Goal: Task Accomplishment & Management: Manage account settings

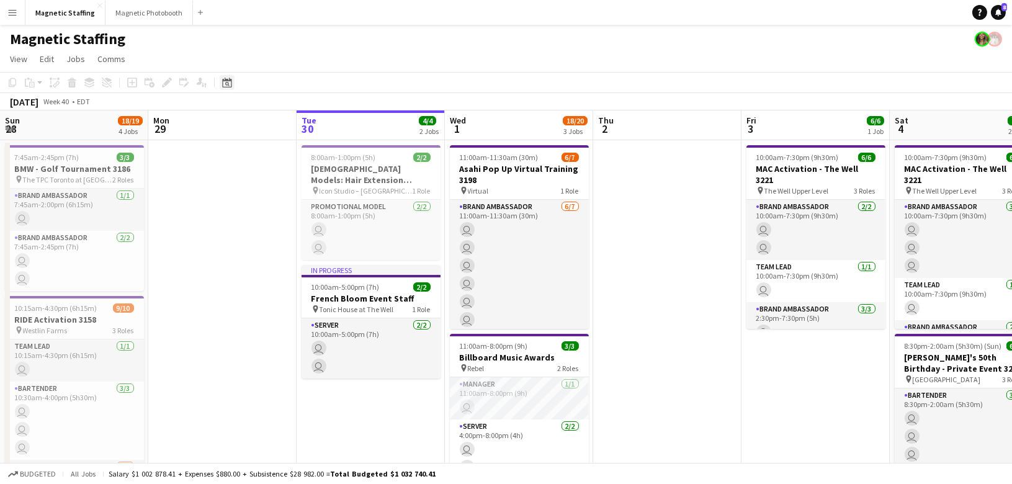
scroll to position [0, 504]
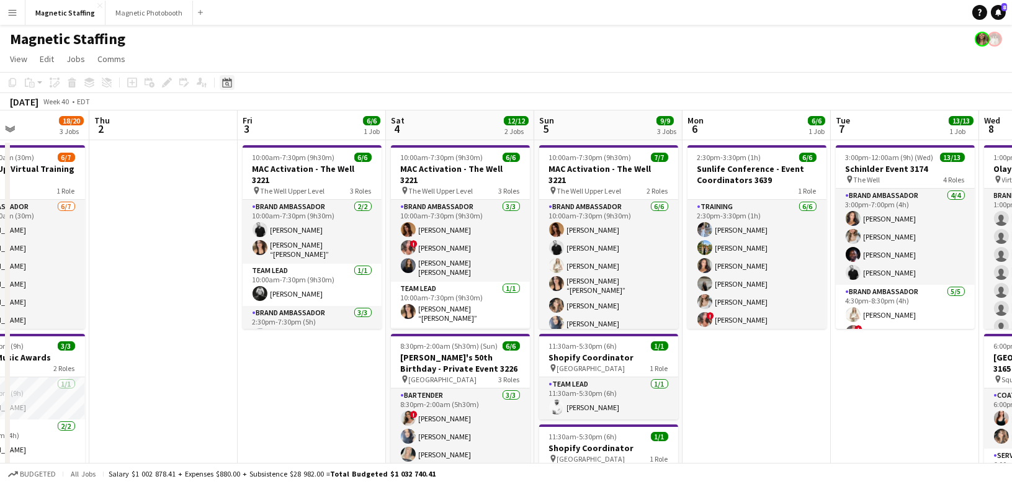
click at [229, 83] on icon "Date picker" at bounding box center [227, 83] width 10 height 10
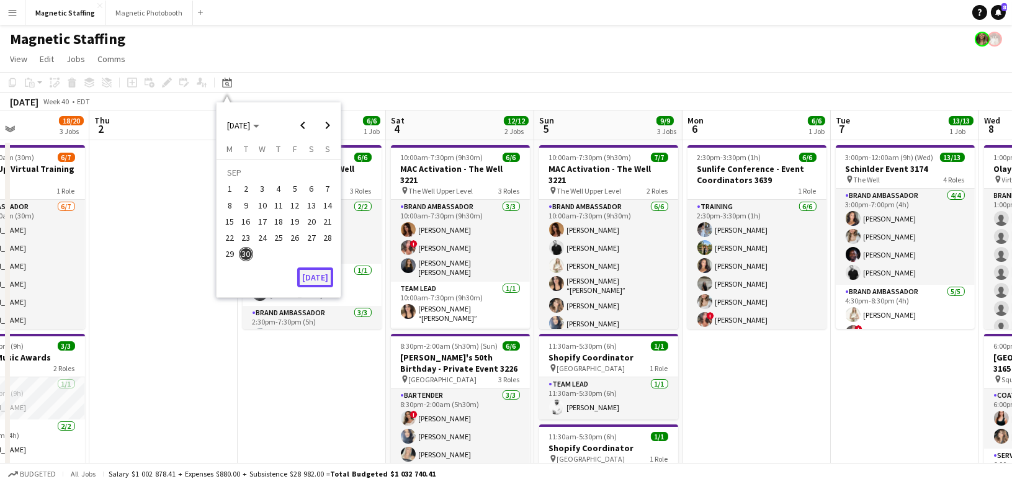
click at [317, 281] on button "[DATE]" at bounding box center [315, 278] width 36 height 20
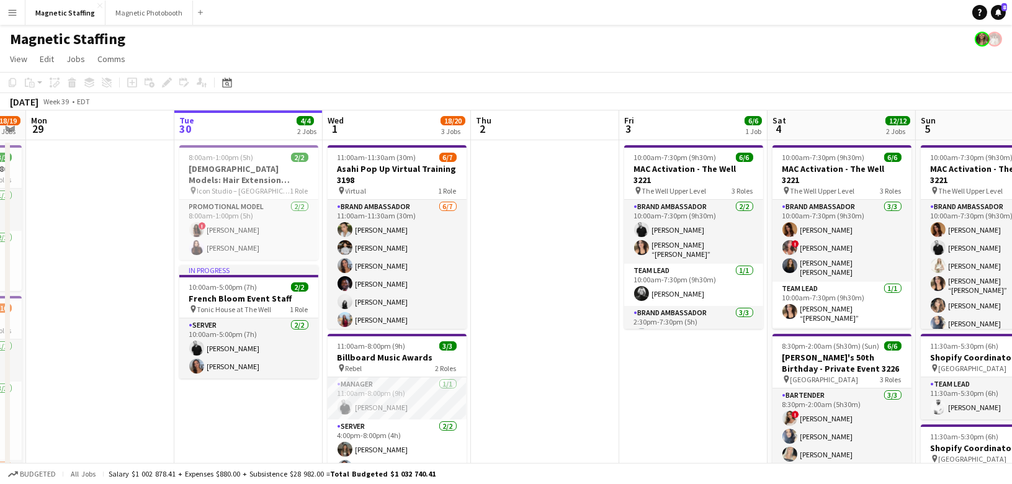
scroll to position [0, 442]
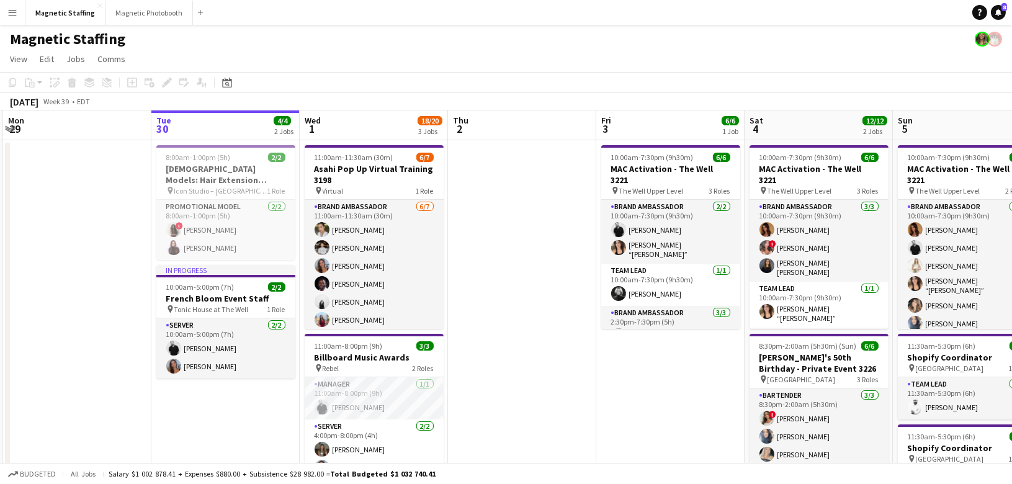
drag, startPoint x: 495, startPoint y: 319, endPoint x: 424, endPoint y: 319, distance: 71.4
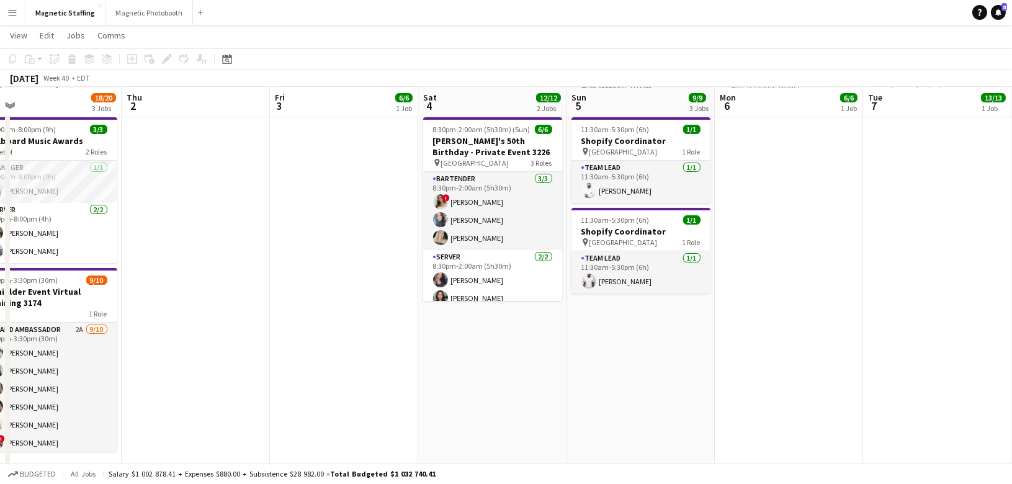
scroll to position [0, 477]
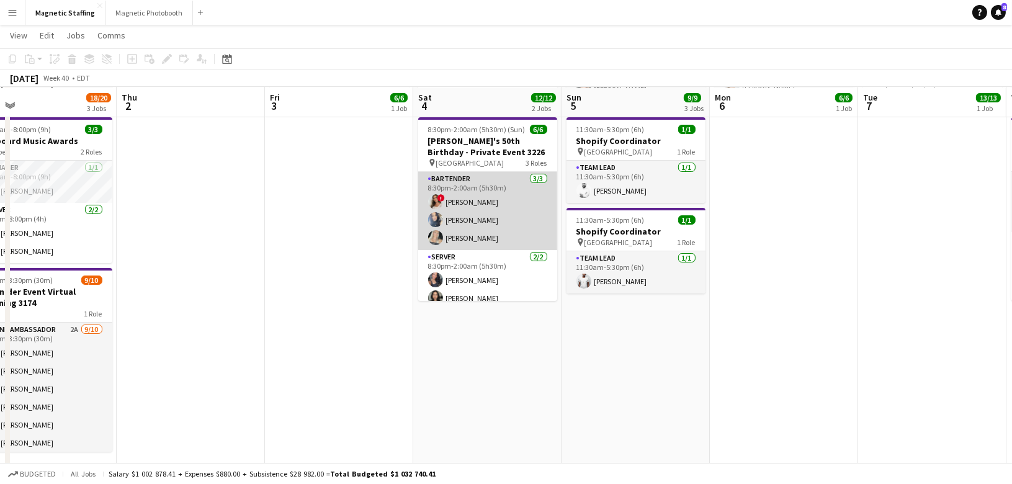
click at [520, 236] on app-card-role "Bartender [DATE] 8:30pm-2:00am (5h30m) ! [PERSON_NAME] [PERSON_NAME] [PERSON_NA…" at bounding box center [487, 211] width 139 height 78
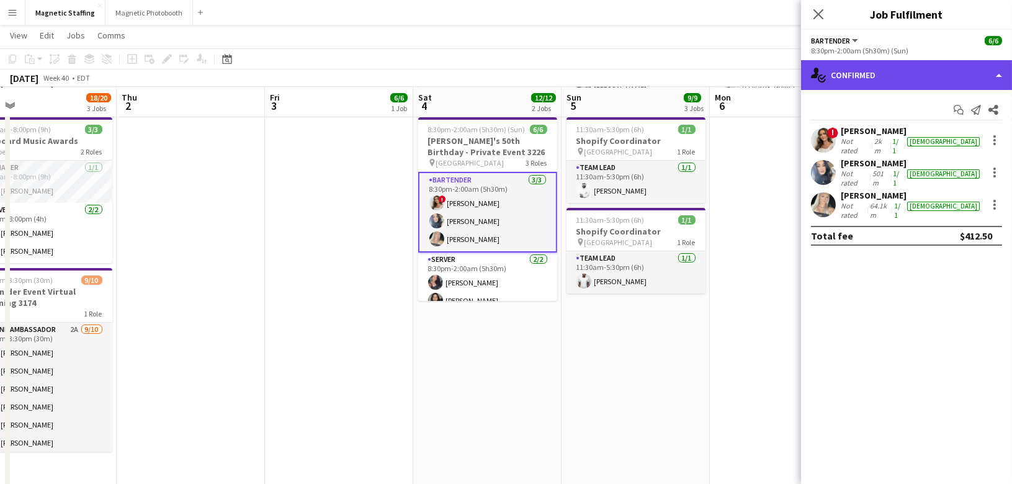
click at [846, 74] on div "single-neutral-actions-check-2 Confirmed" at bounding box center [906, 75] width 211 height 30
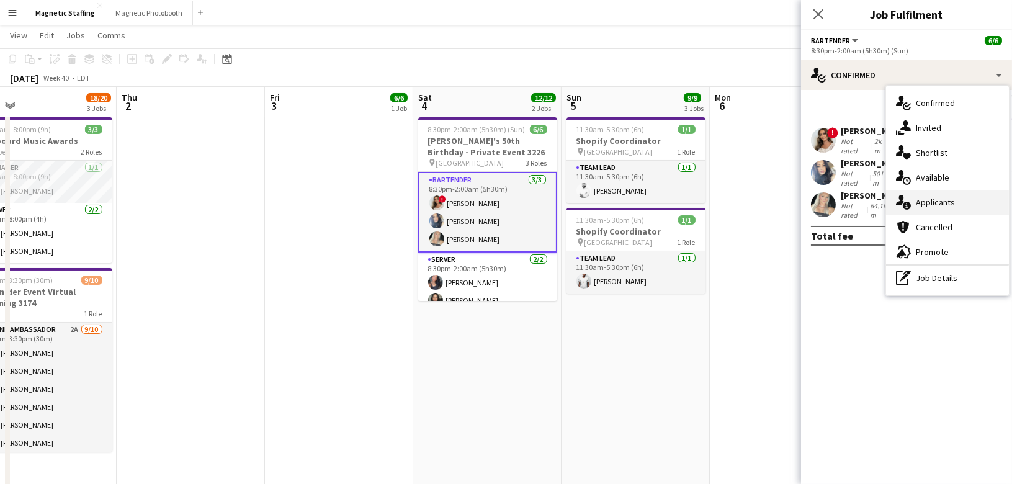
click at [903, 208] on icon "single-neutral-actions-information" at bounding box center [903, 202] width 15 height 15
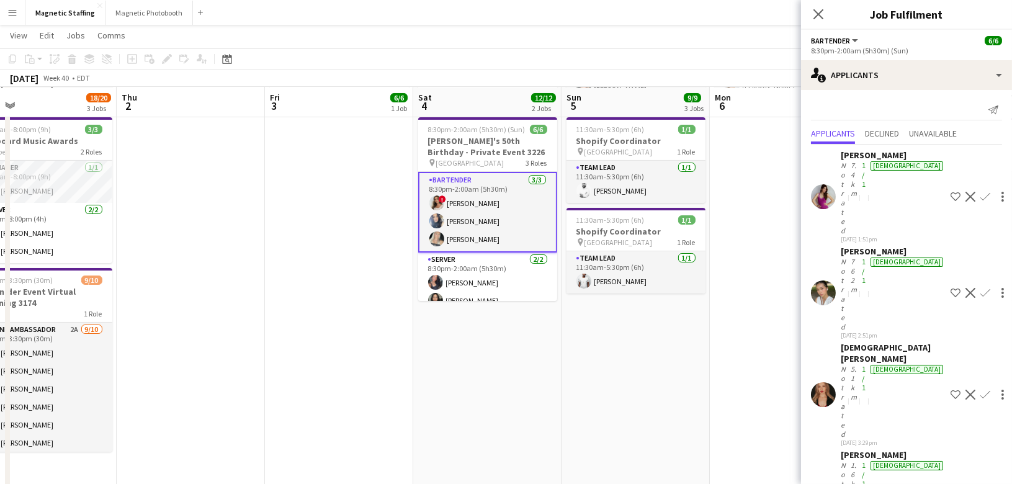
scroll to position [0, 0]
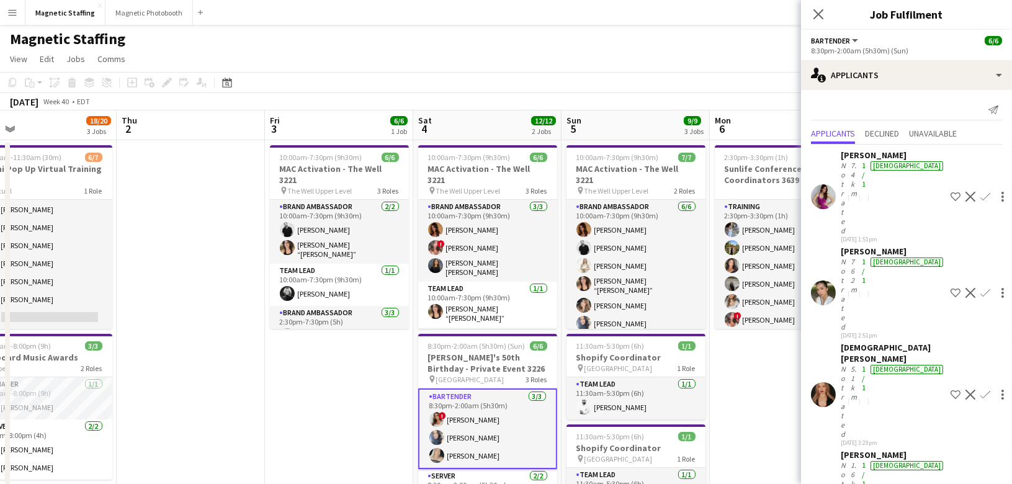
click at [484, 439] on app-card-role "Bartender [DATE] 8:30pm-2:00am (5h30m) ! [PERSON_NAME] [PERSON_NAME] [PERSON_NA…" at bounding box center [487, 429] width 139 height 81
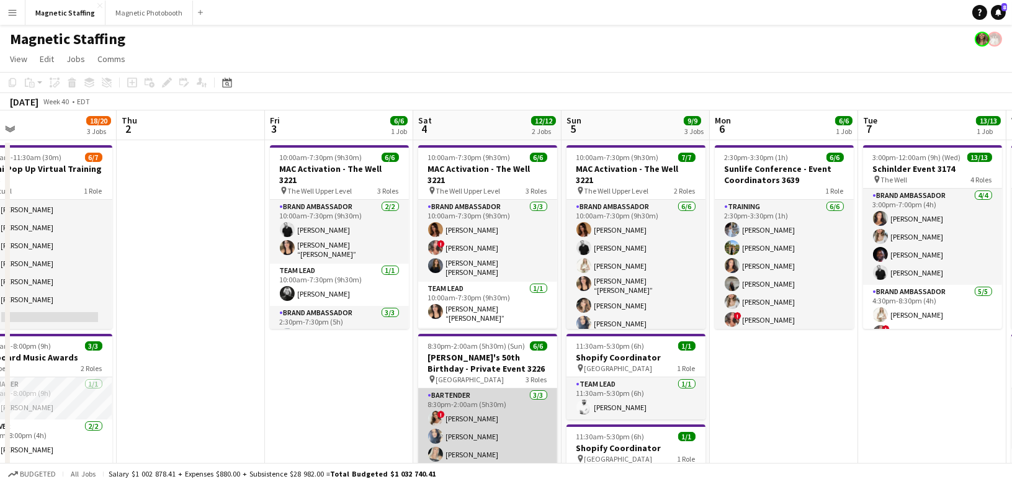
click at [484, 439] on app-card-role "Bartender [DATE] 8:30pm-2:00am (5h30m) ! [PERSON_NAME] [PERSON_NAME] [PERSON_NA…" at bounding box center [487, 428] width 139 height 78
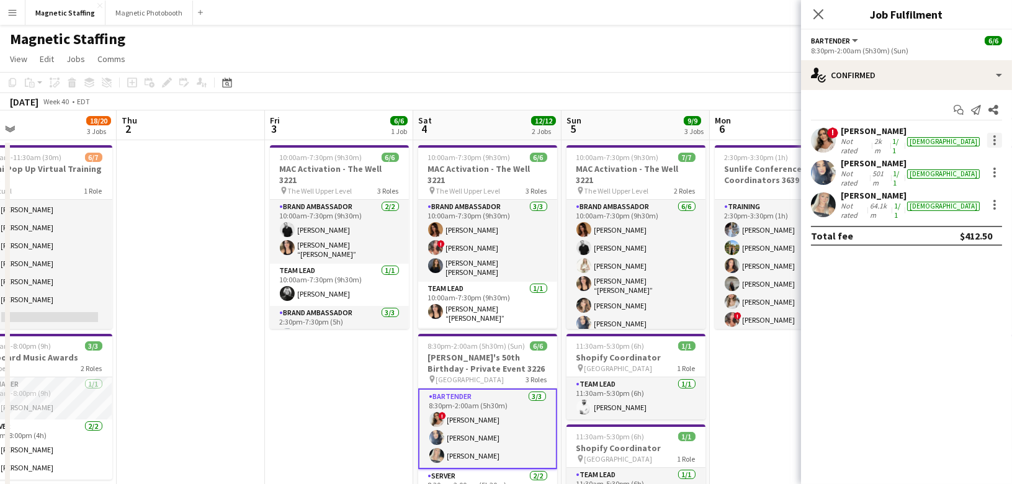
click at [997, 135] on div at bounding box center [994, 140] width 15 height 15
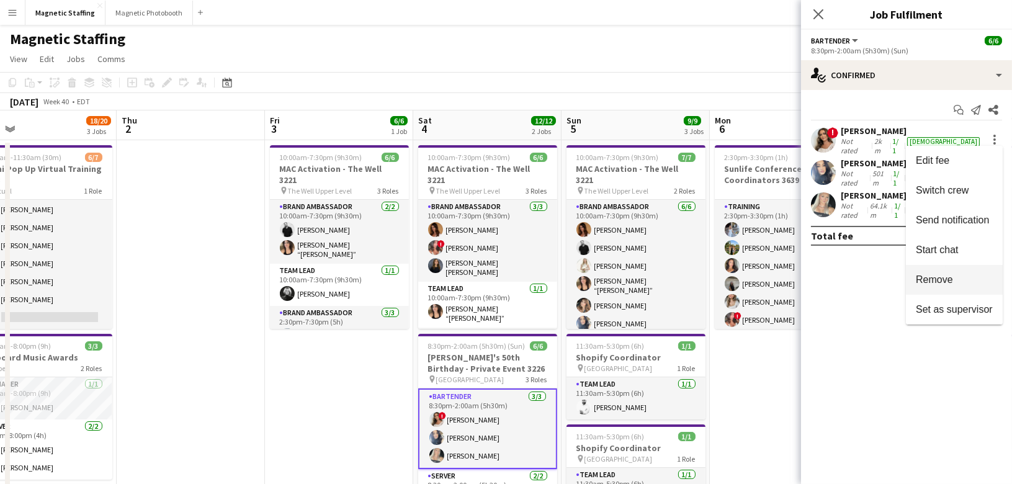
click at [941, 280] on span "Remove" at bounding box center [934, 279] width 37 height 11
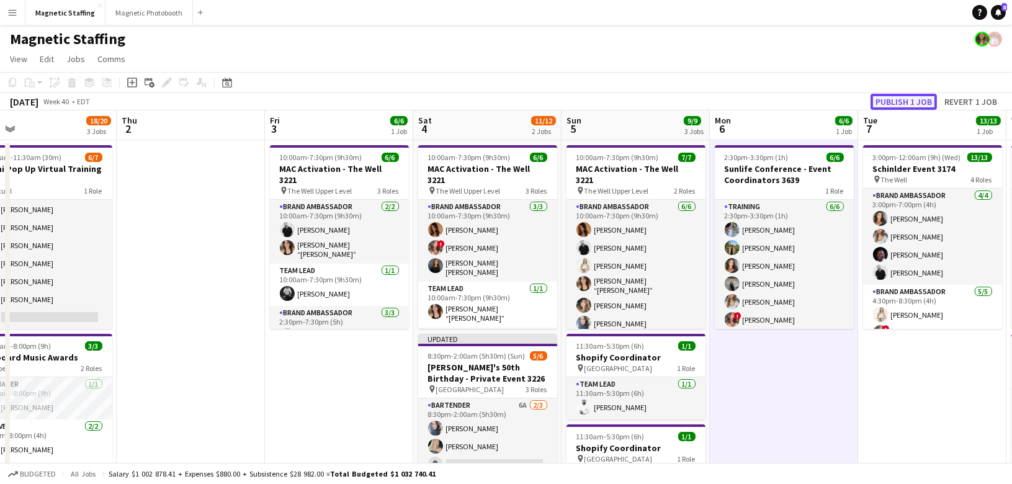
click at [928, 104] on button "Publish 1 job" at bounding box center [904, 102] width 66 height 16
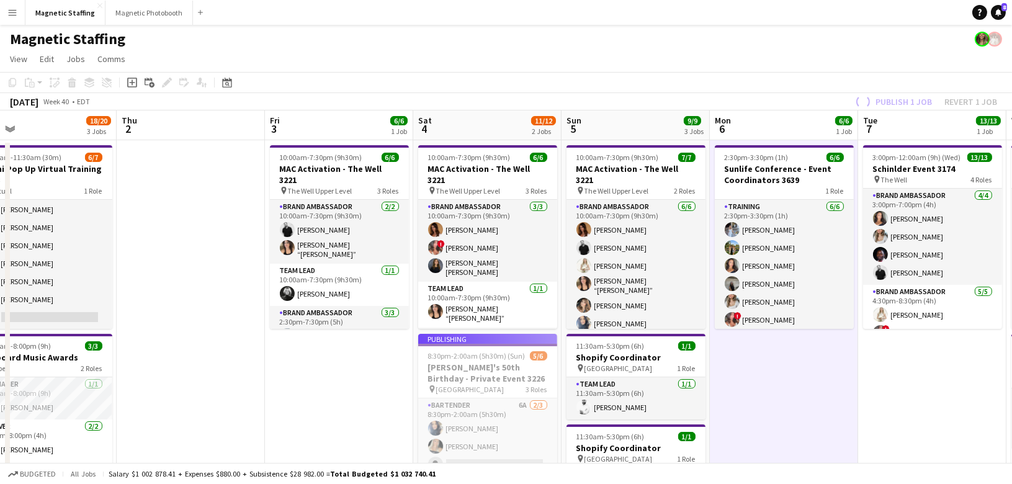
scroll to position [62, 0]
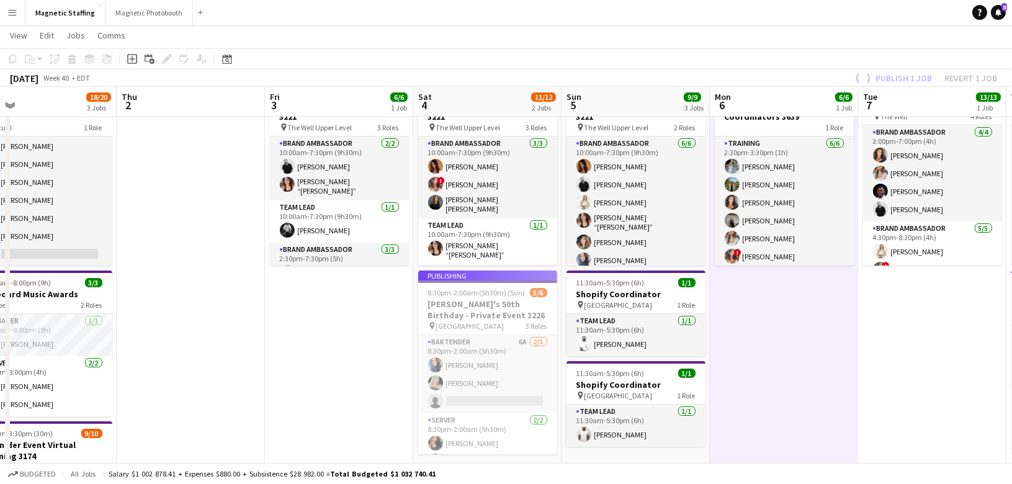
click at [477, 399] on app-job-card "Publishing 8:30pm-2:00am (5h30m) (Sun) 5/6 [PERSON_NAME]'s 50th Birthday - Priv…" at bounding box center [487, 363] width 139 height 184
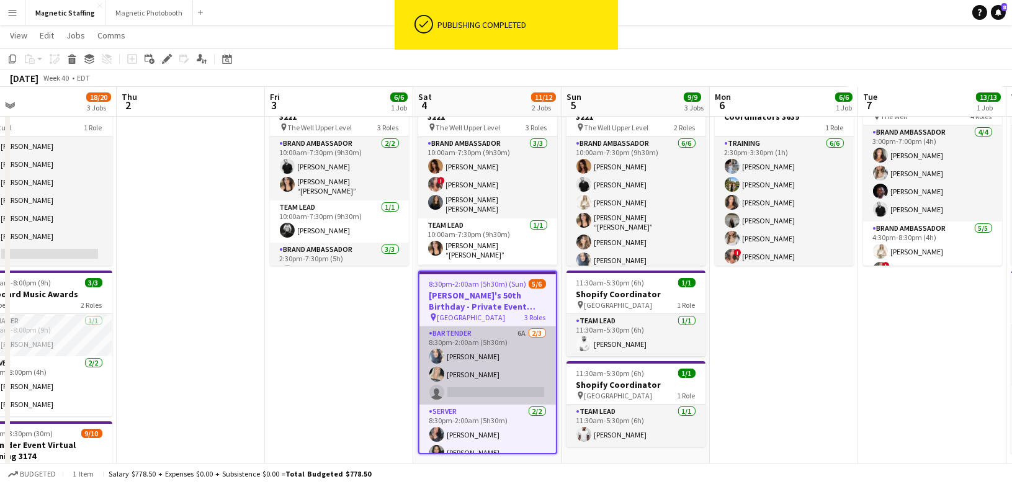
click at [474, 386] on app-card-role "Bartender 6A [DATE] 8:30pm-2:00am (5h30m) [PERSON_NAME] [PERSON_NAME] single-ne…" at bounding box center [488, 365] width 137 height 78
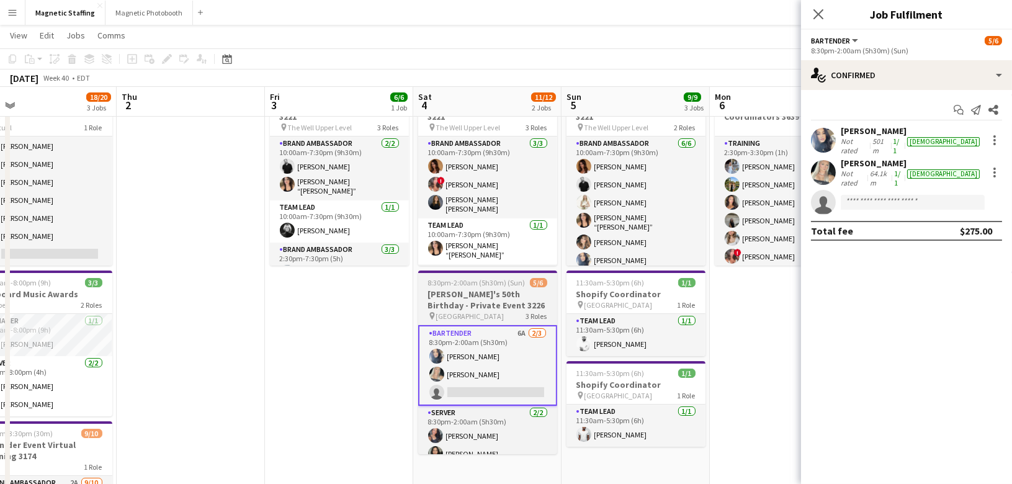
click at [475, 304] on h3 "[PERSON_NAME]'s 50th Birthday - Private Event 3226" at bounding box center [487, 300] width 139 height 22
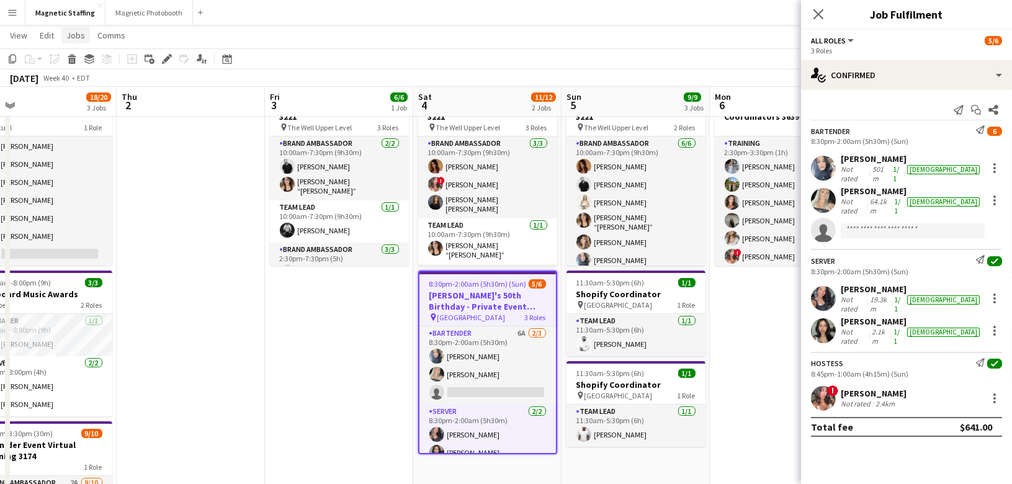
click at [73, 38] on span "Jobs" at bounding box center [75, 35] width 19 height 11
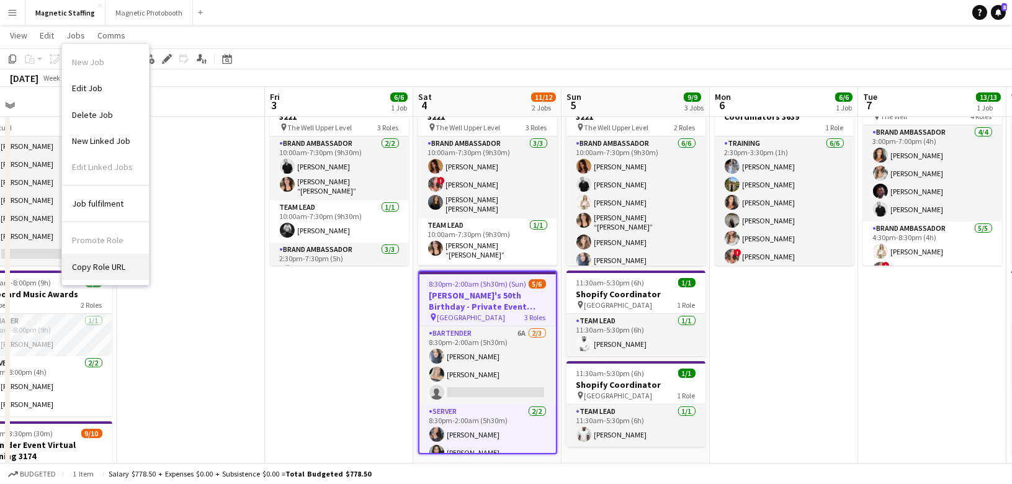
click at [105, 267] on span "Copy Role URL" at bounding box center [98, 266] width 53 height 11
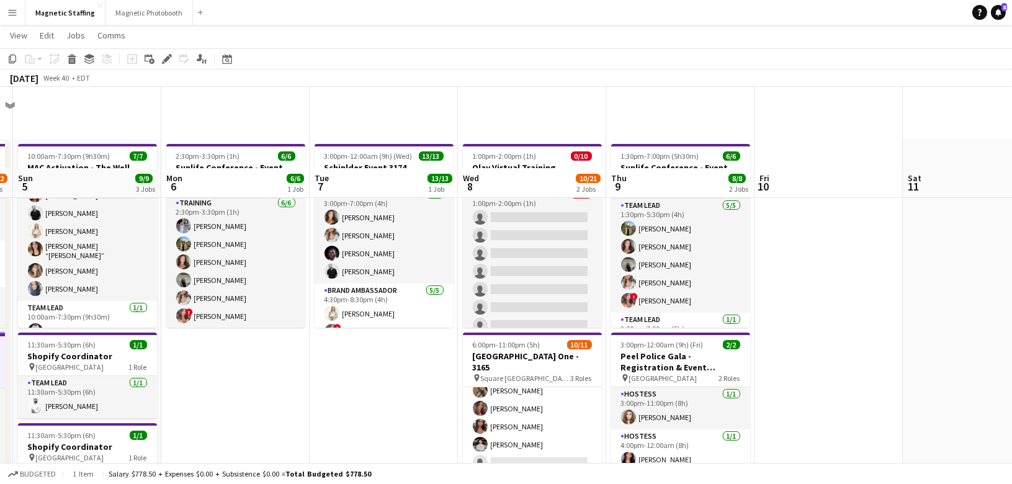
scroll to position [113, 0]
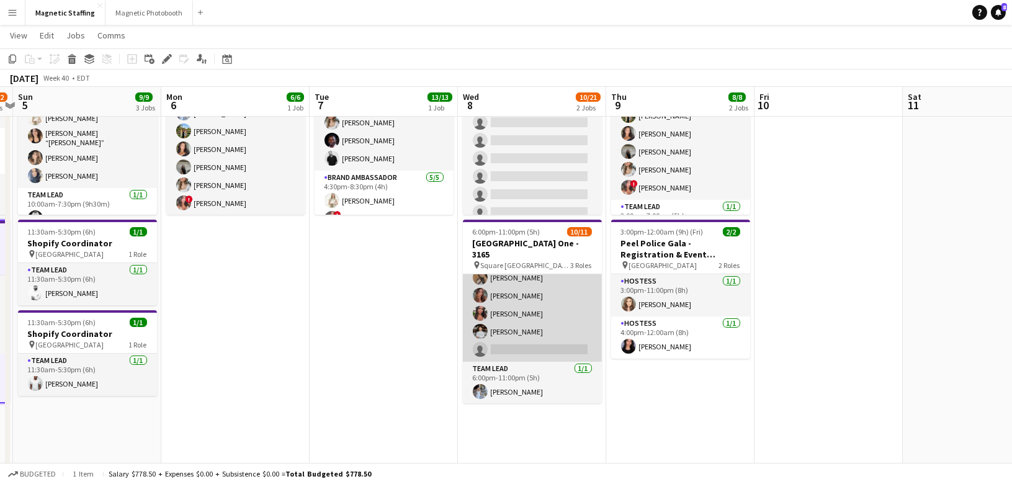
click at [533, 330] on app-card-role "Server 1A [DATE] 6:00pm-11:00pm (5h) [PERSON_NAME] [PERSON_NAME] [PERSON_NAME] …" at bounding box center [532, 278] width 139 height 168
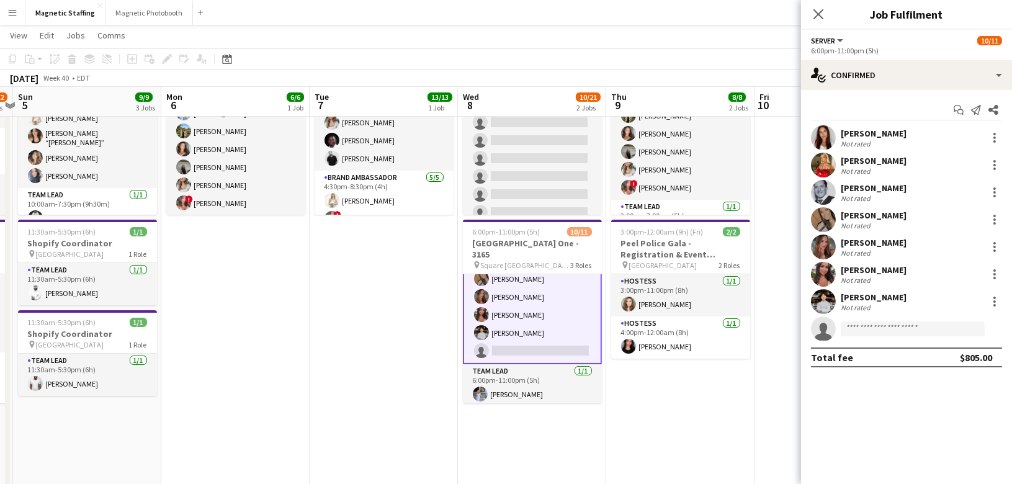
scroll to position [142, 0]
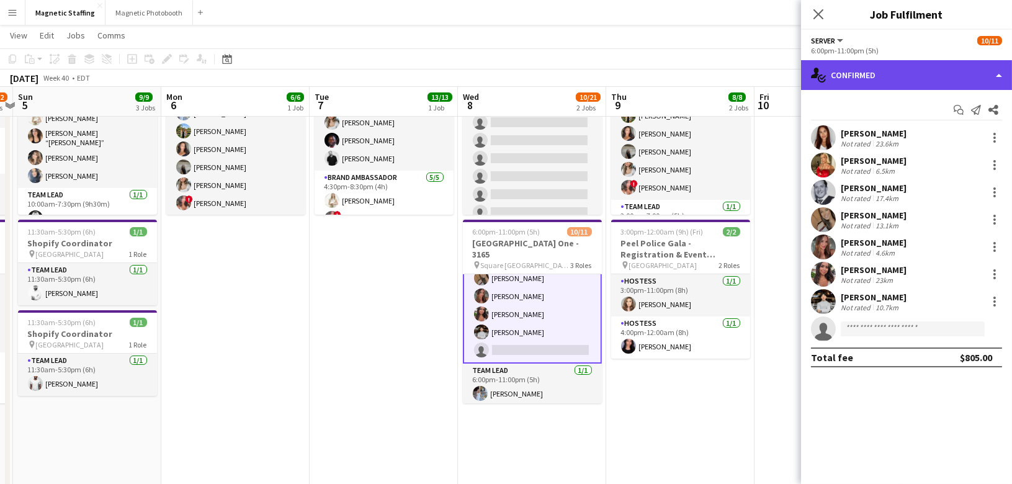
click at [881, 70] on div "single-neutral-actions-check-2 Confirmed" at bounding box center [906, 75] width 211 height 30
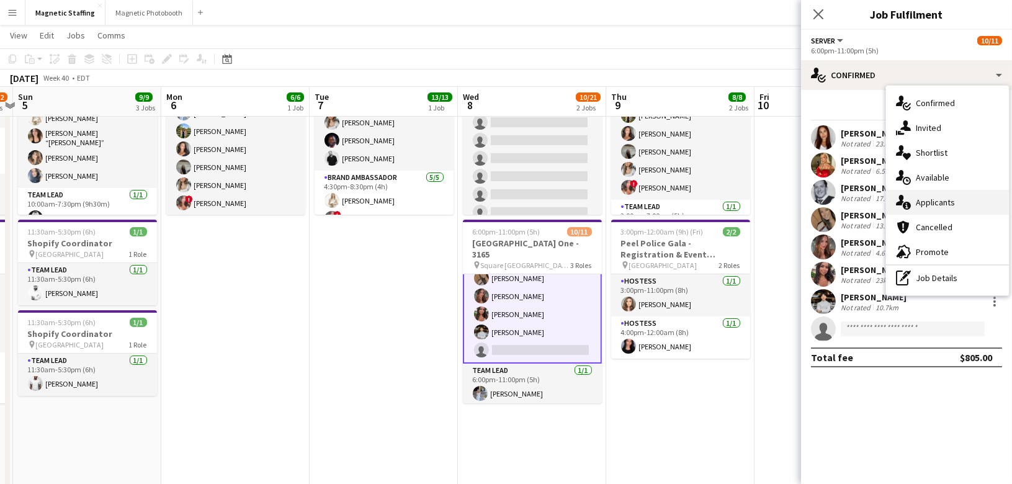
click at [912, 209] on div "single-neutral-actions-information Applicants" at bounding box center [947, 202] width 123 height 25
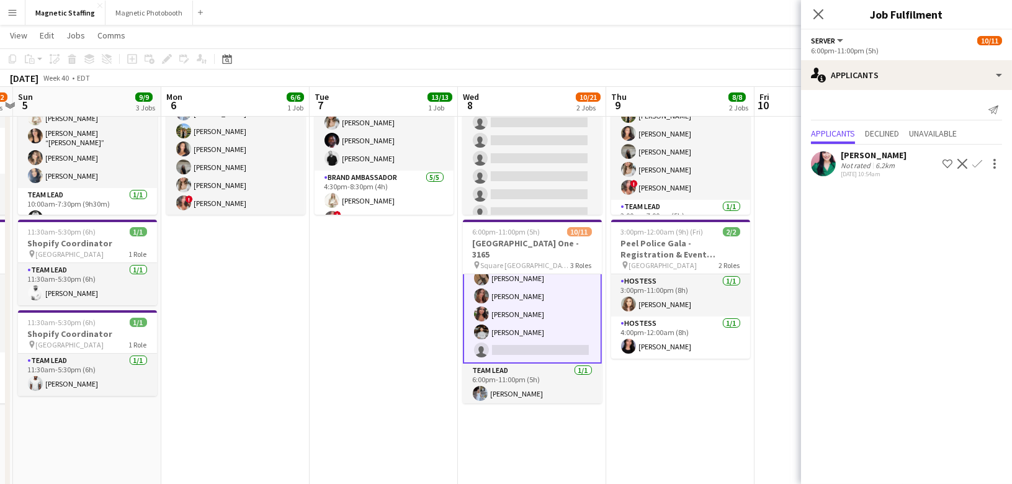
click at [564, 306] on app-card-role "Server 1A [DATE] 6:00pm-11:00pm (5h) [PERSON_NAME] [PERSON_NAME] [PERSON_NAME] …" at bounding box center [532, 278] width 139 height 171
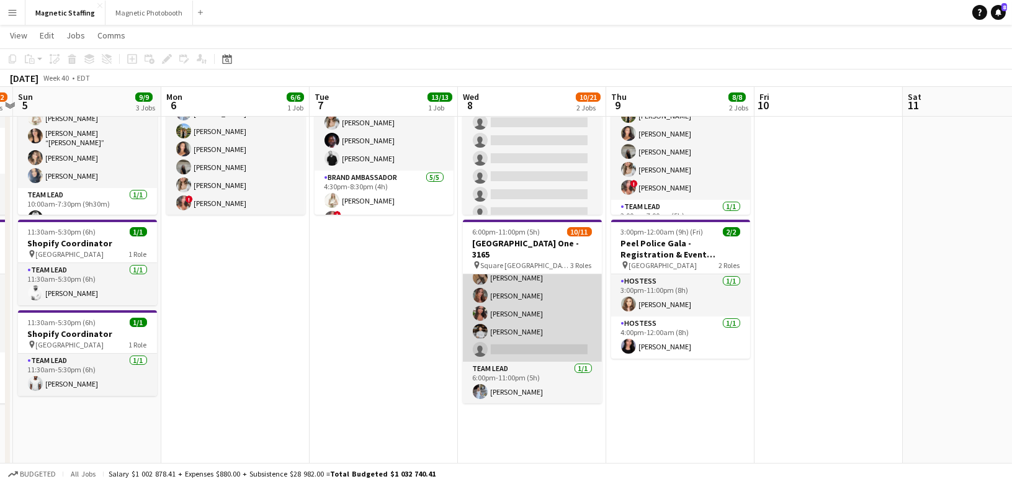
click at [564, 306] on app-card-role "Server 1A [DATE] 6:00pm-11:00pm (5h) [PERSON_NAME] [PERSON_NAME] [PERSON_NAME] …" at bounding box center [532, 278] width 139 height 168
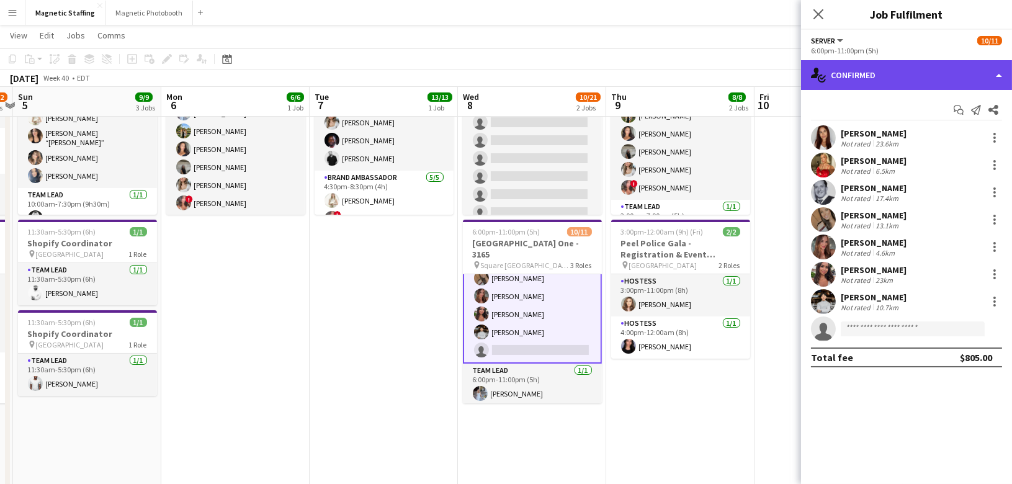
click at [956, 79] on div "single-neutral-actions-check-2 Confirmed" at bounding box center [906, 75] width 211 height 30
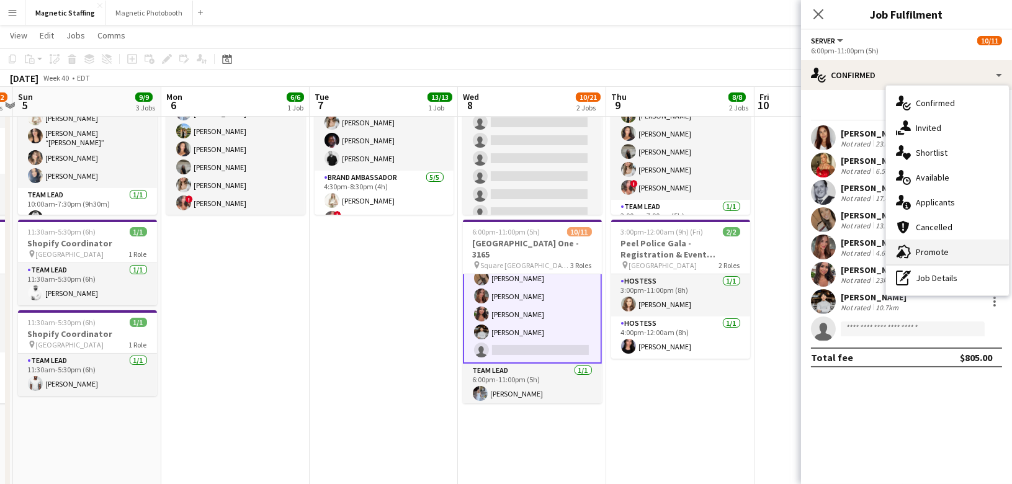
click at [934, 254] on span "Promote" at bounding box center [932, 251] width 33 height 11
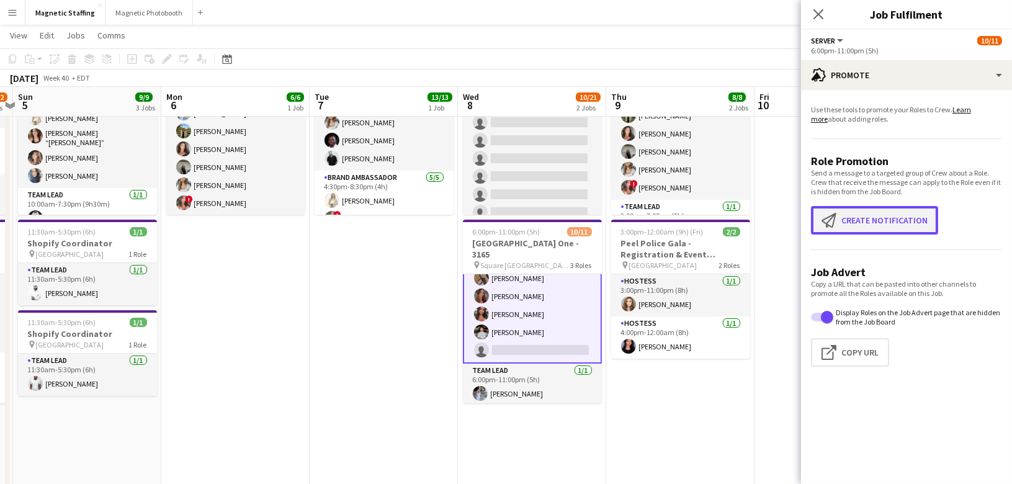
click at [852, 220] on button "Create notification Create notification" at bounding box center [874, 220] width 127 height 29
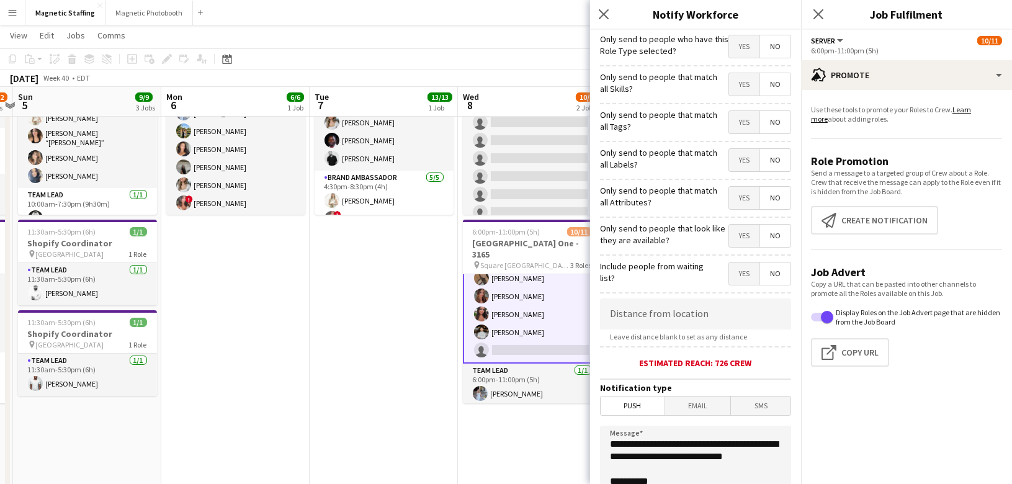
click at [704, 398] on span "Email" at bounding box center [698, 406] width 66 height 19
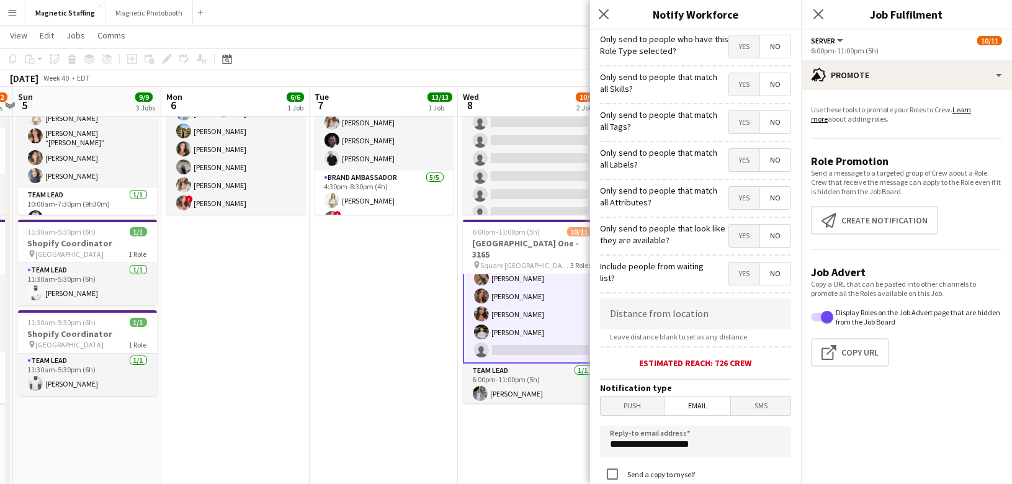
scroll to position [150, 0]
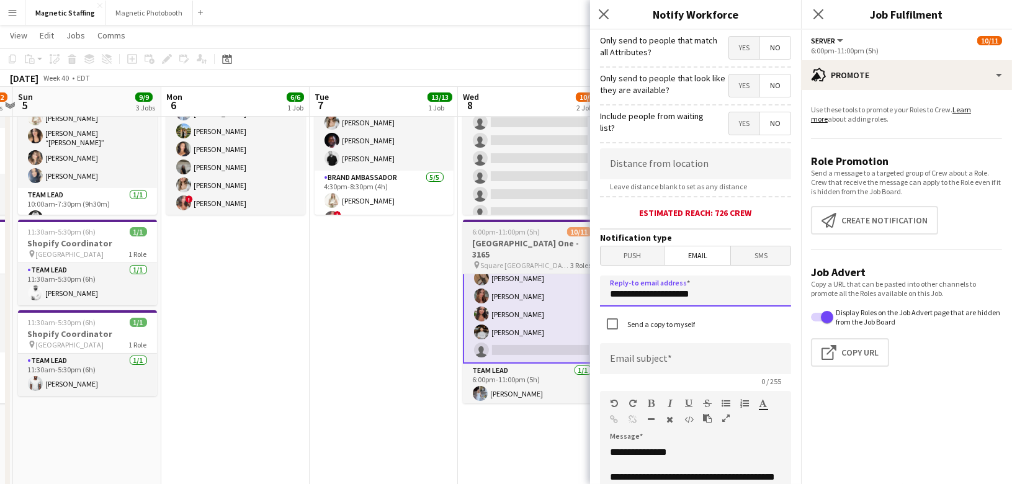
drag, startPoint x: 644, startPoint y: 290, endPoint x: 516, endPoint y: 287, distance: 127.3
click at [516, 289] on body "Menu Boards Boards Boards All jobs Status Workforce Workforce My Workforce Recr…" at bounding box center [506, 367] width 1012 height 961
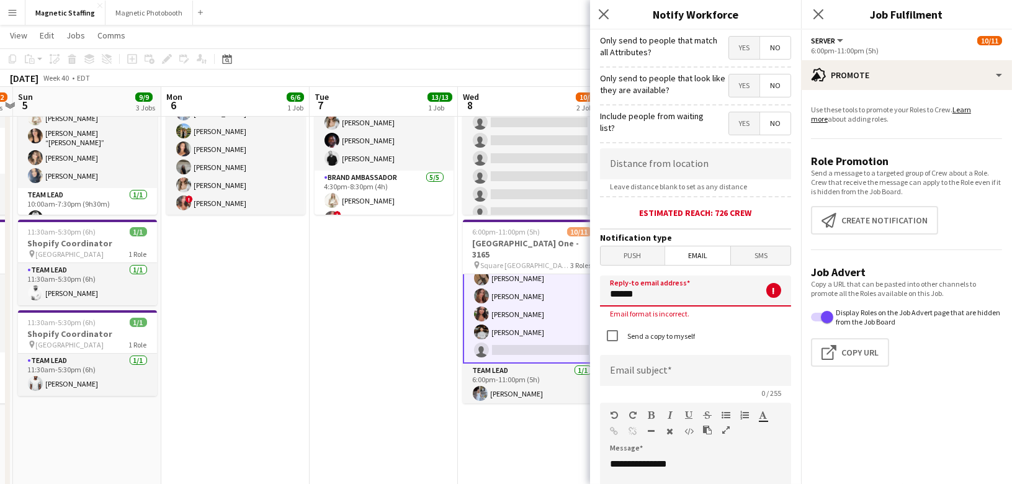
type input "**********"
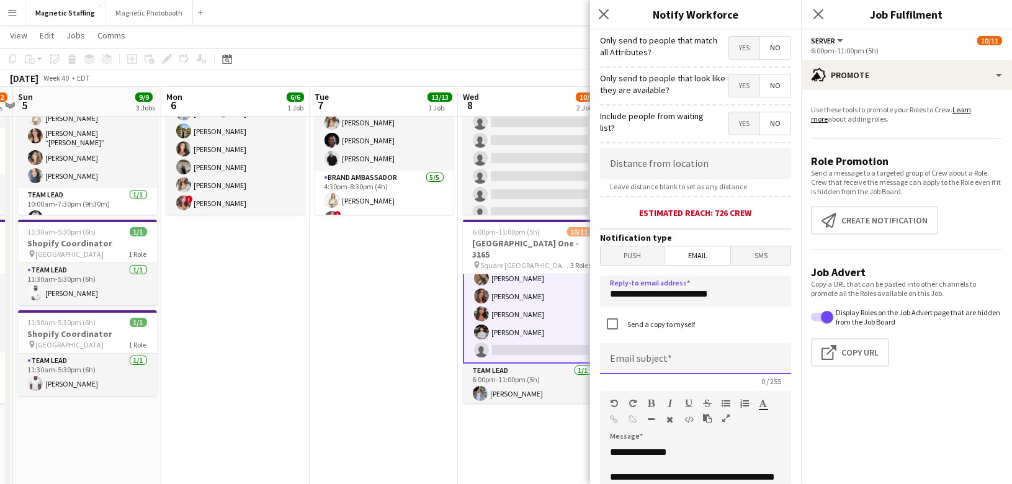
click at [678, 357] on input at bounding box center [695, 358] width 191 height 31
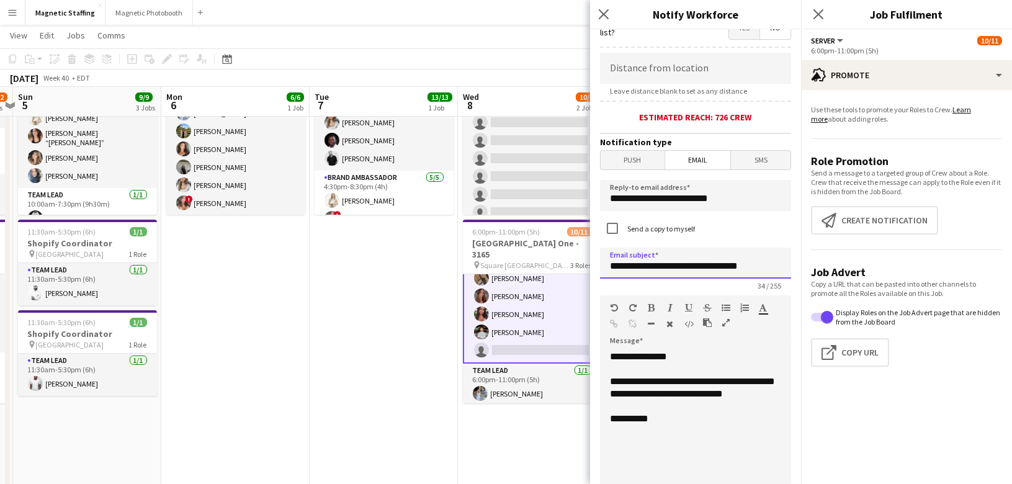
type input "**********"
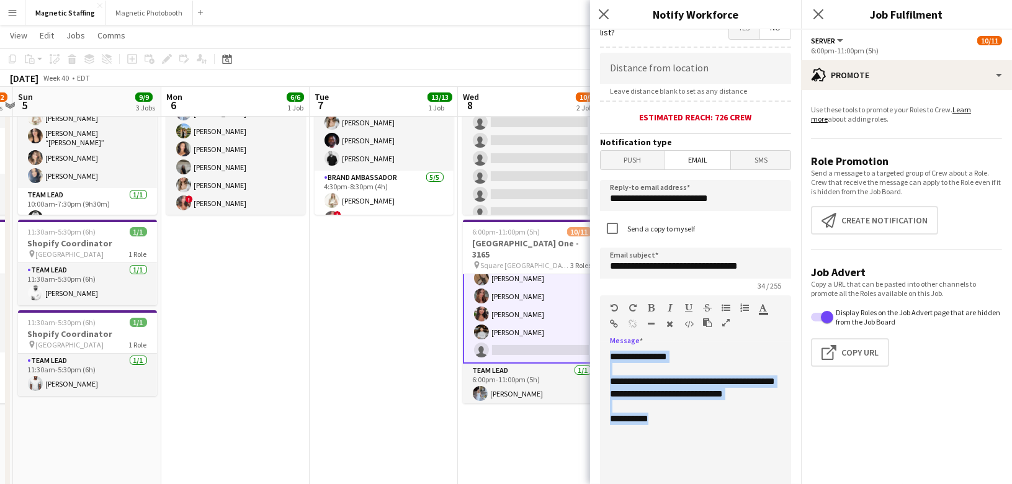
drag, startPoint x: 683, startPoint y: 434, endPoint x: 569, endPoint y: 313, distance: 165.5
click at [569, 317] on body "Menu Boards Boards Boards All jobs Status Workforce Workforce My Workforce Recr…" at bounding box center [506, 367] width 1012 height 961
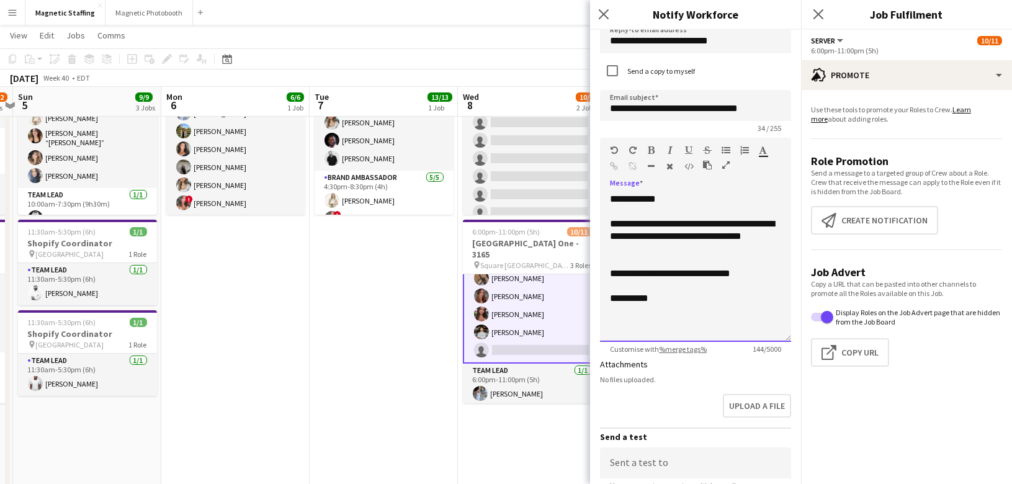
scroll to position [405, 0]
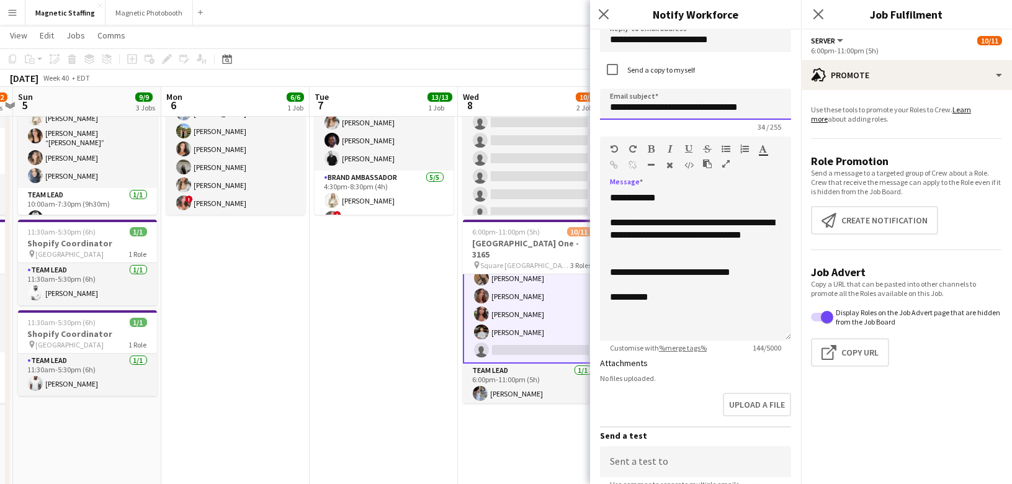
click at [776, 103] on input "**********" at bounding box center [695, 104] width 191 height 31
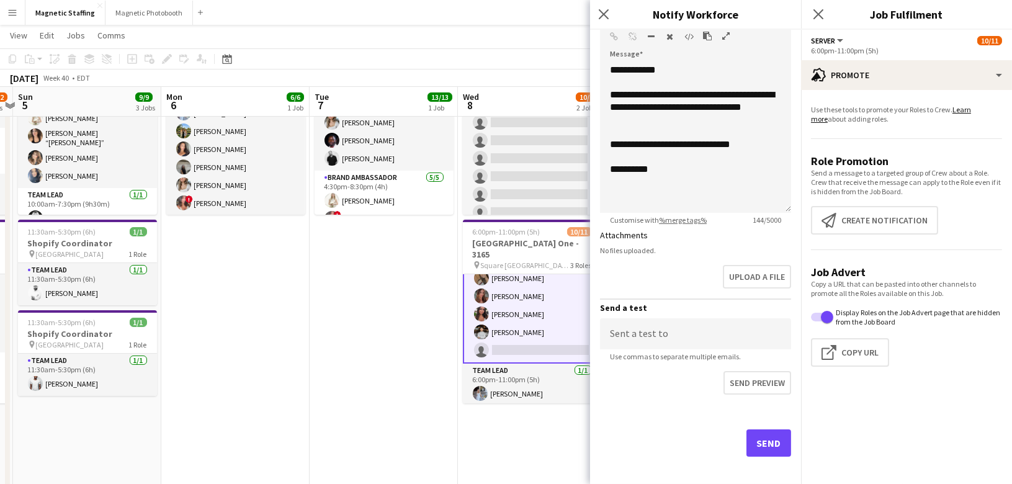
type input "**********"
click at [770, 439] on button "Send" at bounding box center [769, 443] width 45 height 27
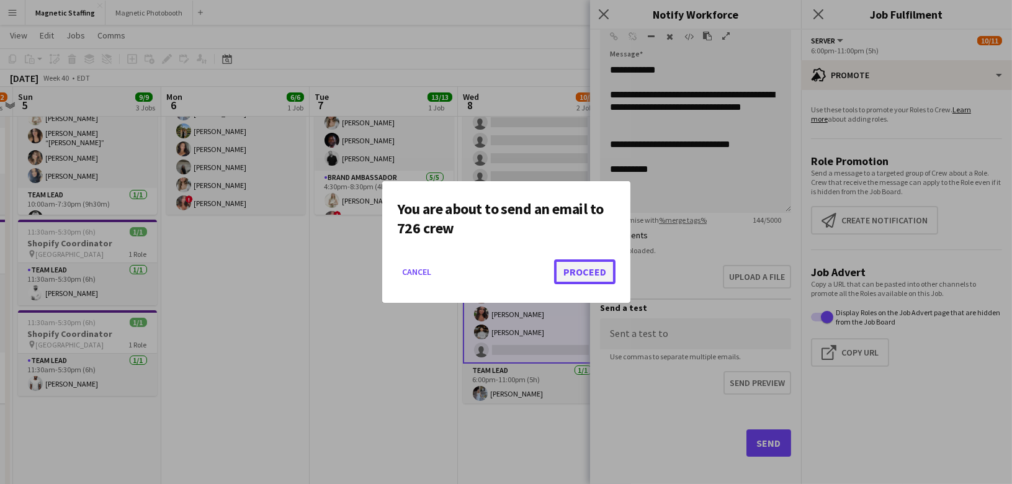
click at [608, 271] on button "Proceed" at bounding box center [584, 271] width 61 height 25
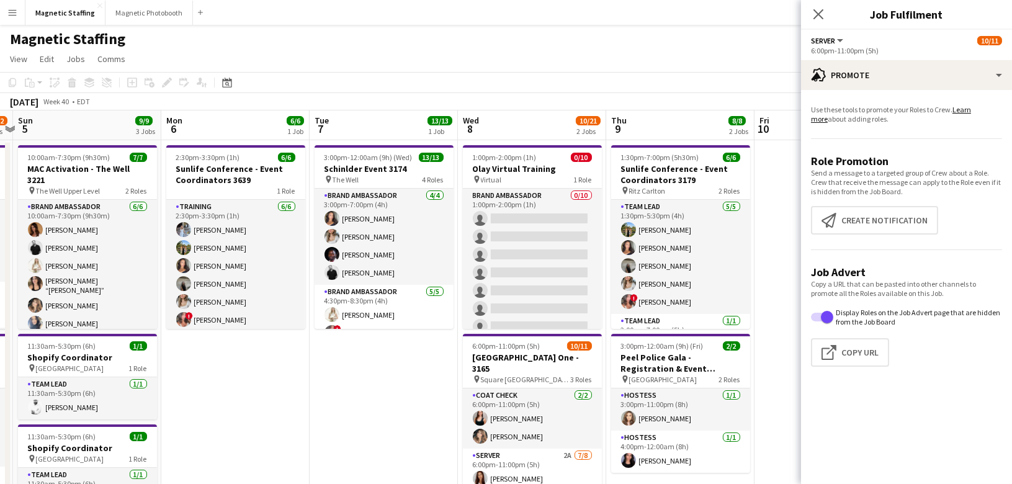
click at [7, 9] on app-icon "Menu" at bounding box center [12, 12] width 10 height 10
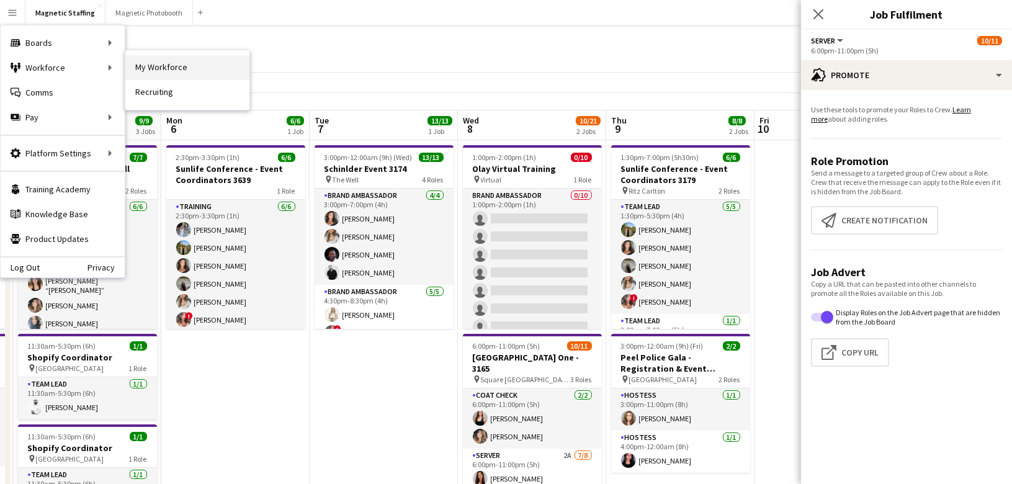
click at [133, 71] on link "My Workforce" at bounding box center [187, 67] width 124 height 25
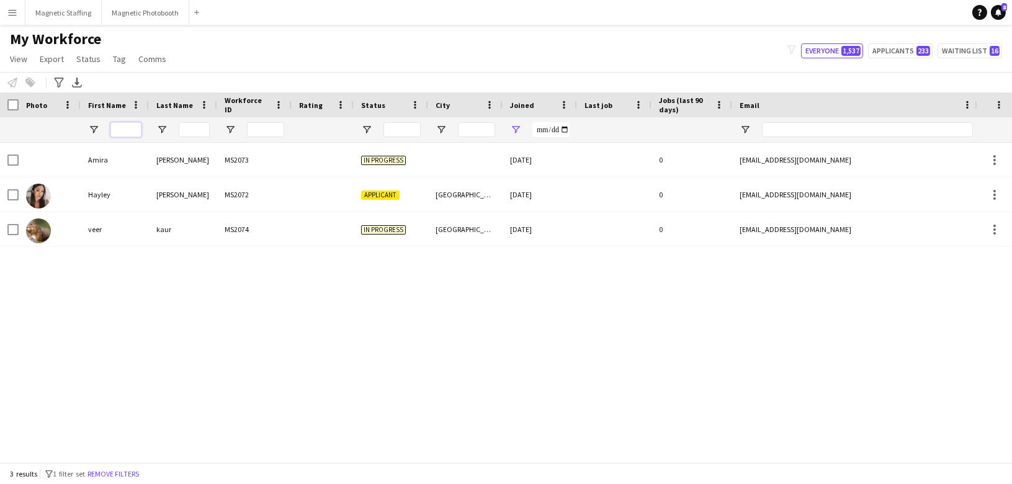
click at [130, 131] on input "First Name Filter Input" at bounding box center [125, 129] width 31 height 15
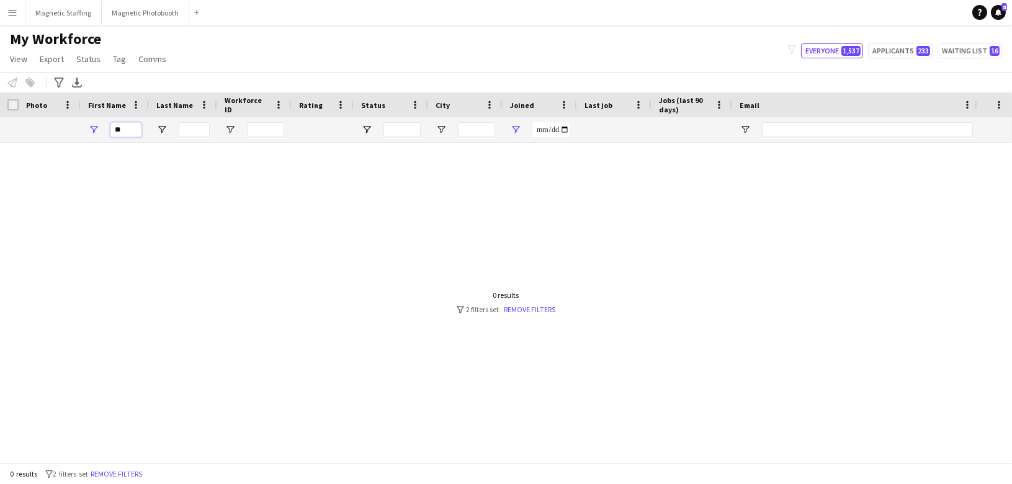
type input "*"
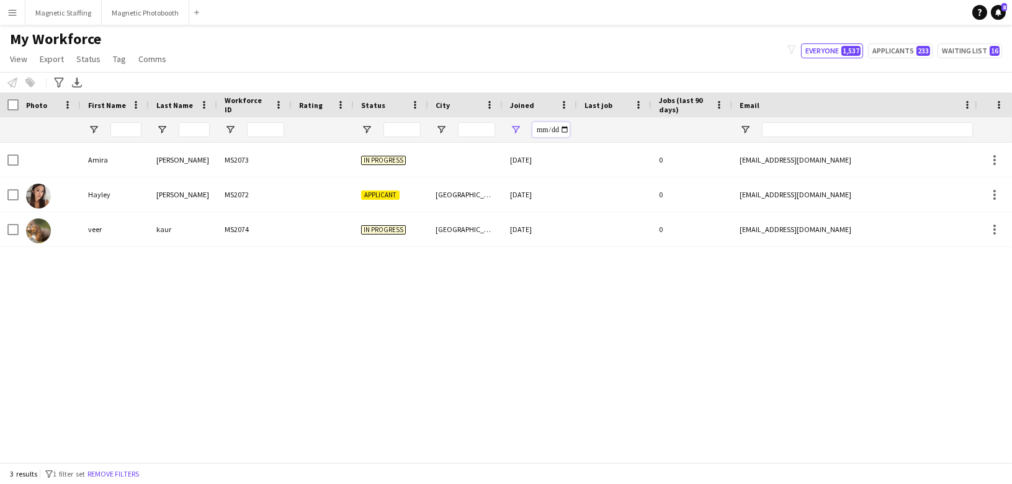
click at [559, 133] on input "**********" at bounding box center [551, 129] width 37 height 15
click at [563, 132] on input "**********" at bounding box center [551, 129] width 37 height 15
type input "**********"
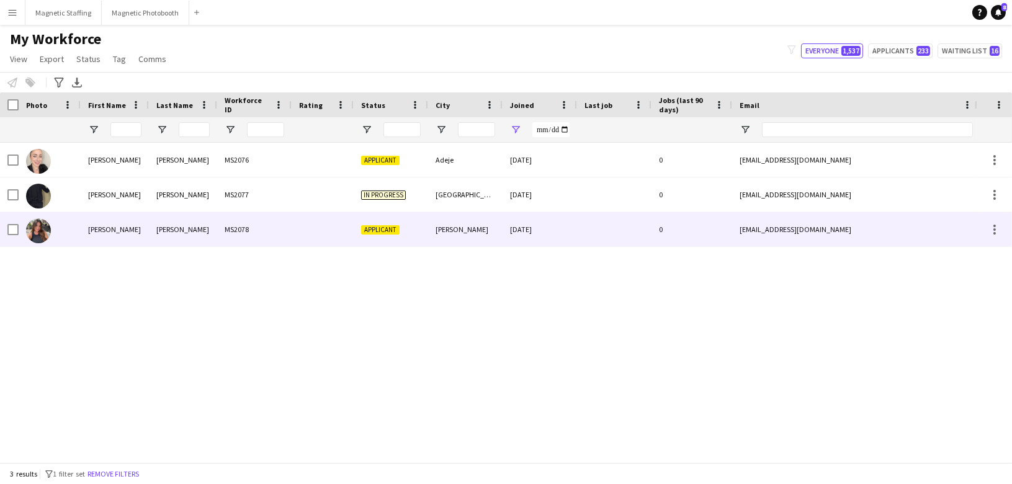
click at [322, 225] on div at bounding box center [323, 229] width 62 height 34
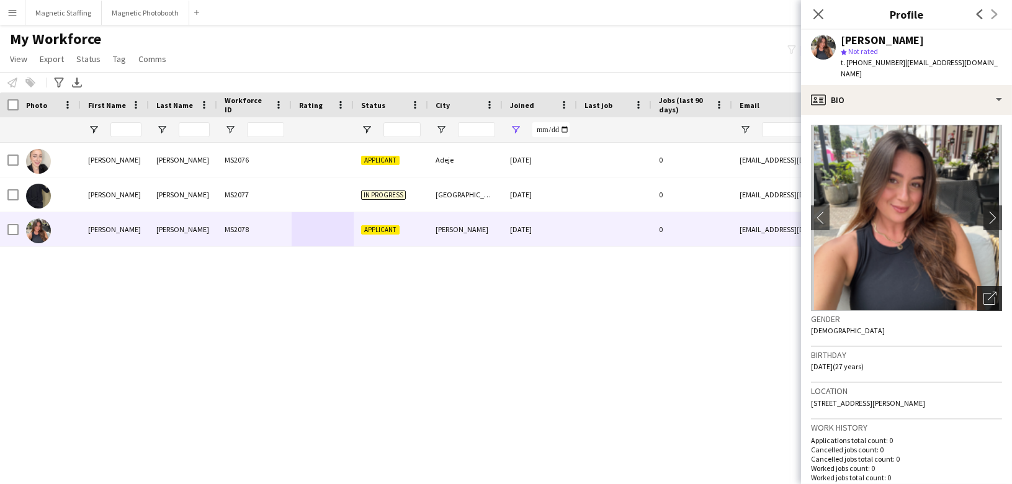
click at [990, 292] on icon "Open photos pop-in" at bounding box center [990, 298] width 13 height 13
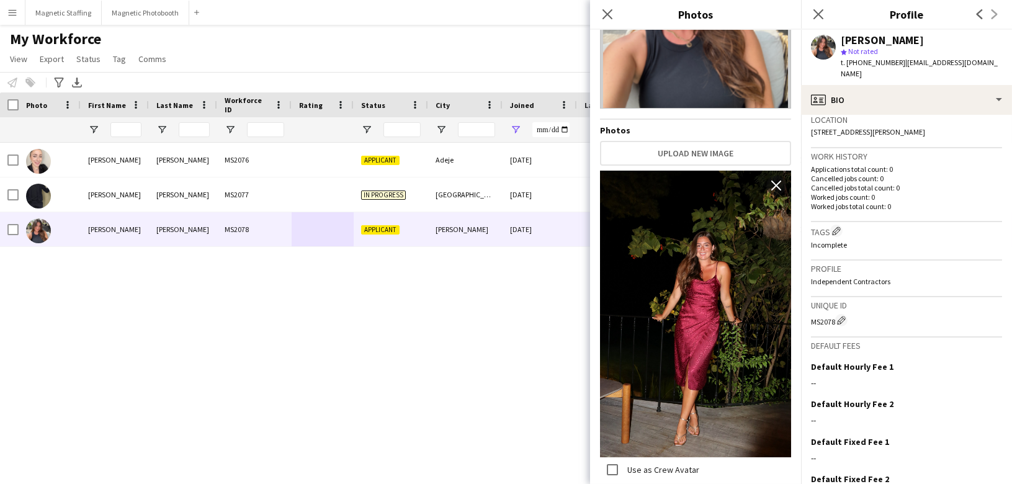
scroll to position [341, 0]
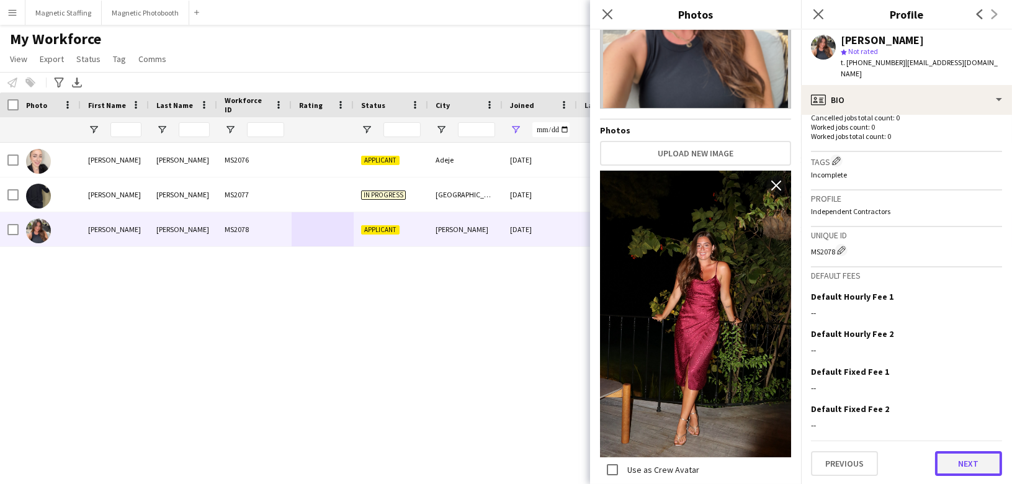
click at [966, 459] on button "Next" at bounding box center [968, 463] width 67 height 25
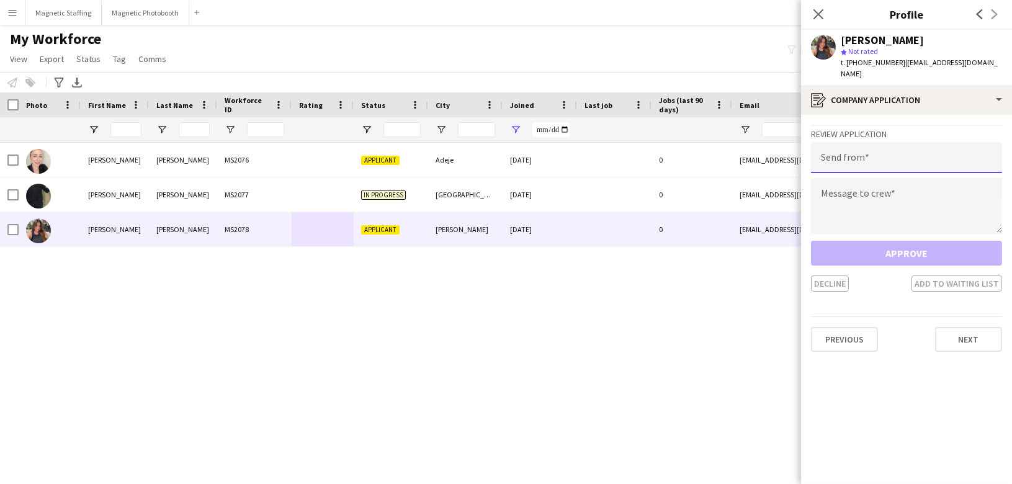
click at [899, 161] on input "email" at bounding box center [906, 157] width 191 height 31
type input "**********"
click at [889, 207] on textarea at bounding box center [906, 206] width 191 height 56
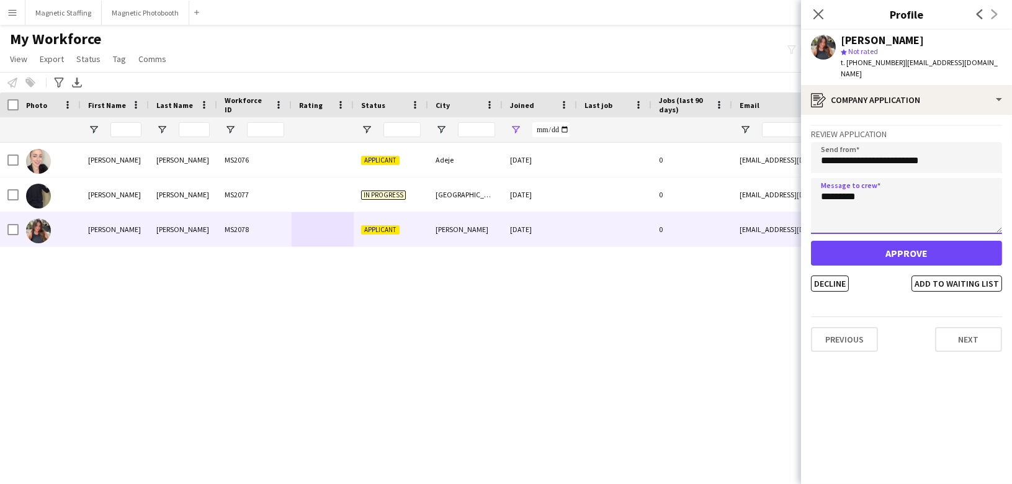
type textarea "********"
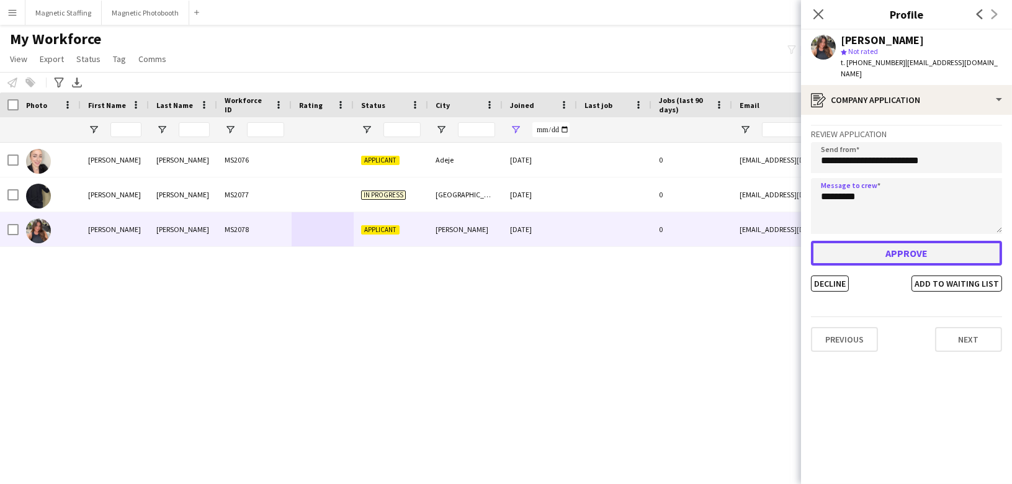
click at [886, 251] on button "Approve" at bounding box center [906, 253] width 191 height 25
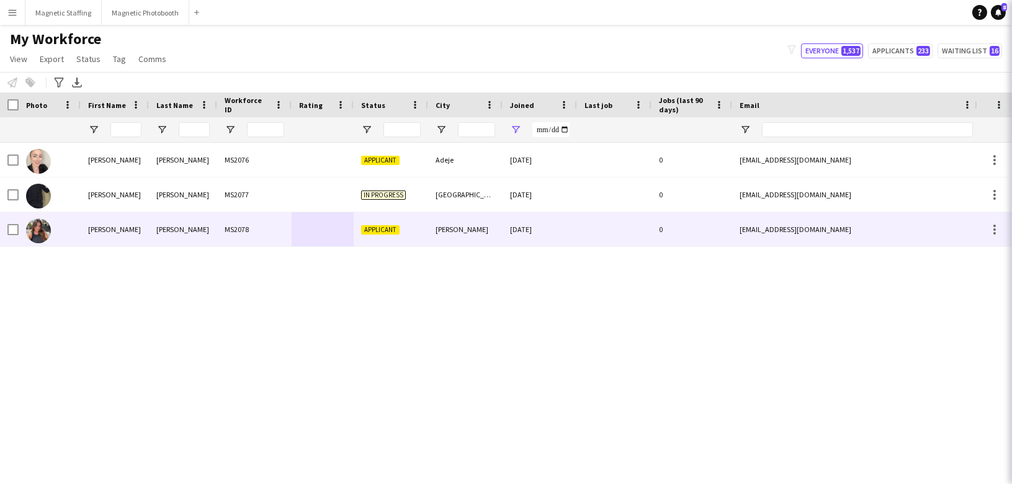
click at [601, 320] on div "[PERSON_NAME] MS2076 Applicant Adeje [DATE] 0 [EMAIL_ADDRESS][DOMAIN_NAME] [PHO…" at bounding box center [487, 303] width 975 height 320
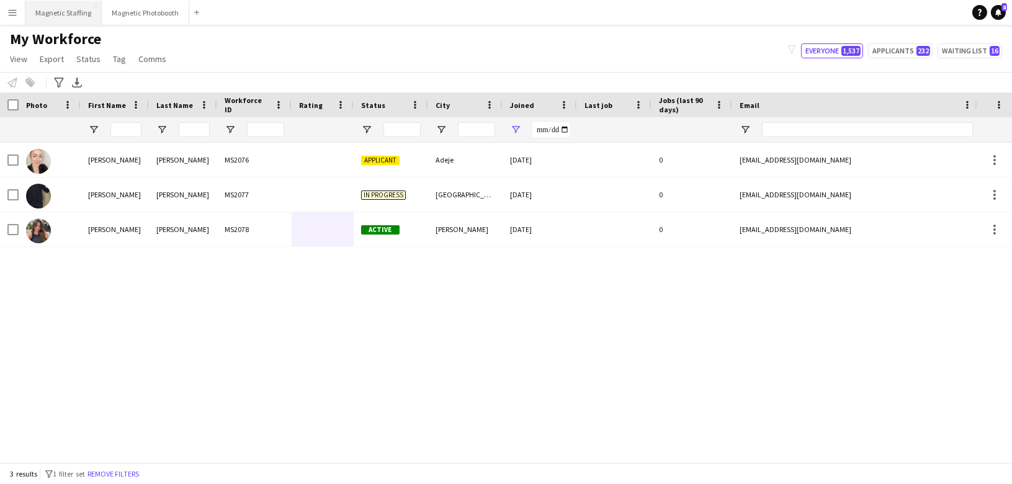
click at [56, 14] on button "Magnetic Staffing Close" at bounding box center [63, 13] width 76 height 24
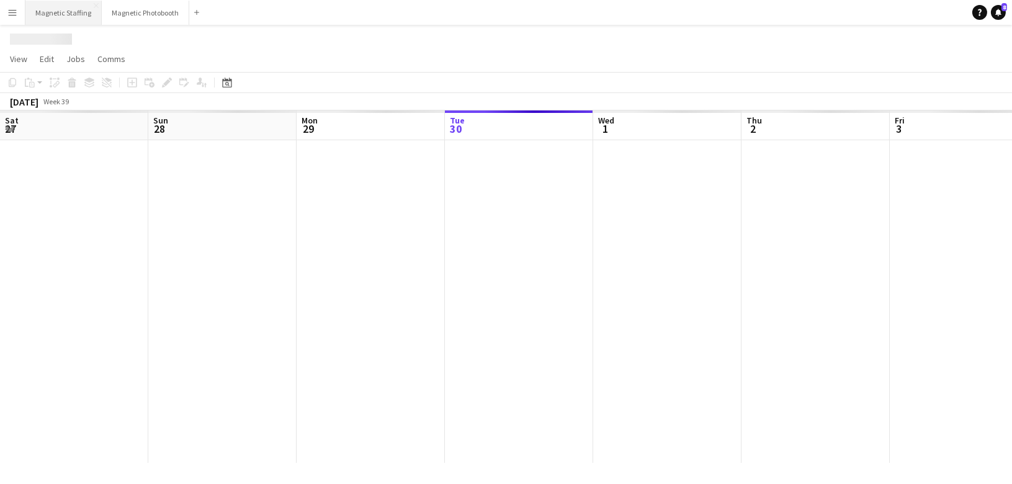
scroll to position [0, 296]
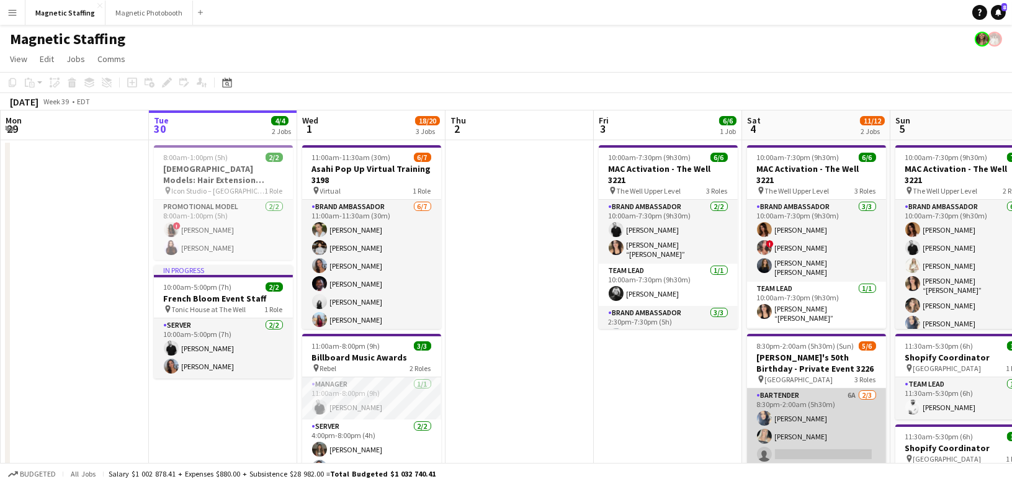
click at [789, 416] on app-card-role "Bartender 6A [DATE] 8:30pm-2:00am (5h30m) [PERSON_NAME] [PERSON_NAME] single-ne…" at bounding box center [816, 428] width 139 height 78
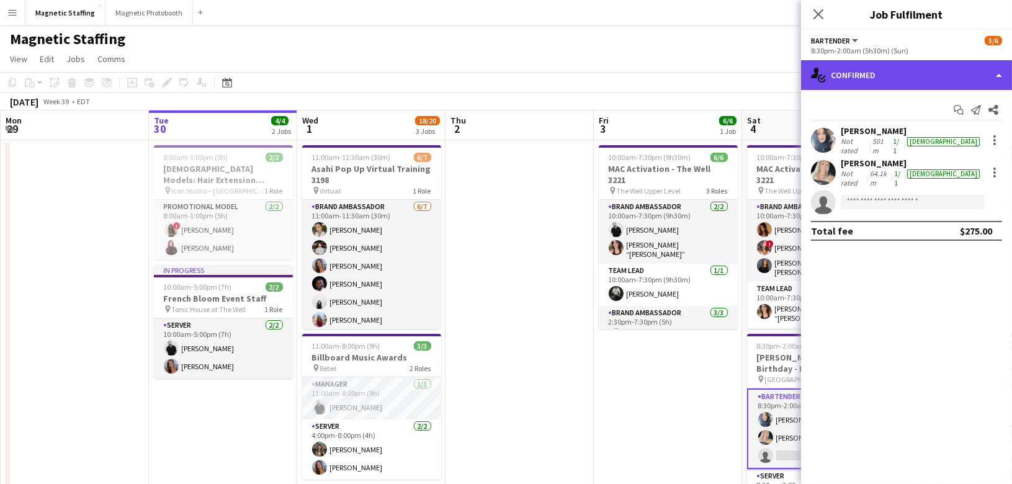
click at [932, 74] on div "single-neutral-actions-check-2 Confirmed" at bounding box center [906, 75] width 211 height 30
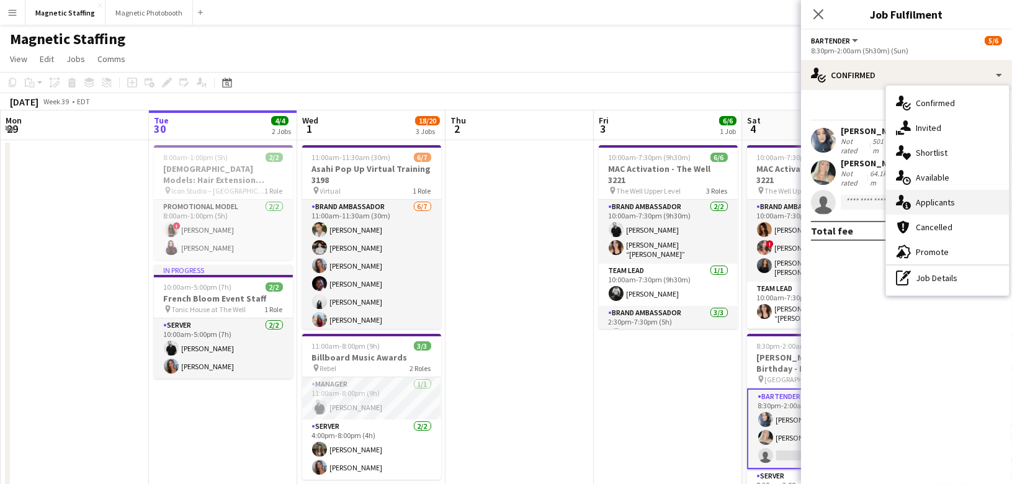
click at [922, 201] on span "Applicants" at bounding box center [935, 202] width 39 height 11
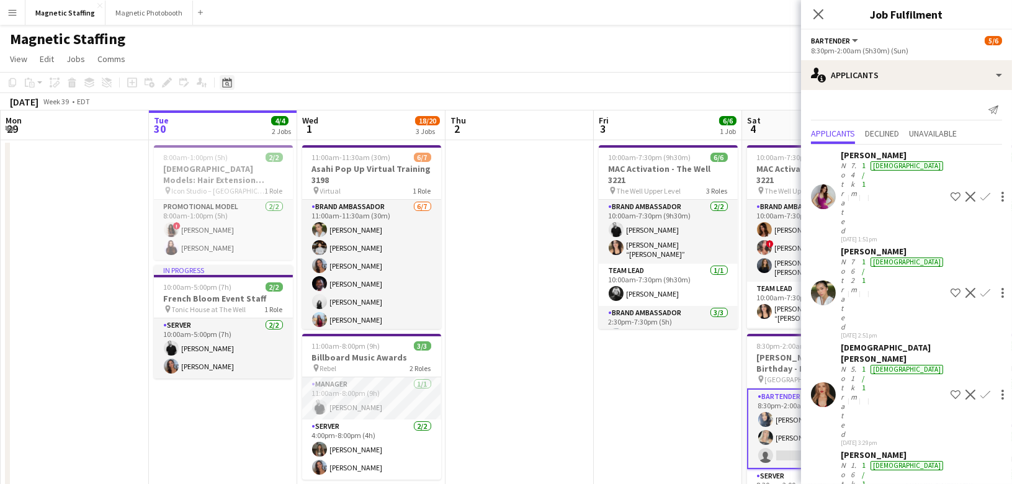
click at [223, 83] on icon at bounding box center [226, 83] width 9 height 10
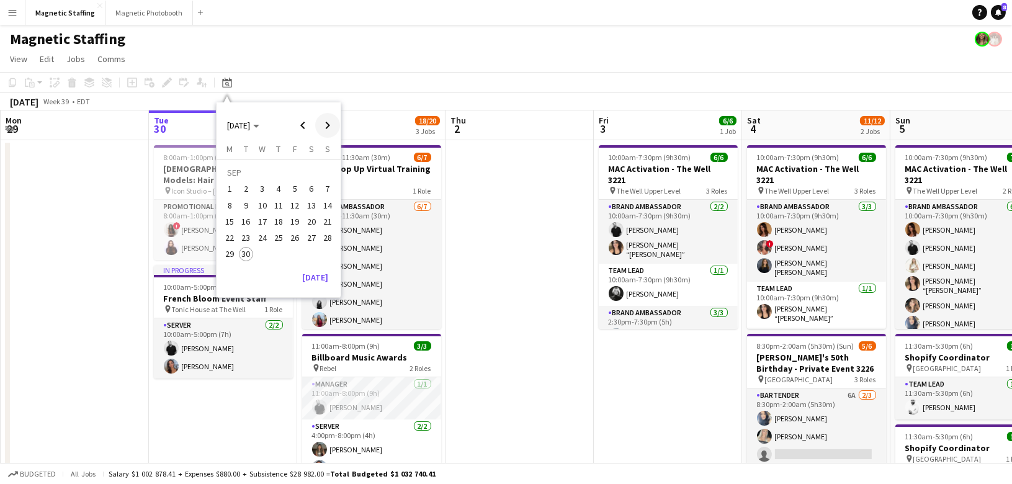
click at [329, 129] on span "Next month" at bounding box center [327, 125] width 25 height 25
click at [261, 191] on span "5" at bounding box center [262, 192] width 15 height 15
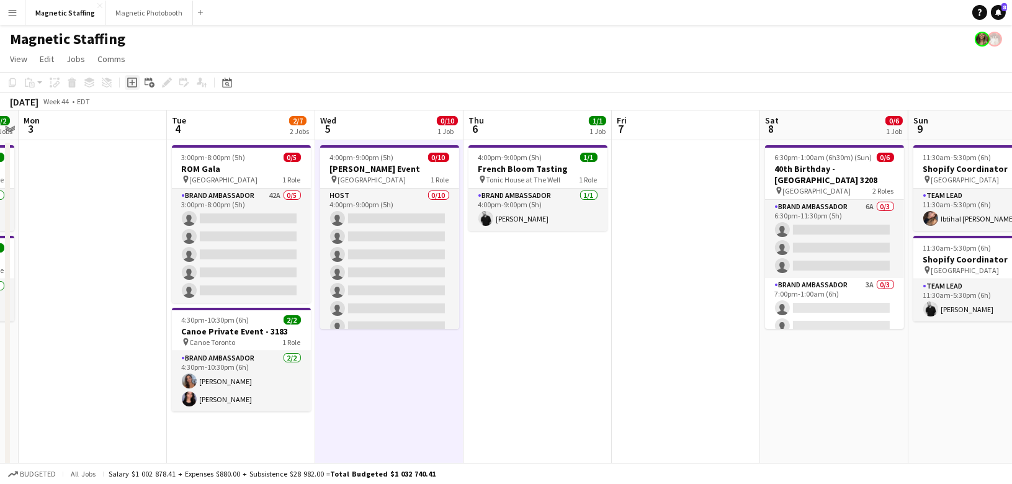
click at [132, 83] on icon at bounding box center [132, 83] width 6 height 6
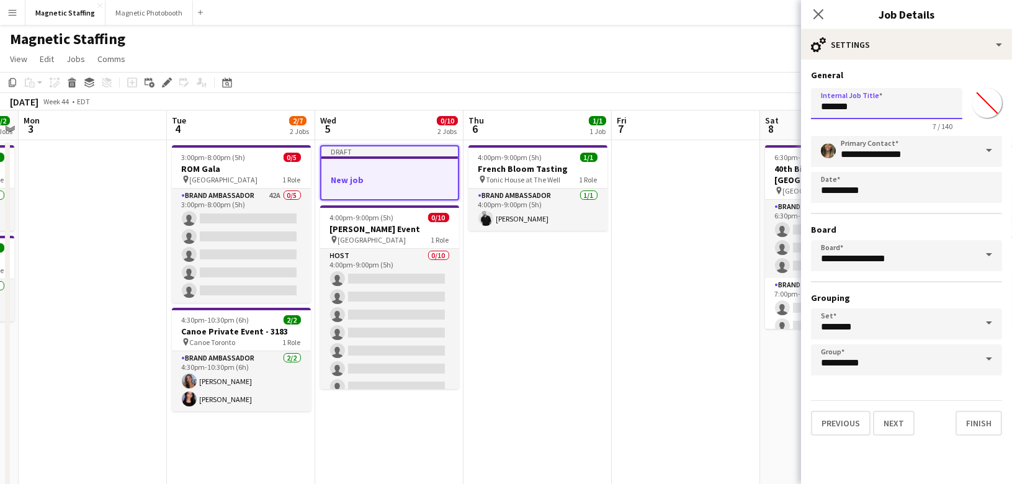
drag, startPoint x: 811, startPoint y: 110, endPoint x: 768, endPoint y: 110, distance: 42.8
click at [768, 110] on body "Menu Boards Boards Boards All jobs Status Workforce Workforce My Workforce Recr…" at bounding box center [506, 481] width 1012 height 962
type input "**********"
click at [884, 428] on button "Next" at bounding box center [894, 423] width 42 height 25
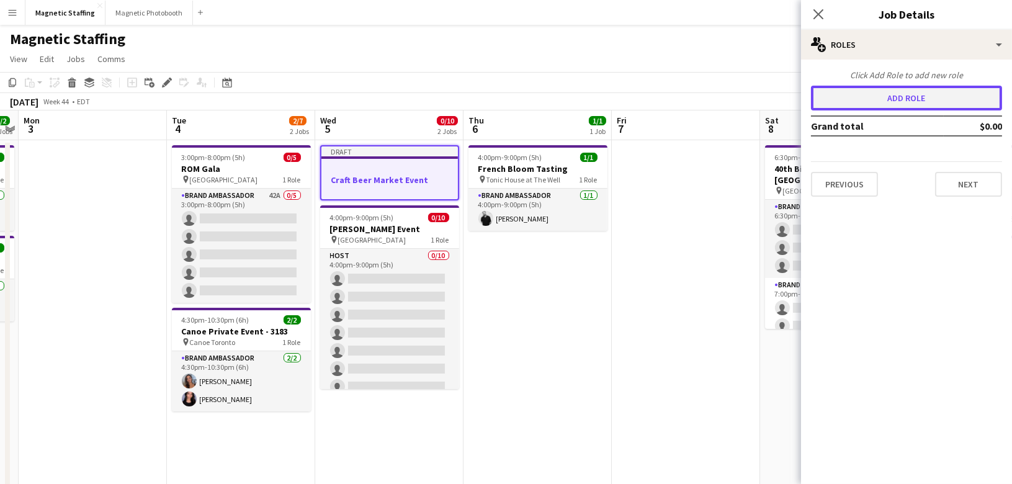
click at [902, 97] on button "Add role" at bounding box center [906, 98] width 191 height 25
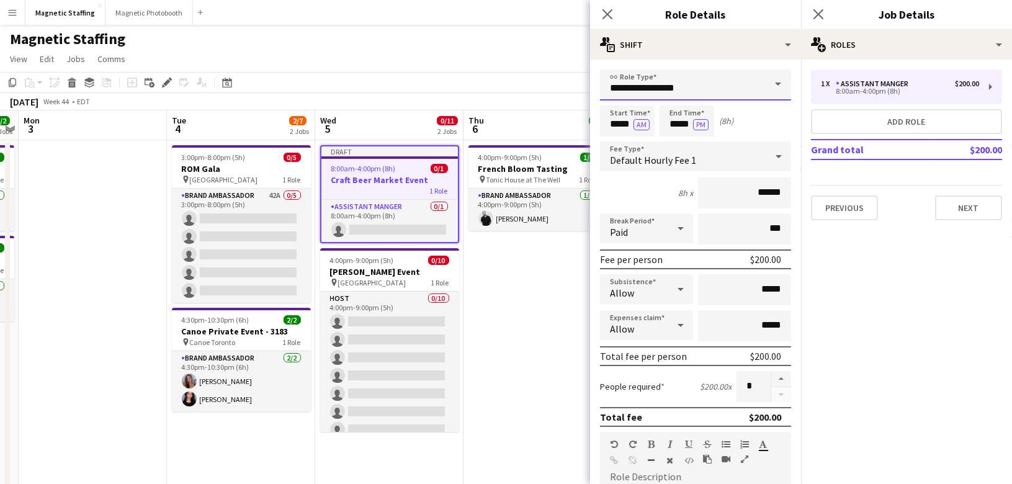
drag, startPoint x: 632, startPoint y: 88, endPoint x: 397, endPoint y: 73, distance: 235.7
click at [400, 76] on body "Menu Boards Boards Boards All jobs Status Workforce Workforce My Workforce Recr…" at bounding box center [506, 481] width 1012 height 962
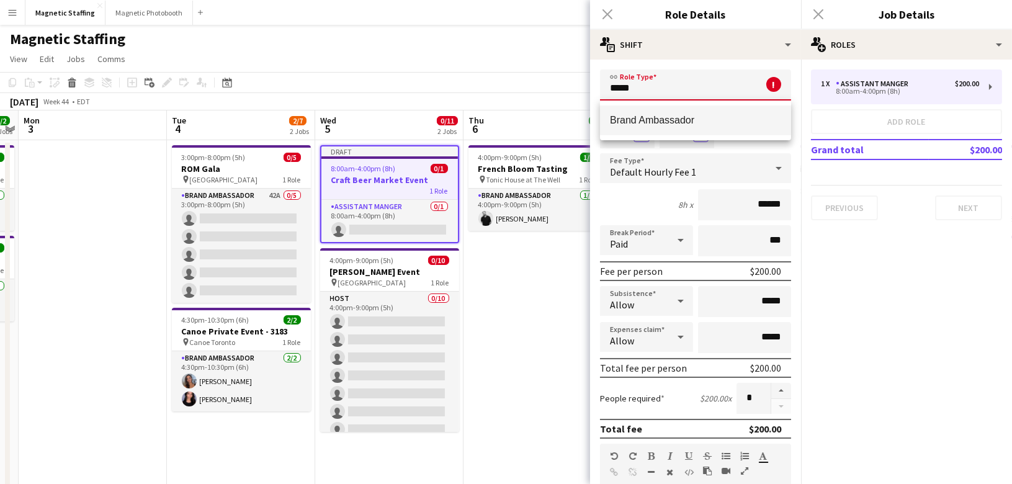
click at [645, 120] on span "Brand Ambassador" at bounding box center [695, 120] width 171 height 12
type input "**********"
type input "******"
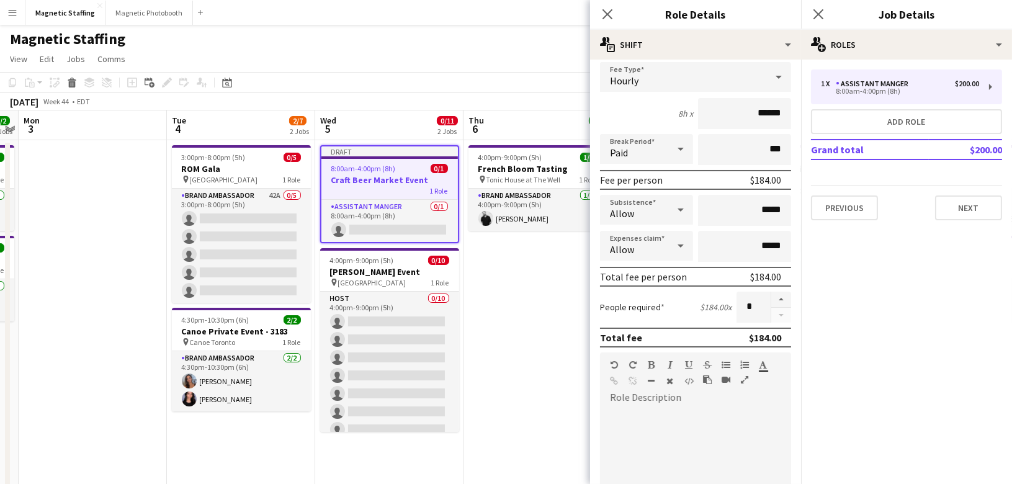
scroll to position [122, 0]
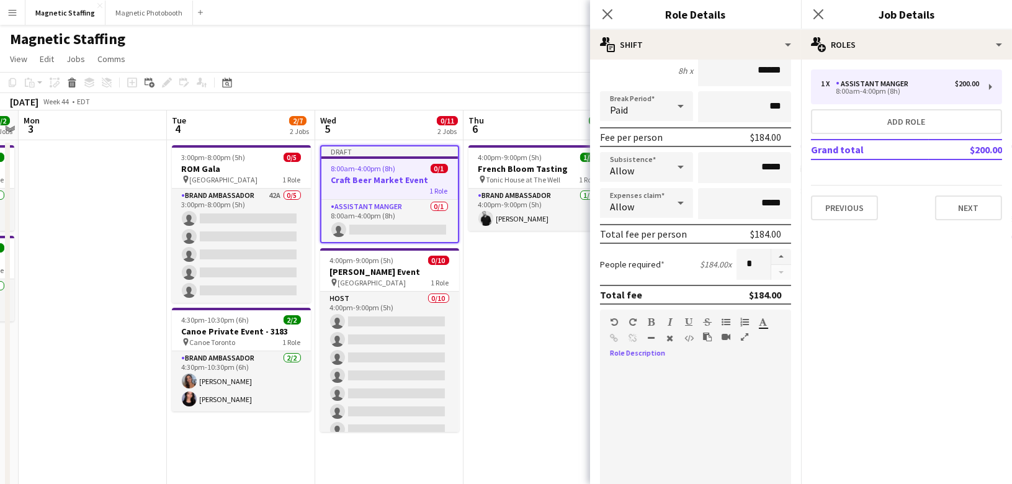
click at [628, 365] on div at bounding box center [695, 439] width 191 height 149
click at [641, 369] on span "**********" at bounding box center [694, 377] width 169 height 22
click at [690, 374] on span "**********" at bounding box center [694, 377] width 169 height 22
drag, startPoint x: 765, startPoint y: 379, endPoint x: 575, endPoint y: 351, distance: 191.3
click at [575, 351] on body "Menu Boards Boards Boards All jobs Status Workforce Workforce My Workforce Recr…" at bounding box center [506, 481] width 1012 height 962
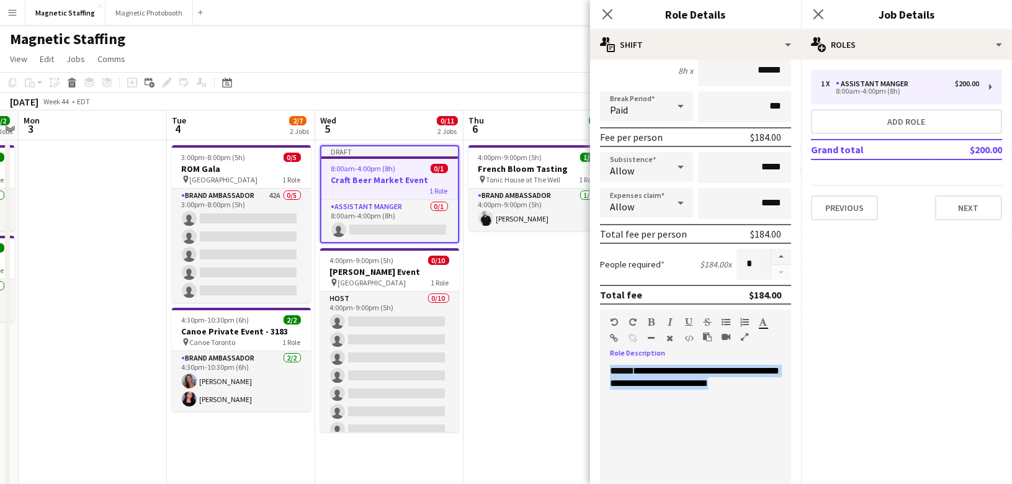
click at [669, 334] on icon "button" at bounding box center [670, 338] width 7 height 9
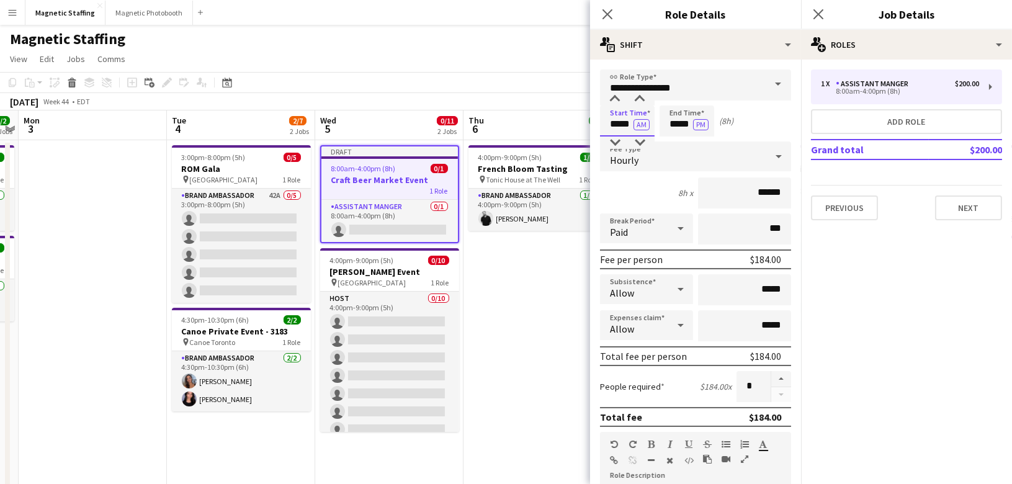
drag, startPoint x: 629, startPoint y: 125, endPoint x: 549, endPoint y: 125, distance: 80.1
click at [549, 125] on body "Menu Boards Boards Boards All jobs Status Workforce Workforce My Workforce Recr…" at bounding box center [506, 481] width 1012 height 962
click at [637, 124] on button "AM" at bounding box center [642, 124] width 16 height 11
drag, startPoint x: 633, startPoint y: 123, endPoint x: 533, endPoint y: 118, distance: 100.7
click at [533, 120] on body "Menu Boards Boards Boards All jobs Status Workforce Workforce My Workforce Recr…" at bounding box center [506, 481] width 1012 height 962
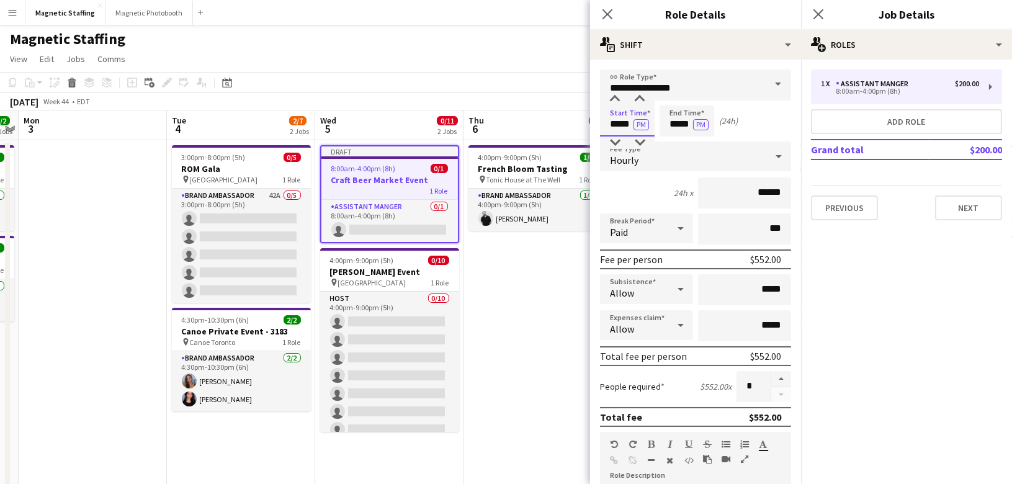
type input "*****"
drag, startPoint x: 691, startPoint y: 126, endPoint x: 565, endPoint y: 118, distance: 125.6
click at [566, 122] on body "Menu Boards Boards Boards All jobs Status Workforce Workforce My Workforce Recr…" at bounding box center [506, 481] width 1012 height 962
type input "*****"
click at [783, 379] on button "button" at bounding box center [781, 379] width 20 height 16
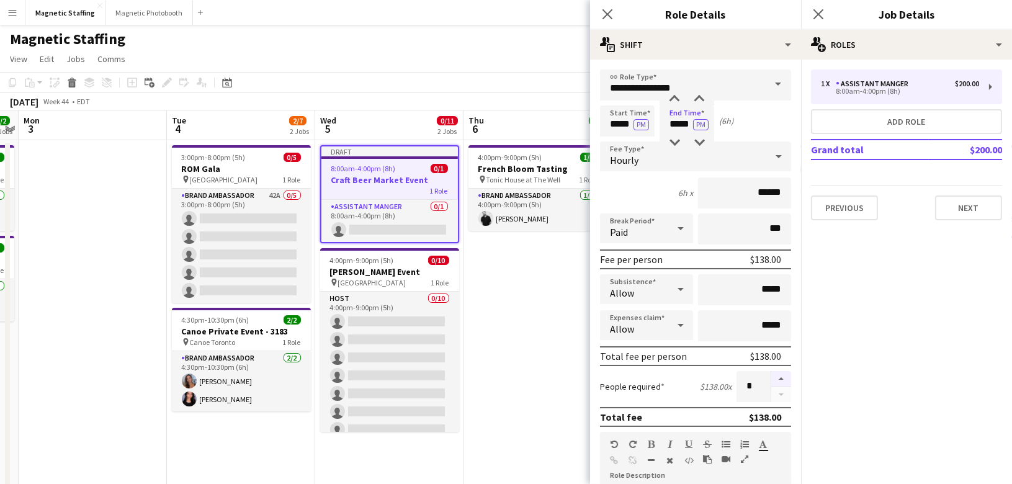
type input "*"
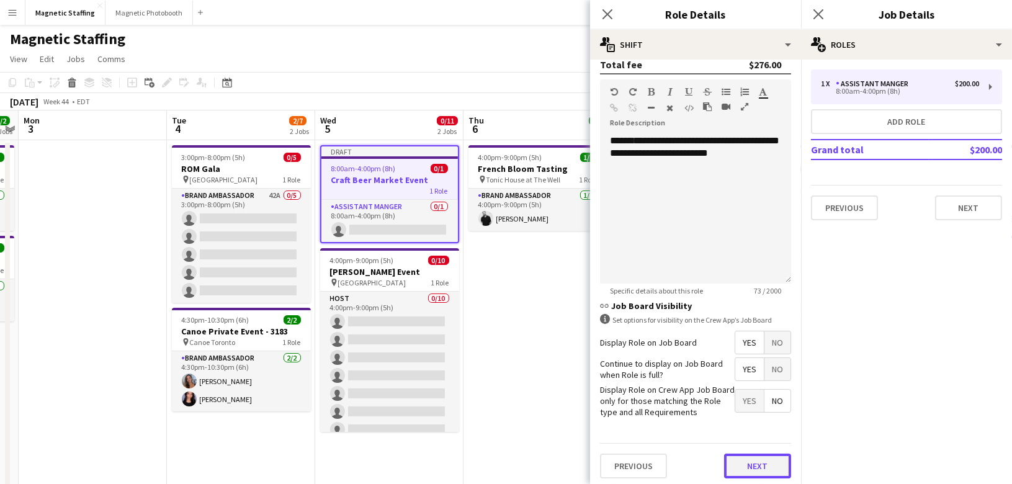
click at [771, 467] on button "Next" at bounding box center [757, 466] width 67 height 25
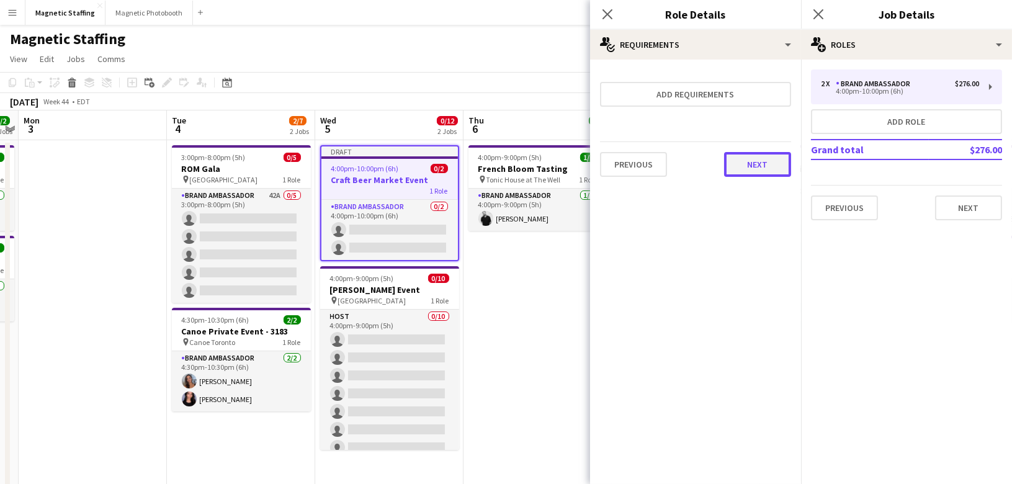
click at [767, 158] on button "Next" at bounding box center [757, 164] width 67 height 25
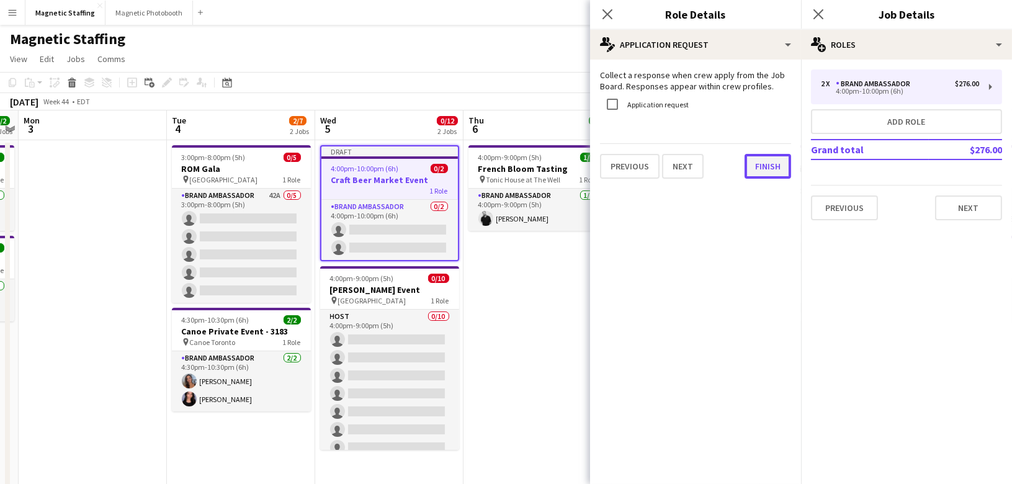
click at [763, 165] on button "Finish" at bounding box center [768, 166] width 47 height 25
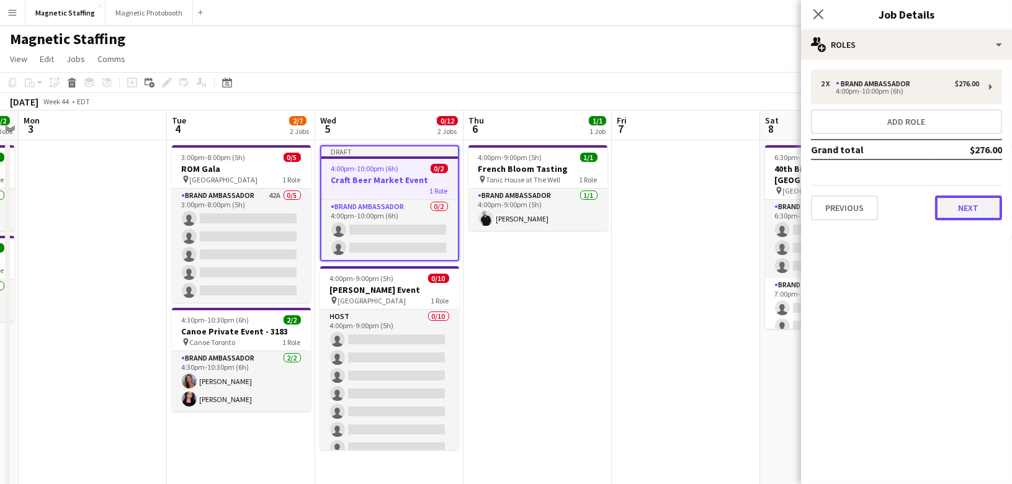
click at [968, 205] on button "Next" at bounding box center [968, 208] width 67 height 25
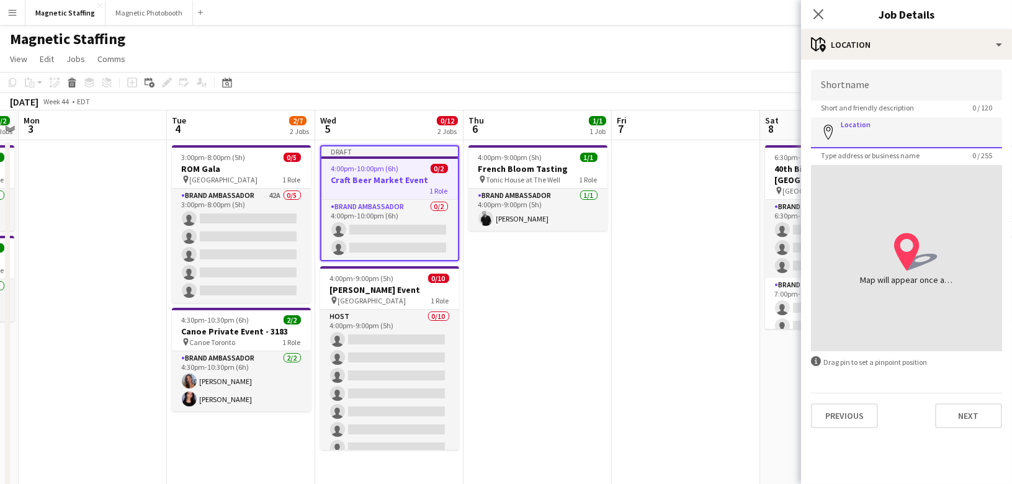
click at [860, 135] on input "Location" at bounding box center [906, 132] width 191 height 31
paste input "**********"
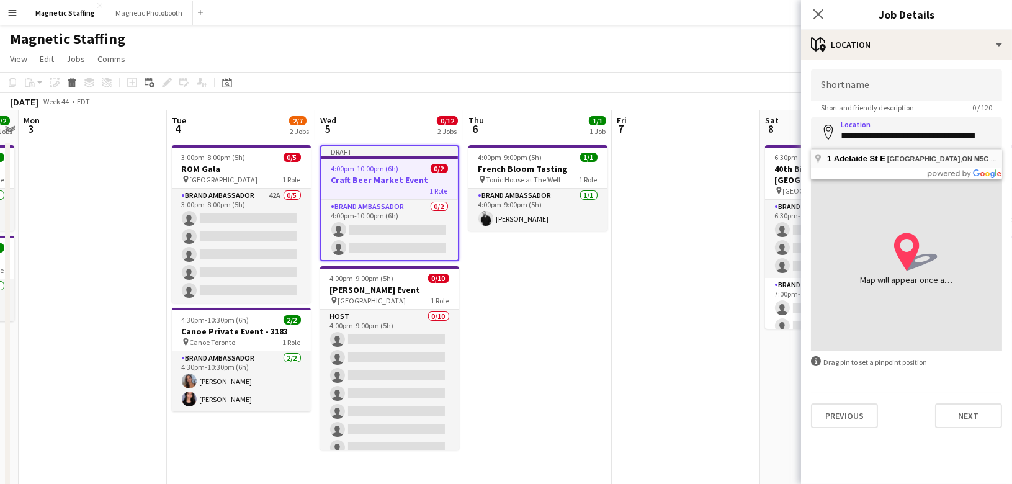
type input "**********"
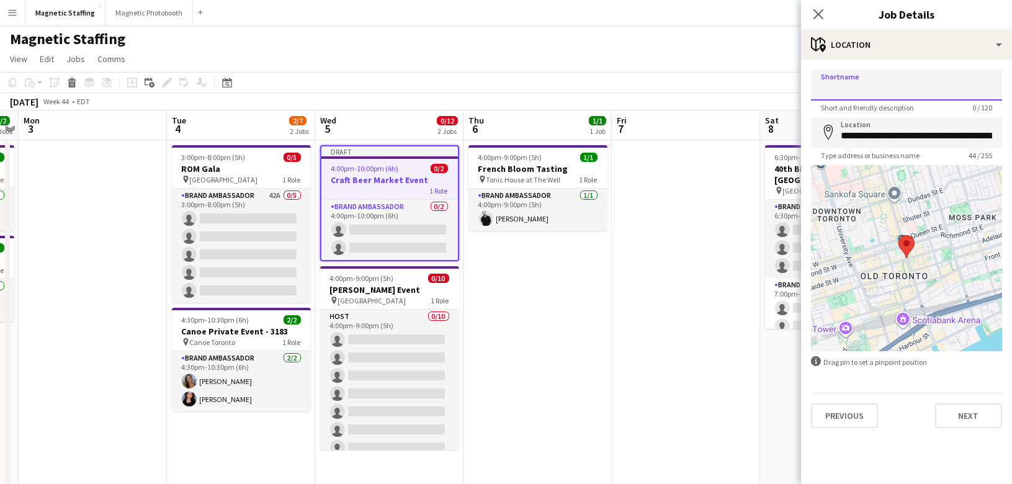
click at [864, 87] on input "Shortname" at bounding box center [906, 85] width 191 height 31
type input "*******"
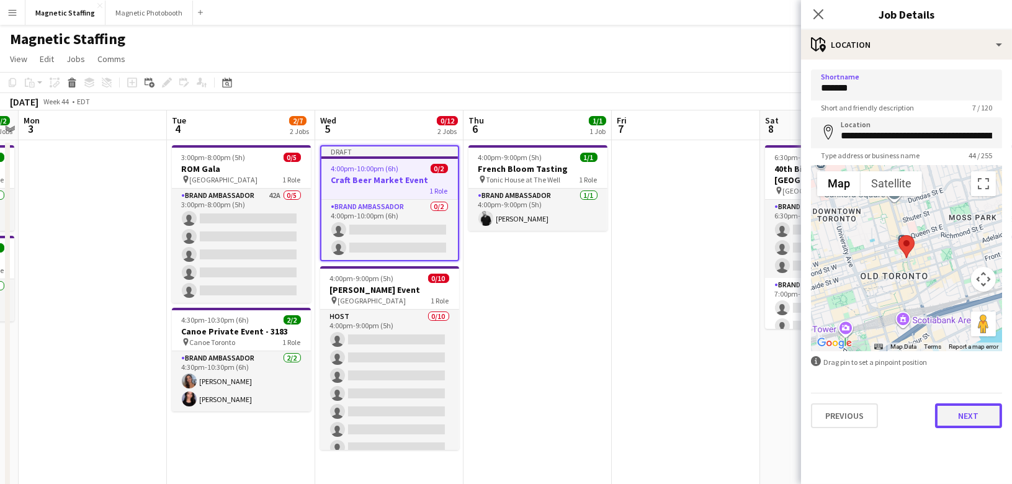
click at [966, 416] on button "Next" at bounding box center [968, 415] width 67 height 25
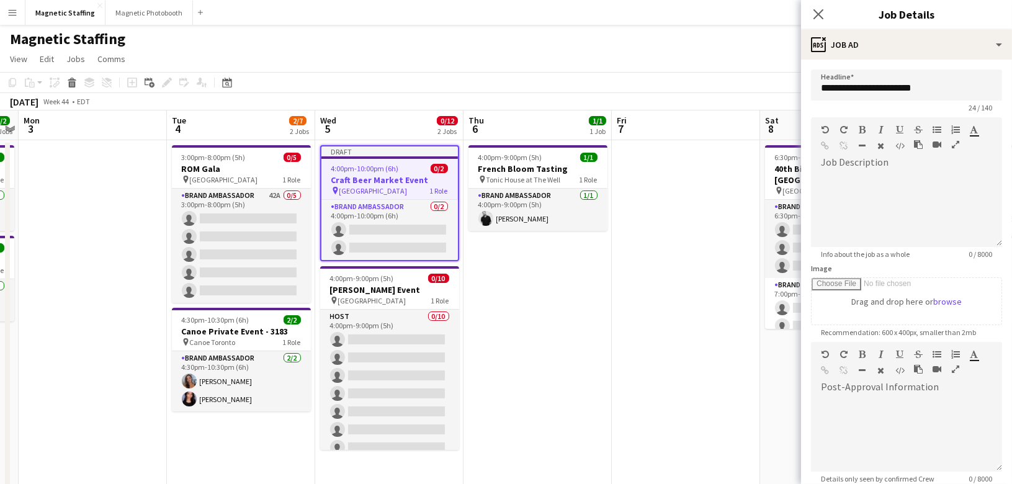
scroll to position [128, 0]
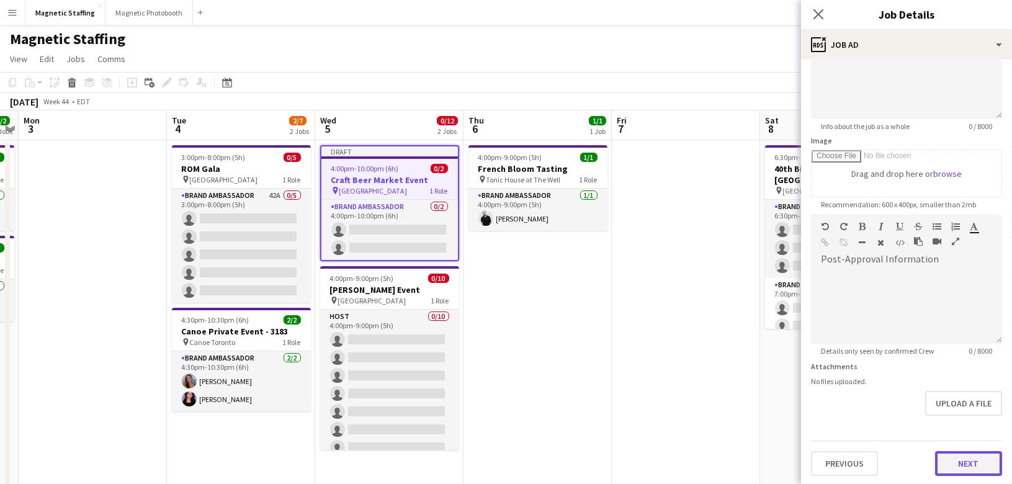
click at [961, 452] on button "Next" at bounding box center [968, 463] width 67 height 25
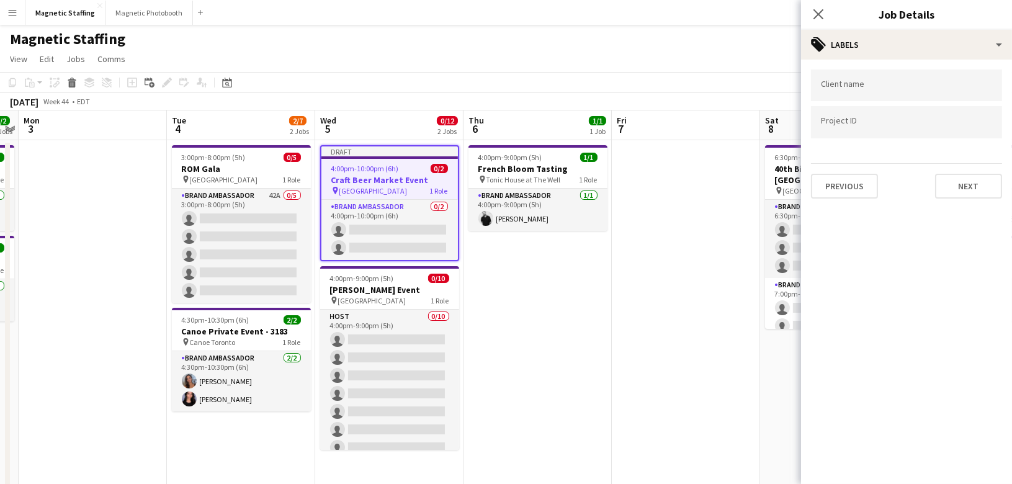
scroll to position [0, 0]
click at [963, 184] on button "Next" at bounding box center [968, 186] width 67 height 25
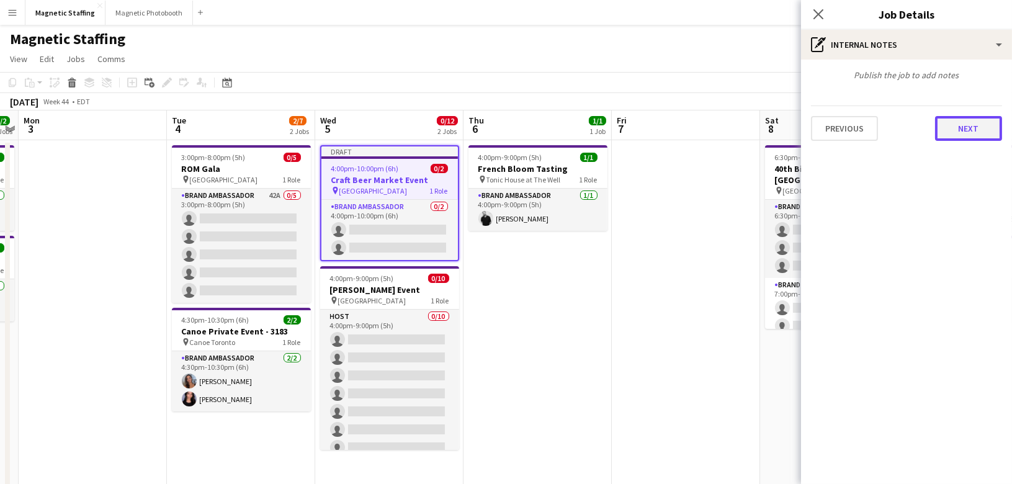
click at [978, 122] on button "Next" at bounding box center [968, 128] width 67 height 25
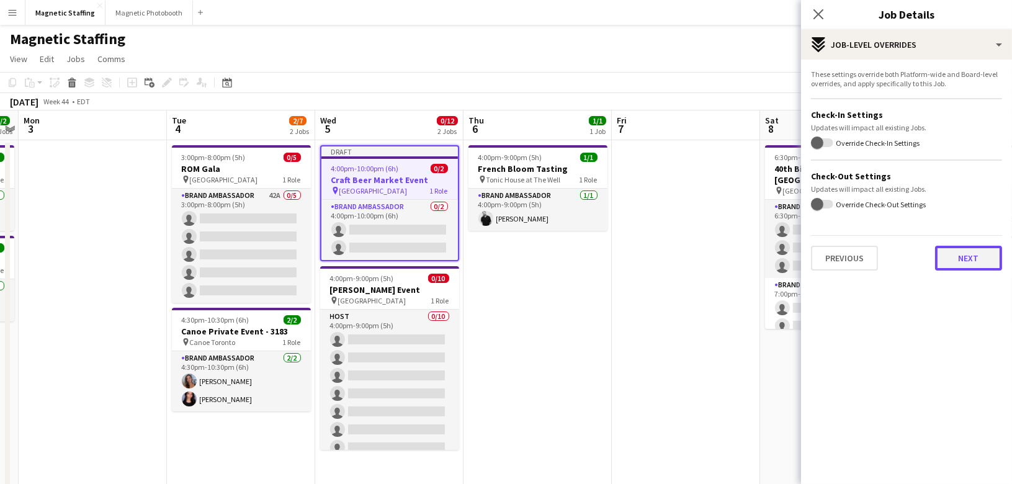
click at [978, 248] on button "Next" at bounding box center [968, 258] width 67 height 25
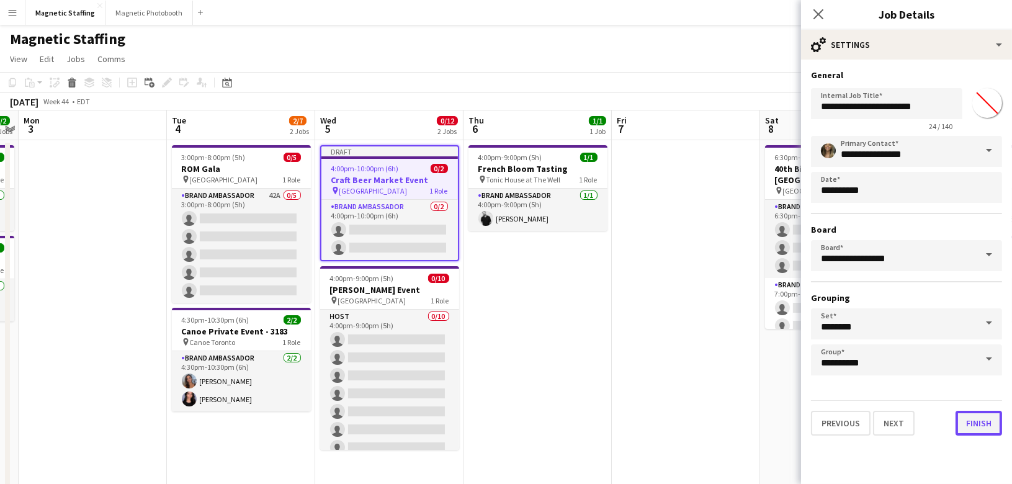
click at [989, 431] on button "Finish" at bounding box center [979, 423] width 47 height 25
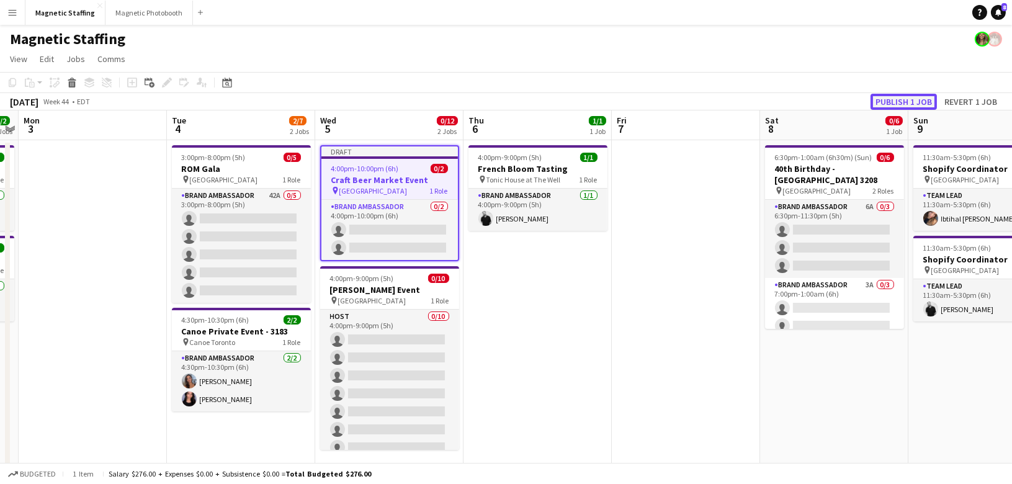
click at [913, 97] on button "Publish 1 job" at bounding box center [904, 102] width 66 height 16
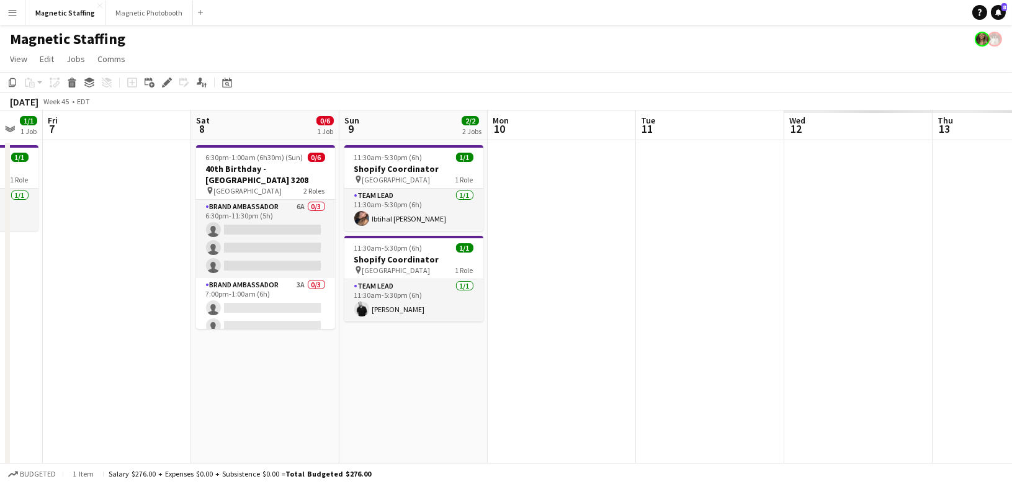
drag, startPoint x: 541, startPoint y: 175, endPoint x: 124, endPoint y: 173, distance: 417.7
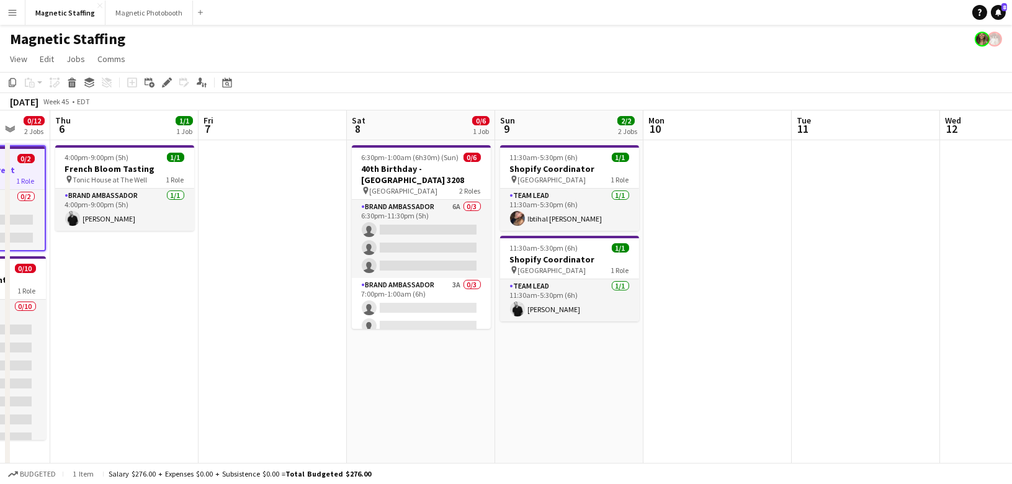
click at [235, 131] on app-board-header-date "Fri 7" at bounding box center [273, 125] width 148 height 30
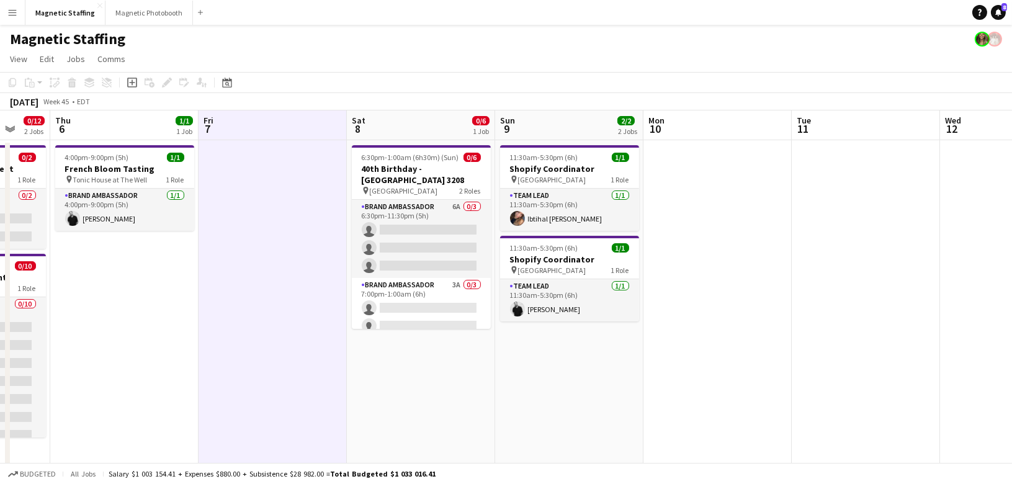
click at [133, 83] on icon at bounding box center [132, 83] width 6 height 6
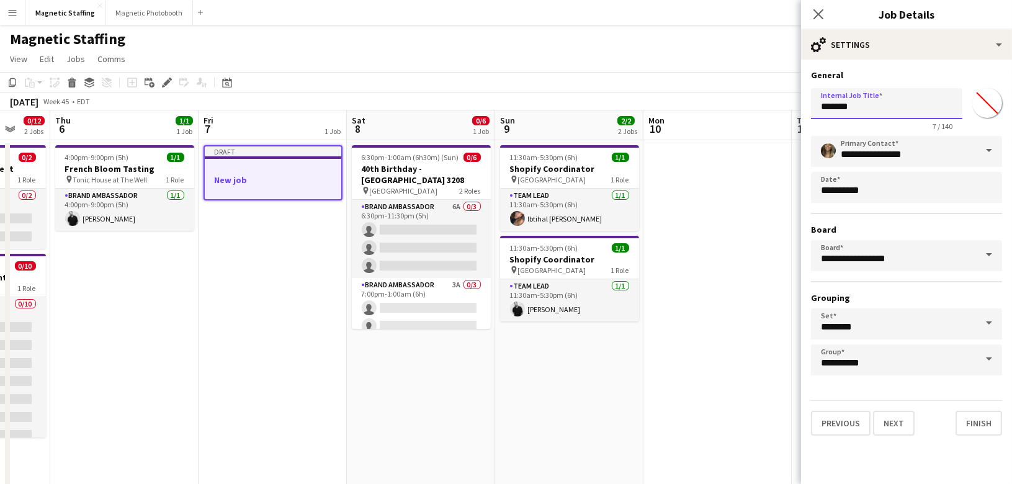
drag, startPoint x: 848, startPoint y: 107, endPoint x: 776, endPoint y: 108, distance: 72.0
click at [779, 107] on body "Menu Boards Boards Boards All jobs Status Workforce Workforce My Workforce Recr…" at bounding box center [506, 481] width 1012 height 962
type input "**********"
click at [896, 416] on button "Next" at bounding box center [894, 423] width 42 height 25
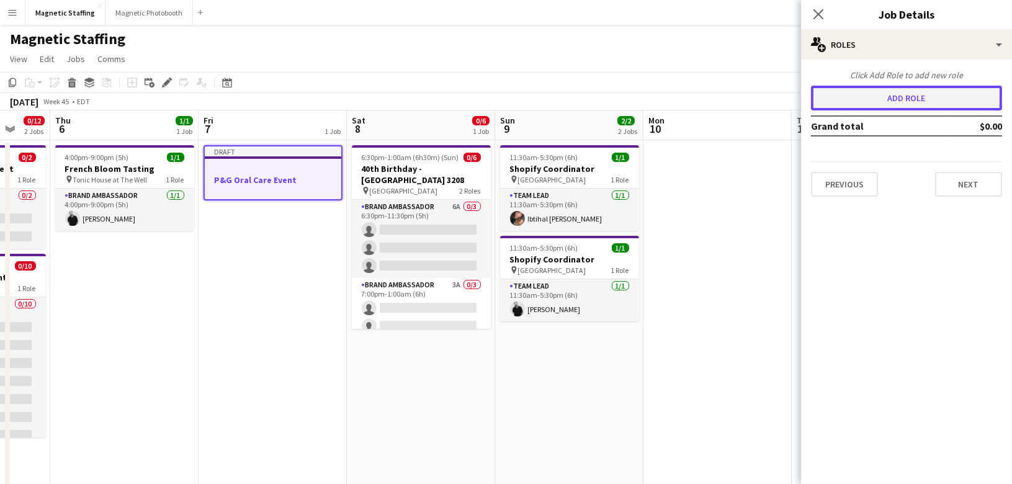
click at [887, 102] on button "Add role" at bounding box center [906, 98] width 191 height 25
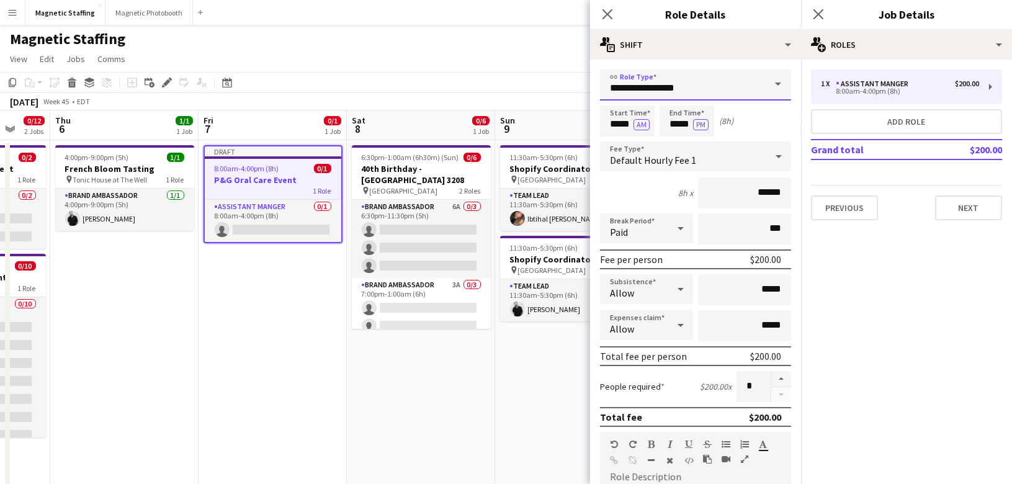
drag, startPoint x: 706, startPoint y: 89, endPoint x: 492, endPoint y: 68, distance: 215.2
click at [509, 79] on body "Menu Boards Boards Boards All jobs Status Workforce Workforce My Workforce Recr…" at bounding box center [506, 481] width 1012 height 962
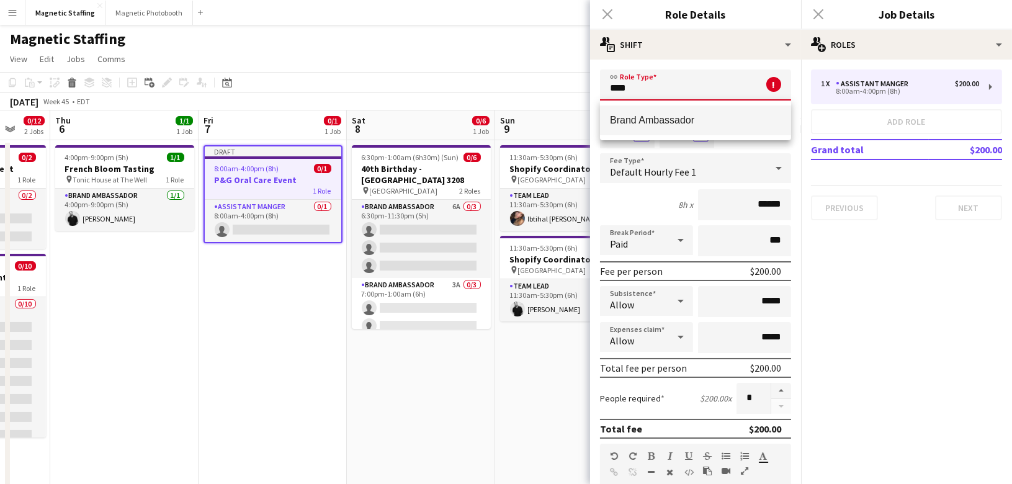
click at [628, 125] on span "Brand Ambassador" at bounding box center [695, 120] width 171 height 12
type input "**********"
type input "******"
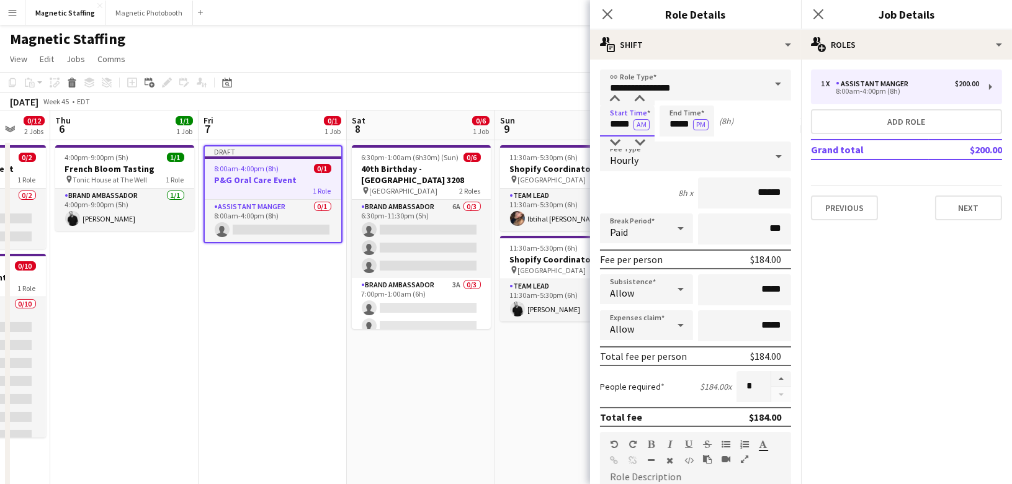
drag, startPoint x: 628, startPoint y: 125, endPoint x: 546, endPoint y: 122, distance: 82.6
click at [546, 124] on body "Menu Boards Boards Boards All jobs Status Workforce Workforce My Workforce Recr…" at bounding box center [506, 481] width 1012 height 962
type input "*****"
drag, startPoint x: 691, startPoint y: 125, endPoint x: 564, endPoint y: 119, distance: 127.4
click at [572, 123] on body "Menu Boards Boards Boards All jobs Status Workforce Workforce My Workforce Recr…" at bounding box center [506, 481] width 1012 height 962
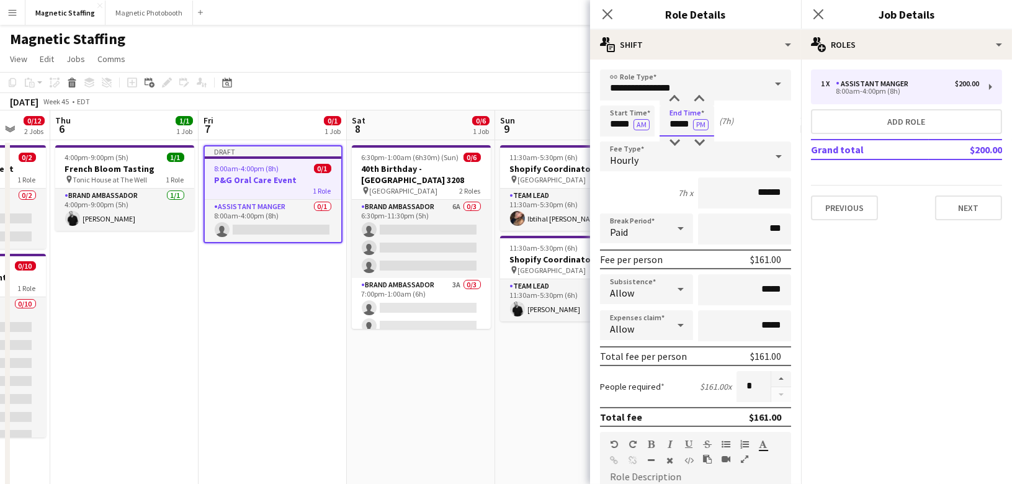
type input "*****"
click at [766, 191] on input "******" at bounding box center [744, 193] width 93 height 31
click at [785, 377] on button "button" at bounding box center [781, 379] width 20 height 16
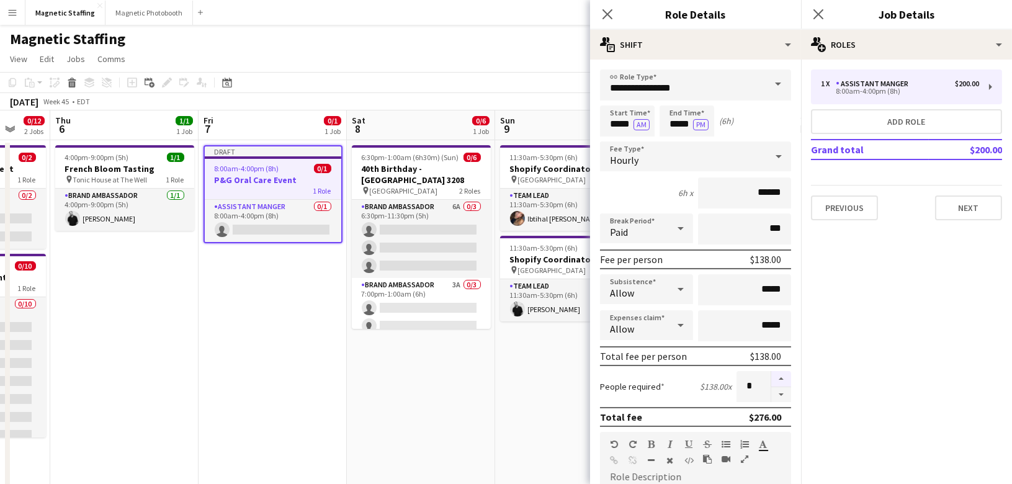
click at [785, 377] on button "button" at bounding box center [781, 379] width 20 height 16
type input "*"
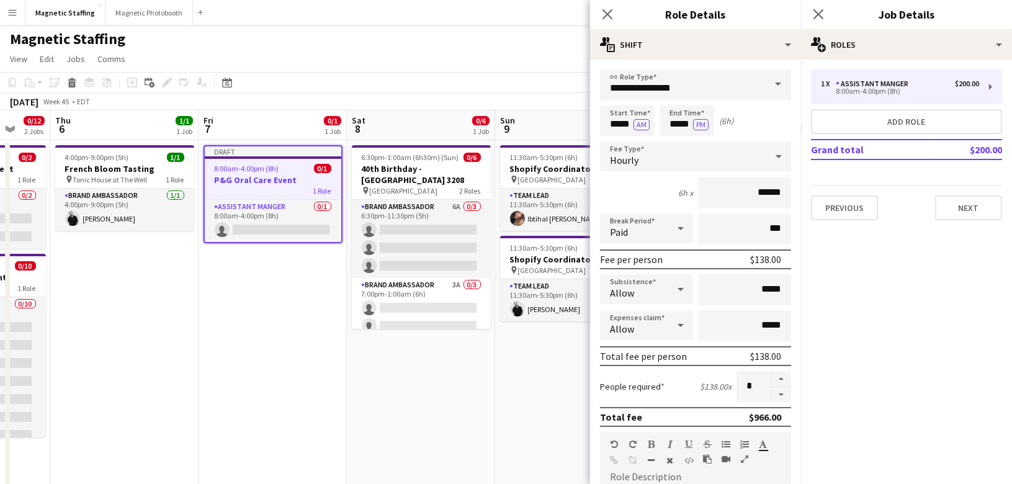
scroll to position [353, 0]
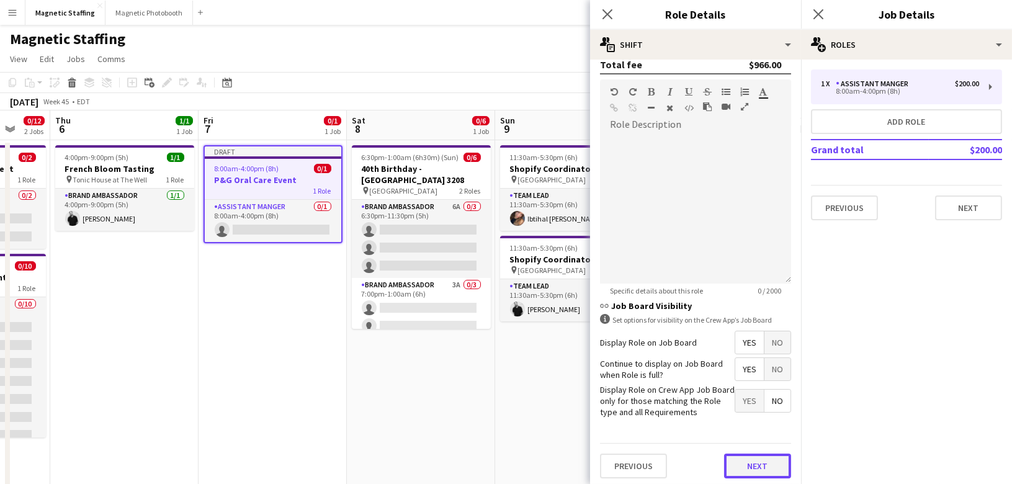
click at [753, 470] on button "Next" at bounding box center [757, 466] width 67 height 25
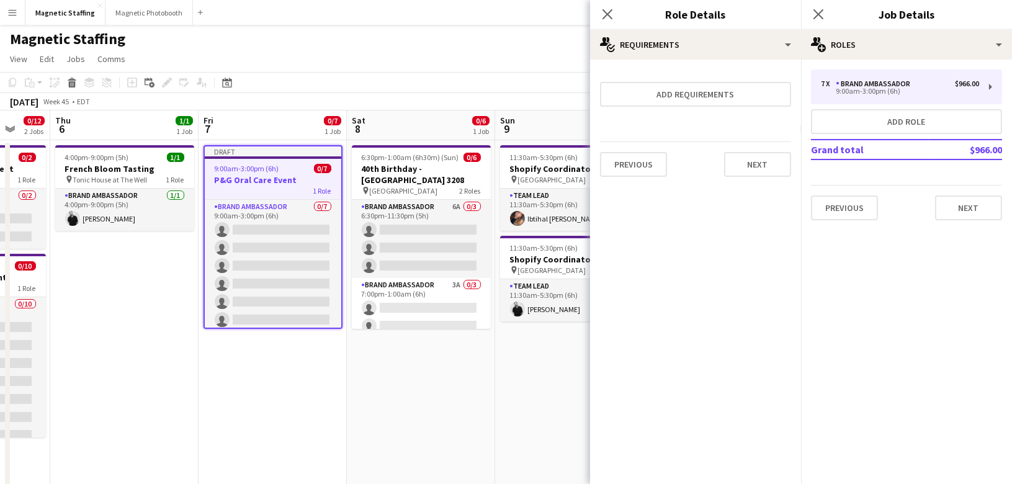
scroll to position [0, 0]
click at [757, 162] on button "Next" at bounding box center [757, 164] width 67 height 25
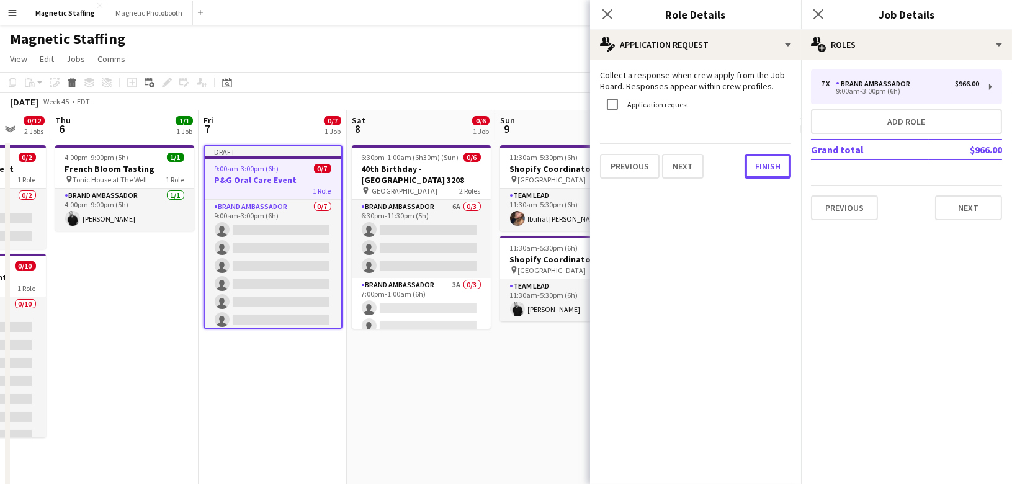
click at [757, 162] on button "Finish" at bounding box center [768, 166] width 47 height 25
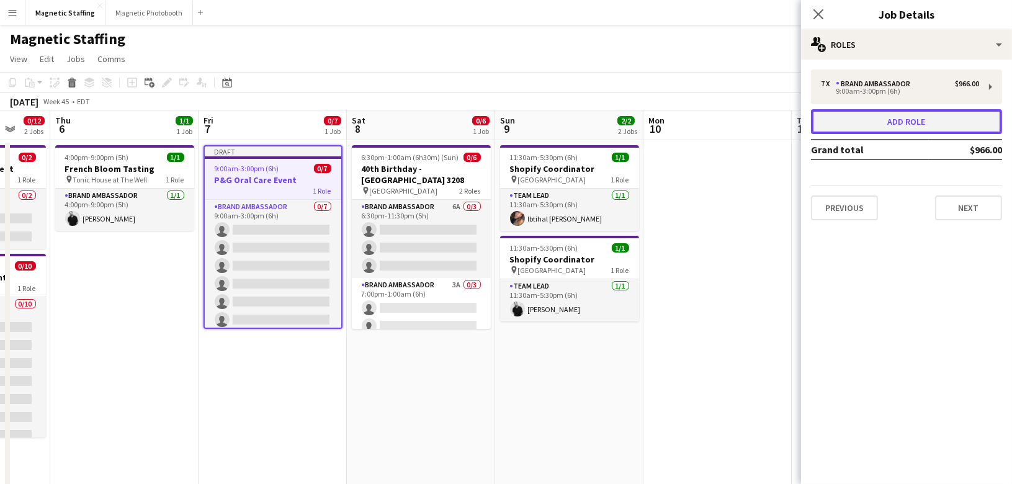
click at [869, 115] on button "Add role" at bounding box center [906, 121] width 191 height 25
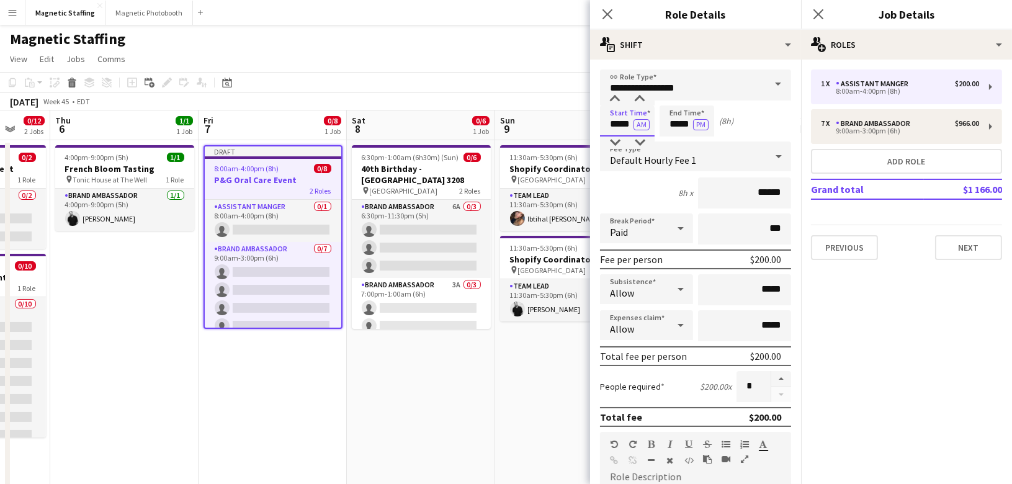
drag, startPoint x: 631, startPoint y: 124, endPoint x: 469, endPoint y: 114, distance: 162.3
click at [473, 117] on body "Menu Boards Boards Boards All jobs Status Workforce Workforce My Workforce Recr…" at bounding box center [506, 481] width 1012 height 962
type input "*****"
click at [643, 124] on button "AM" at bounding box center [642, 124] width 16 height 11
drag, startPoint x: 691, startPoint y: 125, endPoint x: 613, endPoint y: 121, distance: 78.9
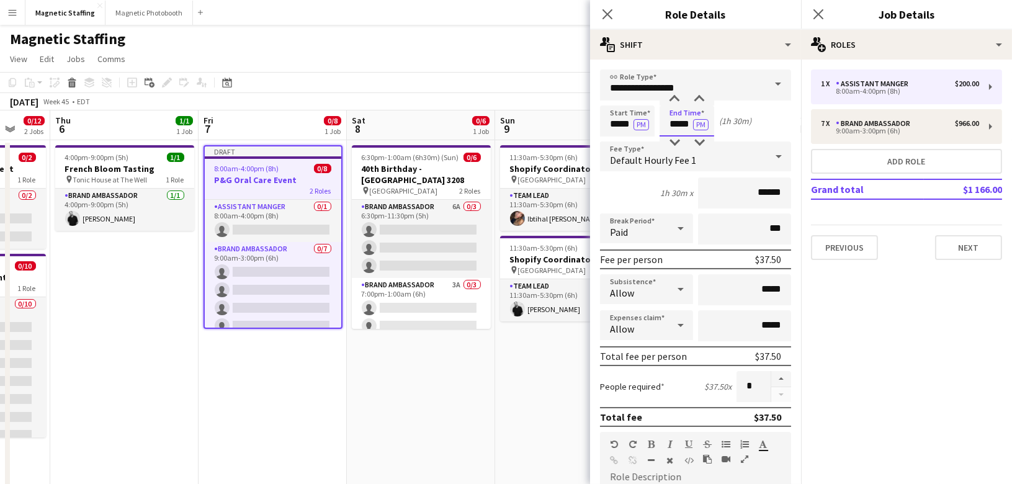
click at [617, 125] on div "Start Time ***** PM End Time ***** PM (1h 30m)" at bounding box center [695, 121] width 191 height 31
type input "*****"
drag, startPoint x: 690, startPoint y: 89, endPoint x: 477, endPoint y: 79, distance: 213.1
click at [486, 83] on body "Menu Boards Boards Boards All jobs Status Workforce Workforce My Workforce Recr…" at bounding box center [506, 481] width 1012 height 962
type input "*"
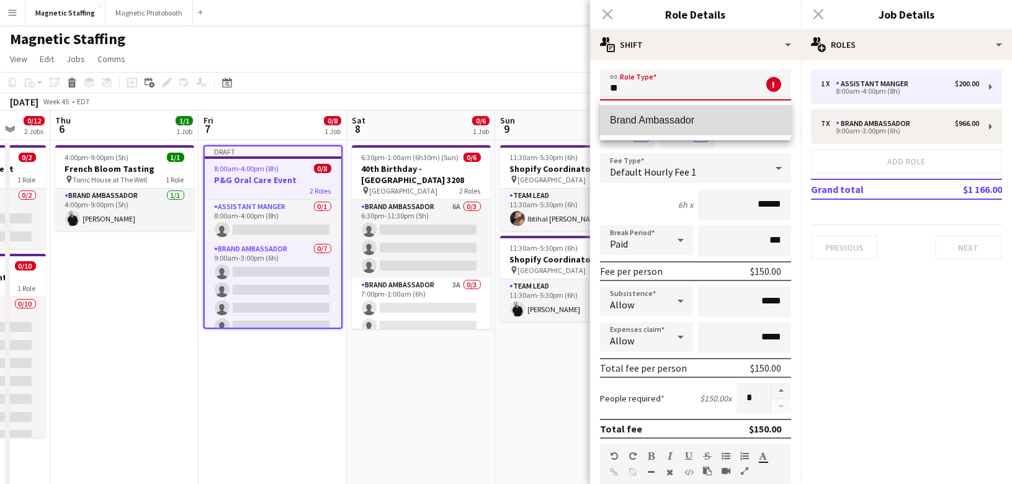
click at [660, 125] on span "Brand Ambassador" at bounding box center [695, 120] width 171 height 12
type input "**********"
type input "******"
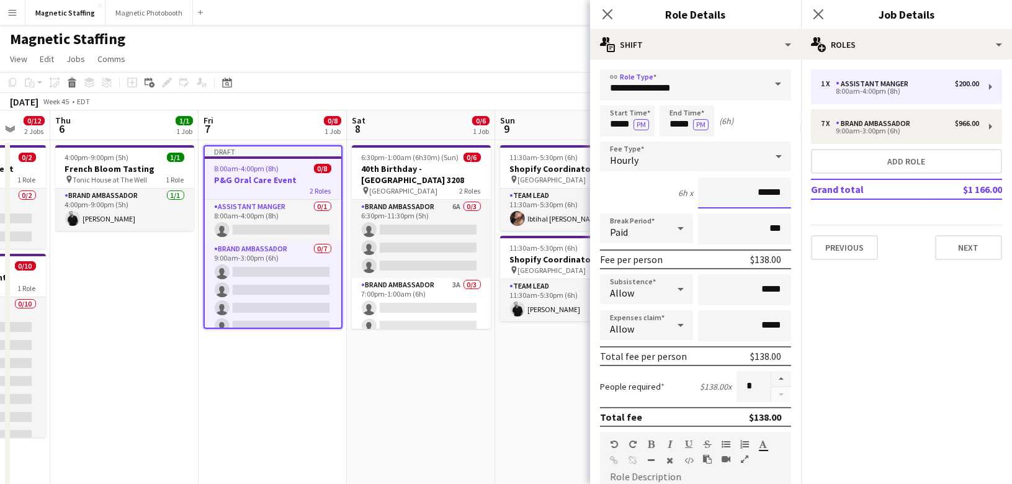
click at [768, 194] on input "******" at bounding box center [744, 193] width 93 height 31
click at [784, 380] on button "button" at bounding box center [781, 379] width 20 height 16
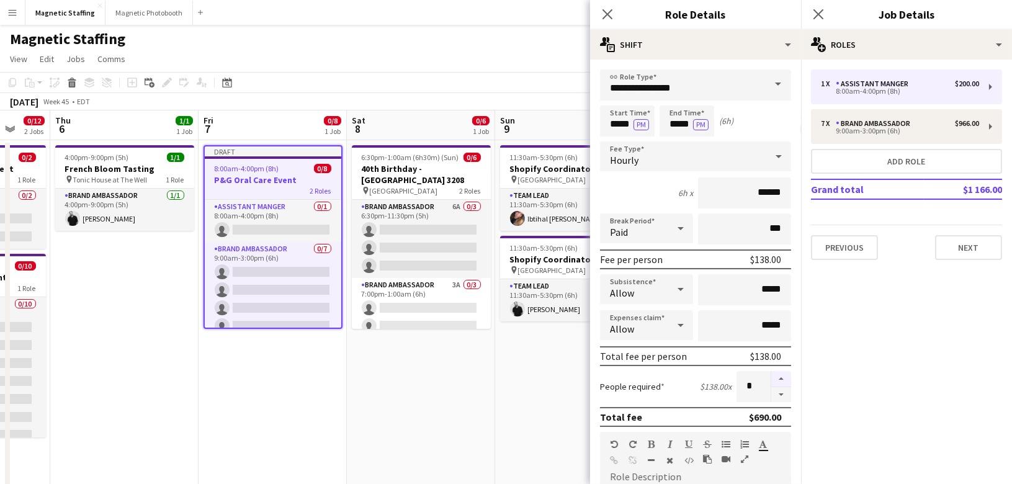
click at [784, 380] on button "button" at bounding box center [781, 379] width 20 height 16
type input "*"
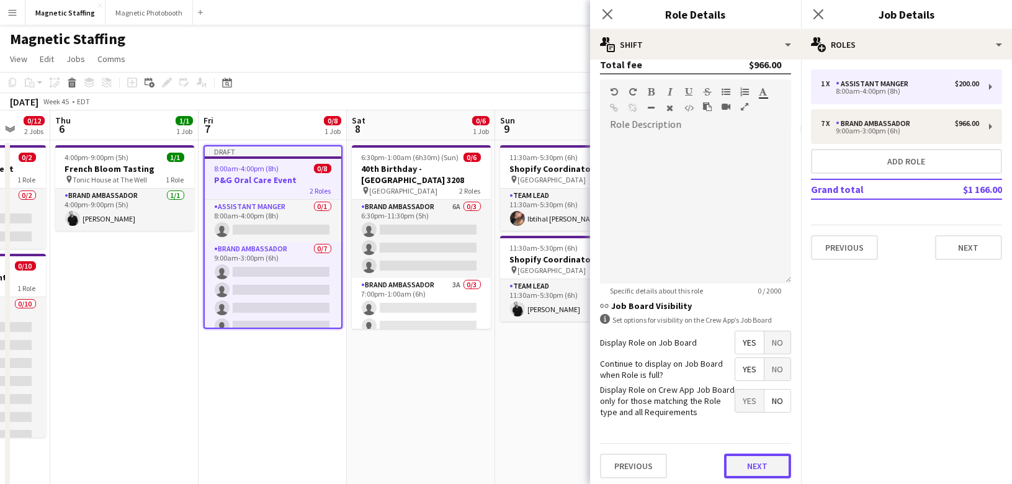
click at [759, 467] on button "Next" at bounding box center [757, 466] width 67 height 25
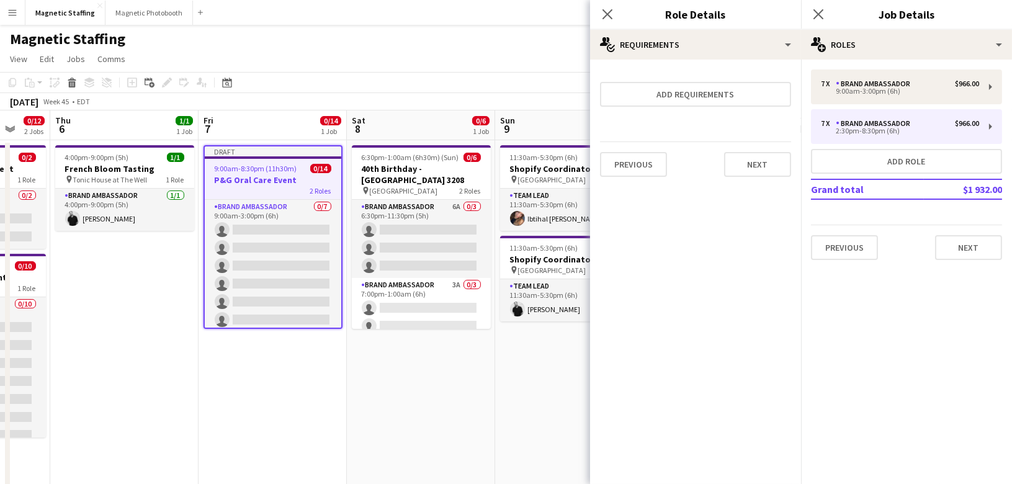
scroll to position [0, 0]
click at [766, 173] on button "Next" at bounding box center [757, 164] width 67 height 25
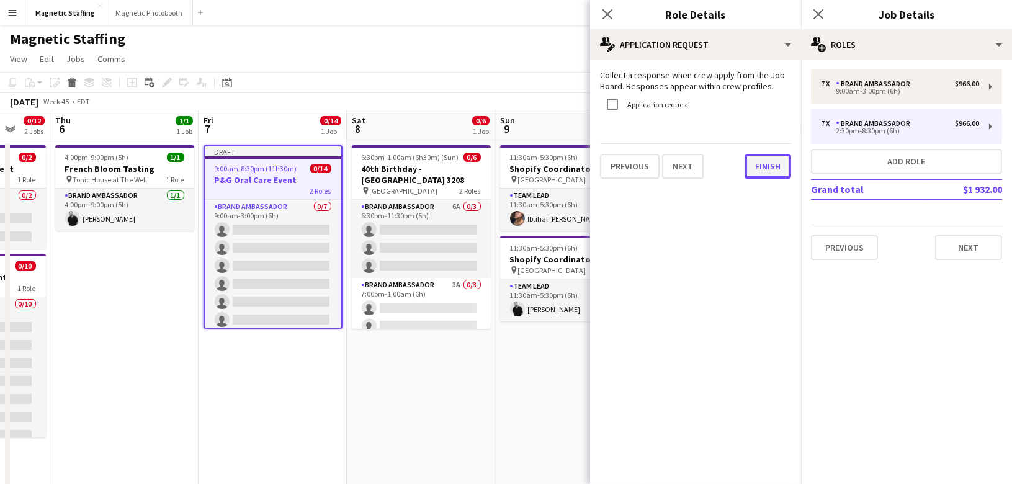
click at [767, 166] on button "Finish" at bounding box center [768, 166] width 47 height 25
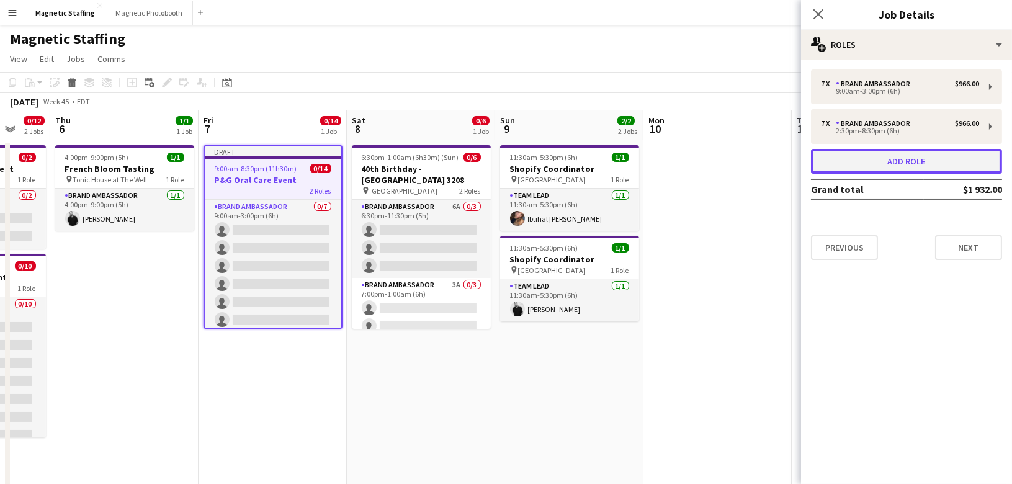
click at [865, 168] on button "Add role" at bounding box center [906, 161] width 191 height 25
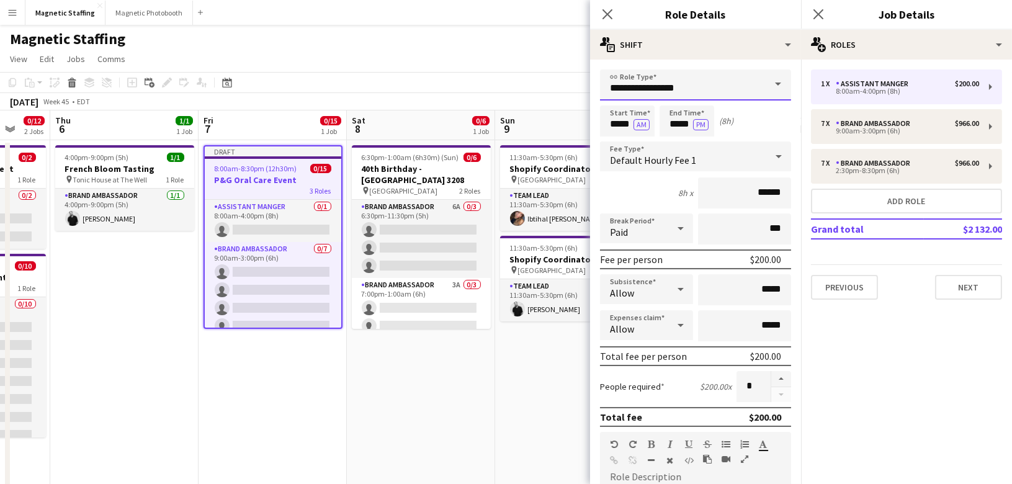
drag, startPoint x: 687, startPoint y: 91, endPoint x: 515, endPoint y: 81, distance: 172.8
click at [515, 83] on body "Menu Boards Boards Boards All jobs Status Workforce Workforce My Workforce Recr…" at bounding box center [506, 481] width 1012 height 962
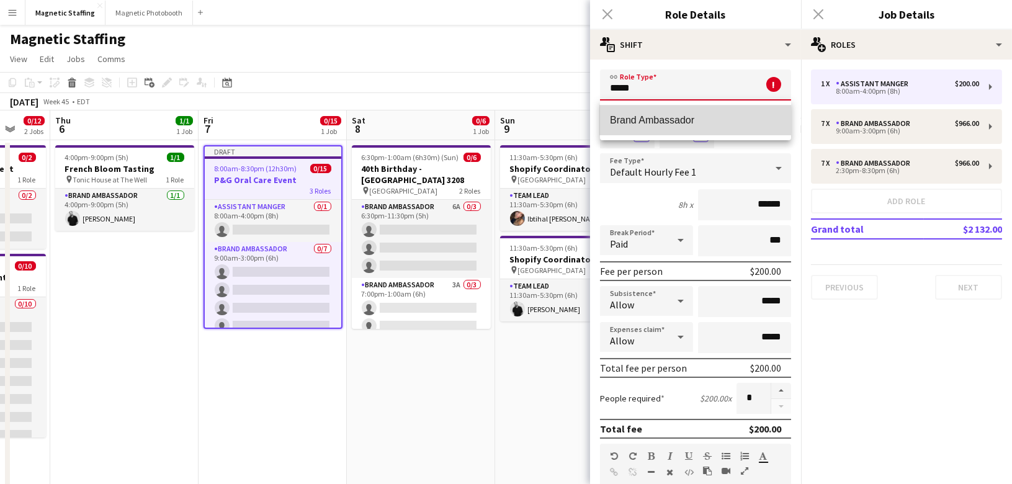
click at [608, 107] on mat-option "Brand Ambassador" at bounding box center [695, 121] width 191 height 30
type input "**********"
type input "******"
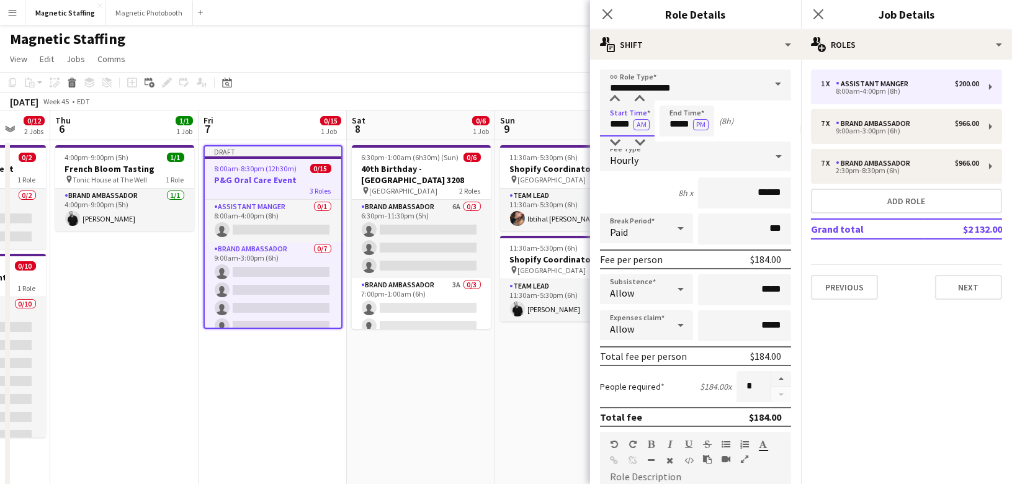
drag, startPoint x: 631, startPoint y: 126, endPoint x: 539, endPoint y: 112, distance: 92.9
click at [544, 116] on body "Menu Boards Boards Boards All jobs Status Workforce Workforce My Workforce Recr…" at bounding box center [506, 481] width 1012 height 962
type input "*****"
click at [777, 379] on button "button" at bounding box center [781, 379] width 20 height 16
type input "*"
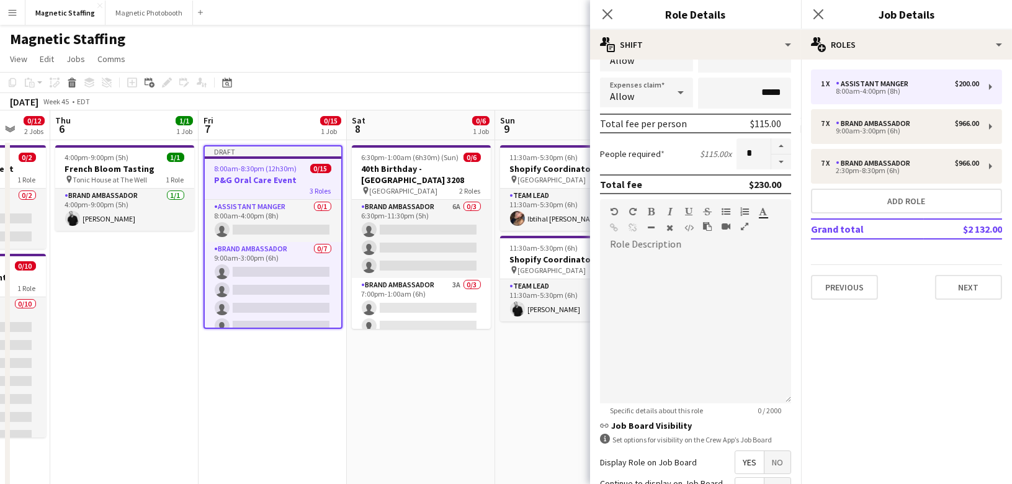
scroll to position [353, 0]
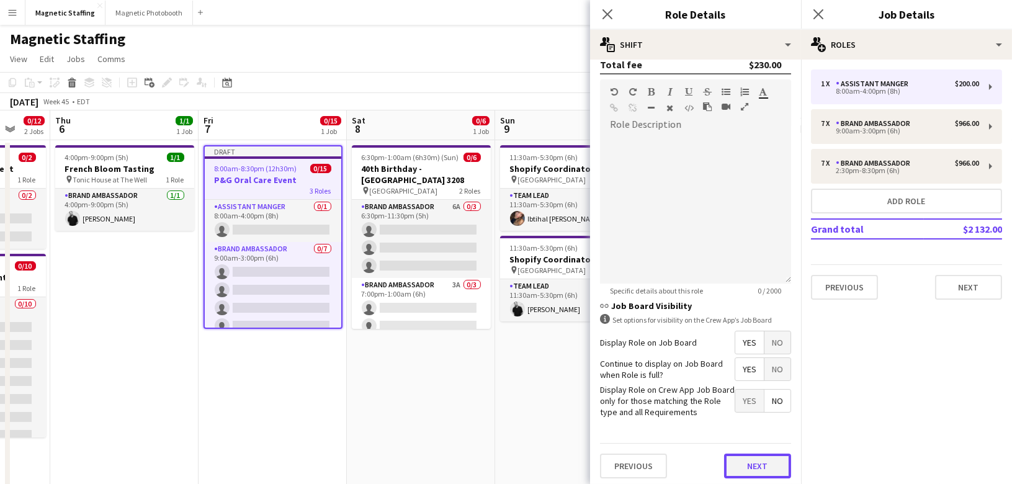
click at [760, 462] on button "Next" at bounding box center [757, 466] width 67 height 25
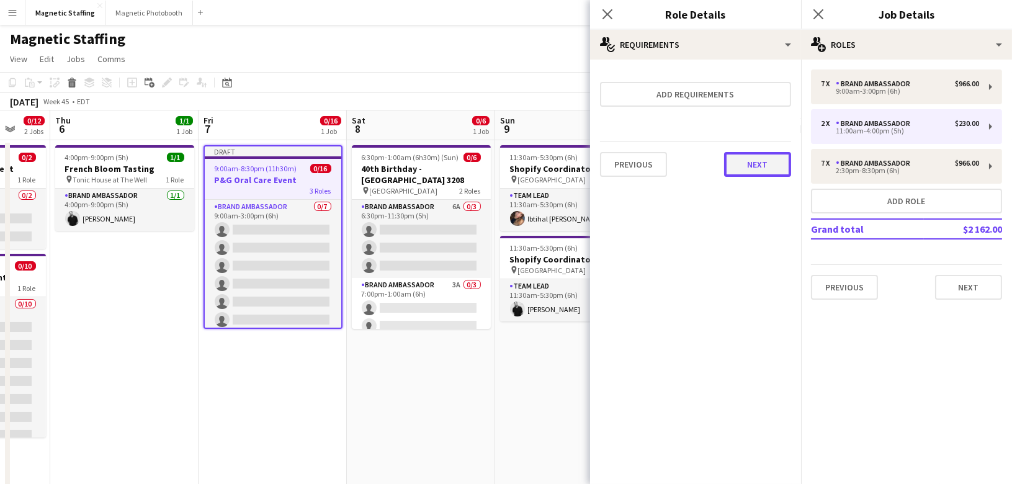
click at [765, 161] on button "Next" at bounding box center [757, 164] width 67 height 25
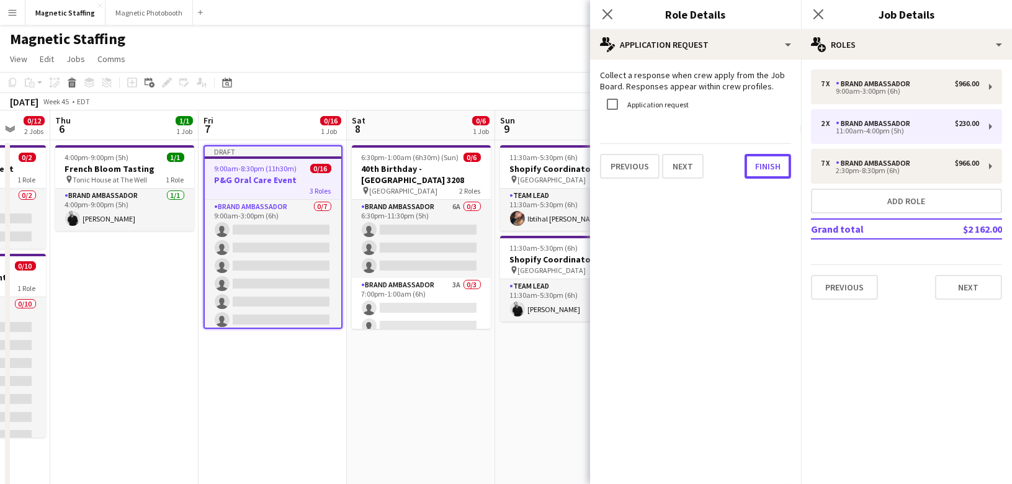
click at [765, 161] on button "Finish" at bounding box center [768, 166] width 47 height 25
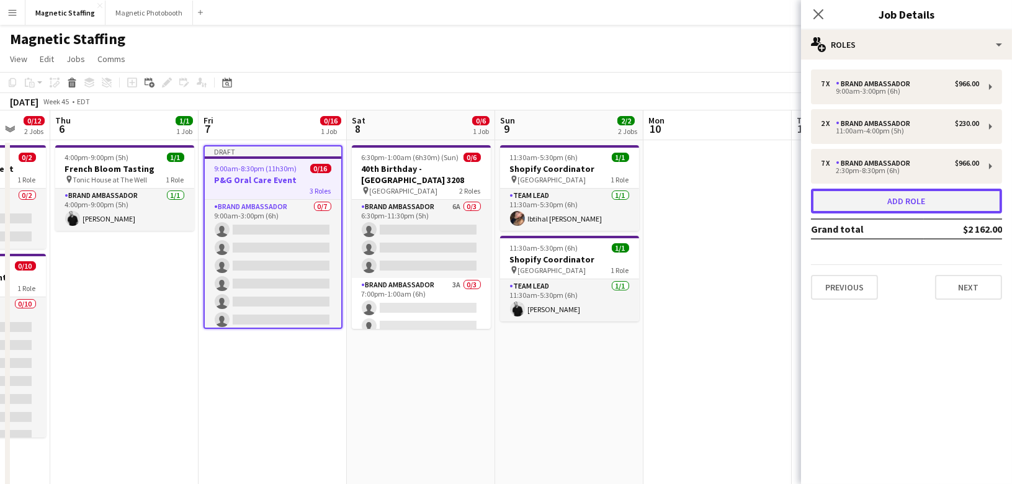
click at [871, 199] on button "Add role" at bounding box center [906, 201] width 191 height 25
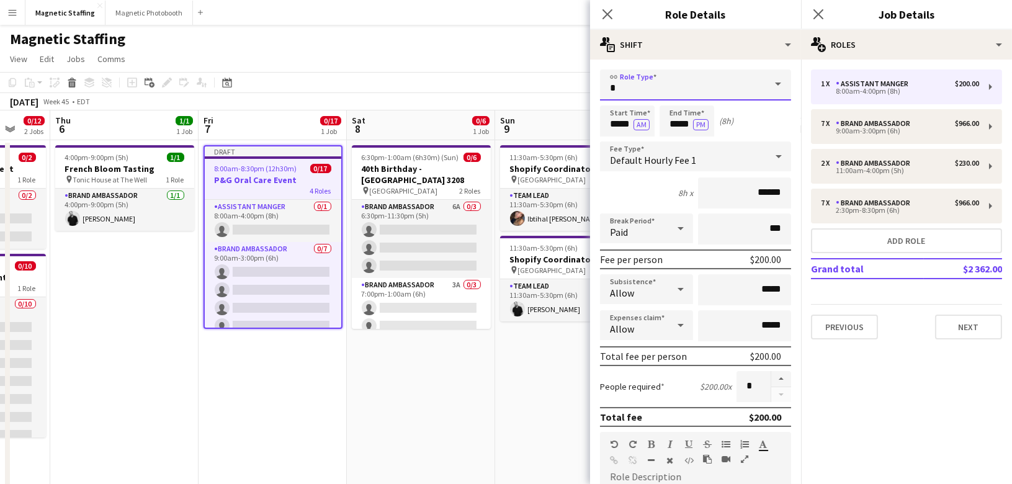
drag, startPoint x: 685, startPoint y: 89, endPoint x: 474, endPoint y: 89, distance: 211.7
click at [475, 89] on body "Menu Boards Boards Boards All jobs Status Workforce Workforce My Workforce Recr…" at bounding box center [506, 481] width 1012 height 962
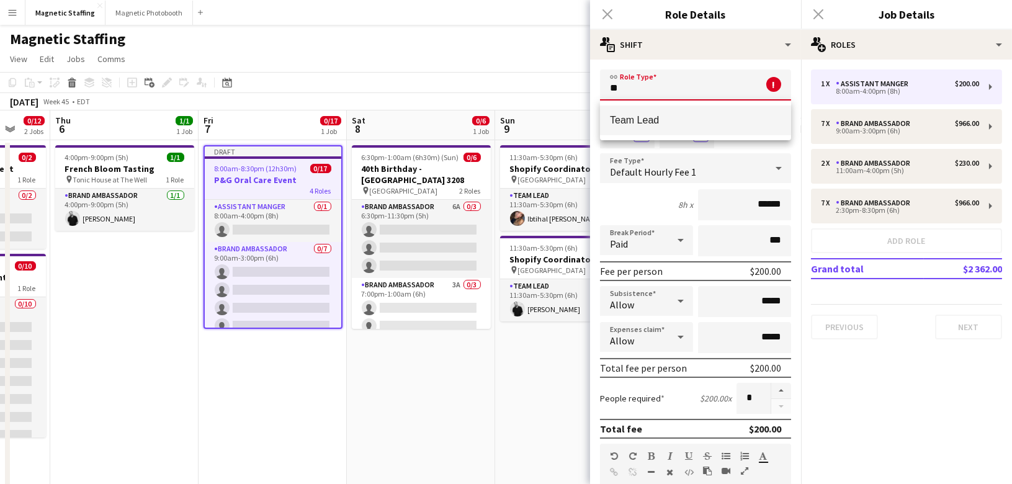
click at [634, 116] on span "Team Lead" at bounding box center [695, 120] width 171 height 12
type input "*********"
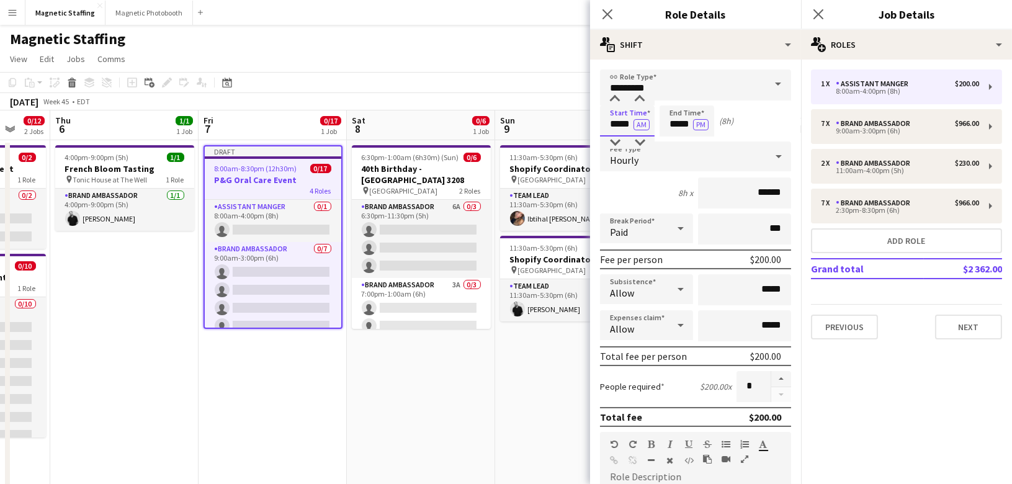
drag, startPoint x: 632, startPoint y: 125, endPoint x: 539, endPoint y: 123, distance: 93.8
click at [539, 123] on body "Menu Boards Boards Boards All jobs Status Workforce Workforce My Workforce Recr…" at bounding box center [506, 481] width 1012 height 962
type input "*****"
drag, startPoint x: 691, startPoint y: 127, endPoint x: 596, endPoint y: 121, distance: 95.1
click at [596, 123] on form "link Role Type ********* Start Time ***** AM End Time ***** PM (7h) Fee Type Ho…" at bounding box center [695, 455] width 211 height 771
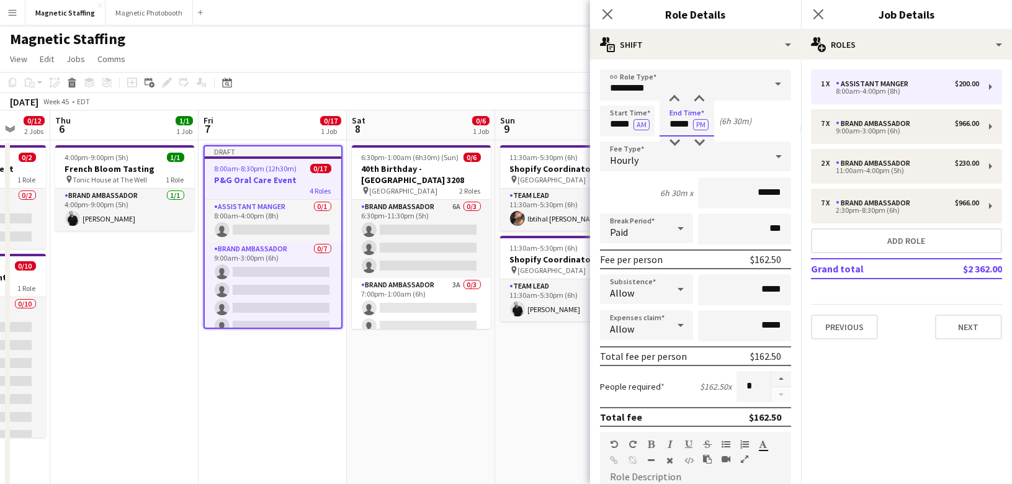
type input "*****"
click at [765, 192] on input "******" at bounding box center [744, 193] width 93 height 31
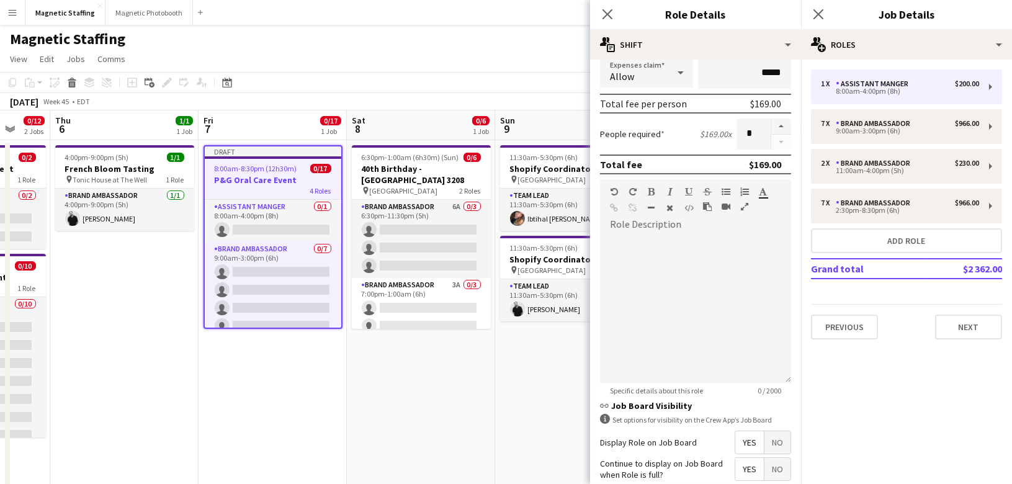
scroll to position [353, 0]
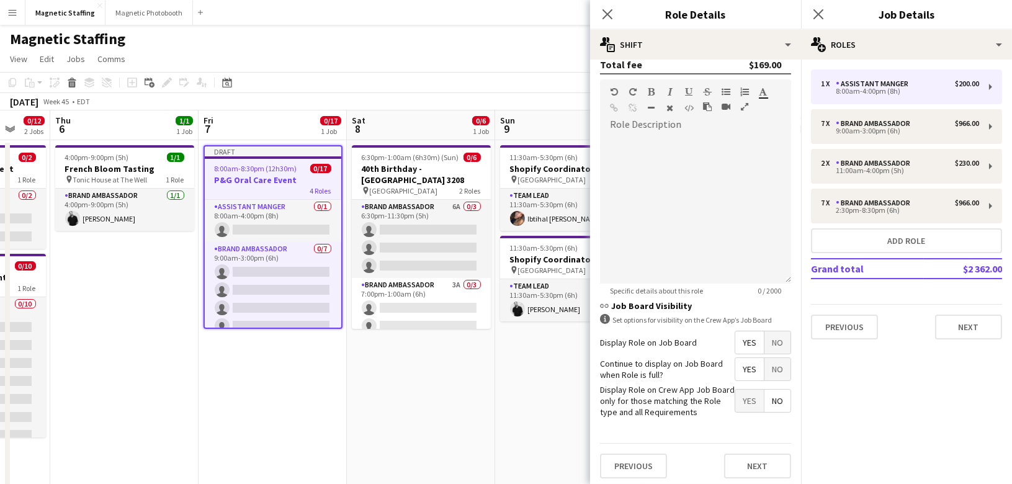
type input "******"
click at [781, 345] on span "No" at bounding box center [778, 342] width 26 height 22
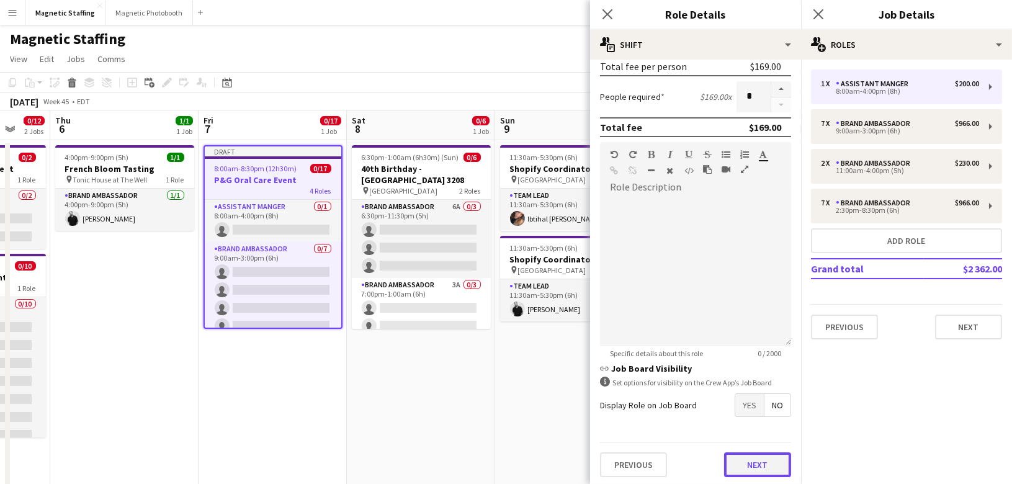
click at [756, 464] on button "Next" at bounding box center [757, 464] width 67 height 25
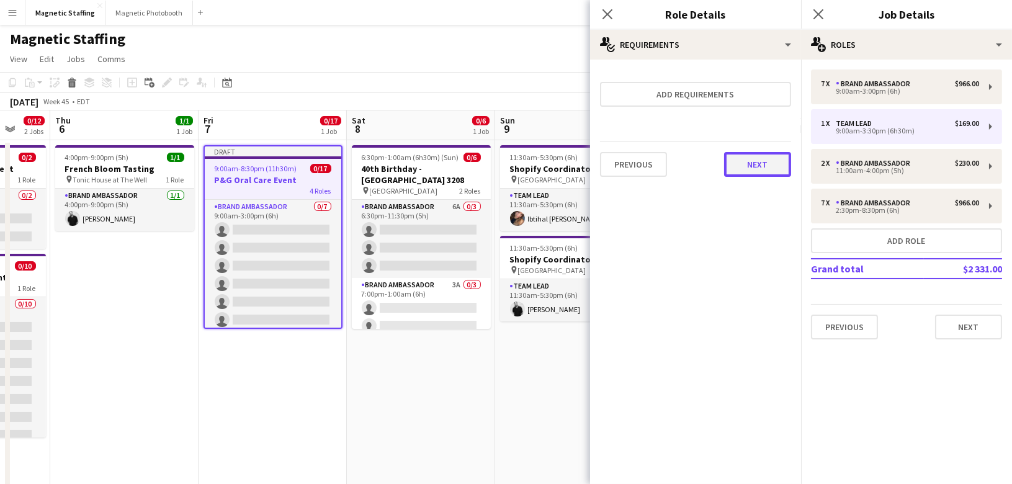
click at [755, 170] on button "Next" at bounding box center [757, 164] width 67 height 25
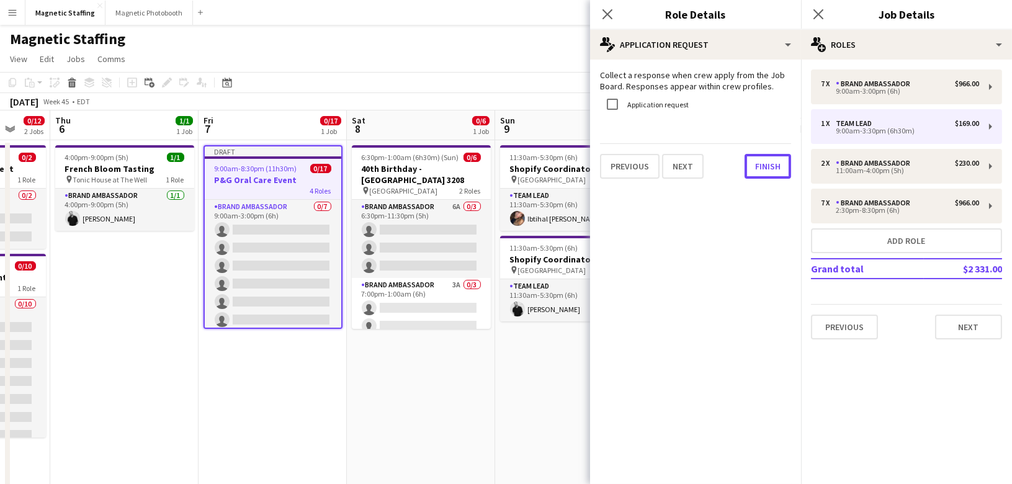
click at [755, 170] on button "Finish" at bounding box center [768, 166] width 47 height 25
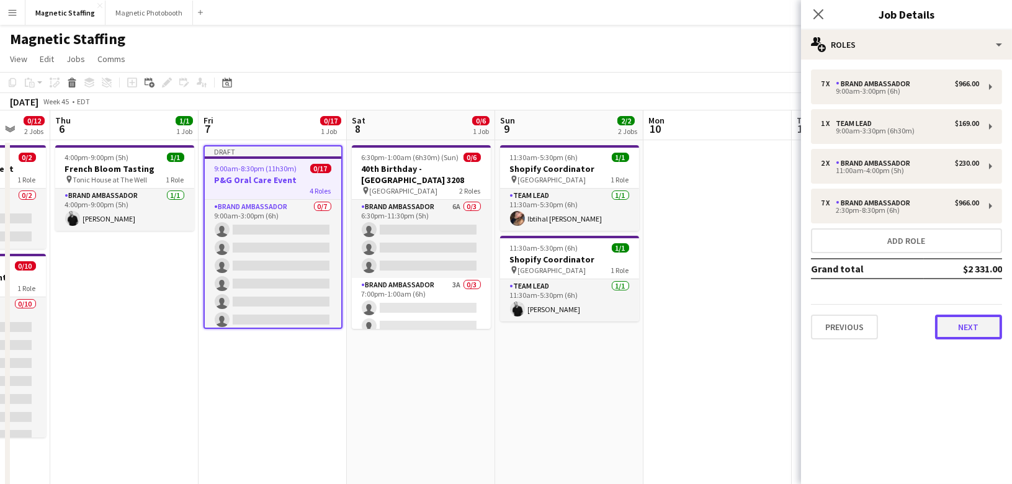
click at [974, 324] on button "Next" at bounding box center [968, 327] width 67 height 25
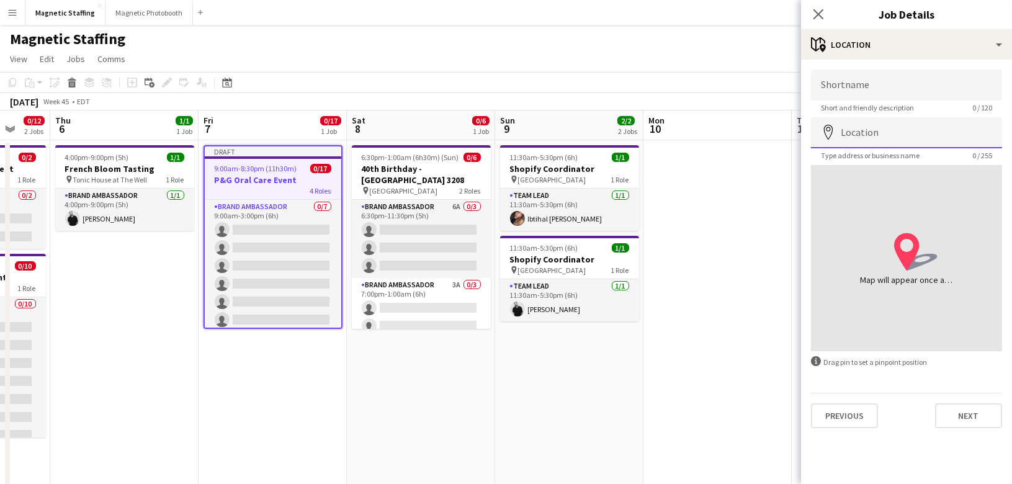
click at [860, 129] on input "Location" at bounding box center [906, 132] width 191 height 31
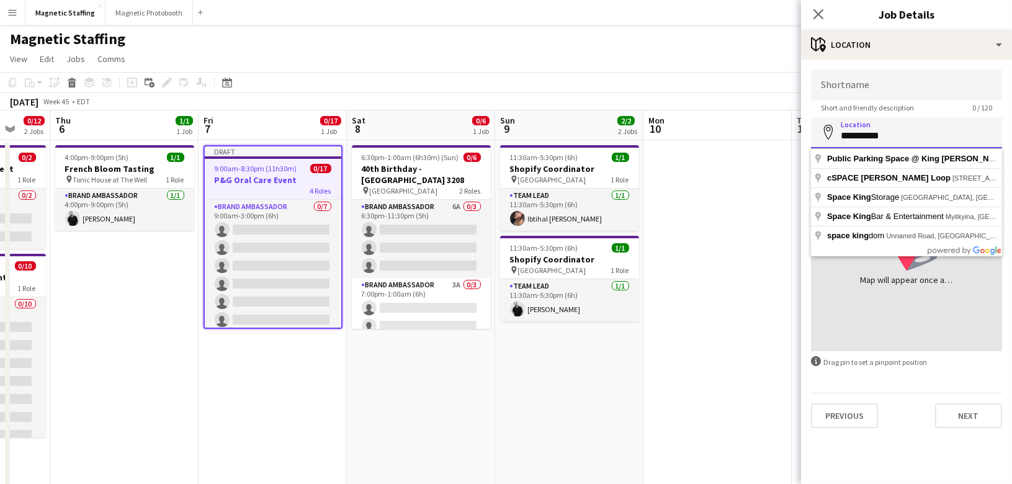
type input "**********"
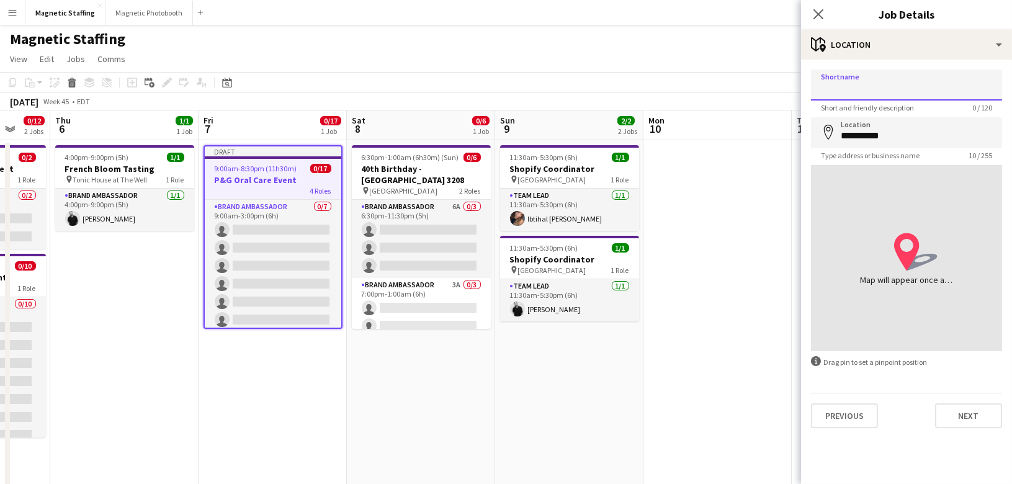
click at [870, 85] on input "Shortname" at bounding box center [906, 85] width 191 height 31
type input "*******"
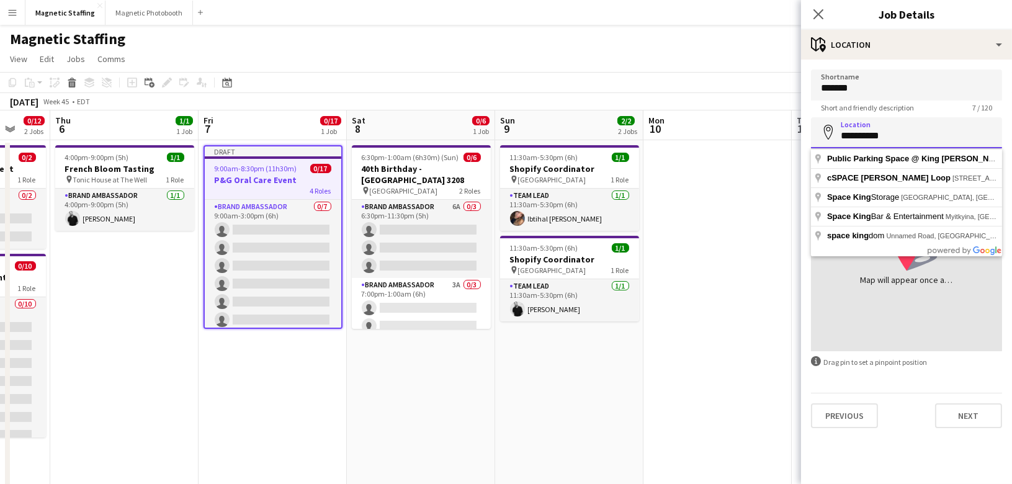
drag, startPoint x: 895, startPoint y: 137, endPoint x: 827, endPoint y: 137, distance: 68.3
click at [827, 137] on div "**********" at bounding box center [906, 132] width 191 height 31
paste input "**********"
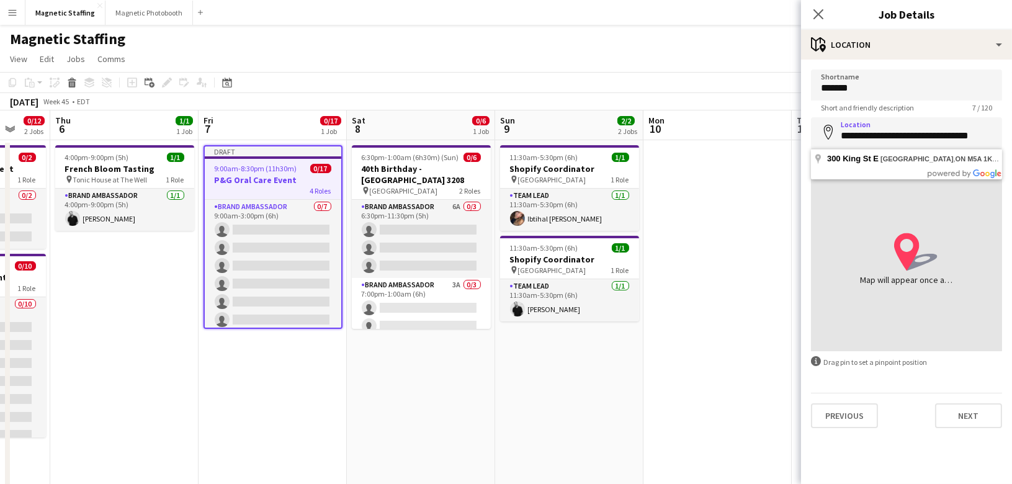
type input "**********"
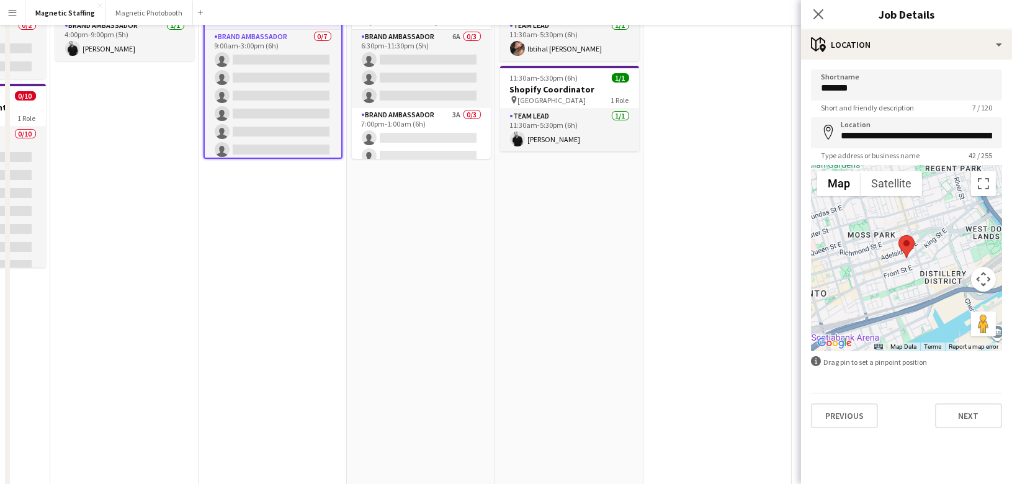
scroll to position [269, 0]
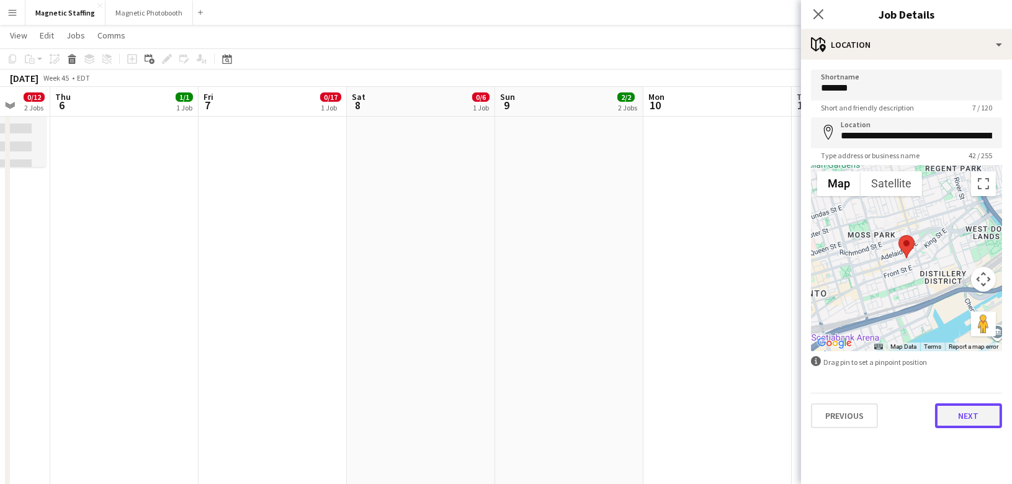
click at [956, 413] on button "Next" at bounding box center [968, 415] width 67 height 25
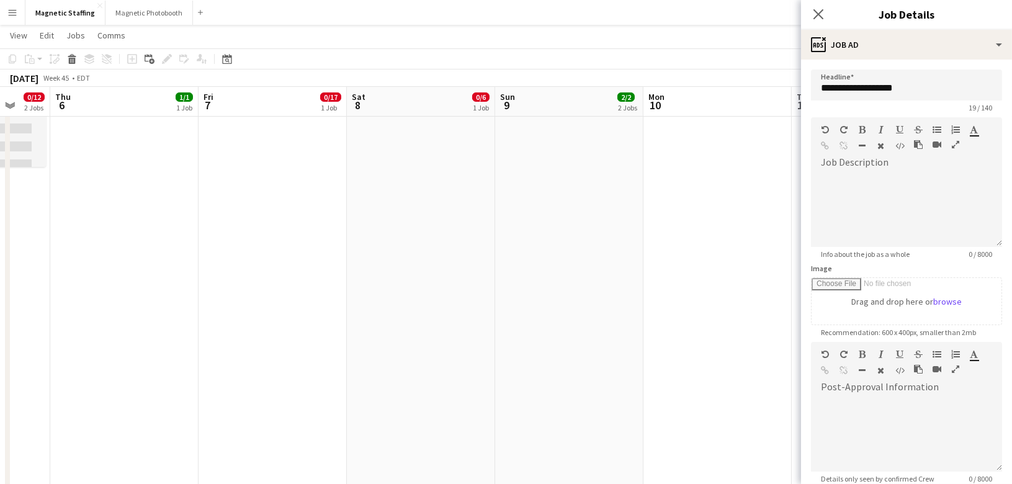
scroll to position [128, 0]
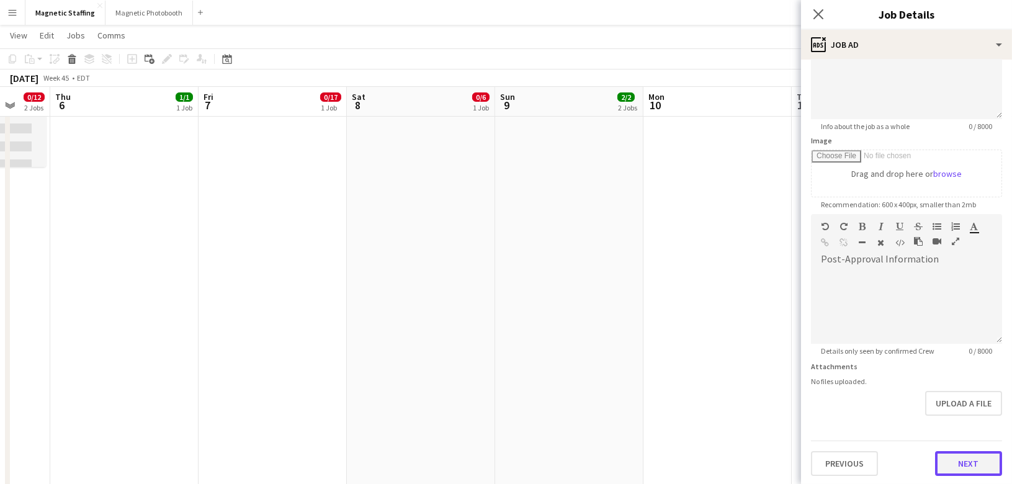
click at [963, 456] on button "Next" at bounding box center [968, 463] width 67 height 25
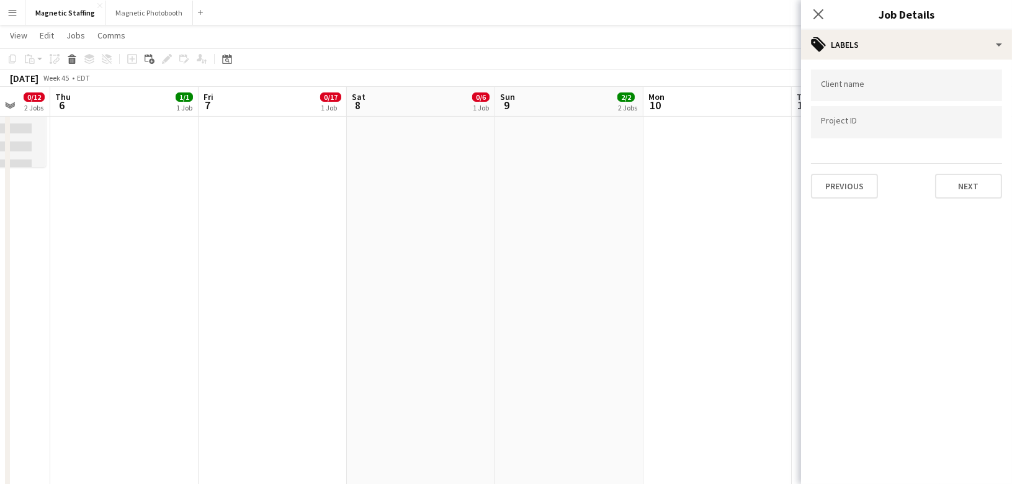
scroll to position [0, 0]
click at [968, 182] on button "Next" at bounding box center [968, 186] width 67 height 25
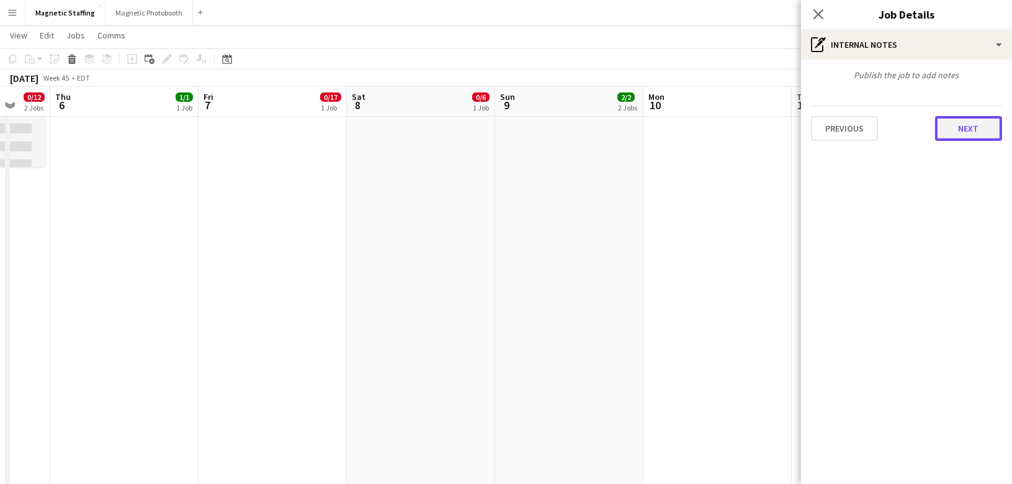
click at [981, 124] on button "Next" at bounding box center [968, 128] width 67 height 25
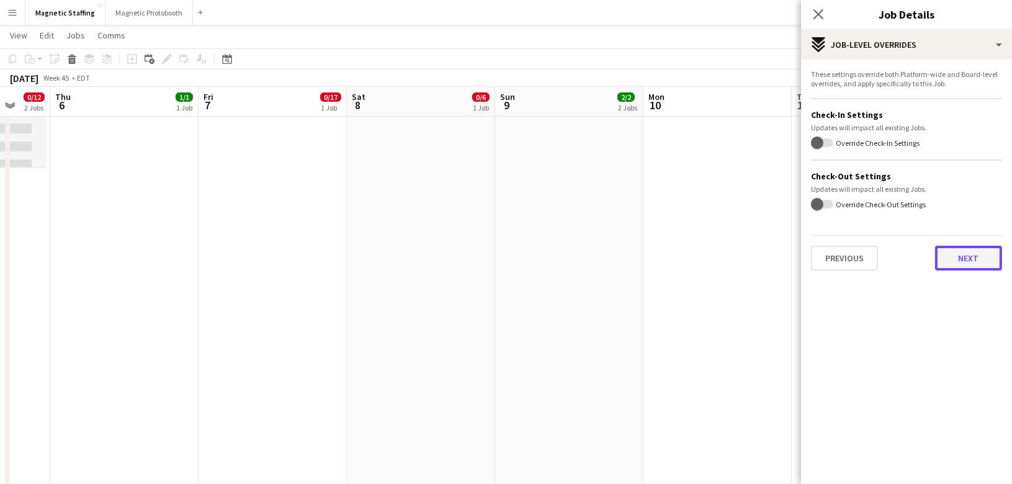
click at [989, 249] on button "Next" at bounding box center [968, 258] width 67 height 25
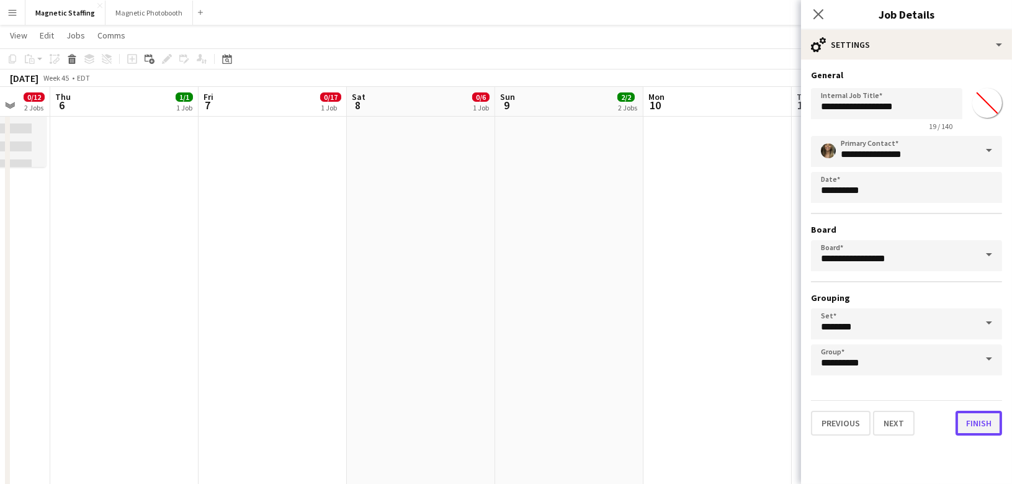
click at [984, 416] on button "Finish" at bounding box center [979, 423] width 47 height 25
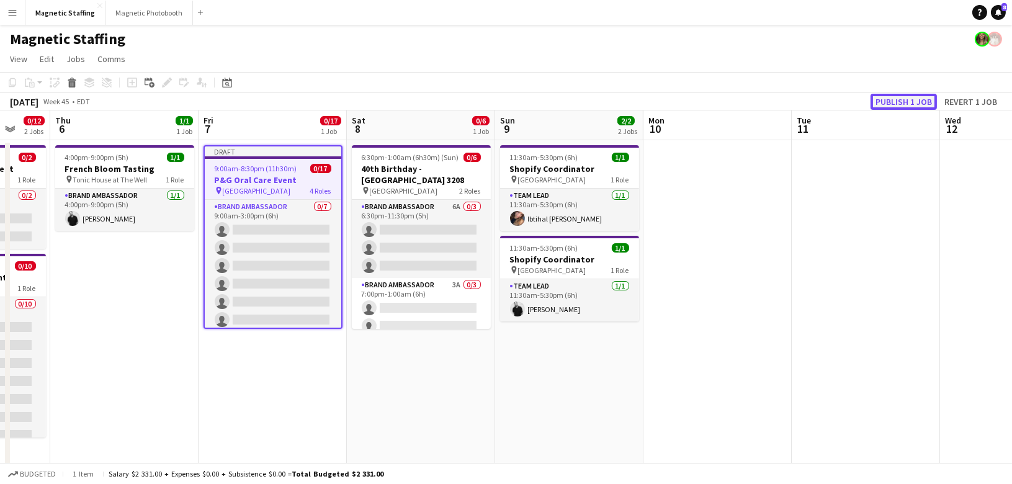
click at [897, 102] on button "Publish 1 job" at bounding box center [904, 102] width 66 height 16
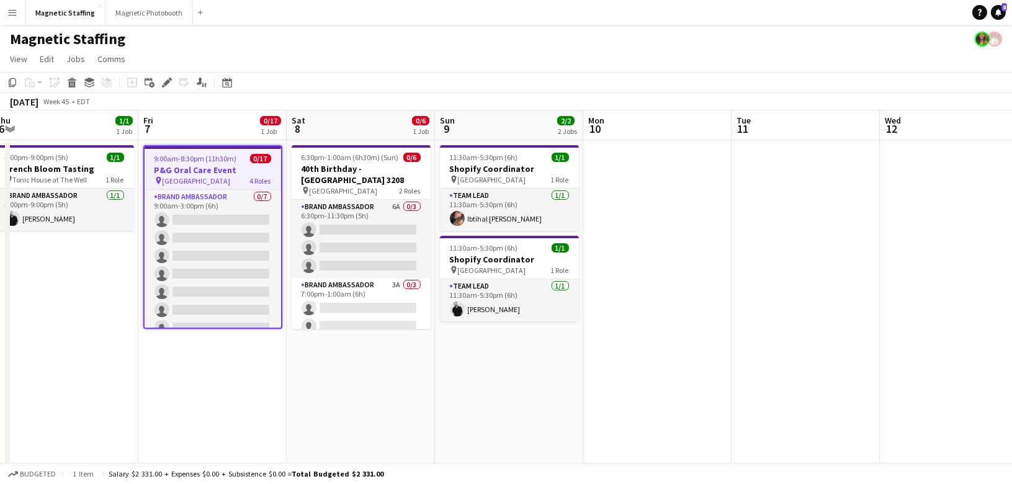
scroll to position [0, 344]
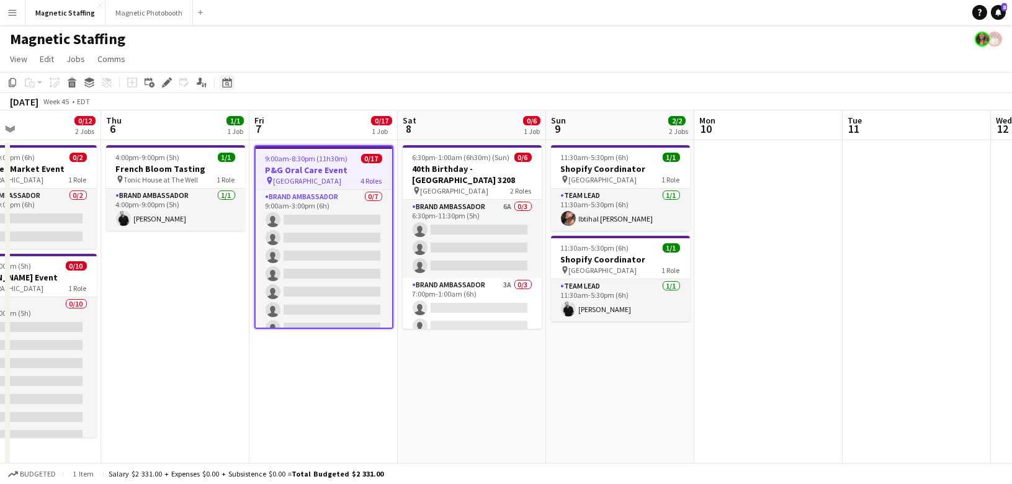
click at [223, 79] on icon "Date picker" at bounding box center [227, 83] width 10 height 10
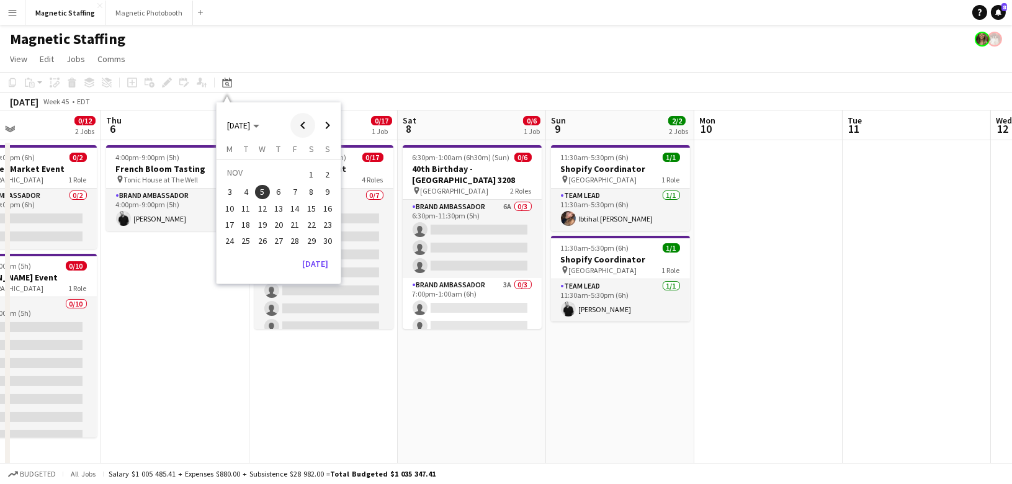
click at [307, 125] on span "Previous month" at bounding box center [302, 125] width 25 height 25
click at [326, 220] on span "19" at bounding box center [327, 221] width 15 height 15
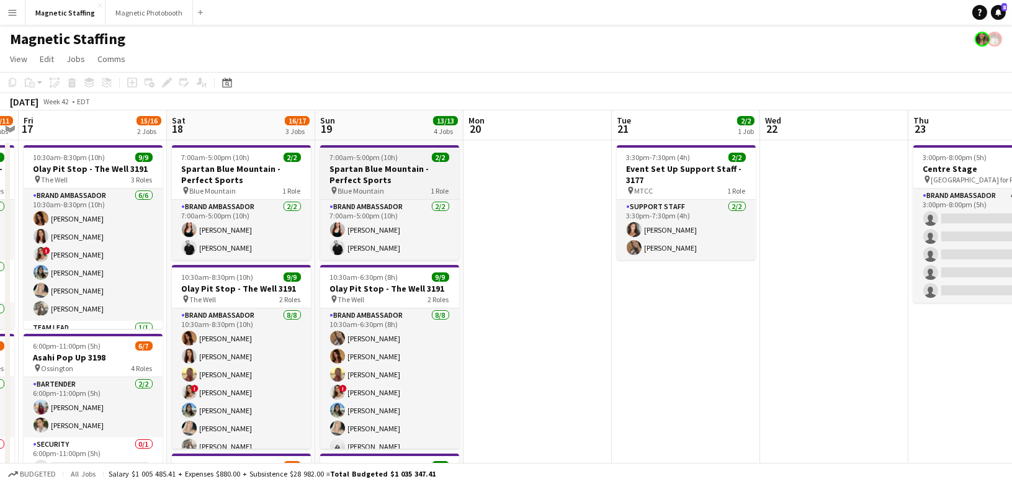
drag, startPoint x: 330, startPoint y: 217, endPoint x: 353, endPoint y: 182, distance: 42.2
click at [353, 182] on h3 "Spartan Blue Mountain - Perfect Sports" at bounding box center [389, 174] width 139 height 22
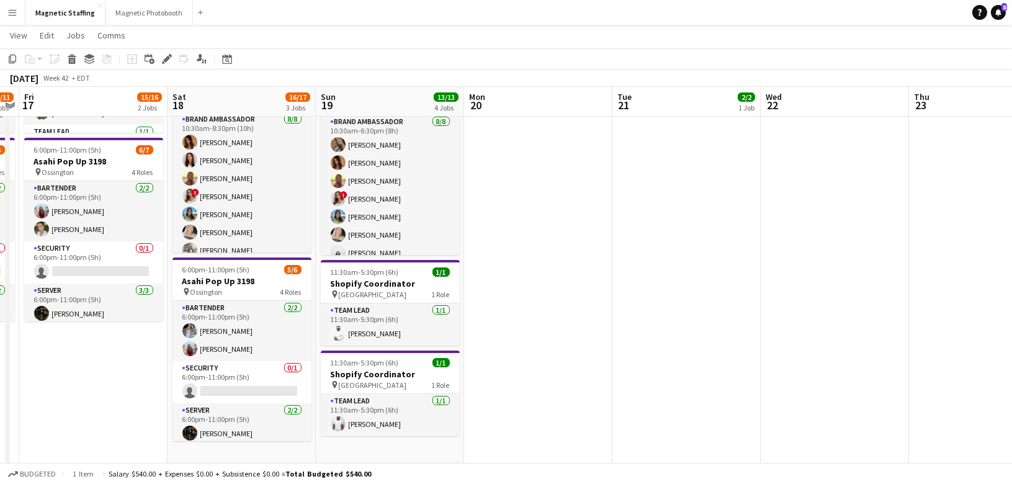
scroll to position [403, 0]
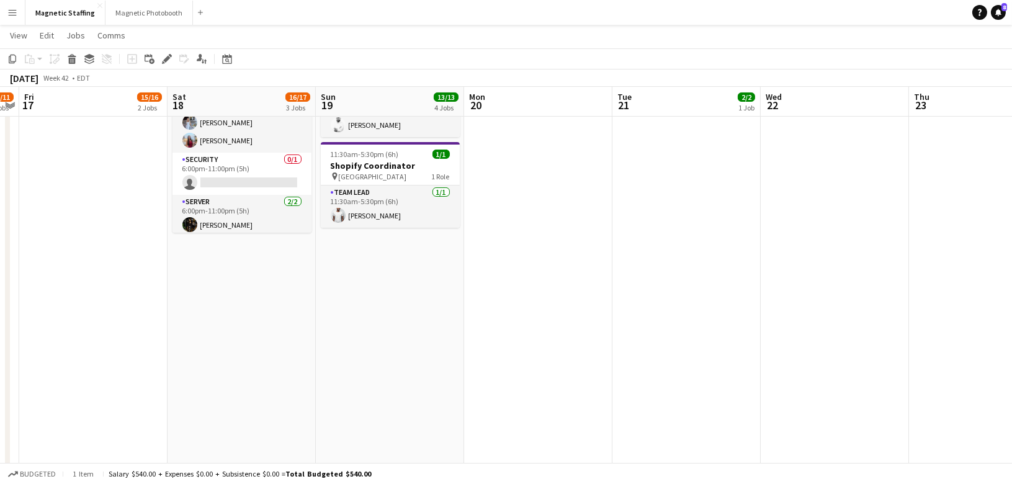
click at [354, 262] on app-date-cell "7:00am-5:00pm (10h) 2/2 Spartan Blue Mountain - Perfect Sports pin Blue Mountai…" at bounding box center [390, 108] width 148 height 744
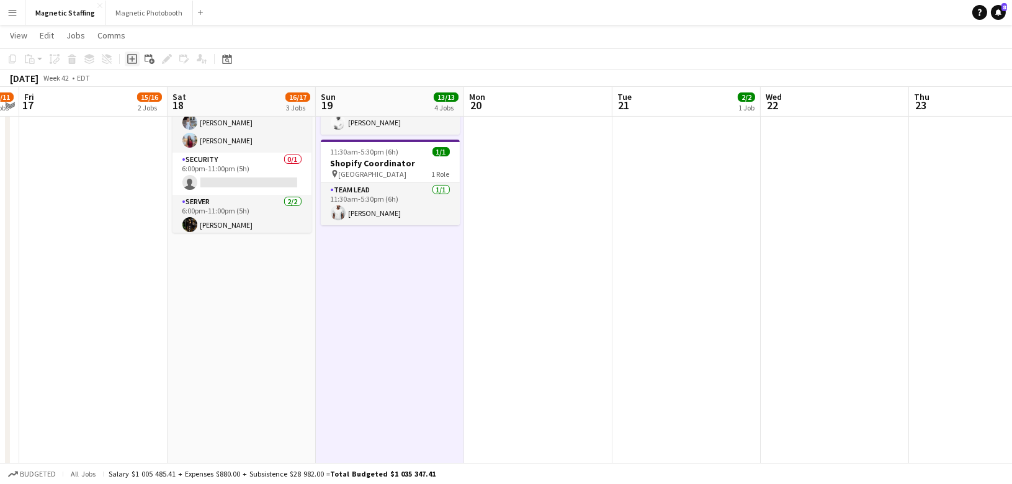
click at [133, 61] on icon "Add job" at bounding box center [132, 59] width 10 height 10
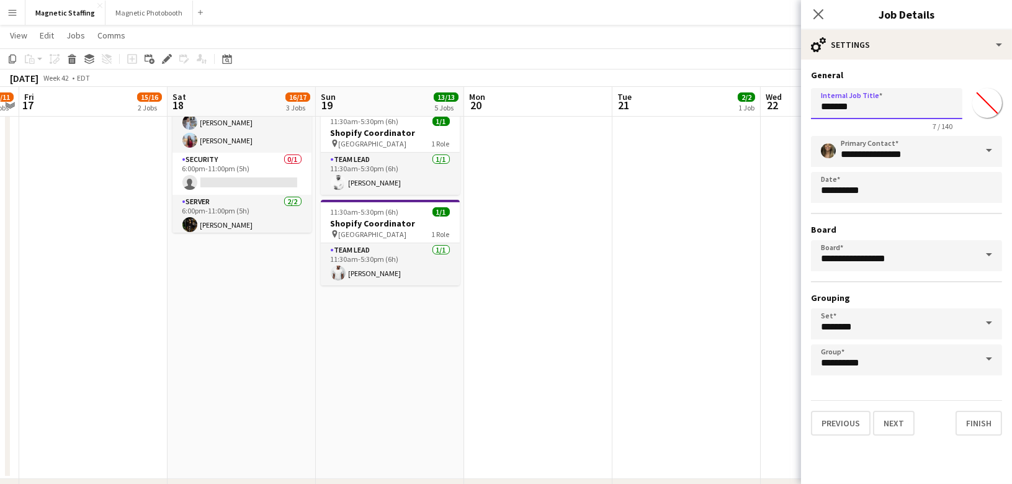
drag, startPoint x: 864, startPoint y: 109, endPoint x: 801, endPoint y: 109, distance: 62.7
click at [803, 109] on form "**********" at bounding box center [906, 253] width 211 height 366
paste input "**********"
drag, startPoint x: 843, startPoint y: 110, endPoint x: 740, endPoint y: 0, distance: 151.0
click at [0, 0] on body "Menu Boards Boards Boards All jobs Status Workforce Workforce My Workforce Recr…" at bounding box center [506, 77] width 1012 height 961
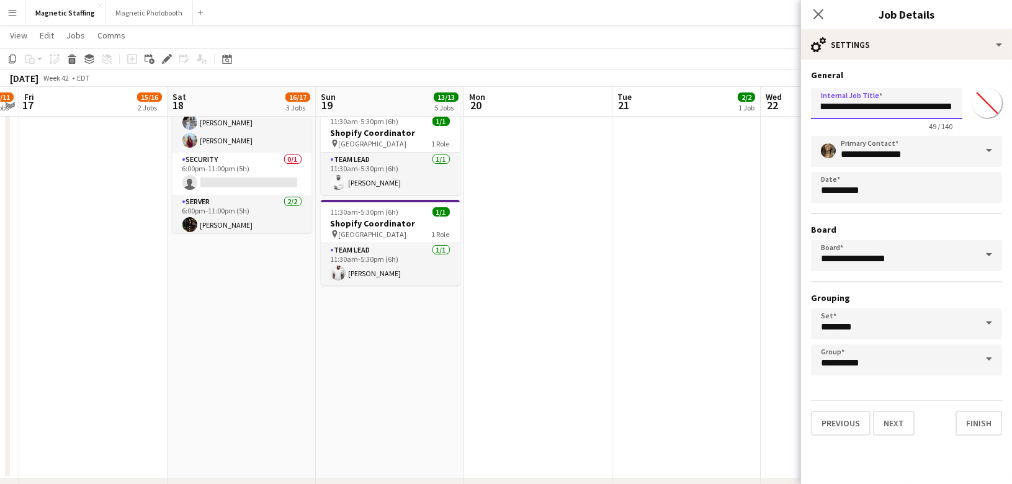
scroll to position [0, 88]
type input "**********"
click at [897, 427] on button "Next" at bounding box center [894, 423] width 42 height 25
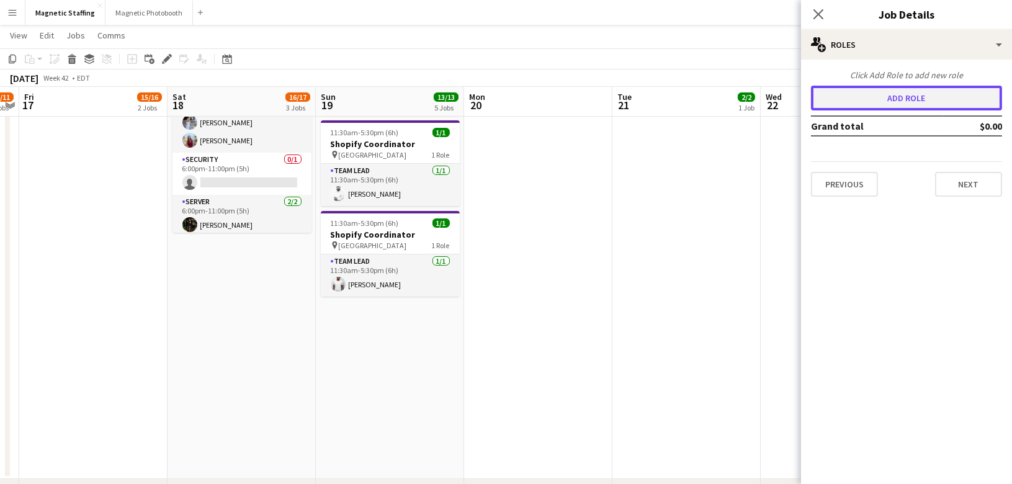
click at [897, 94] on button "Add role" at bounding box center [906, 98] width 191 height 25
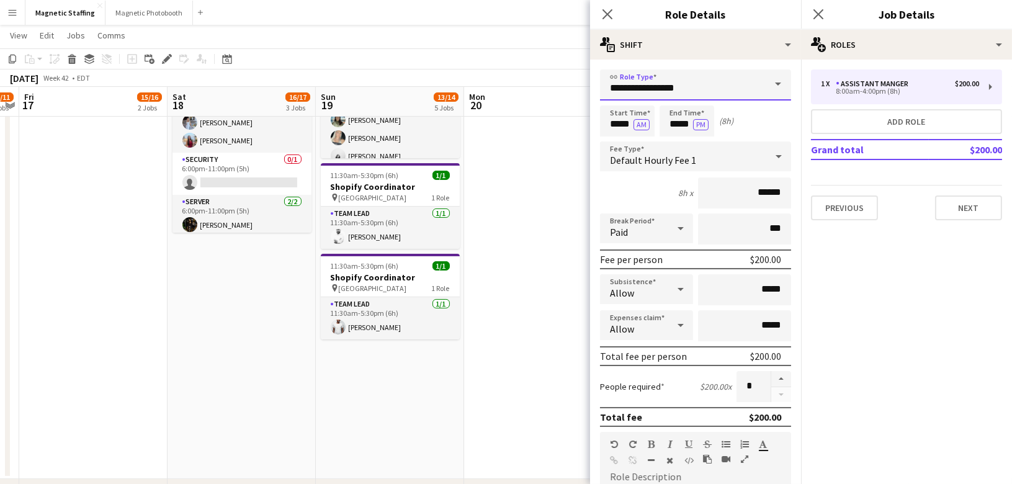
drag, startPoint x: 693, startPoint y: 91, endPoint x: 454, endPoint y: 66, distance: 240.2
click at [466, 81] on body "Menu Boards Boards Boards All jobs Status Workforce Workforce My Workforce Recr…" at bounding box center [506, 77] width 1012 height 961
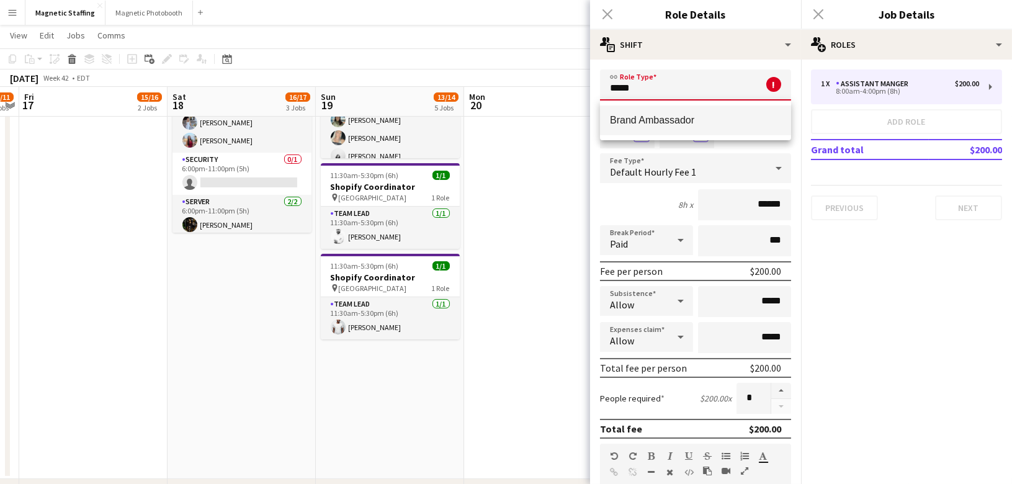
click at [642, 124] on span "Brand Ambassador" at bounding box center [695, 120] width 171 height 12
type input "**********"
type input "******"
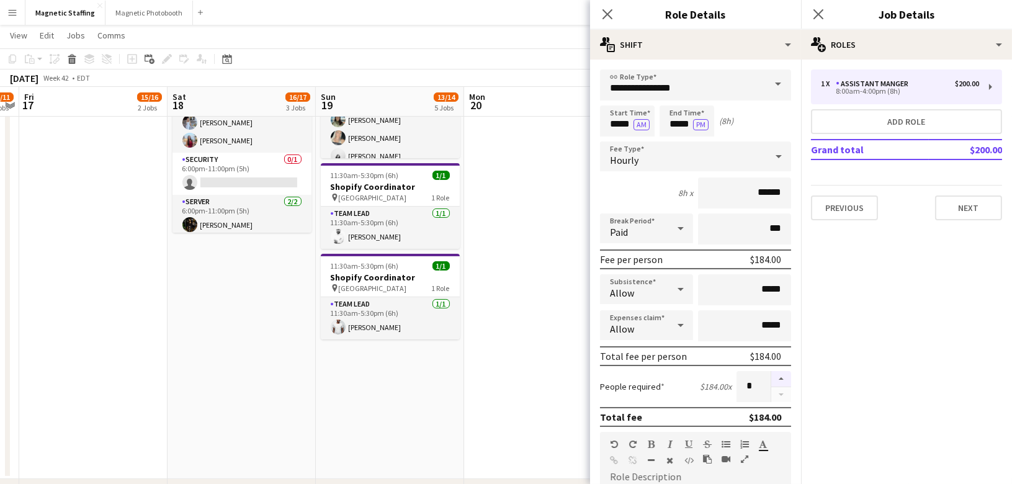
click at [781, 374] on button "button" at bounding box center [781, 379] width 20 height 16
type input "*"
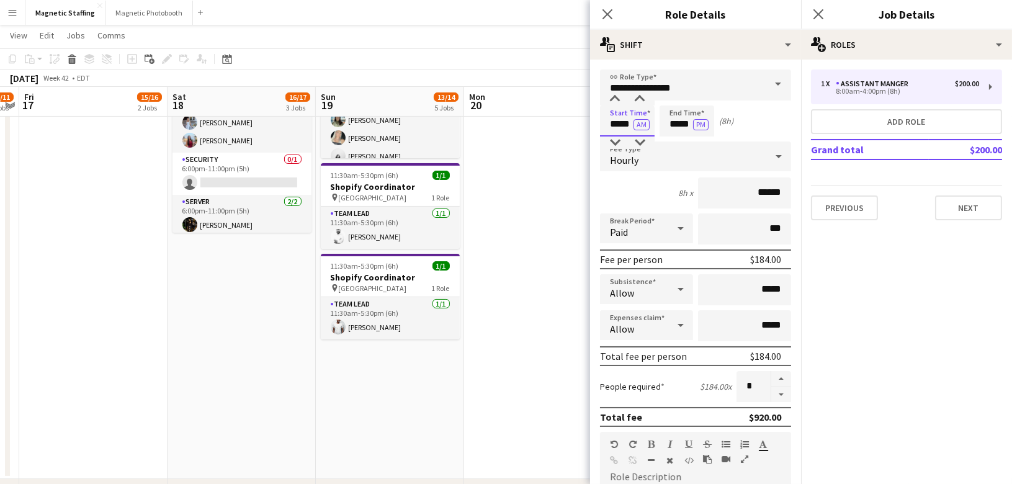
drag, startPoint x: 632, startPoint y: 124, endPoint x: 549, endPoint y: 112, distance: 84.6
click at [549, 117] on body "Menu Boards Boards Boards All jobs Status Workforce Workforce My Workforce Recr…" at bounding box center [506, 77] width 1012 height 961
type input "*****"
drag, startPoint x: 690, startPoint y: 127, endPoint x: 590, endPoint y: 119, distance: 100.3
click at [592, 120] on form "**********" at bounding box center [695, 455] width 211 height 771
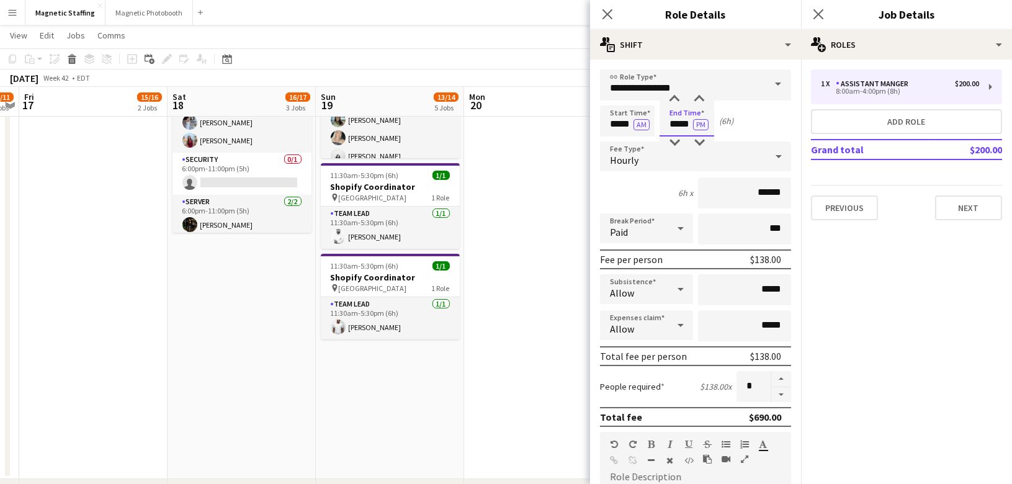
type input "*****"
click at [770, 191] on input "******" at bounding box center [744, 193] width 93 height 31
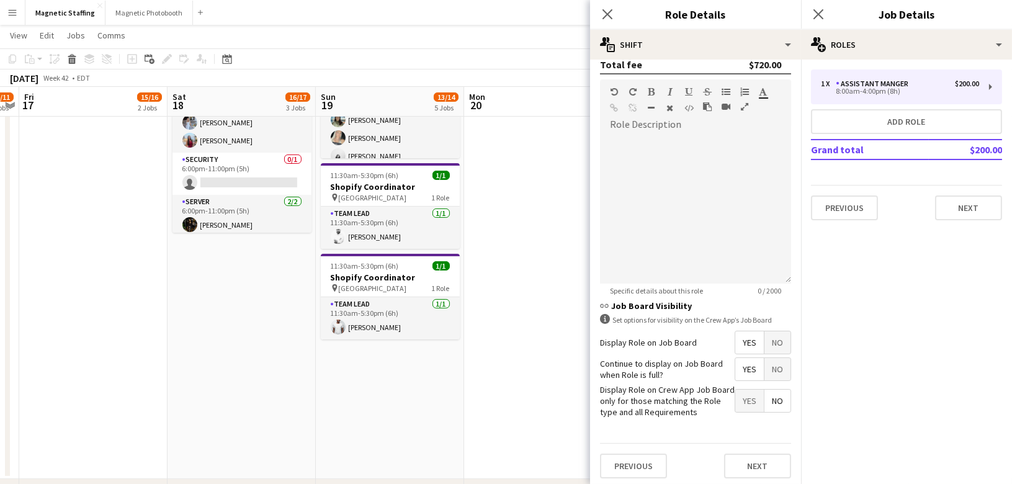
type input "******"
click at [700, 226] on div at bounding box center [695, 209] width 191 height 149
drag, startPoint x: 716, startPoint y: 139, endPoint x: 546, endPoint y: 133, distance: 170.2
click at [546, 135] on body "Menu Boards Boards Boards All jobs Status Workforce Workforce My Workforce Recr…" at bounding box center [506, 77] width 1012 height 961
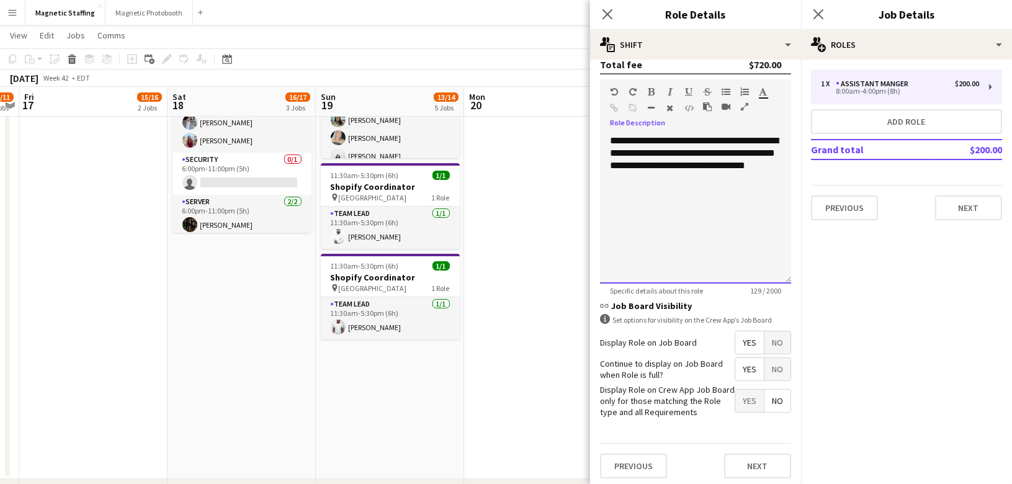
click at [642, 139] on span "**********" at bounding box center [694, 153] width 168 height 34
click at [691, 151] on span "**********" at bounding box center [692, 159] width 165 height 47
click at [730, 148] on span "**********" at bounding box center [692, 159] width 165 height 47
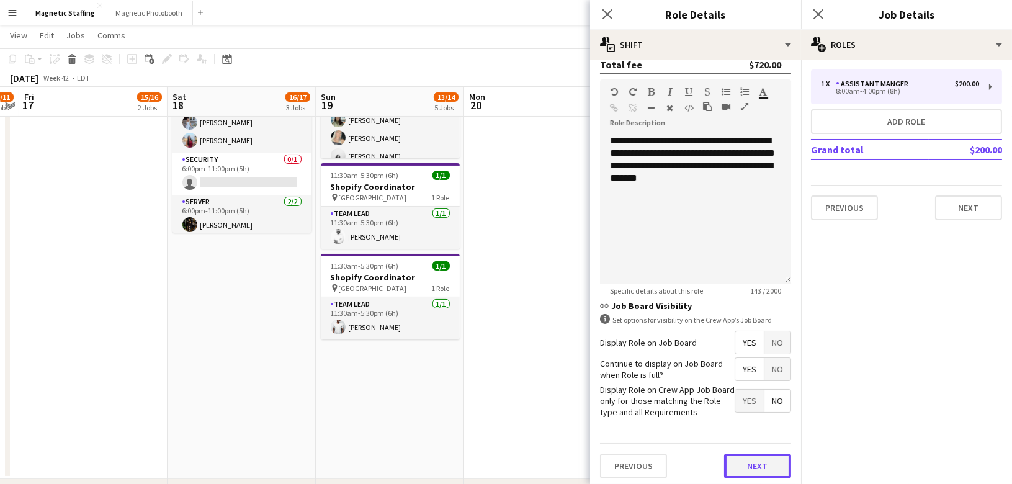
click at [756, 462] on button "Next" at bounding box center [757, 466] width 67 height 25
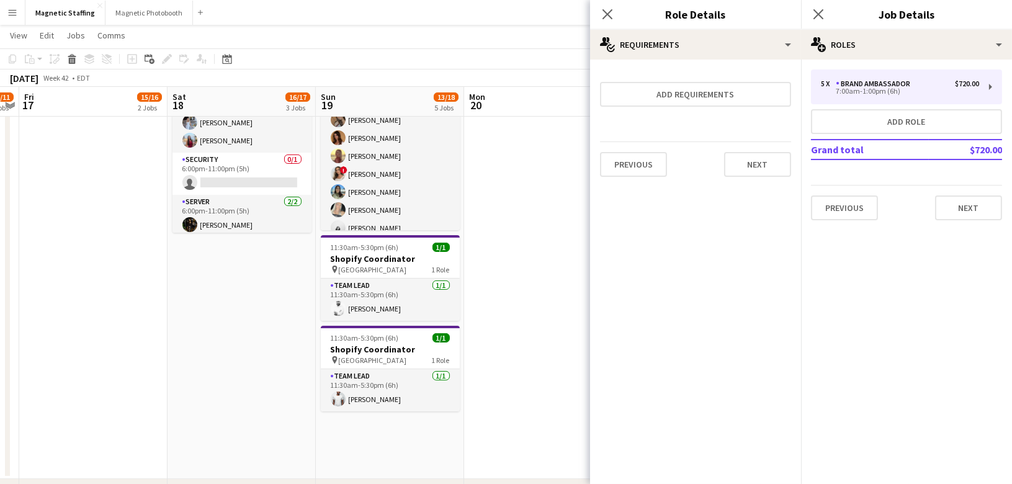
scroll to position [0, 0]
click at [754, 159] on button "Next" at bounding box center [757, 164] width 67 height 25
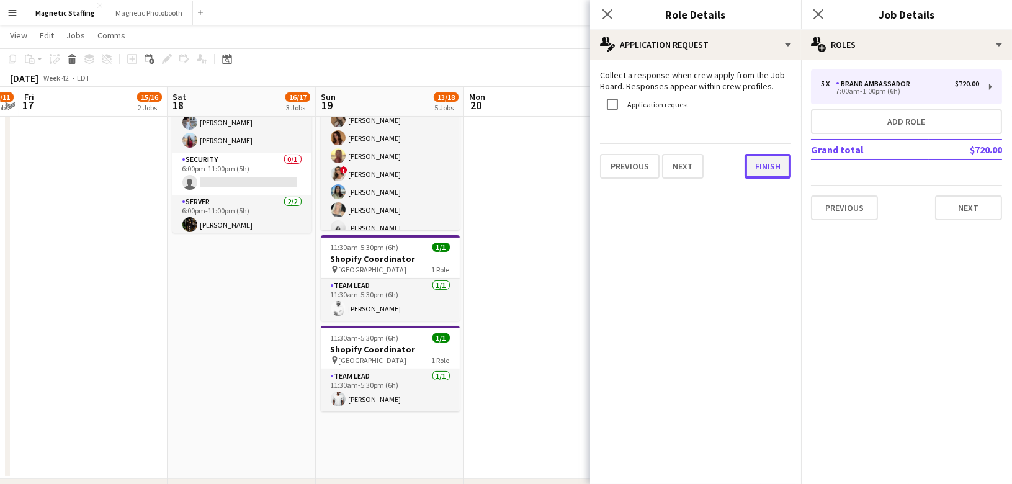
click at [757, 165] on button "Finish" at bounding box center [768, 166] width 47 height 25
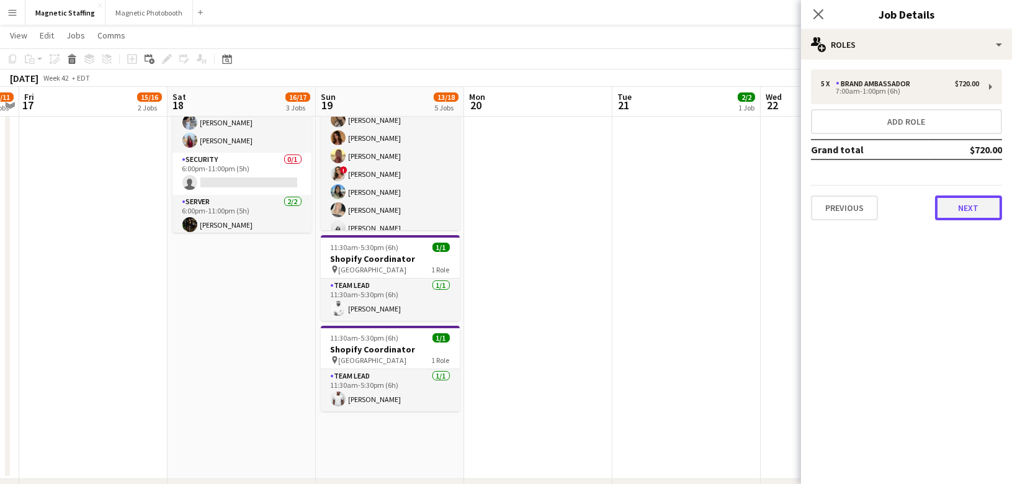
click at [965, 212] on button "Next" at bounding box center [968, 208] width 67 height 25
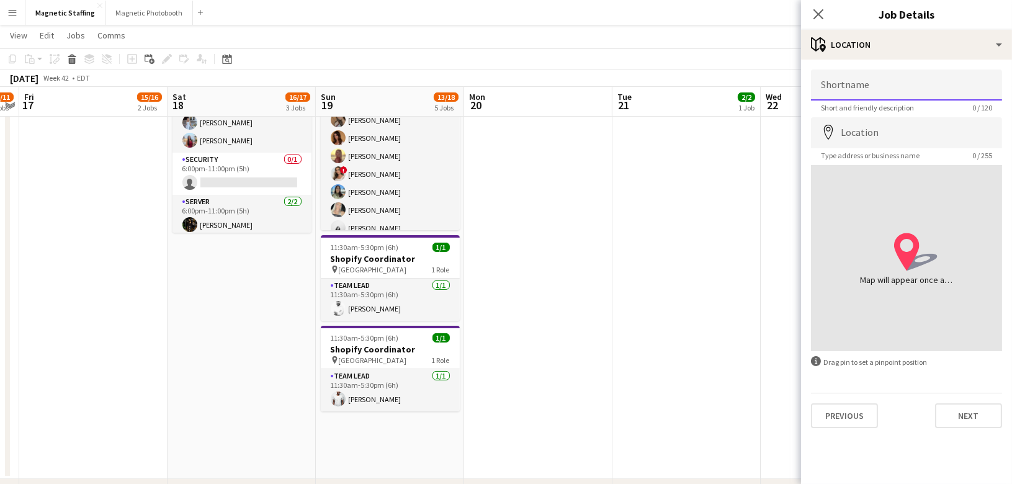
click at [878, 93] on input "Shortname" at bounding box center [906, 85] width 191 height 31
type input "*******"
click at [893, 135] on input "Location" at bounding box center [906, 132] width 191 height 31
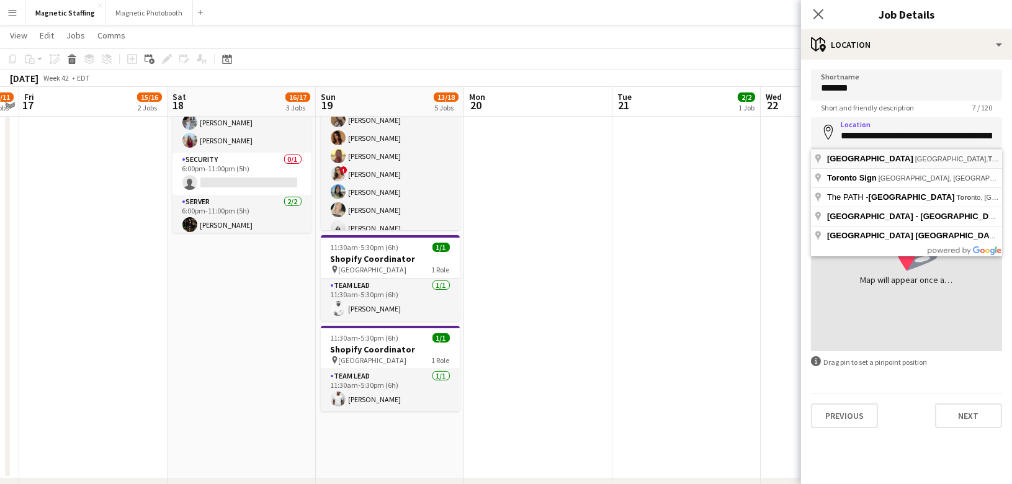
type input "**********"
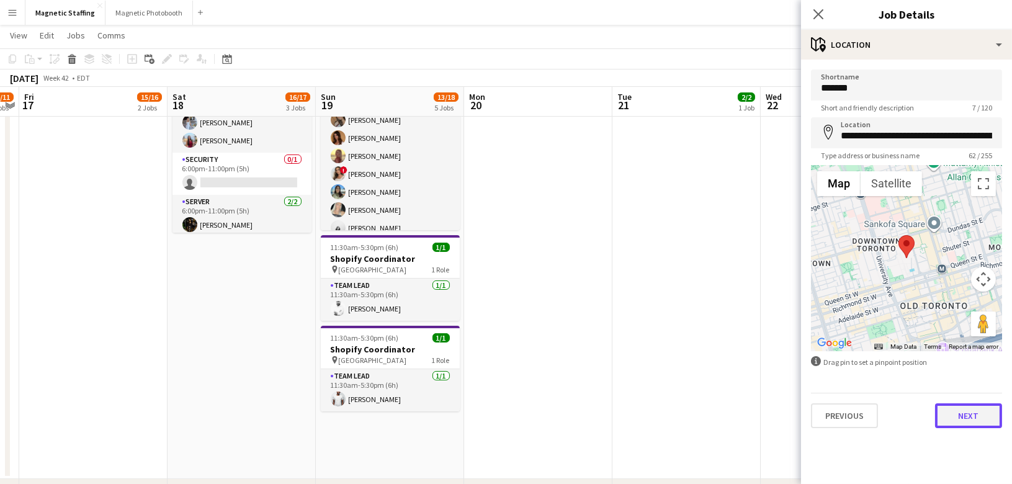
click at [958, 419] on button "Next" at bounding box center [968, 415] width 67 height 25
type input "*******"
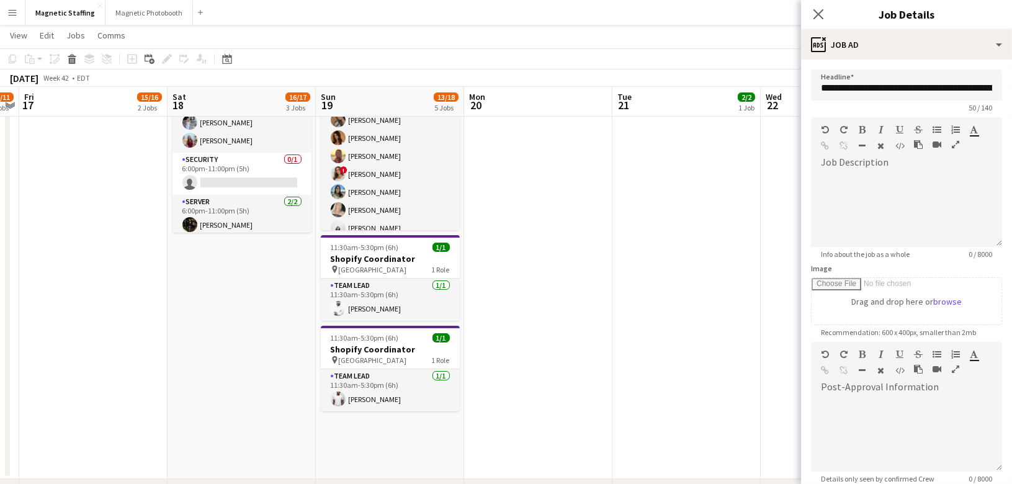
scroll to position [128, 0]
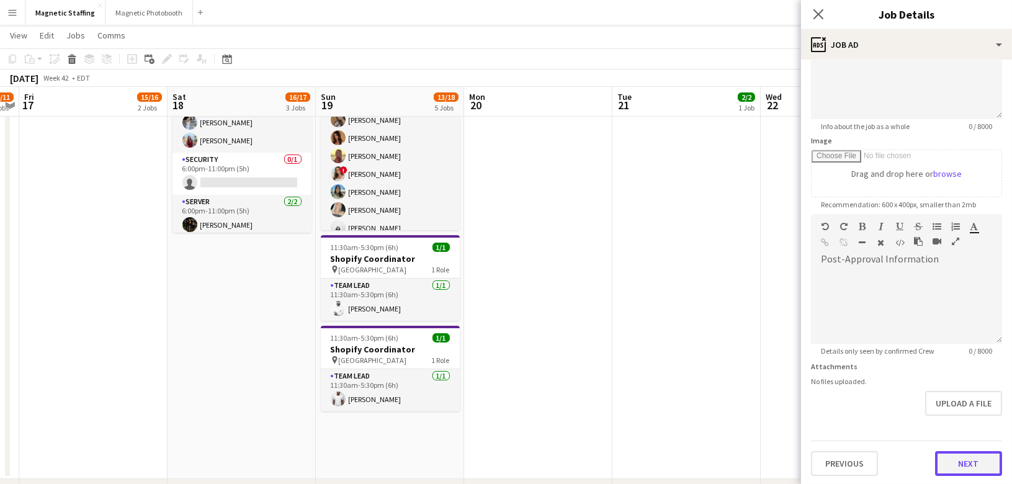
click at [962, 469] on button "Next" at bounding box center [968, 463] width 67 height 25
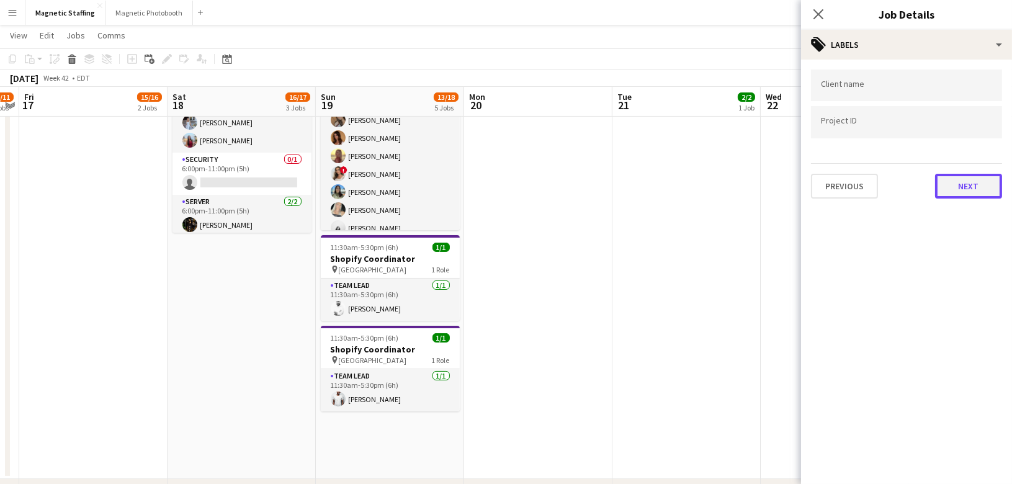
click at [965, 186] on button "Next" at bounding box center [968, 186] width 67 height 25
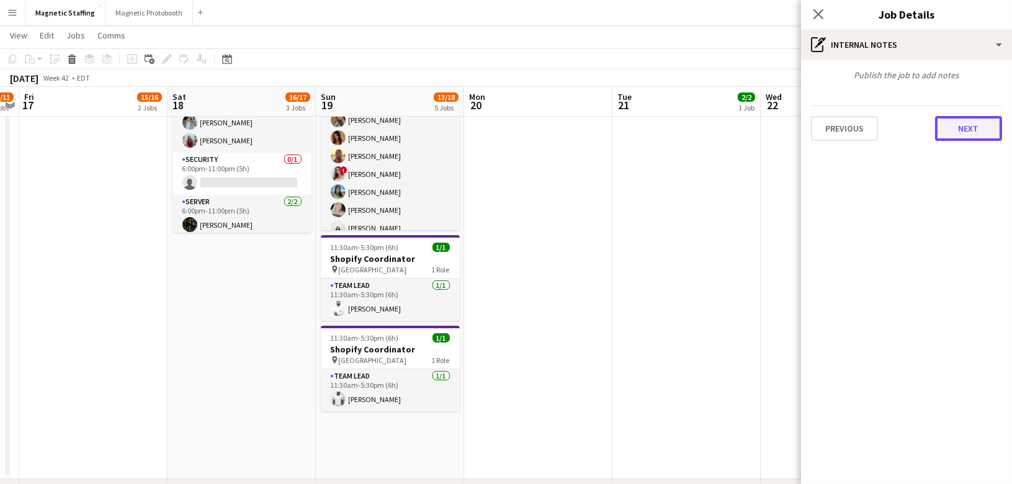
click at [975, 135] on button "Next" at bounding box center [968, 128] width 67 height 25
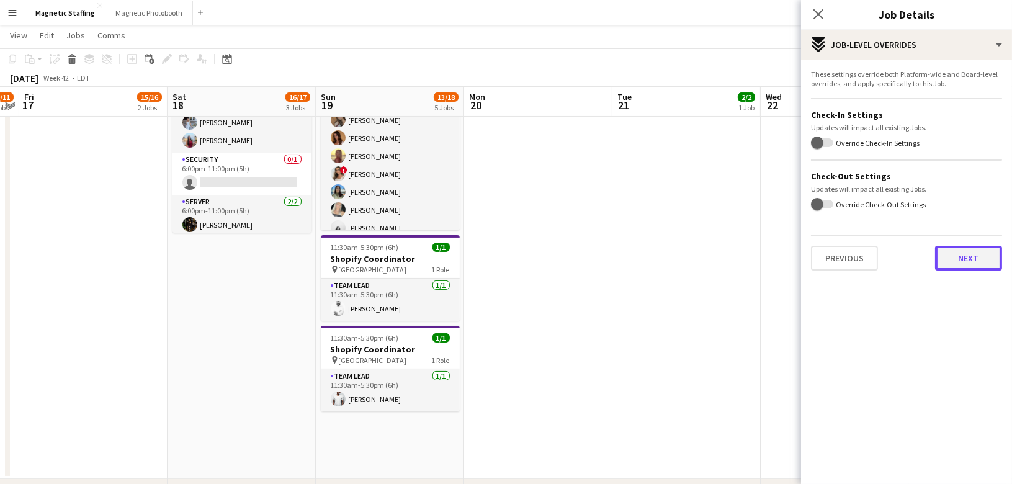
click at [976, 251] on button "Next" at bounding box center [968, 258] width 67 height 25
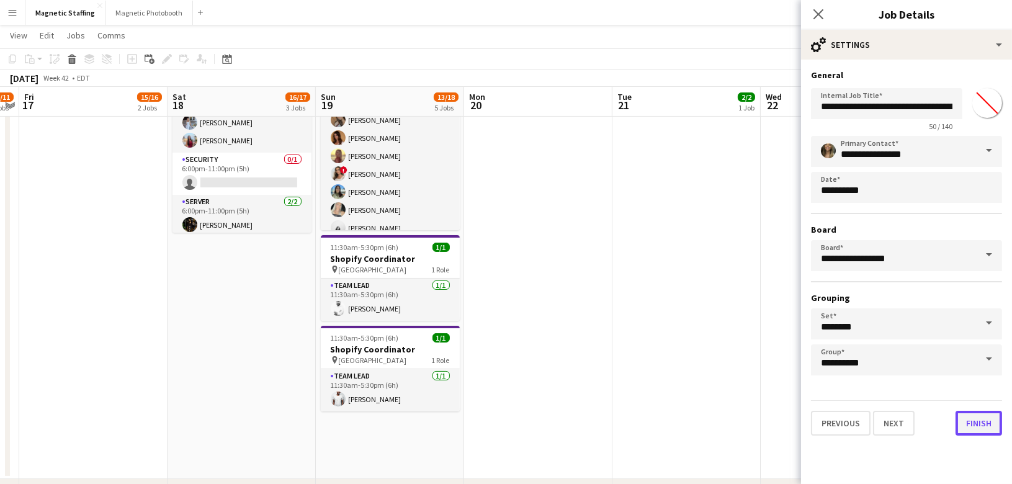
click at [990, 421] on button "Finish" at bounding box center [979, 423] width 47 height 25
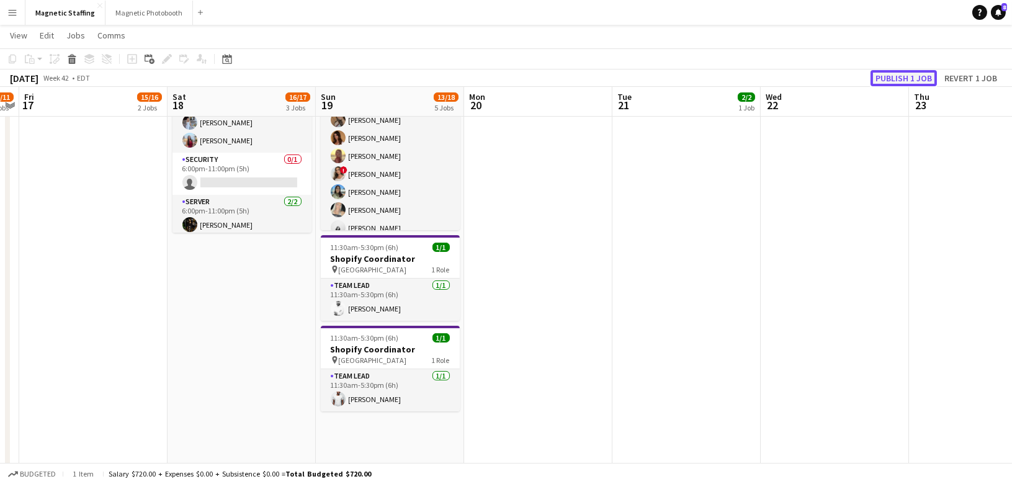
click at [912, 76] on button "Publish 1 job" at bounding box center [904, 78] width 66 height 16
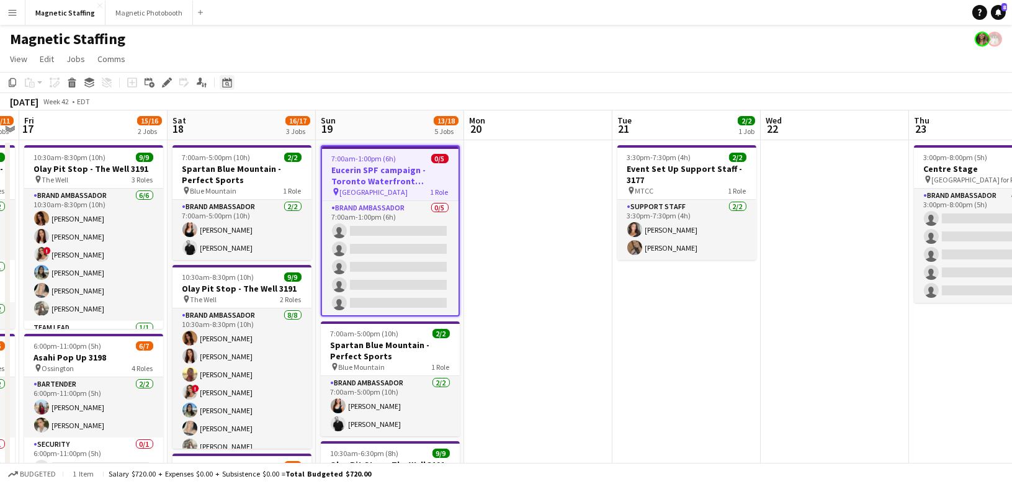
click at [228, 86] on icon "Date picker" at bounding box center [227, 83] width 10 height 10
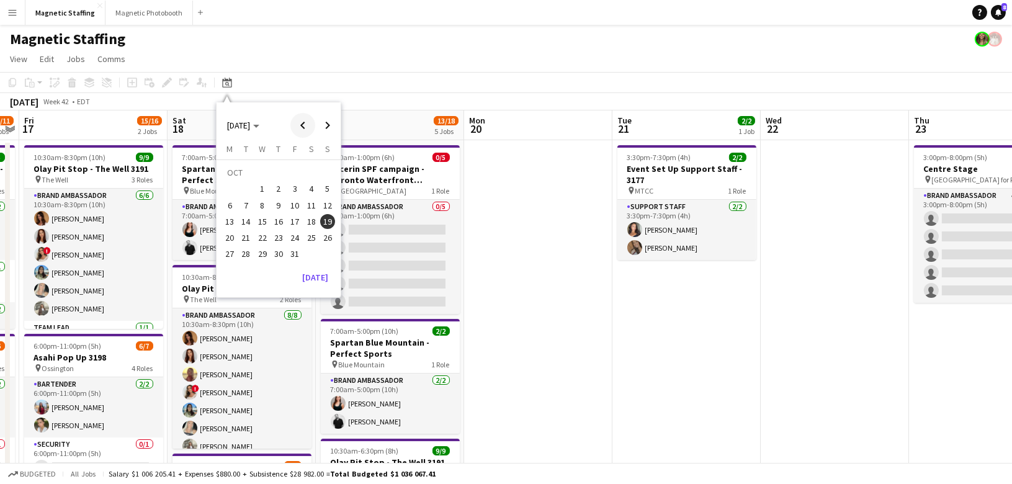
click at [300, 124] on span "Previous month" at bounding box center [302, 125] width 25 height 25
click at [315, 223] on span "20" at bounding box center [311, 221] width 15 height 15
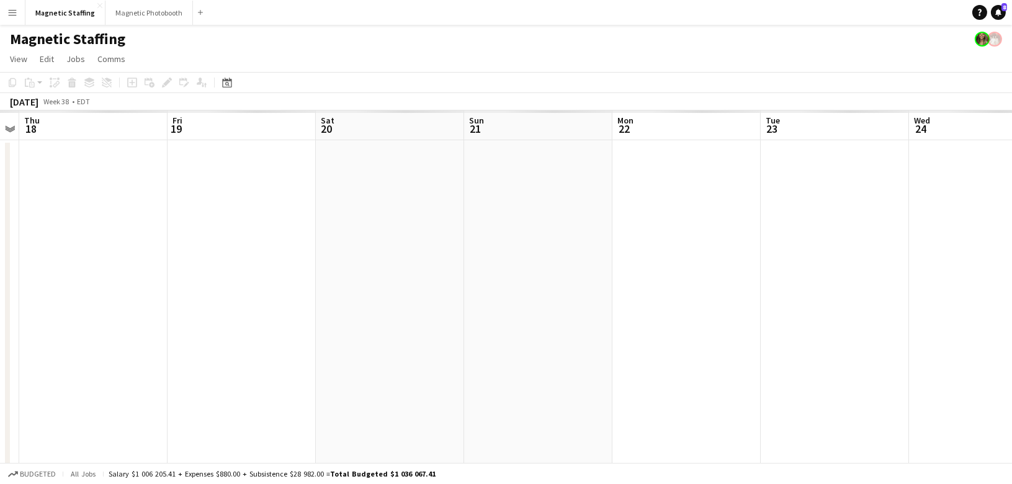
scroll to position [0, 426]
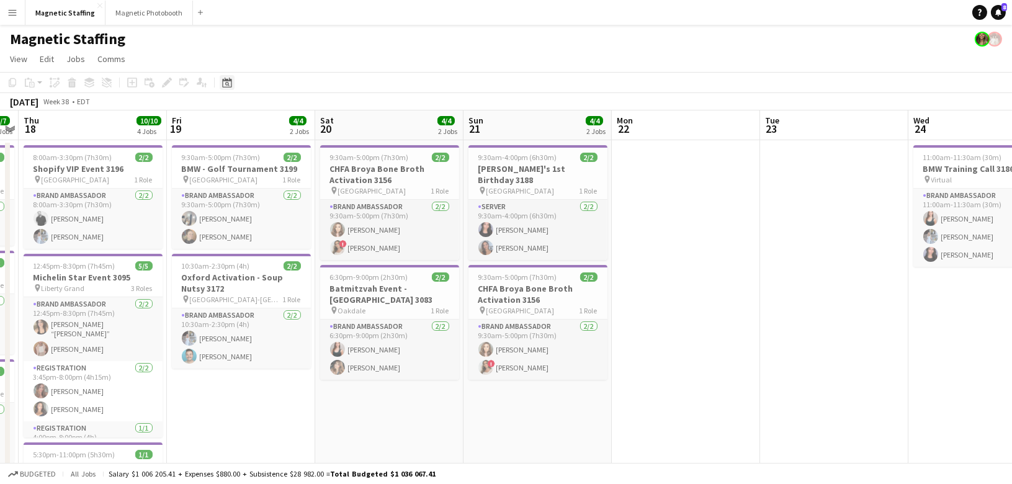
click at [227, 79] on icon at bounding box center [226, 83] width 9 height 10
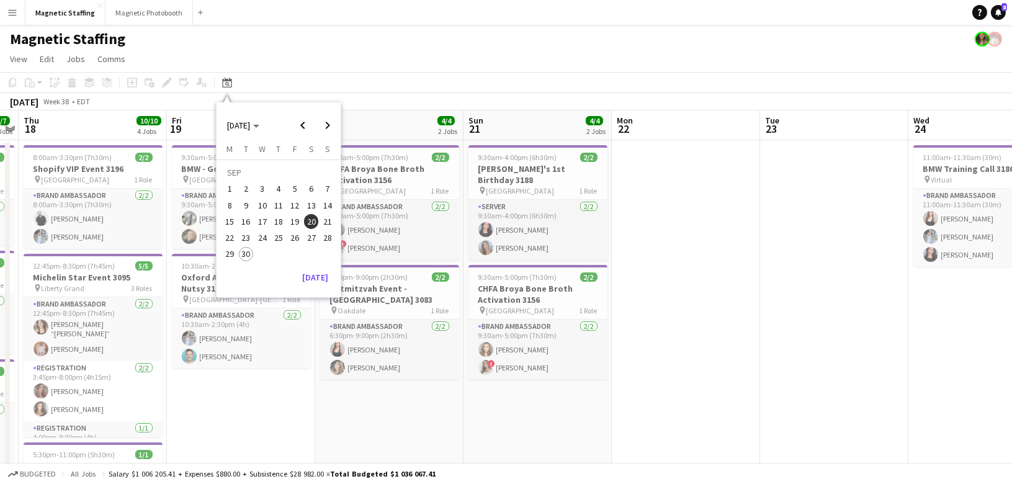
click at [312, 241] on span "27" at bounding box center [311, 237] width 15 height 15
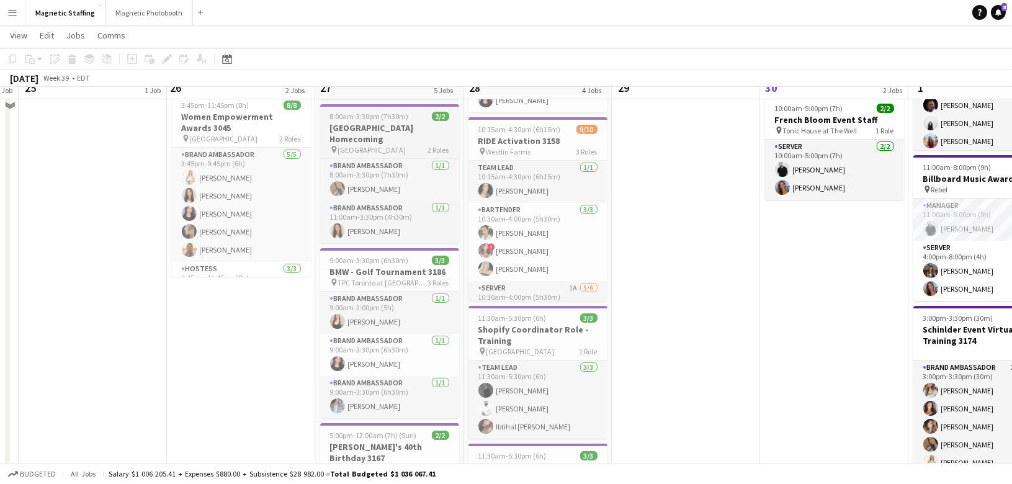
scroll to position [39, 0]
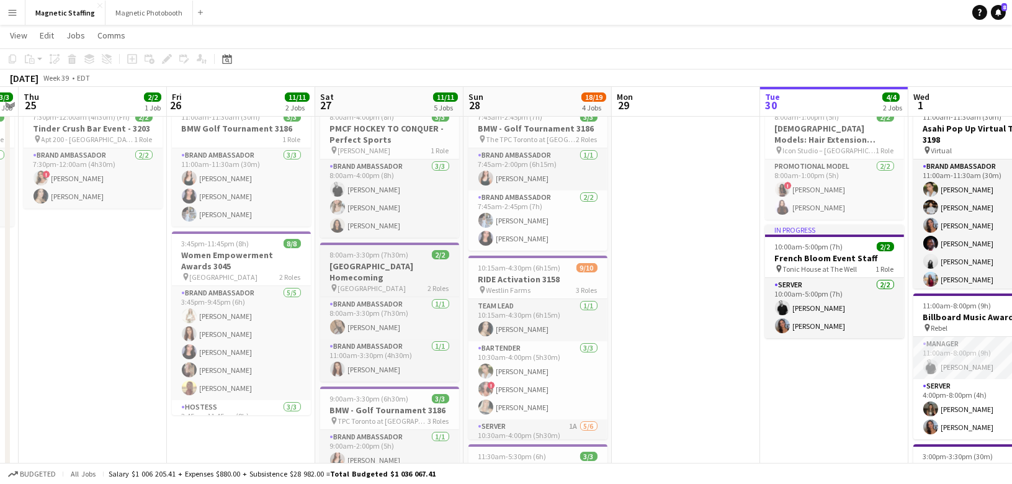
click at [367, 264] on h3 "[GEOGRAPHIC_DATA] Homecoming" at bounding box center [389, 272] width 139 height 22
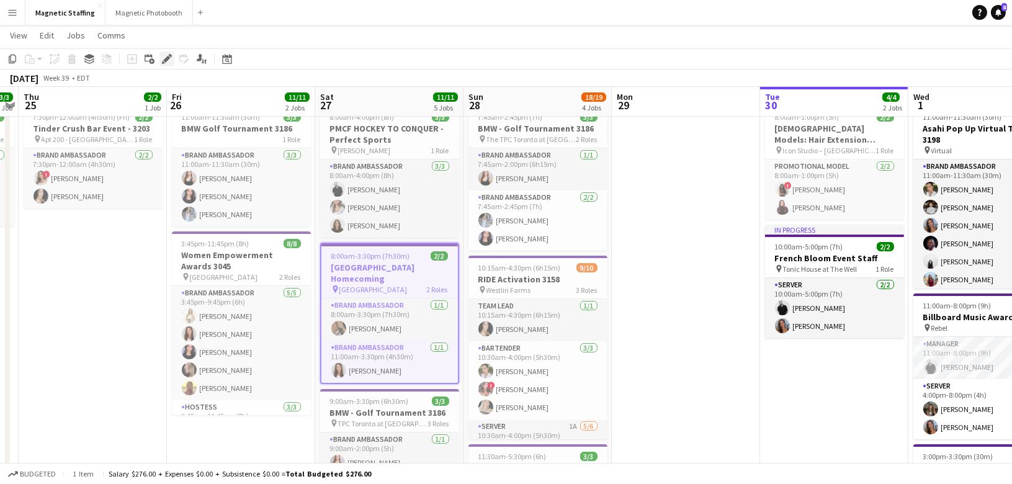
click at [166, 61] on icon at bounding box center [166, 59] width 7 height 7
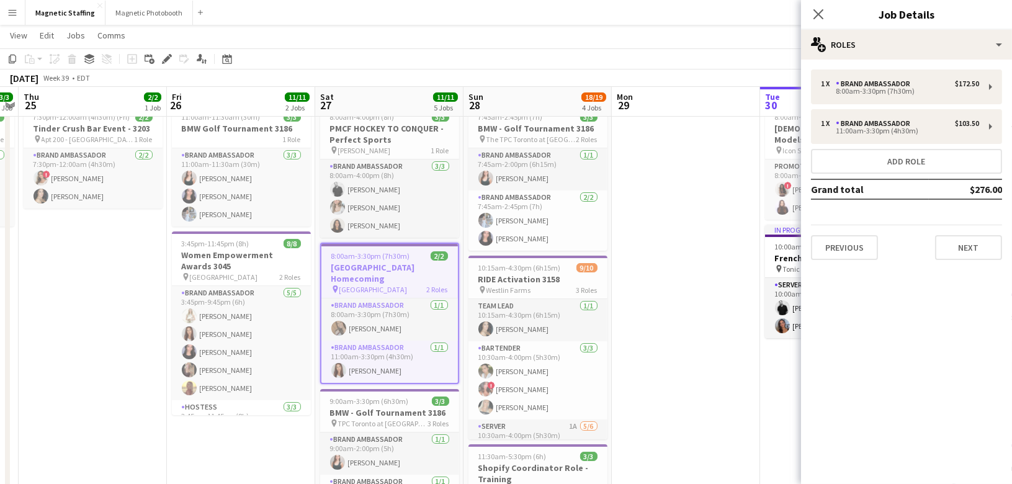
click at [833, 260] on div "1 x Brand Ambassador $172.50 8:00am-3:30pm (7h30m) 1 x Brand Ambassador $103.50…" at bounding box center [906, 165] width 211 height 210
click at [844, 243] on button "Previous" at bounding box center [844, 247] width 67 height 25
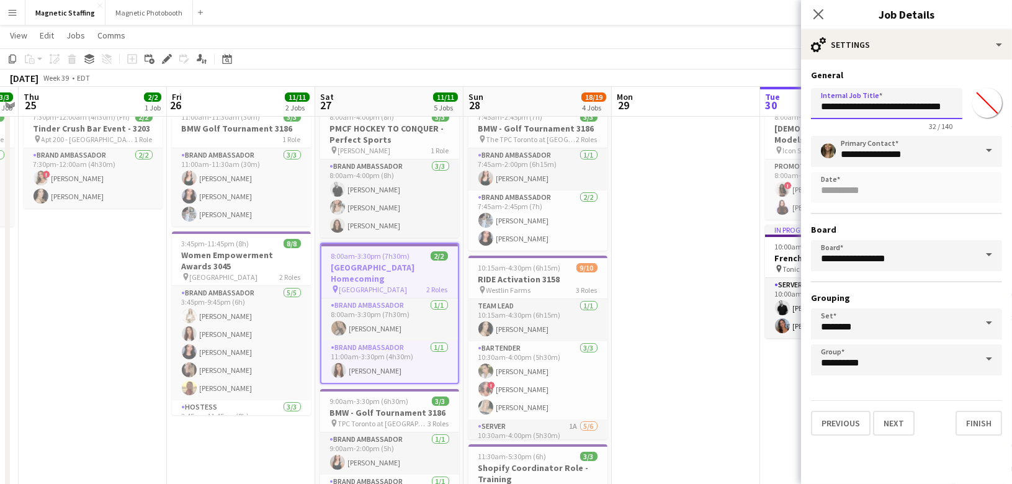
click at [947, 101] on input "**********" at bounding box center [886, 103] width 151 height 31
type input "**********"
click at [991, 429] on button "Finish" at bounding box center [979, 423] width 47 height 25
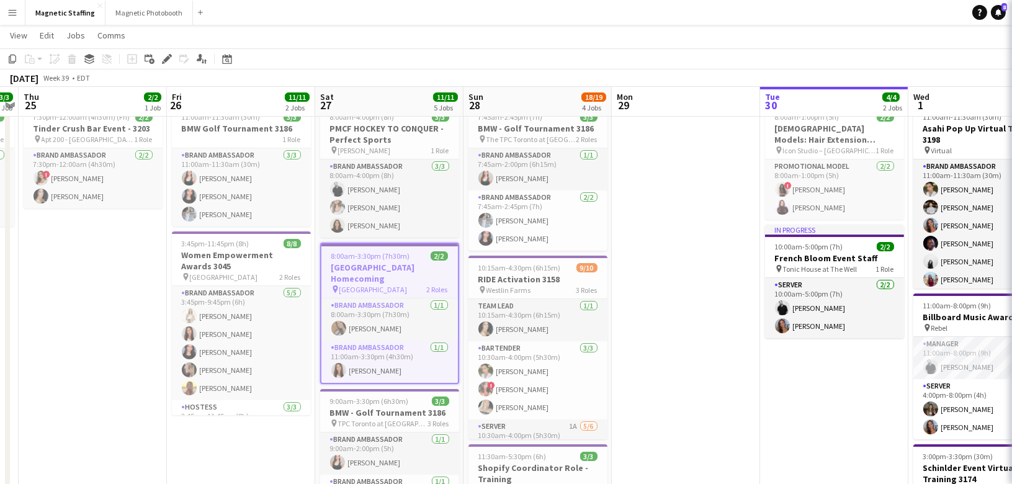
scroll to position [0, 0]
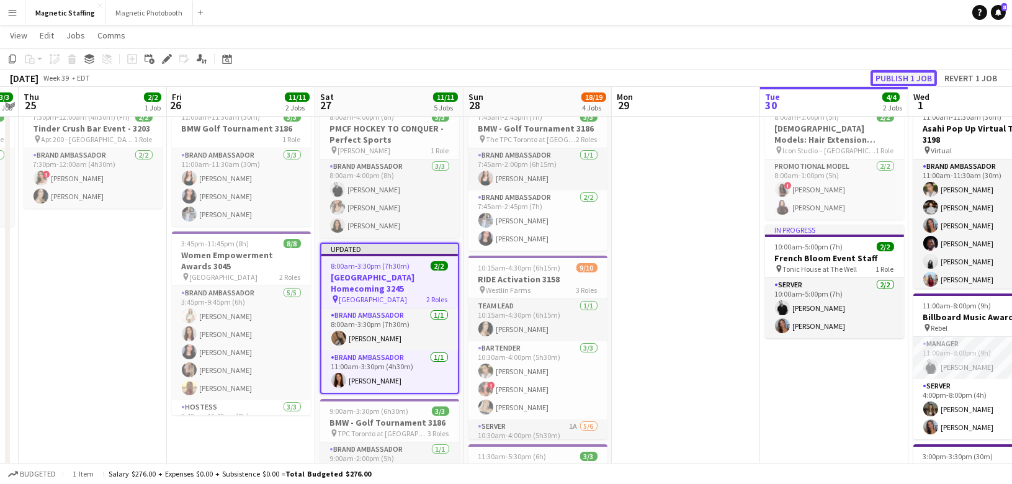
click at [914, 71] on button "Publish 1 job" at bounding box center [904, 78] width 66 height 16
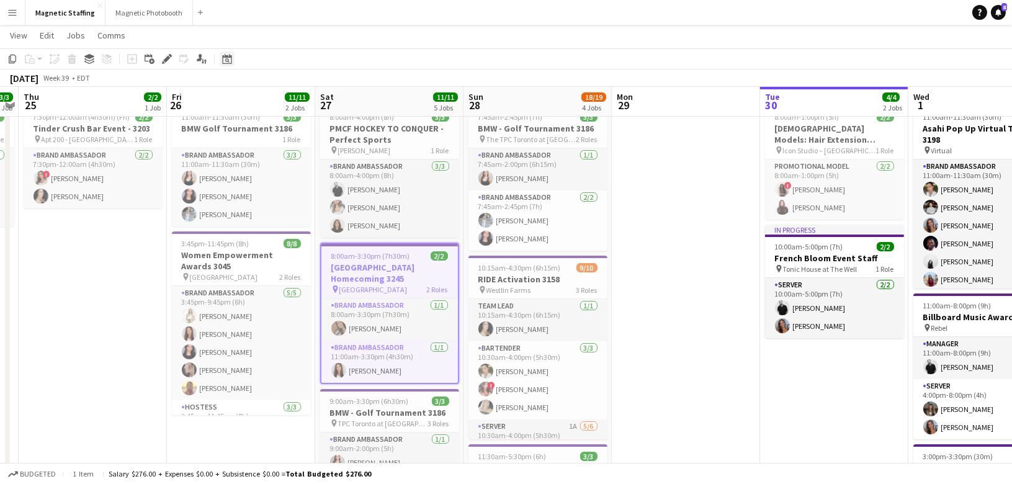
click at [222, 56] on icon at bounding box center [226, 59] width 9 height 10
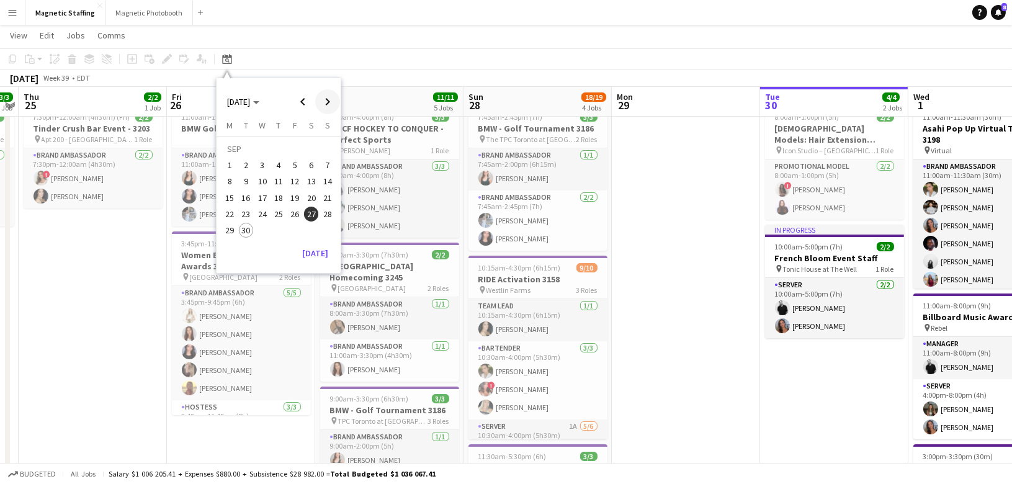
click at [334, 99] on span "Next month" at bounding box center [327, 101] width 25 height 25
click at [314, 218] on span "31" at bounding box center [311, 217] width 15 height 15
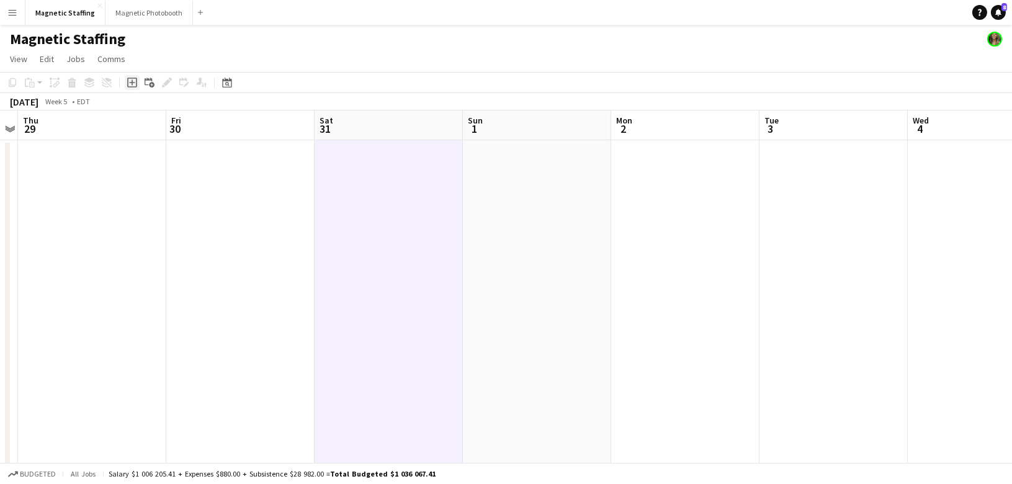
click at [133, 84] on icon "Add job" at bounding box center [132, 83] width 10 height 10
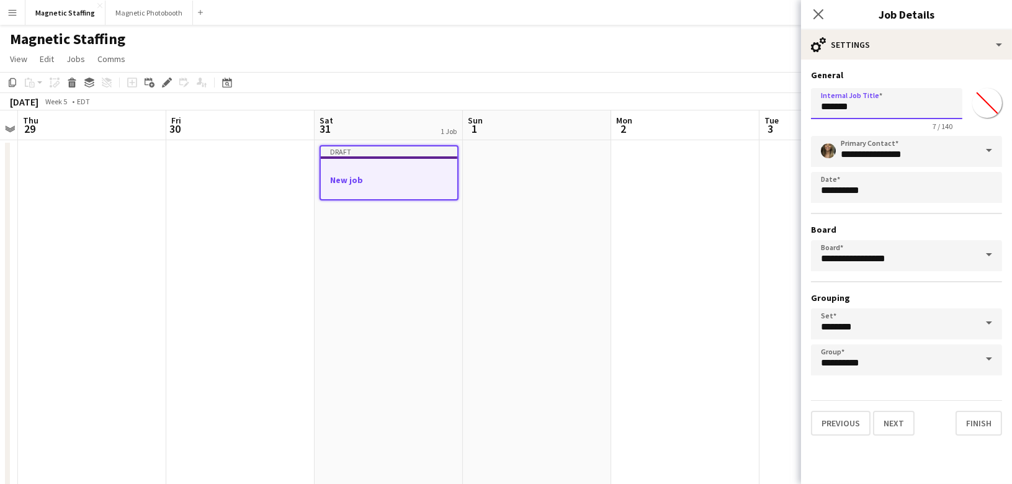
drag, startPoint x: 856, startPoint y: 111, endPoint x: 742, endPoint y: 107, distance: 114.3
click at [746, 110] on body "Menu Boards Boards Boards All jobs Status Workforce Workforce My Workforce Recr…" at bounding box center [506, 481] width 1012 height 962
type input "**********"
click at [893, 426] on button "Next" at bounding box center [894, 423] width 42 height 25
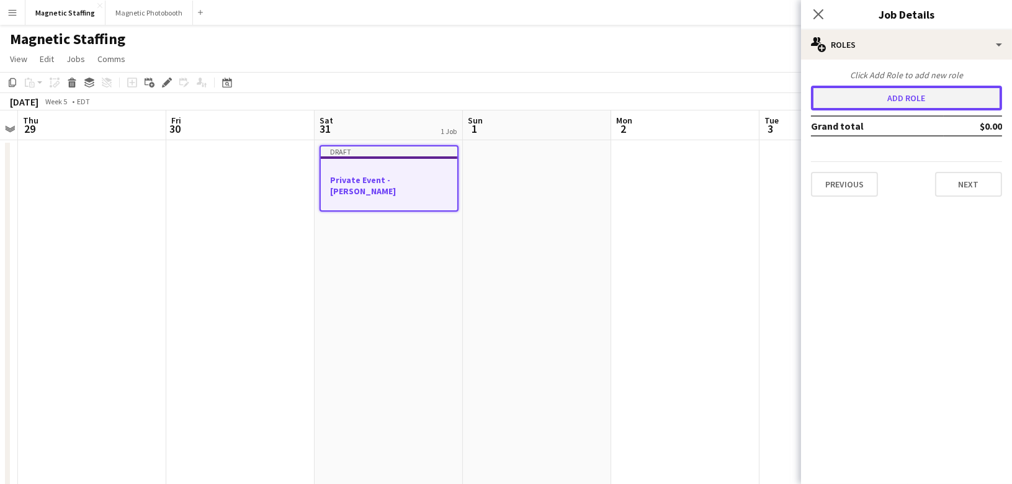
click at [891, 98] on button "Add role" at bounding box center [906, 98] width 191 height 25
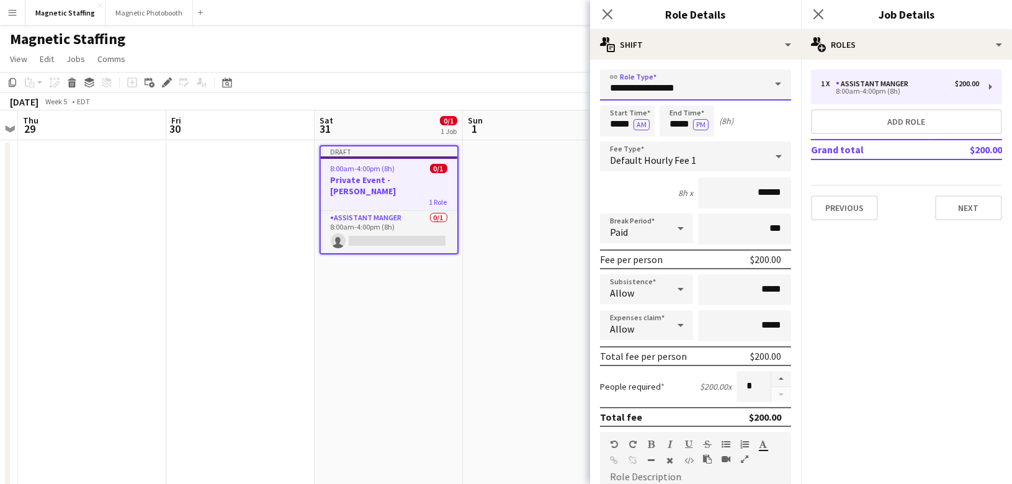
drag, startPoint x: 693, startPoint y: 88, endPoint x: 513, endPoint y: 67, distance: 181.2
click at [525, 79] on body "Menu Boards Boards Boards All jobs Status Workforce Workforce My Workforce Recr…" at bounding box center [506, 481] width 1012 height 962
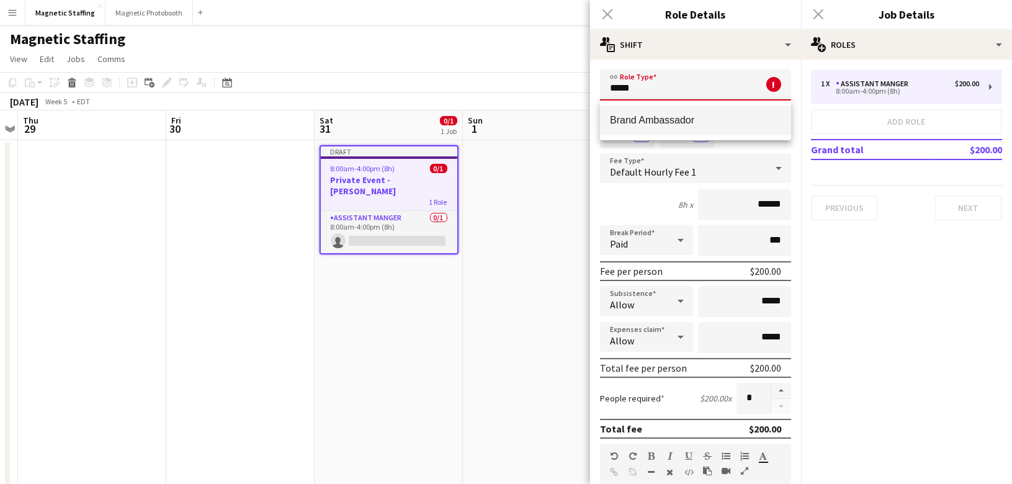
click at [649, 114] on mat-option "Brand Ambassador" at bounding box center [695, 121] width 191 height 30
type input "**********"
type input "******"
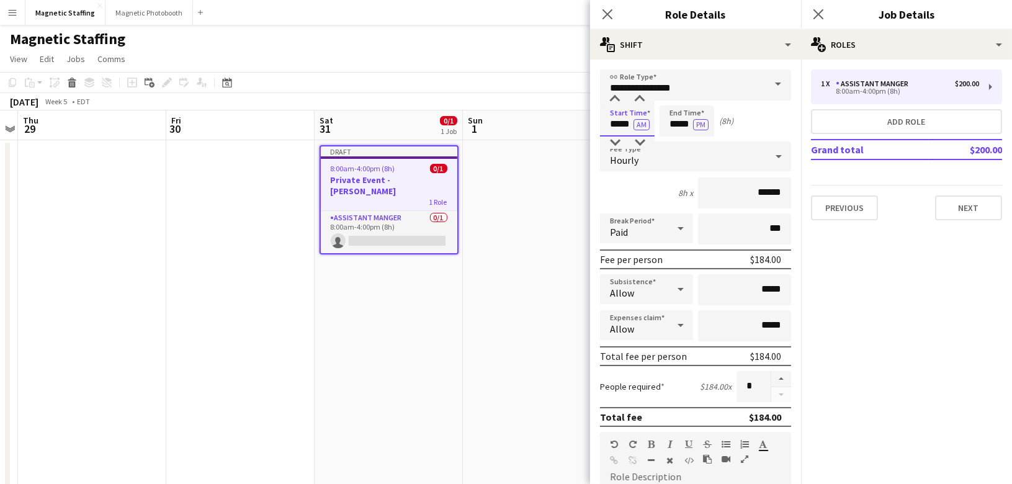
drag, startPoint x: 632, startPoint y: 123, endPoint x: 506, endPoint y: 109, distance: 126.8
click at [515, 117] on body "Menu Boards Boards Boards All jobs Status Workforce Workforce My Workforce Recr…" at bounding box center [506, 481] width 1012 height 962
click at [641, 130] on input "*****" at bounding box center [627, 121] width 55 height 31
type input "*****"
click at [641, 124] on button "AM" at bounding box center [642, 124] width 16 height 11
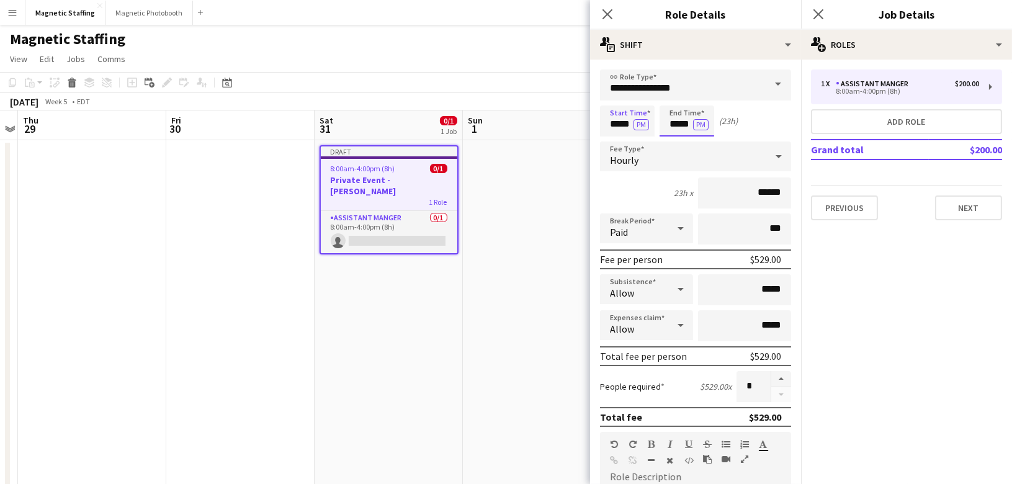
drag, startPoint x: 691, startPoint y: 125, endPoint x: 526, endPoint y: 106, distance: 165.6
click at [534, 111] on body "Menu Boards Boards Boards All jobs Status Workforce Workforce My Workforce Recr…" at bounding box center [506, 481] width 1012 height 962
type input "*****"
click at [769, 191] on input "******" at bounding box center [744, 193] width 93 height 31
type input "******"
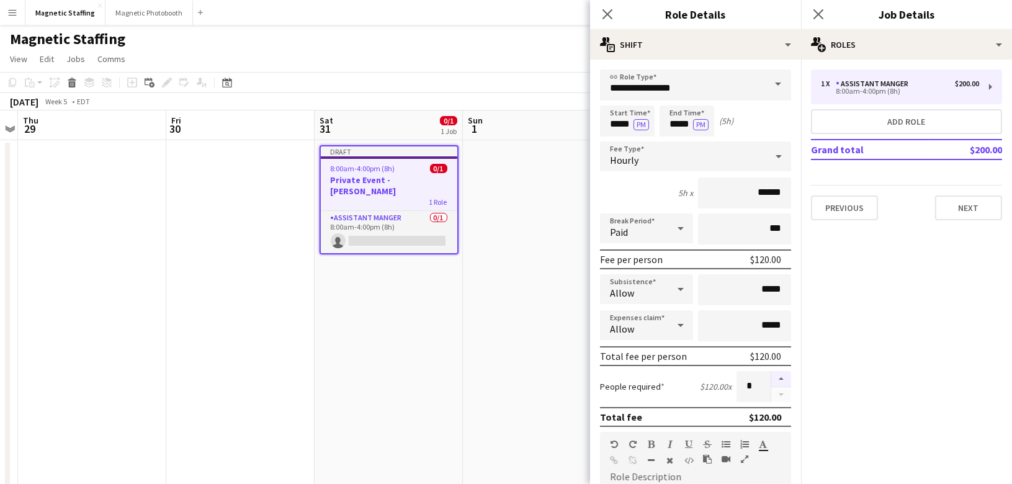
click at [781, 377] on button "button" at bounding box center [781, 379] width 20 height 16
type input "*"
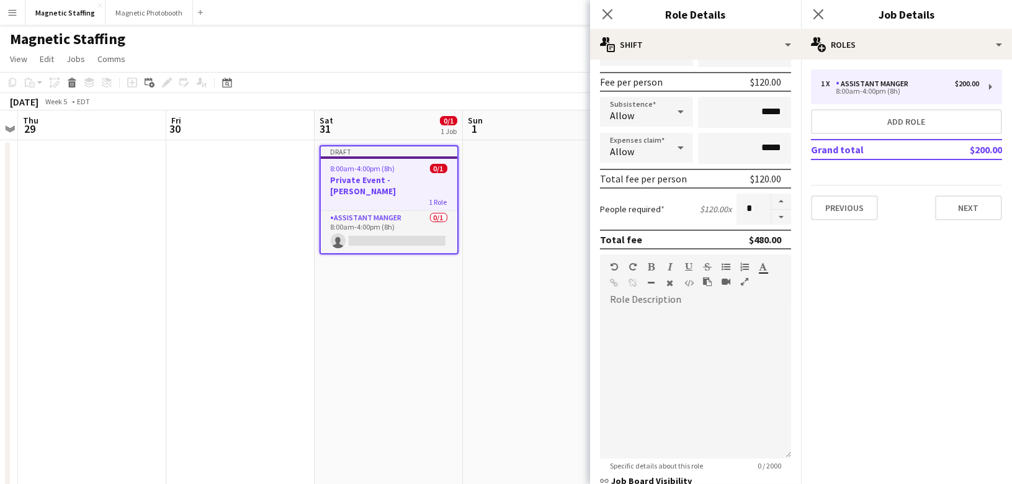
scroll to position [214, 0]
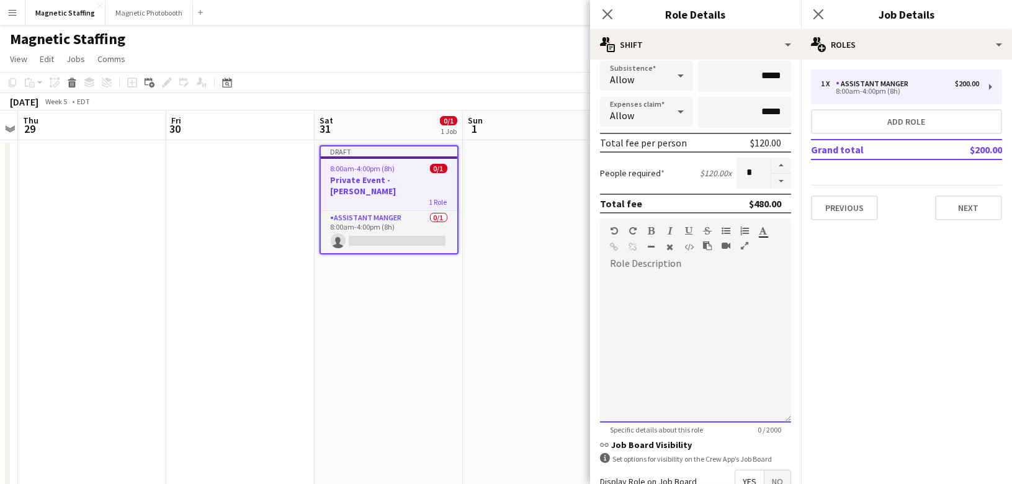
click at [705, 395] on div at bounding box center [695, 348] width 191 height 149
click at [634, 277] on div "**********" at bounding box center [695, 348] width 191 height 149
click at [652, 318] on div "**********" at bounding box center [695, 317] width 171 height 12
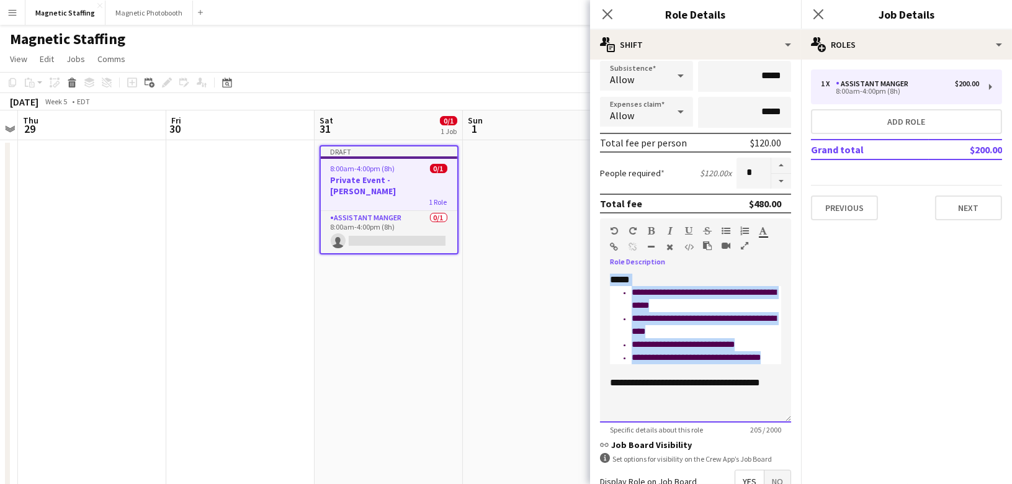
drag, startPoint x: 763, startPoint y: 354, endPoint x: 553, endPoint y: 220, distance: 249.5
click at [553, 220] on body "Menu Boards Boards Boards All jobs Status Workforce Workforce My Workforce Recr…" at bounding box center [506, 481] width 1012 height 962
click at [667, 243] on icon "button" at bounding box center [670, 247] width 7 height 9
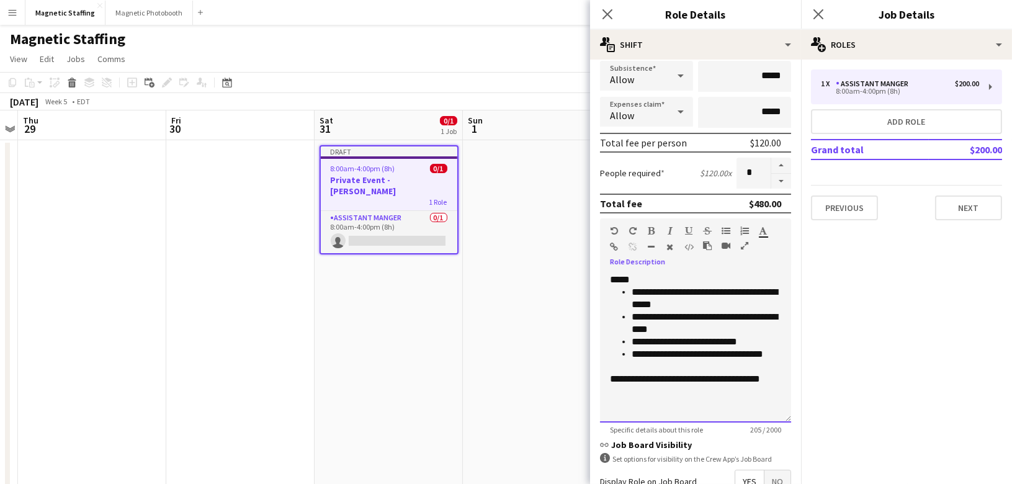
click at [659, 274] on div "**********" at bounding box center [695, 348] width 191 height 149
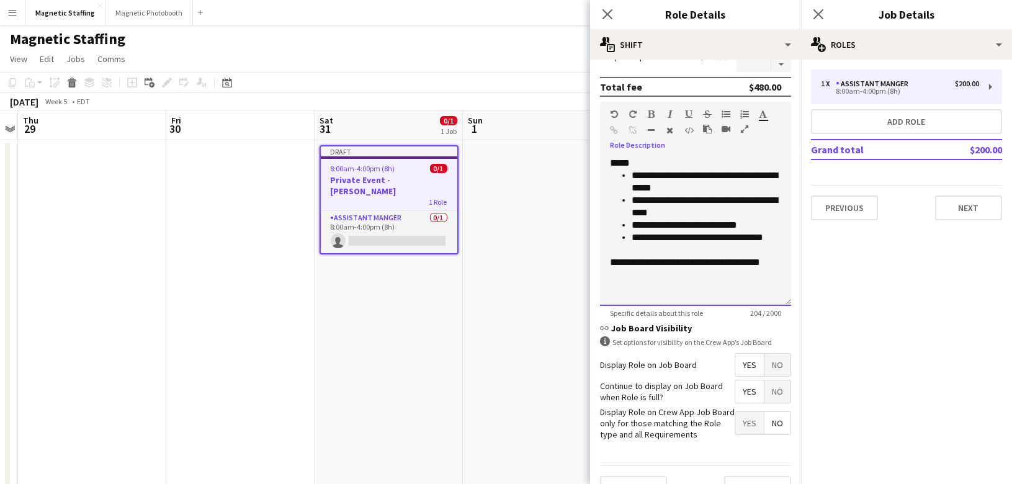
scroll to position [353, 0]
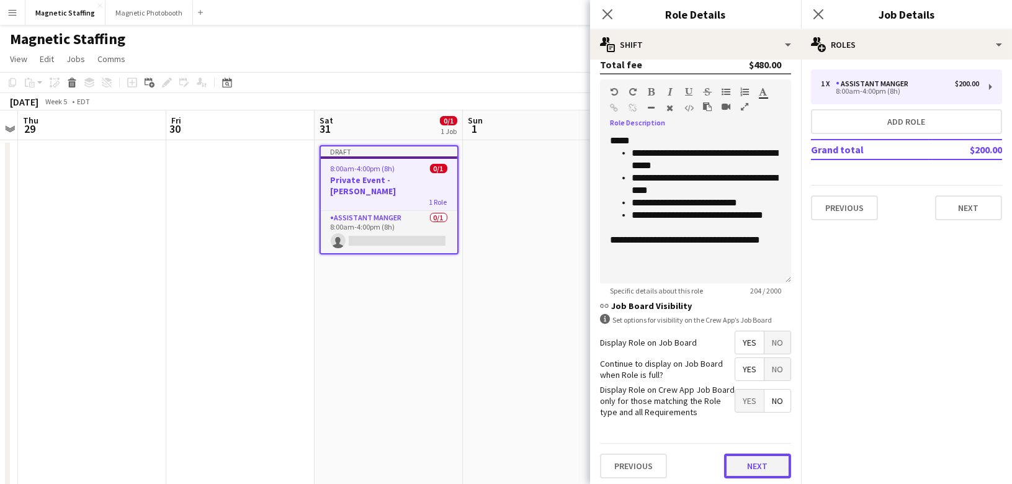
click at [744, 462] on button "Next" at bounding box center [757, 466] width 67 height 25
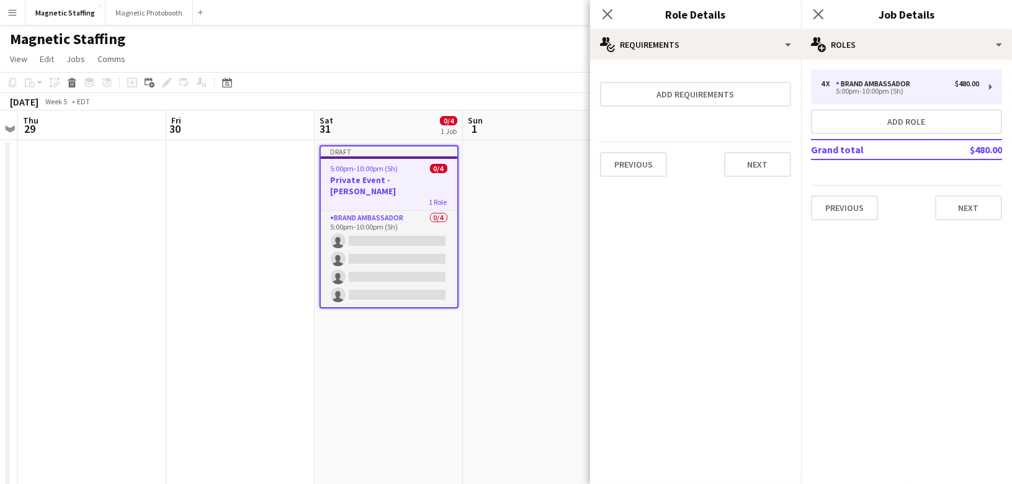
scroll to position [0, 0]
click at [757, 158] on button "Next" at bounding box center [757, 164] width 67 height 25
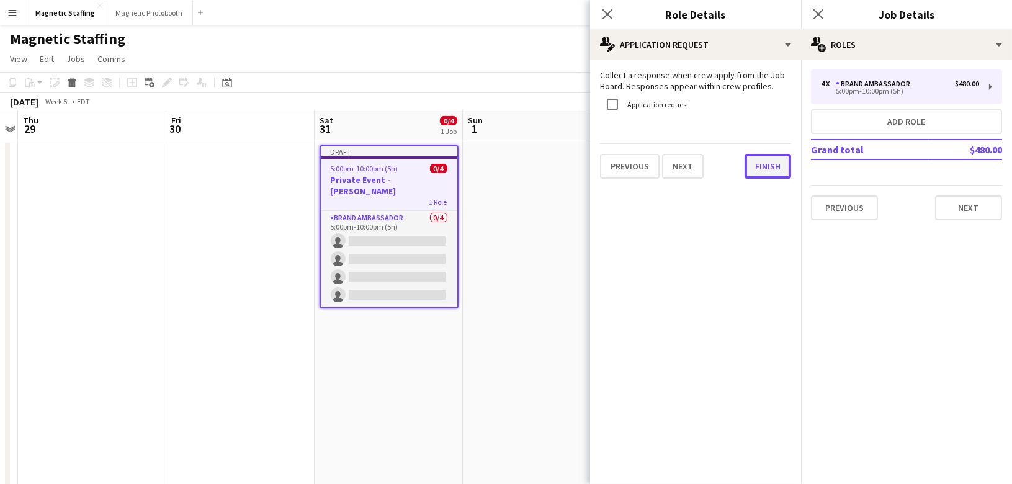
click at [757, 159] on button "Finish" at bounding box center [768, 166] width 47 height 25
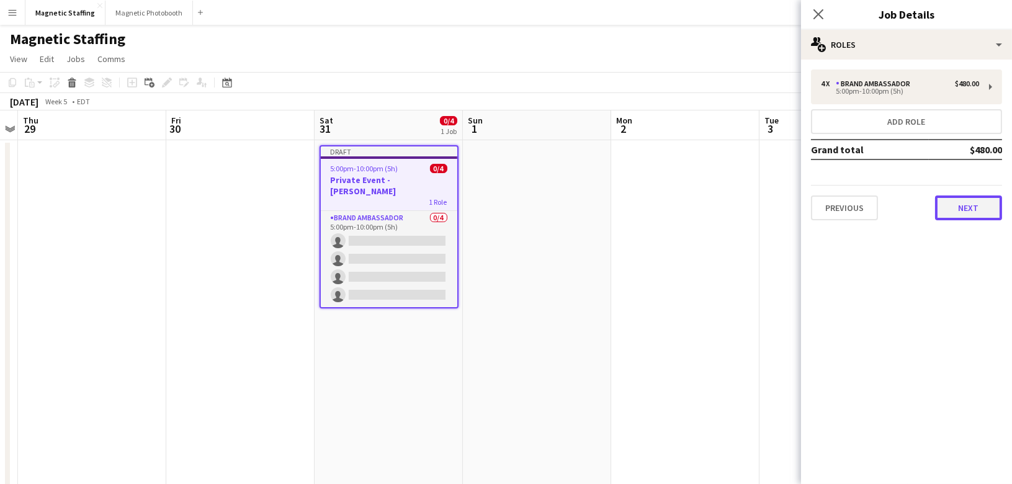
click at [972, 205] on button "Next" at bounding box center [968, 208] width 67 height 25
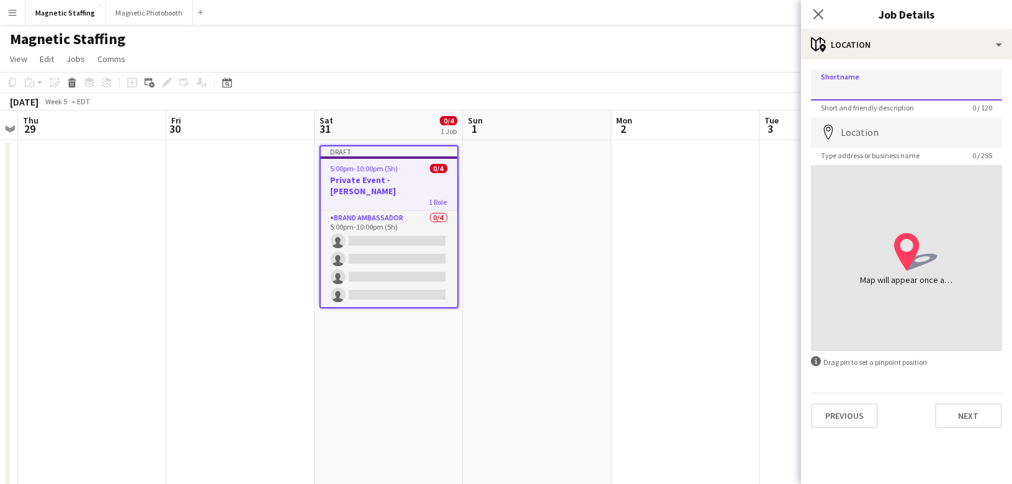
click at [894, 78] on input "Shortname" at bounding box center [906, 85] width 191 height 31
type input "*******"
click at [879, 130] on input "Location" at bounding box center [906, 132] width 191 height 31
type input "**********"
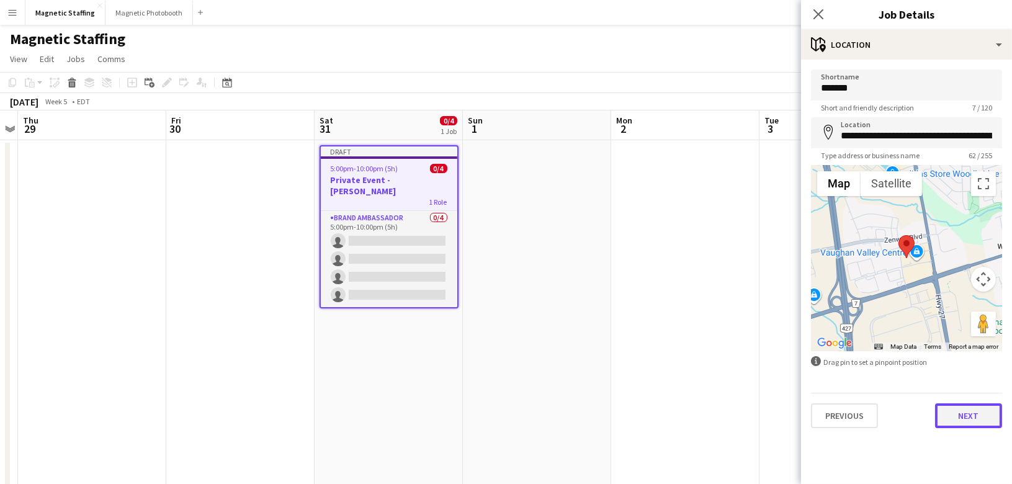
click at [976, 415] on button "Next" at bounding box center [968, 415] width 67 height 25
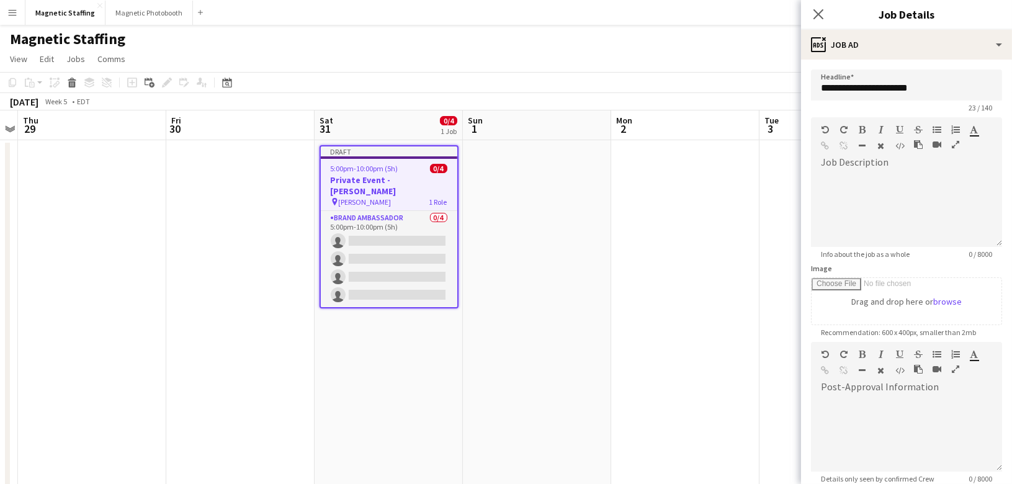
scroll to position [128, 0]
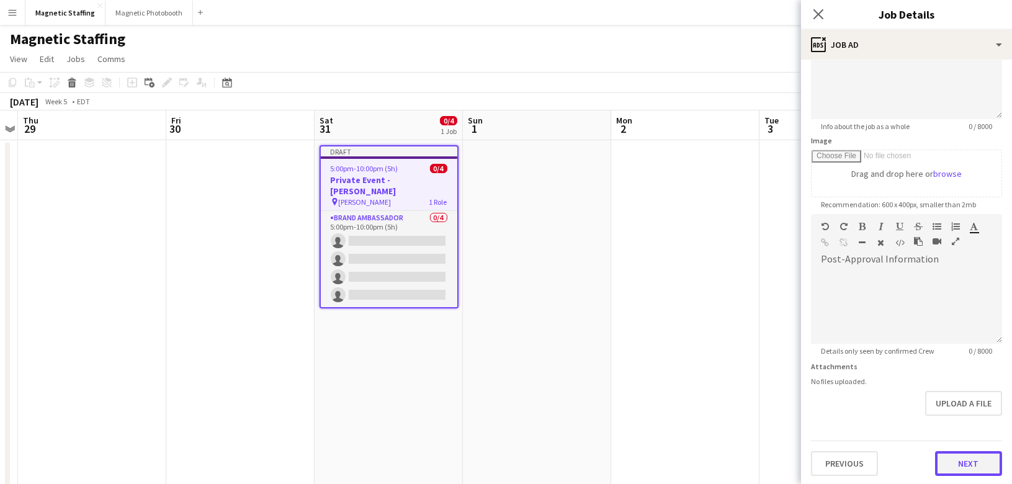
click at [960, 457] on button "Next" at bounding box center [968, 463] width 67 height 25
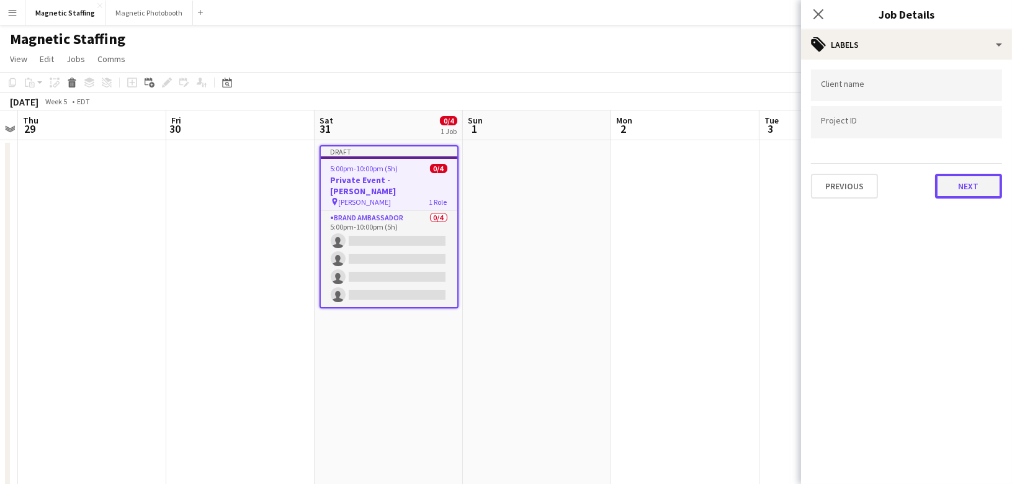
click at [961, 189] on button "Next" at bounding box center [968, 186] width 67 height 25
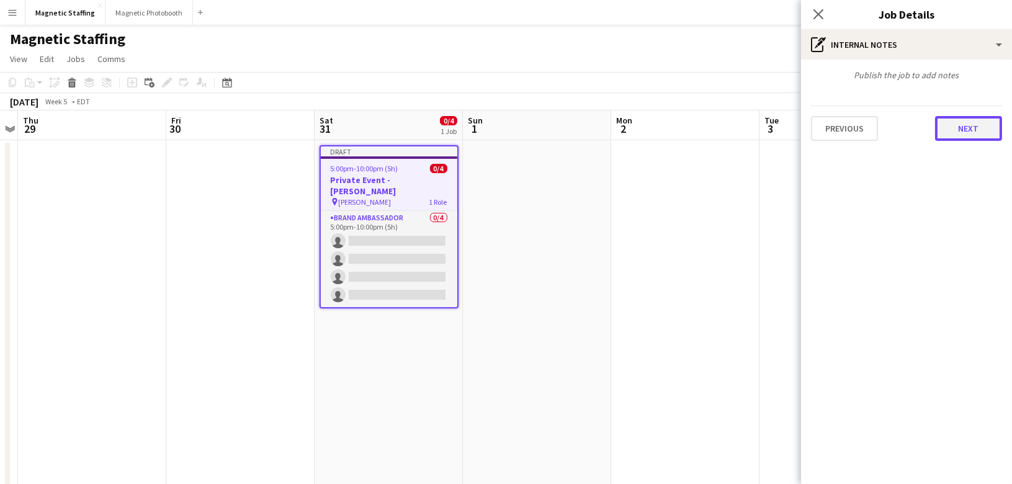
click at [977, 131] on button "Next" at bounding box center [968, 128] width 67 height 25
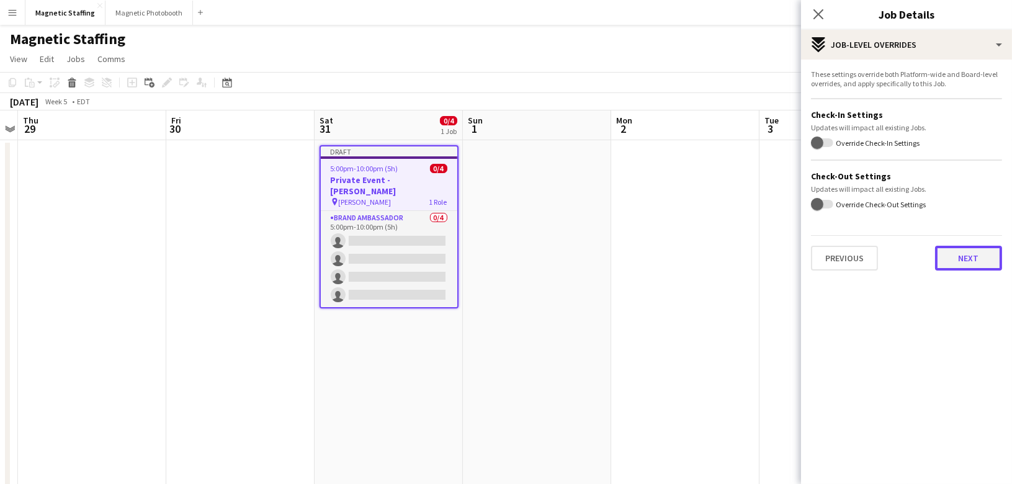
click at [971, 246] on button "Next" at bounding box center [968, 258] width 67 height 25
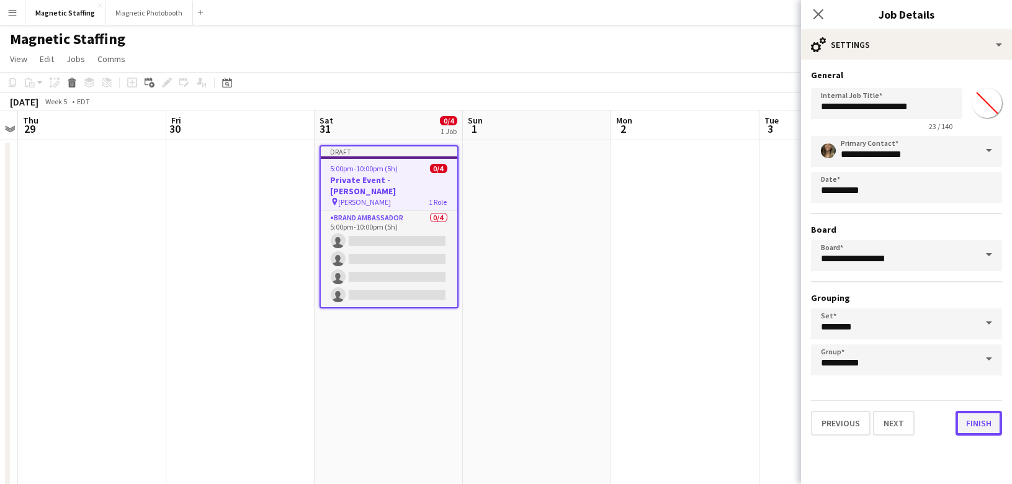
click at [977, 421] on button "Finish" at bounding box center [979, 423] width 47 height 25
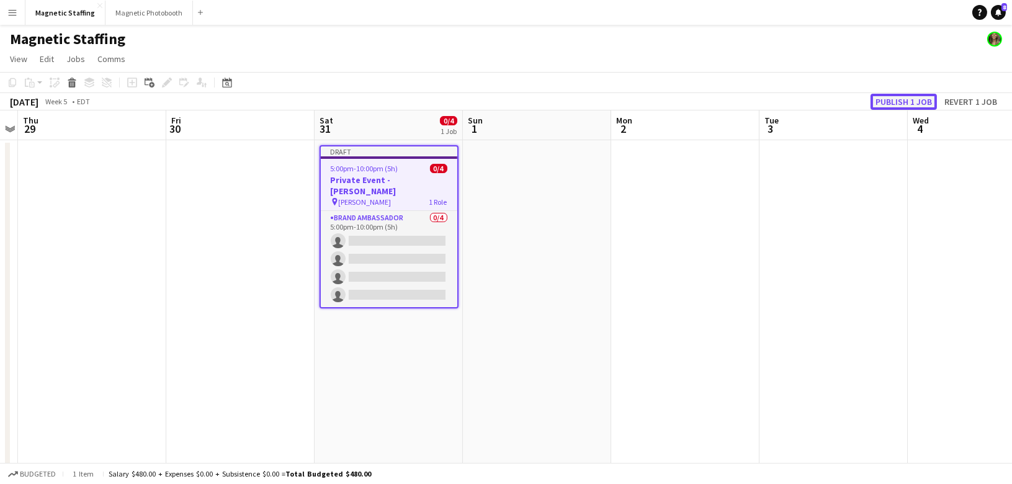
click at [902, 104] on button "Publish 1 job" at bounding box center [904, 102] width 66 height 16
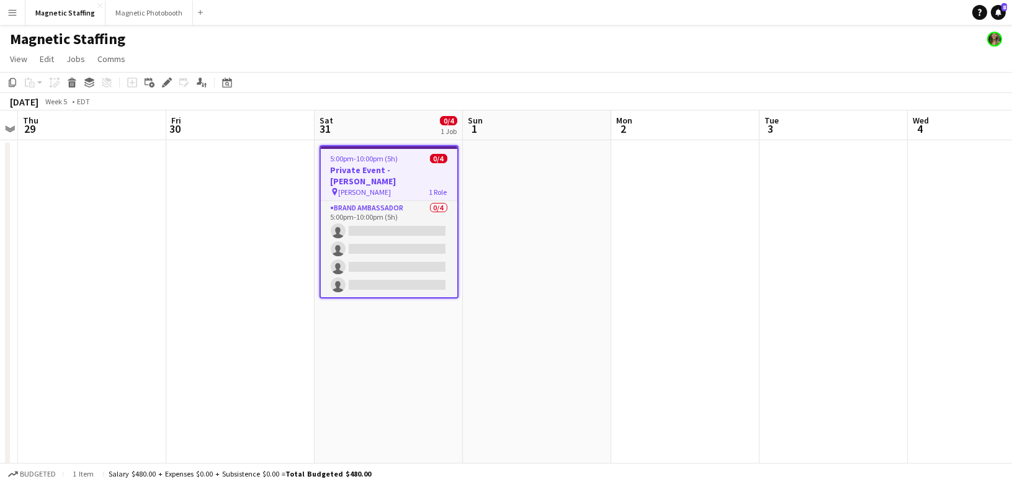
click at [346, 187] on div "pin [PERSON_NAME] 1 Role" at bounding box center [389, 192] width 137 height 10
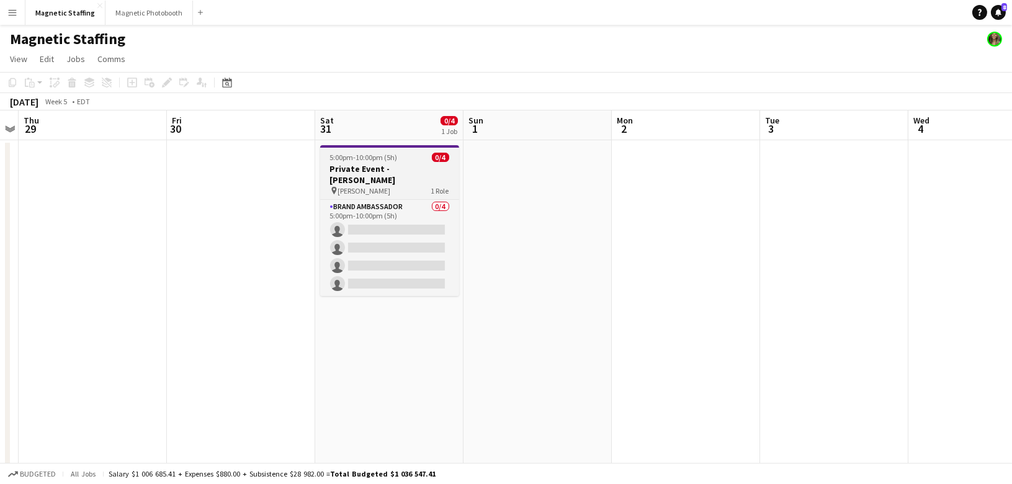
click at [346, 186] on span "[PERSON_NAME]" at bounding box center [364, 190] width 53 height 9
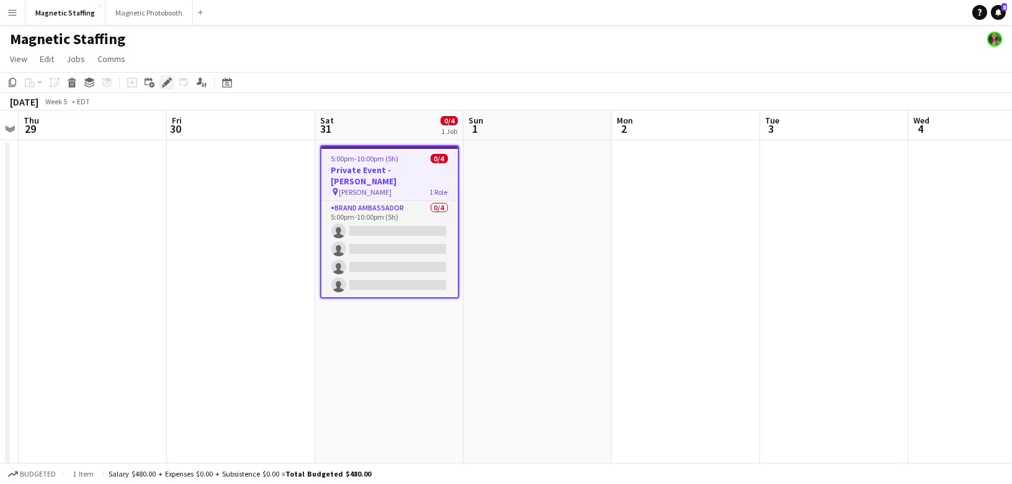
click at [163, 81] on icon "Edit" at bounding box center [167, 83] width 10 height 10
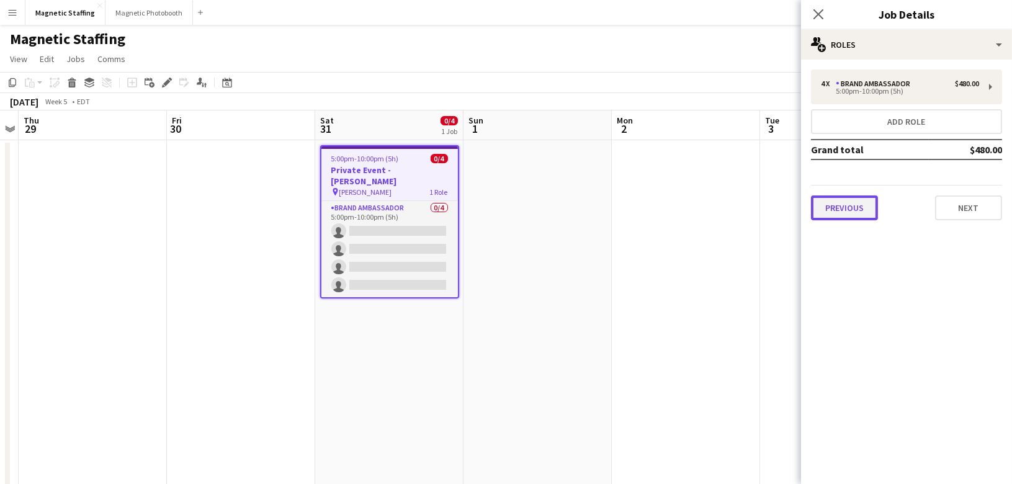
click at [860, 212] on button "Previous" at bounding box center [844, 208] width 67 height 25
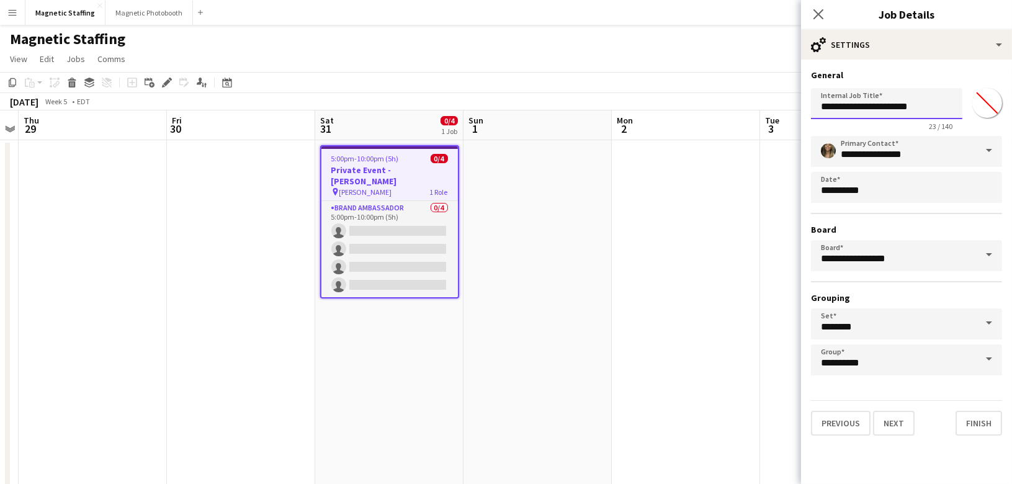
click at [935, 106] on input "**********" at bounding box center [886, 103] width 151 height 31
type input "**********"
click at [979, 421] on button "Finish" at bounding box center [979, 423] width 47 height 25
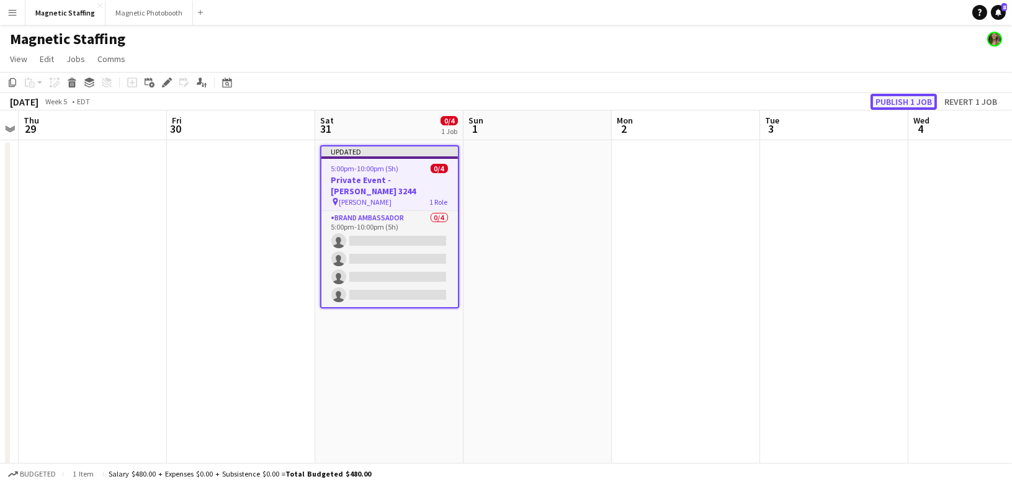
click at [891, 102] on button "Publish 1 job" at bounding box center [904, 102] width 66 height 16
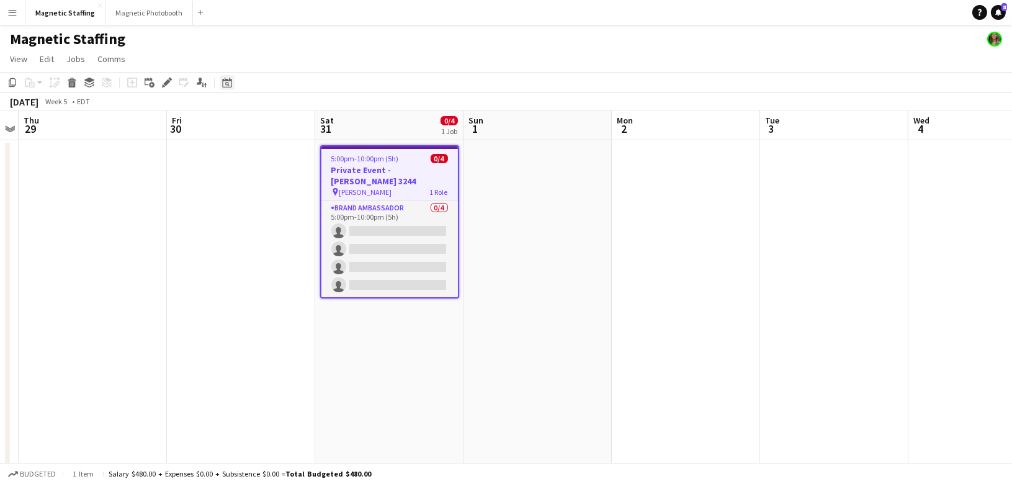
click at [226, 84] on icon "Date picker" at bounding box center [227, 83] width 10 height 10
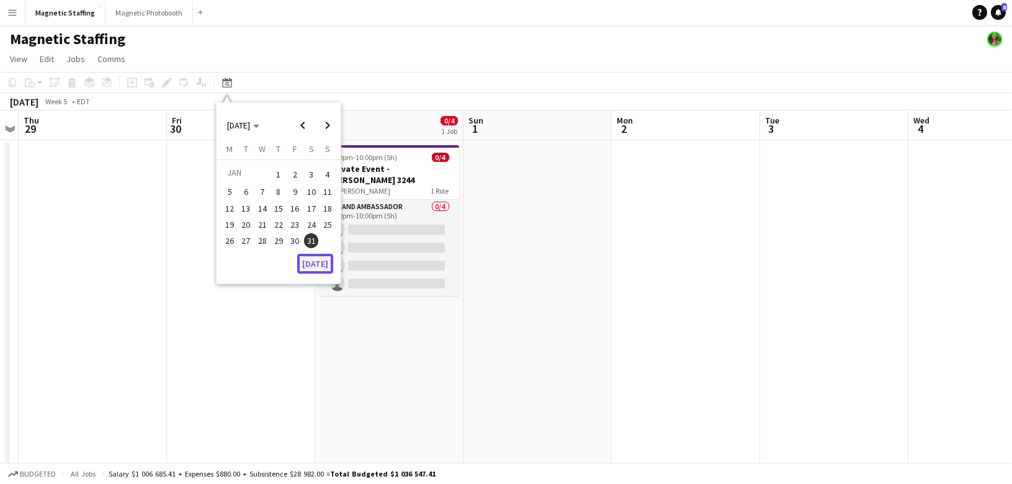
click at [317, 259] on button "[DATE]" at bounding box center [315, 264] width 36 height 20
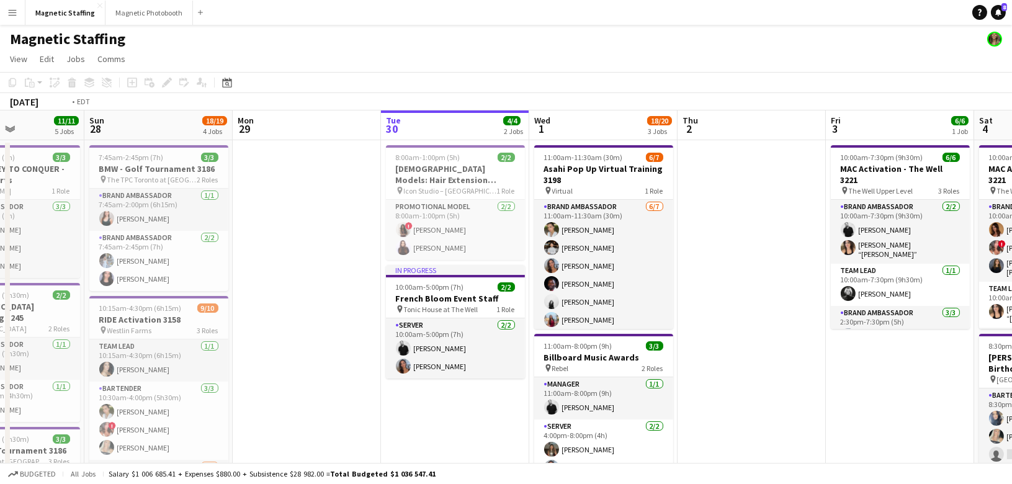
drag, startPoint x: 655, startPoint y: 299, endPoint x: 272, endPoint y: 336, distance: 384.8
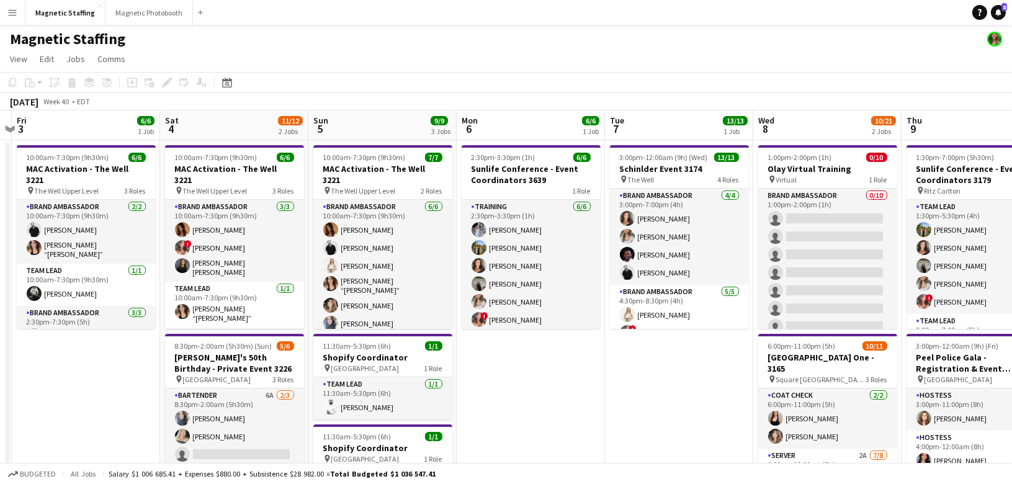
scroll to position [0, 513]
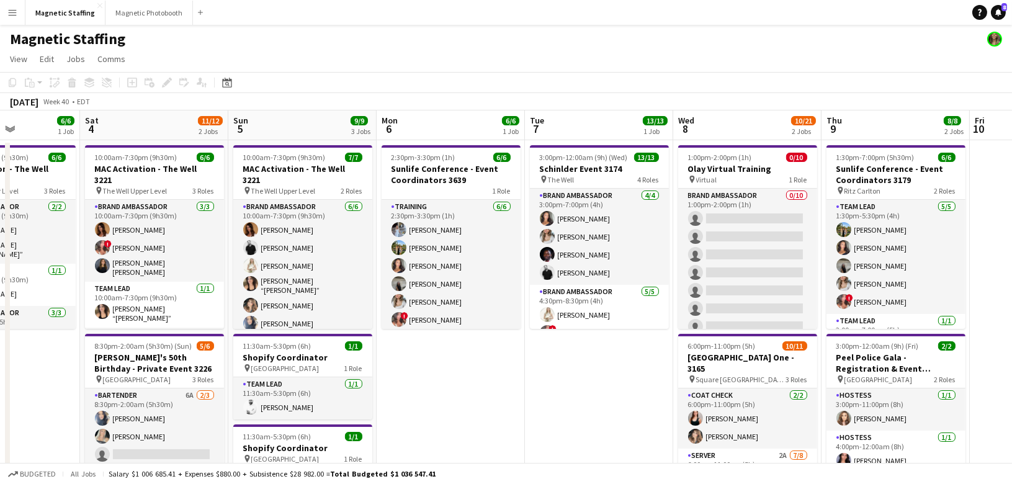
drag, startPoint x: 574, startPoint y: 320, endPoint x: 265, endPoint y: 322, distance: 308.5
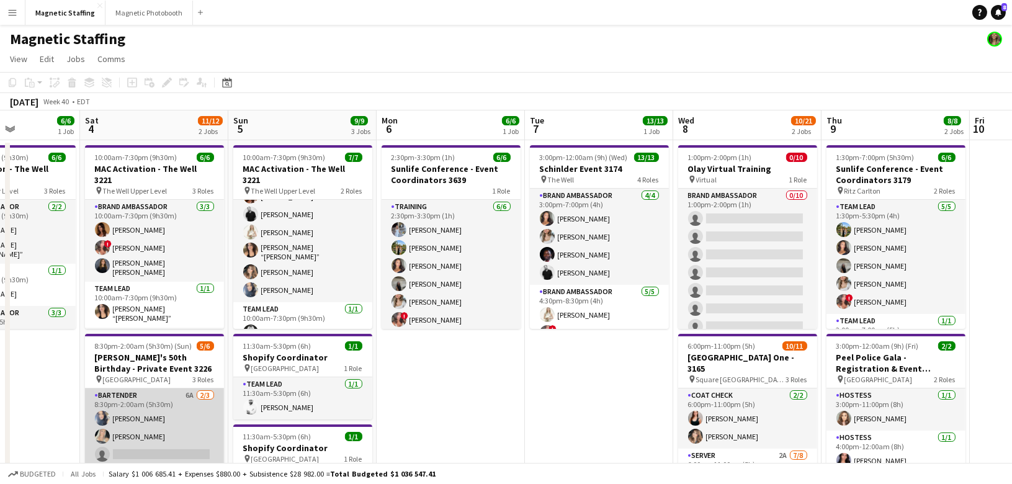
click at [137, 426] on app-card-role "Bartender 6A [DATE] 8:30pm-2:00am (5h30m) [PERSON_NAME] [PERSON_NAME] single-ne…" at bounding box center [154, 428] width 139 height 78
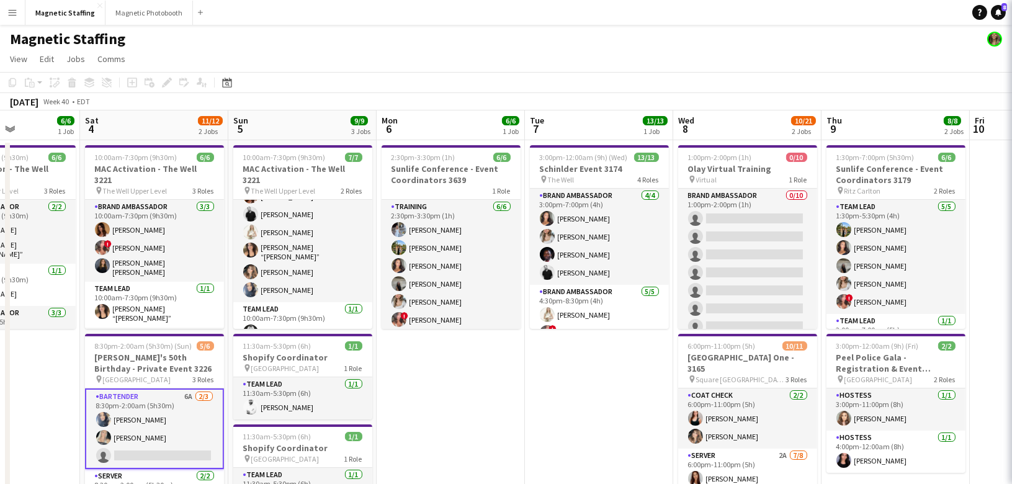
scroll to position [0, 513]
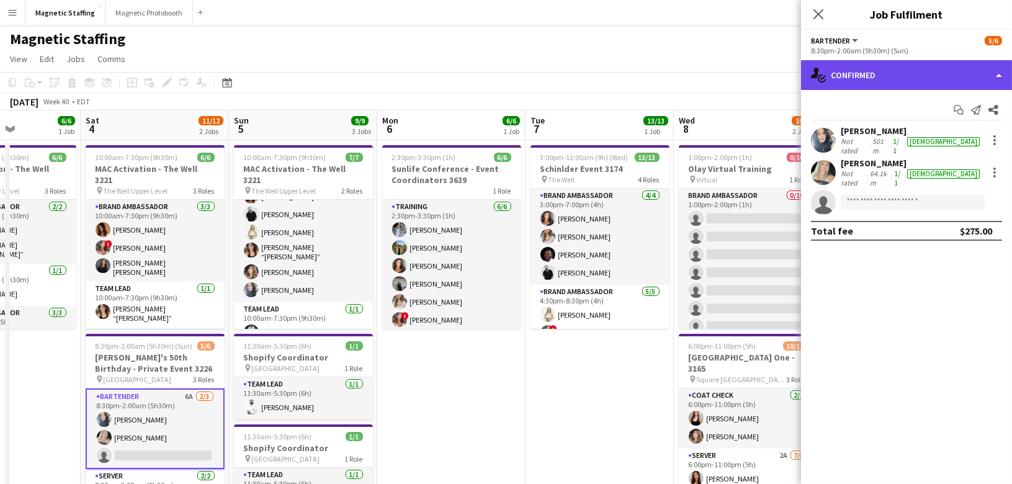
click at [849, 77] on div "single-neutral-actions-check-2 Confirmed" at bounding box center [906, 75] width 211 height 30
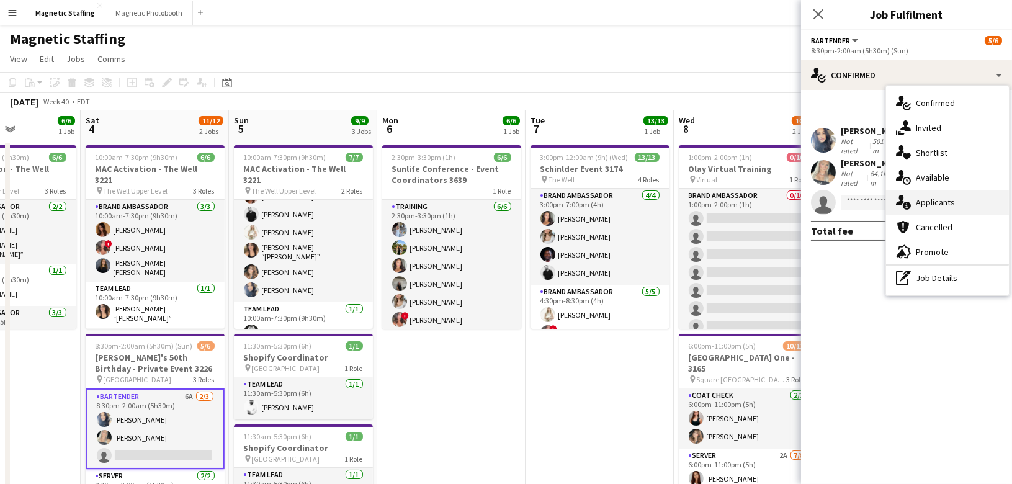
click at [905, 205] on icon at bounding box center [907, 206] width 8 height 8
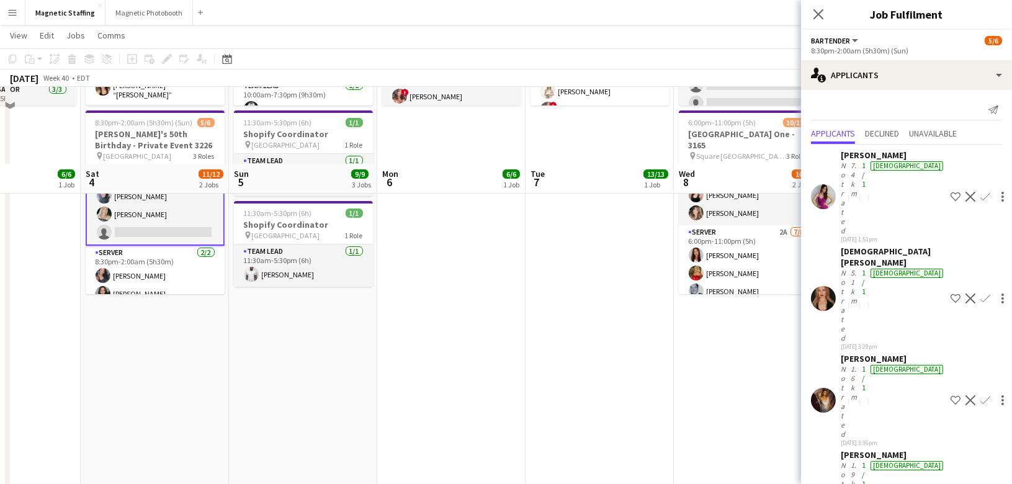
scroll to position [180, 0]
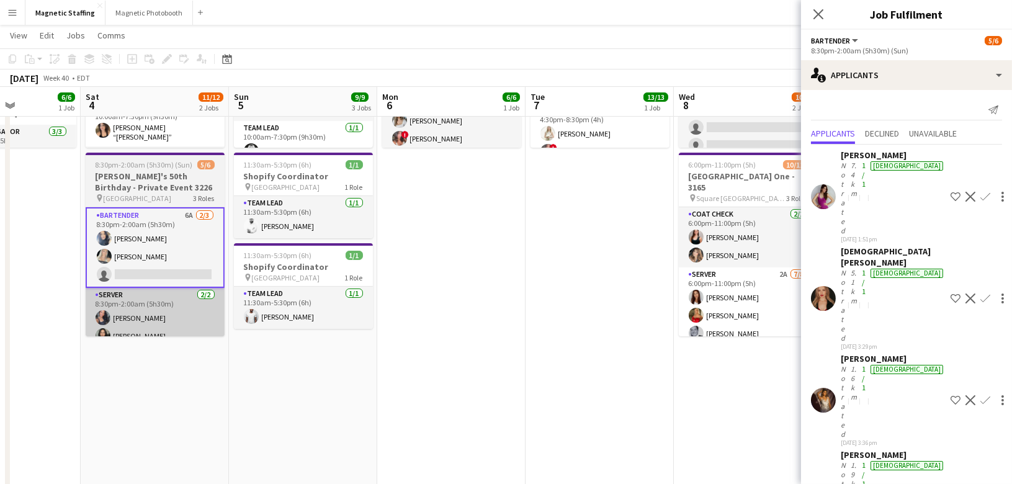
click at [194, 320] on app-card-role "Server [DATE] 8:30pm-2:00am (5h30m) [PERSON_NAME] [PERSON_NAME]" at bounding box center [155, 318] width 139 height 60
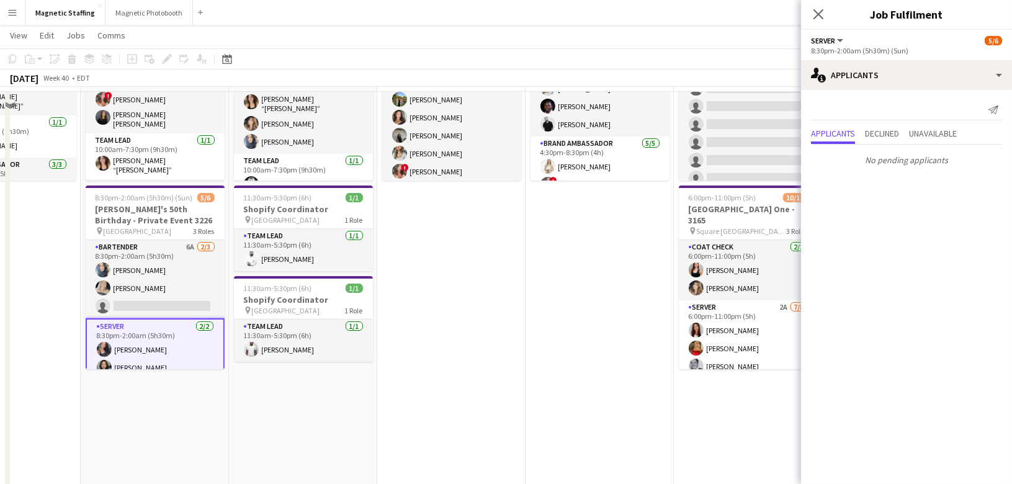
scroll to position [0, 0]
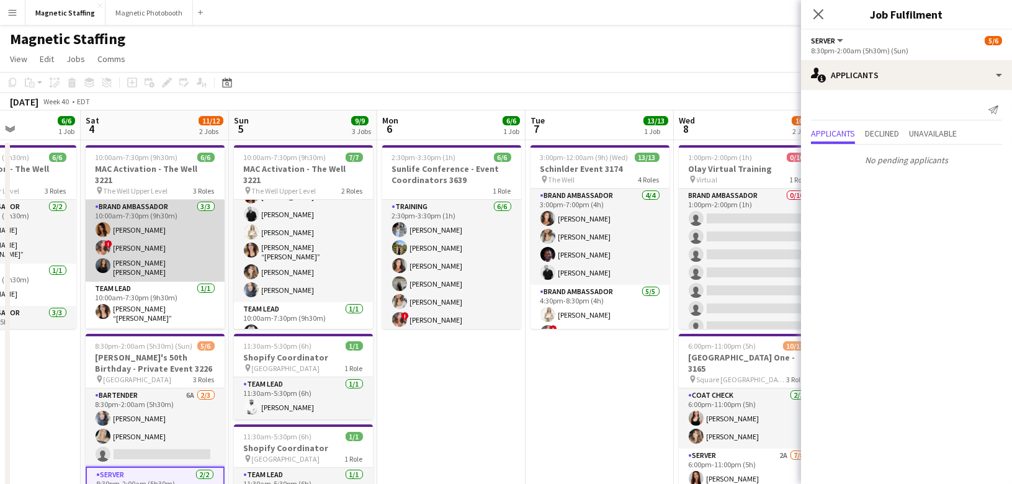
click at [181, 235] on app-card-role "Brand Ambassador [DATE] 10:00am-7:30pm (9h30m) [PERSON_NAME] ! [PERSON_NAME] [P…" at bounding box center [155, 241] width 139 height 82
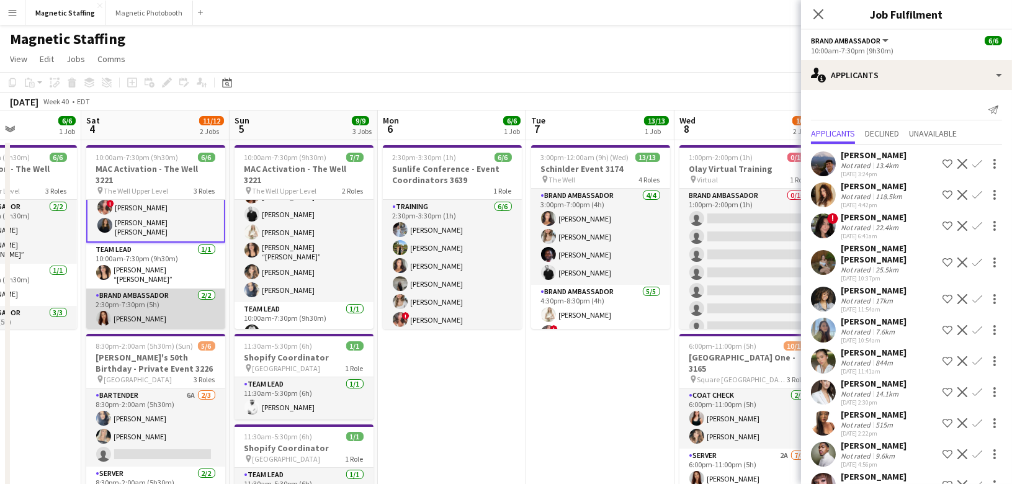
scroll to position [0, 511]
click at [174, 290] on app-card-role "Brand Ambassador [DATE] 2:30pm-7:30pm (5h) [PERSON_NAME] [PERSON_NAME]" at bounding box center [156, 319] width 139 height 60
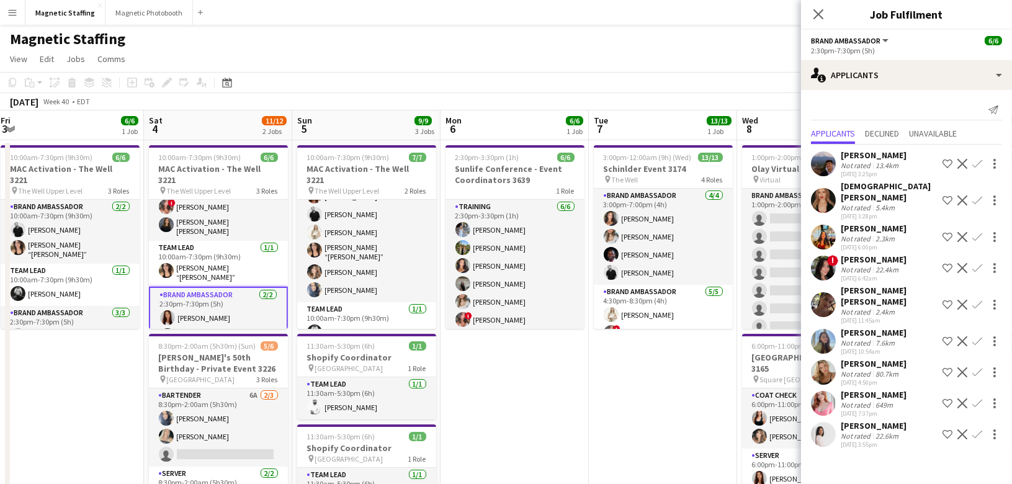
drag, startPoint x: 156, startPoint y: 226, endPoint x: 97, endPoint y: 232, distance: 59.2
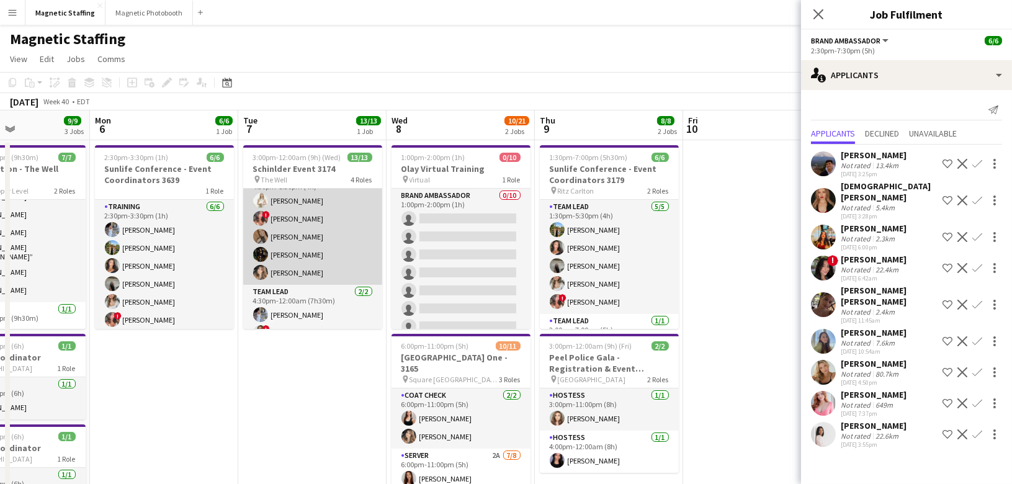
scroll to position [0, 0]
click at [318, 270] on app-card-role "Brand Ambassador [DATE] 3:00pm-7:00pm (4h) [PERSON_NAME] [PERSON_NAME] [PERSON_…" at bounding box center [312, 237] width 139 height 96
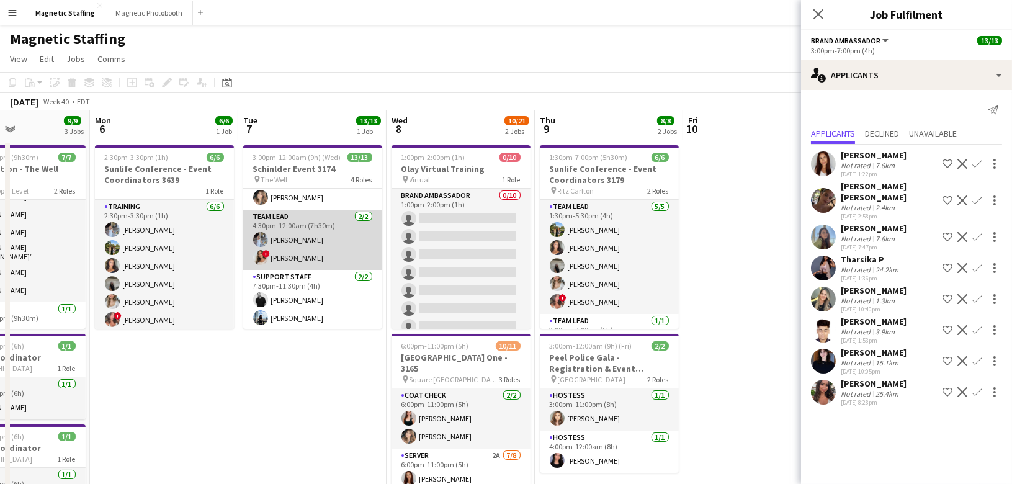
click at [333, 257] on app-card-role "Team Lead [DATE] 4:30pm-12:00am (7h30m) [PERSON_NAME] ! [PERSON_NAME]" at bounding box center [312, 240] width 139 height 60
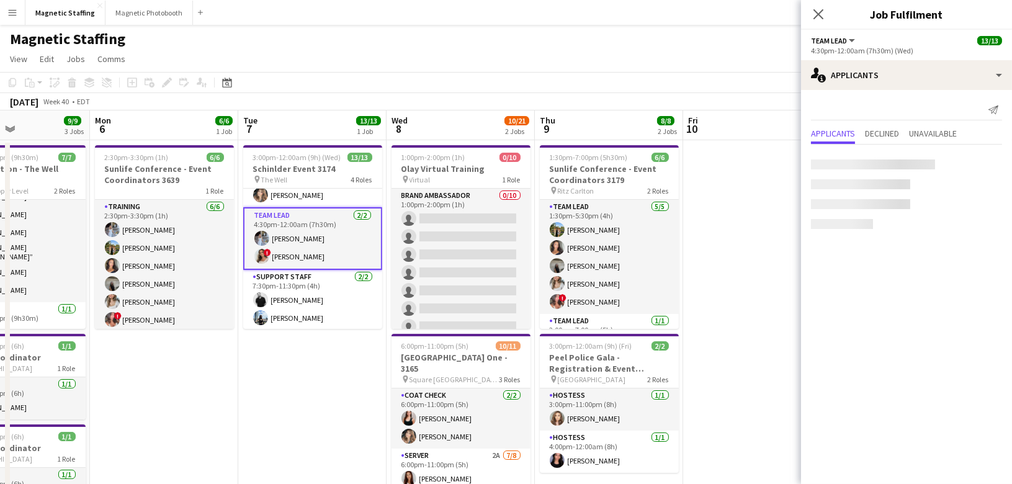
scroll to position [190, 0]
click at [339, 240] on app-card-role "Team Lead [DATE] 4:30pm-12:00am (7h30m) [PERSON_NAME] ! [PERSON_NAME]" at bounding box center [312, 240] width 139 height 63
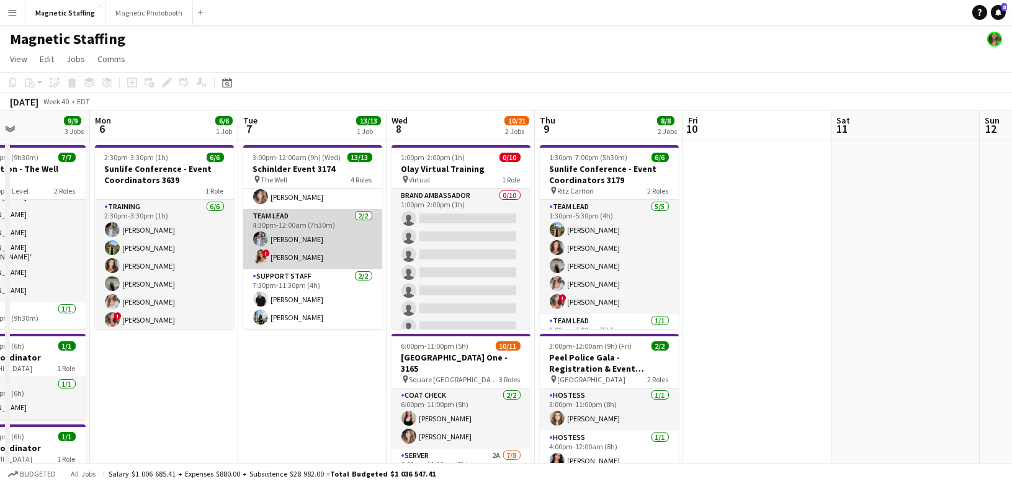
click at [339, 240] on app-card-role "Team Lead [DATE] 4:30pm-12:00am (7h30m) [PERSON_NAME] ! [PERSON_NAME]" at bounding box center [312, 239] width 139 height 60
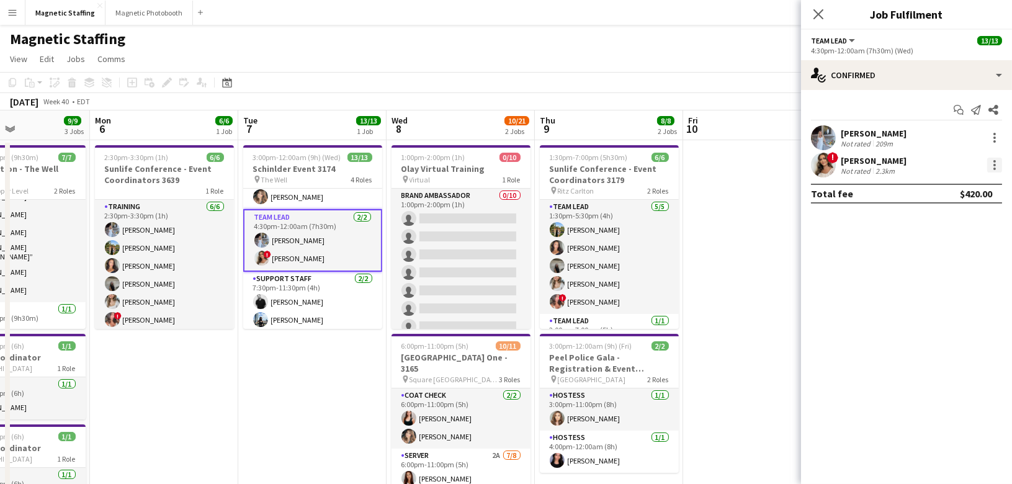
click at [997, 164] on div at bounding box center [994, 165] width 15 height 15
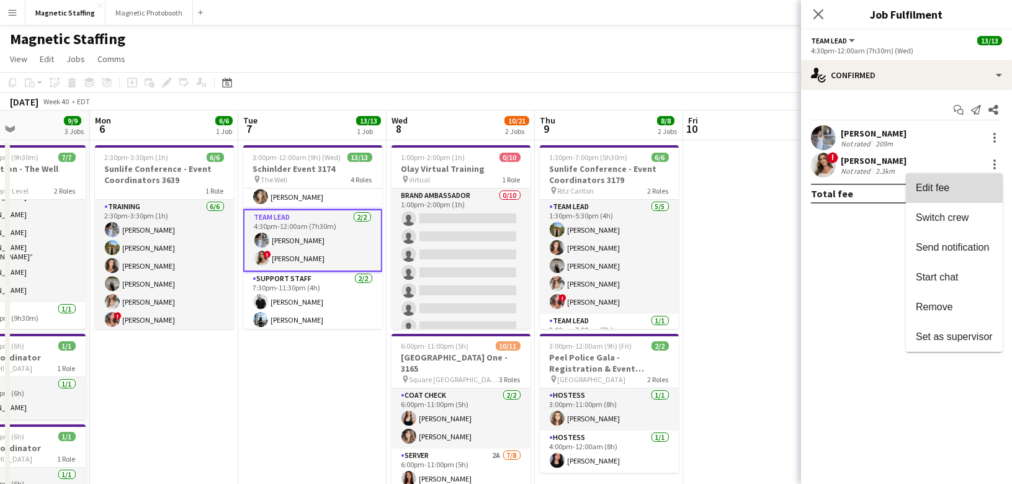
click at [987, 186] on span "Edit fee" at bounding box center [954, 187] width 77 height 11
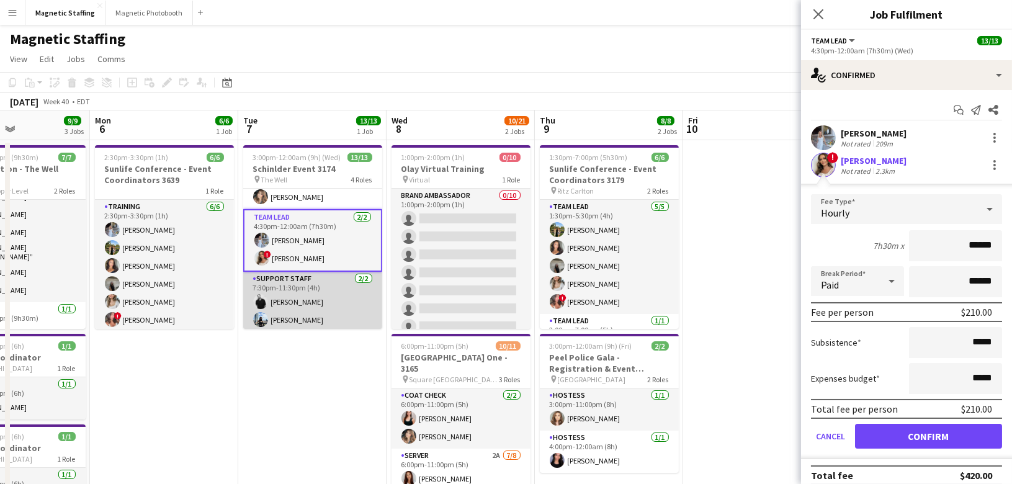
click at [331, 312] on app-card-role "Support Staff [DATE] 7:30pm-11:30pm (4h) [PERSON_NAME] [PERSON_NAME]" at bounding box center [312, 302] width 139 height 60
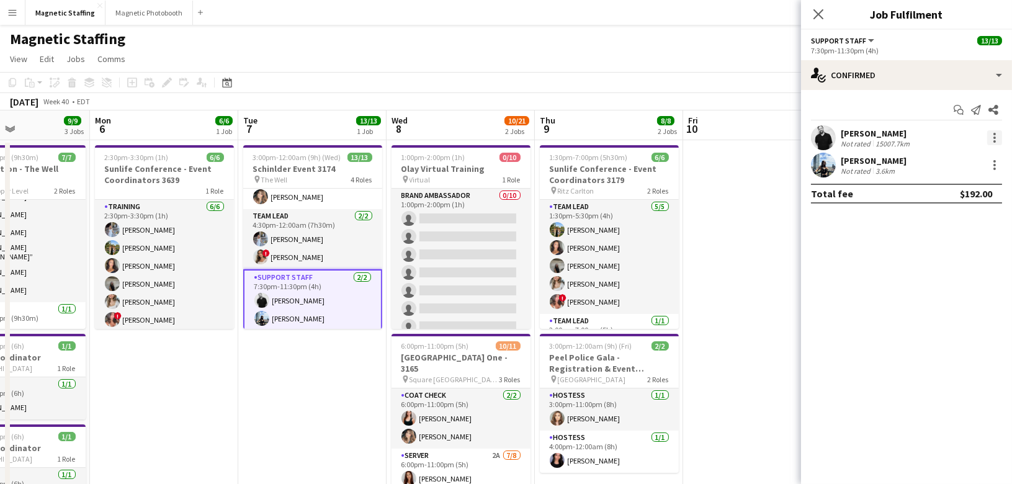
click at [994, 142] on div at bounding box center [994, 137] width 15 height 15
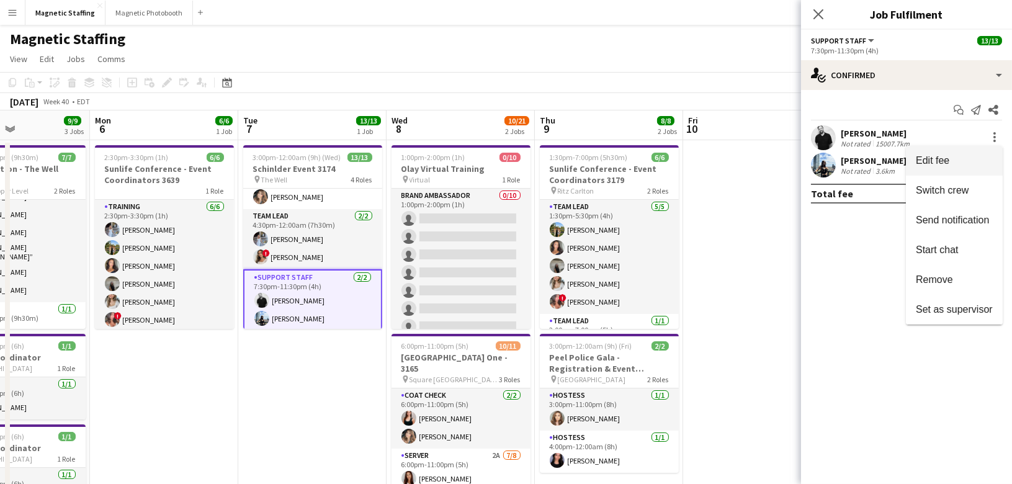
click at [985, 160] on span "Edit fee" at bounding box center [954, 160] width 77 height 11
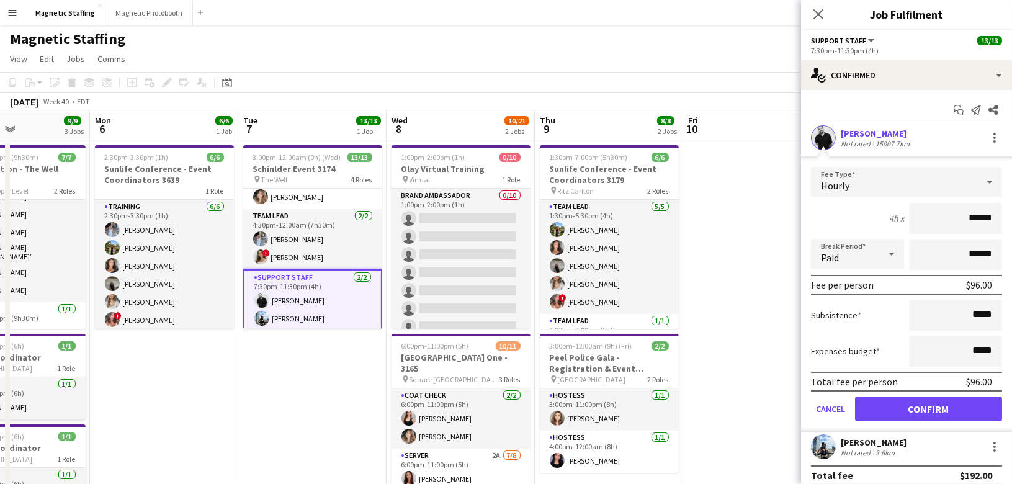
scroll to position [0, 0]
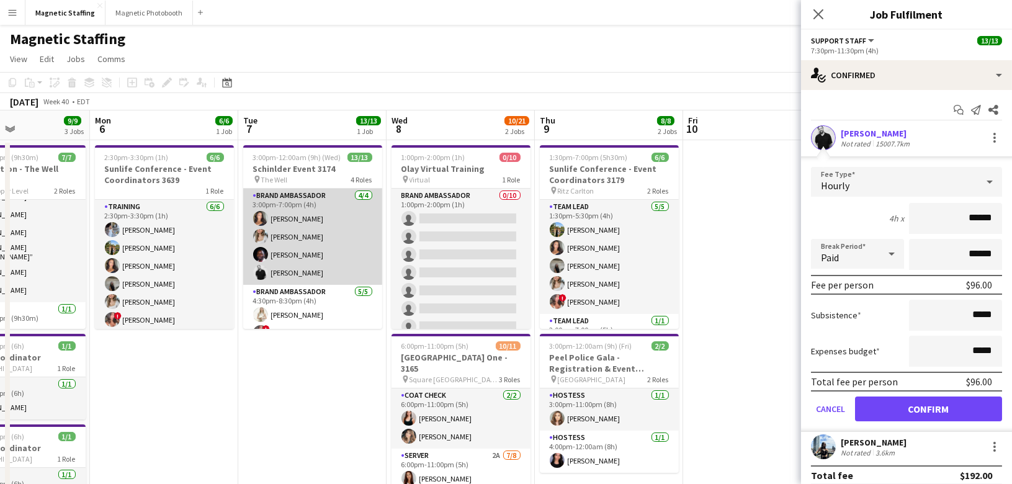
click at [343, 254] on app-card-role "Brand Ambassador [DATE] 3:00pm-7:00pm (4h) [PERSON_NAME] [PERSON_NAME] [PERSON_…" at bounding box center [312, 237] width 139 height 96
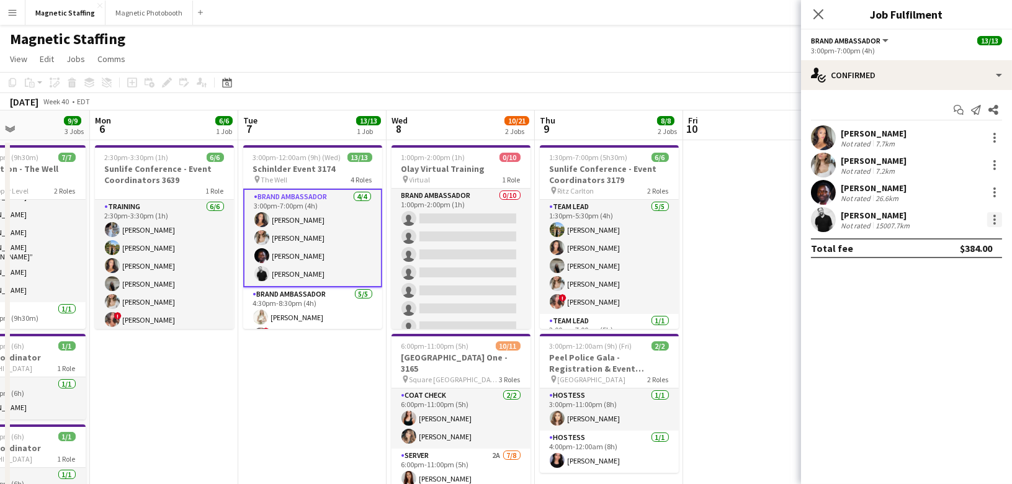
click at [992, 221] on div at bounding box center [994, 219] width 15 height 15
click at [967, 243] on span "Edit fee" at bounding box center [954, 241] width 77 height 11
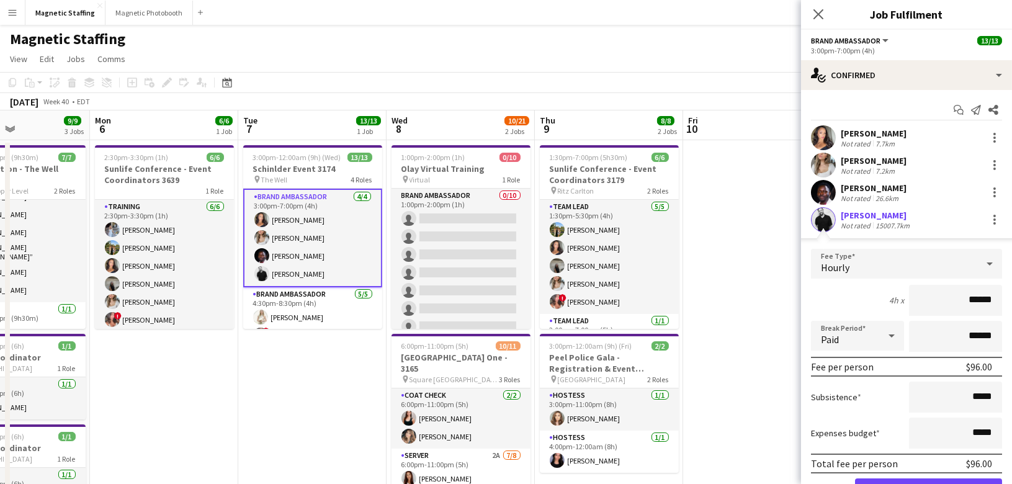
click at [977, 298] on input "******" at bounding box center [955, 300] width 93 height 31
type input "******"
click at [919, 479] on button "Confirm" at bounding box center [928, 491] width 147 height 25
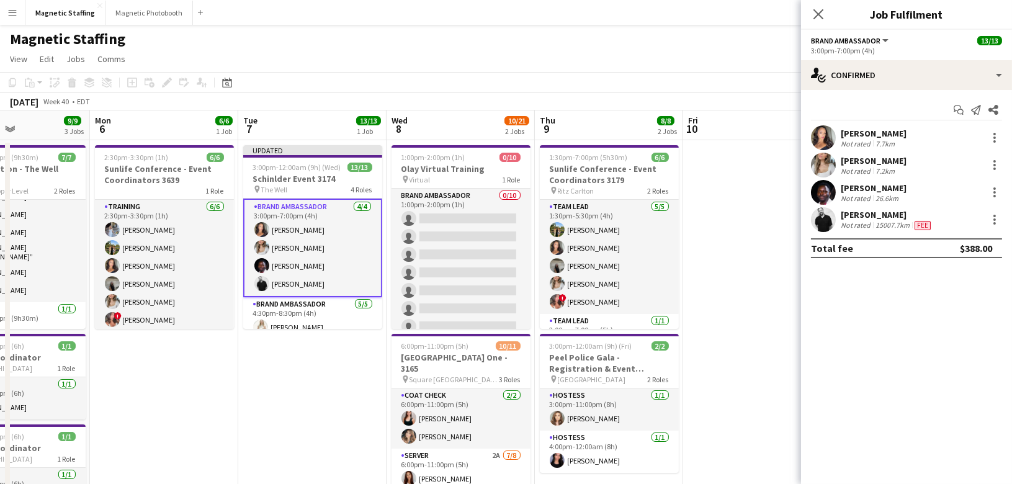
click at [337, 256] on app-card-role "Brand Ambassador [DATE] 3:00pm-7:00pm (4h) [PERSON_NAME] [PERSON_NAME] [PERSON_…" at bounding box center [312, 248] width 139 height 99
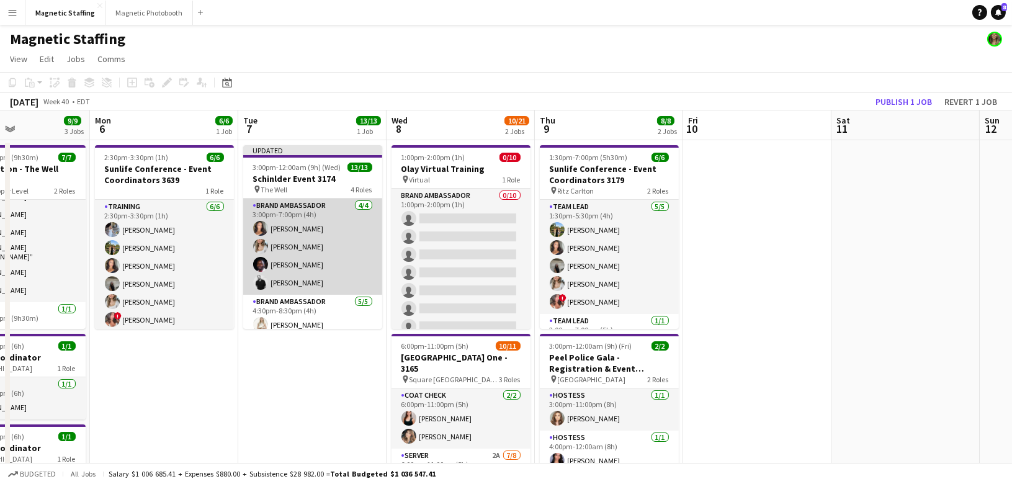
click at [337, 256] on app-card-role "Brand Ambassador [DATE] 3:00pm-7:00pm (4h) [PERSON_NAME] [PERSON_NAME] [PERSON_…" at bounding box center [312, 247] width 139 height 96
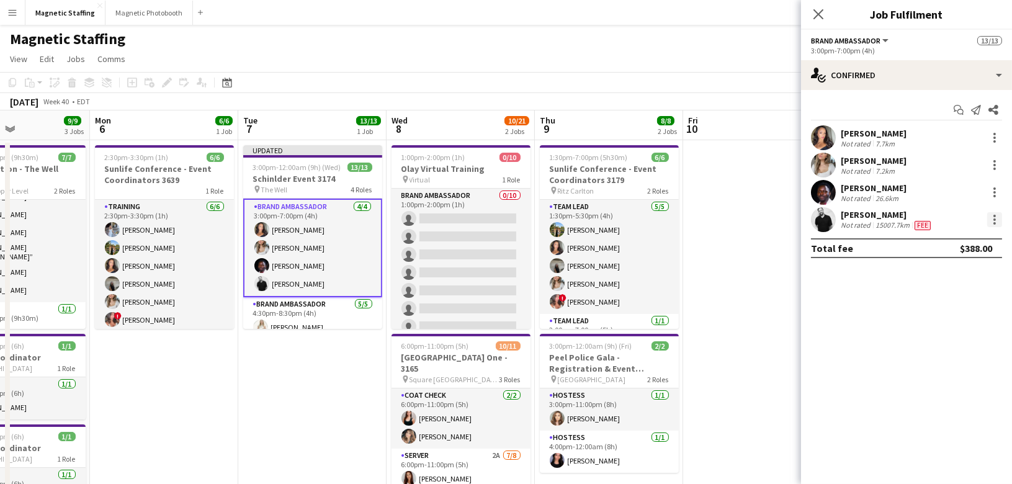
click at [996, 218] on div at bounding box center [994, 219] width 15 height 15
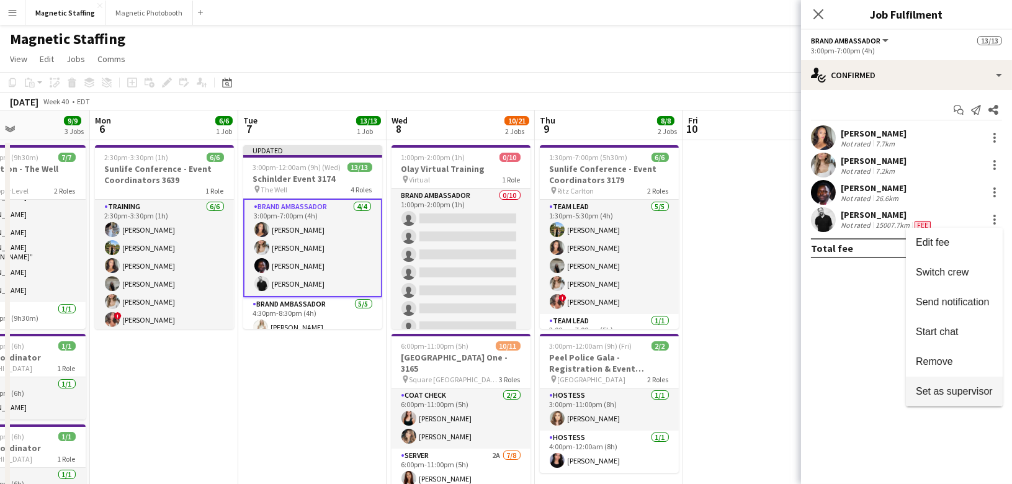
click at [942, 389] on span "Set as supervisor" at bounding box center [954, 390] width 77 height 11
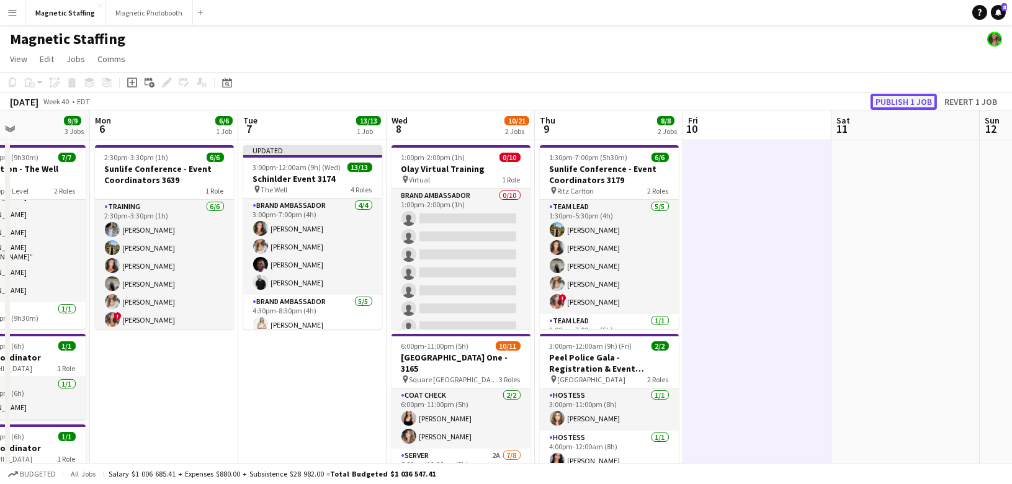
click at [907, 103] on button "Publish 1 job" at bounding box center [904, 102] width 66 height 16
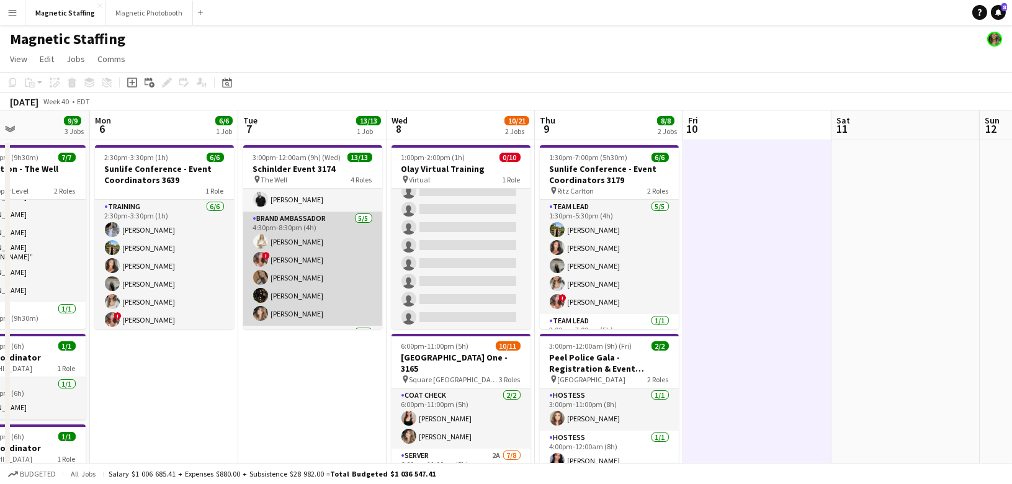
click at [312, 292] on app-card-role "Brand Ambassador [DATE] 4:30pm-8:30pm (4h) [PERSON_NAME] ! [PERSON_NAME] [PERSO…" at bounding box center [312, 269] width 139 height 114
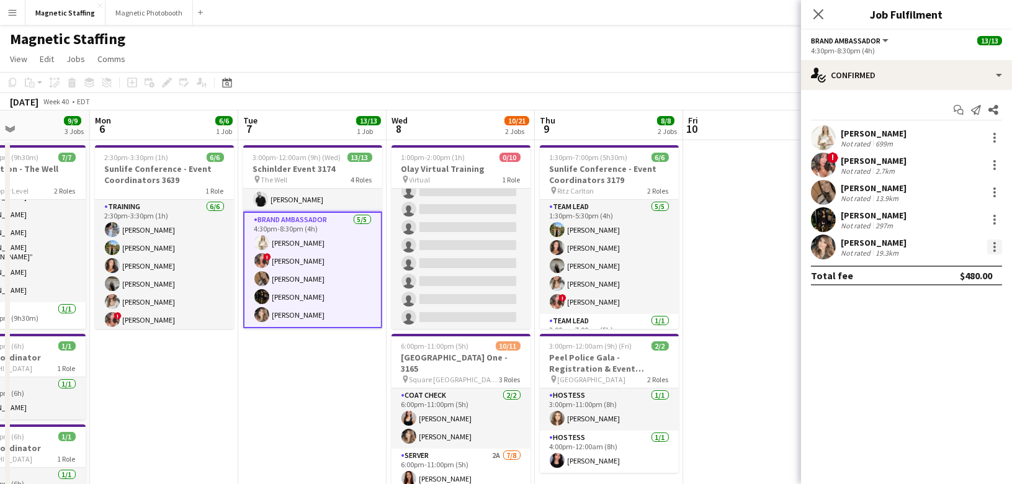
click at [999, 247] on div at bounding box center [994, 247] width 15 height 15
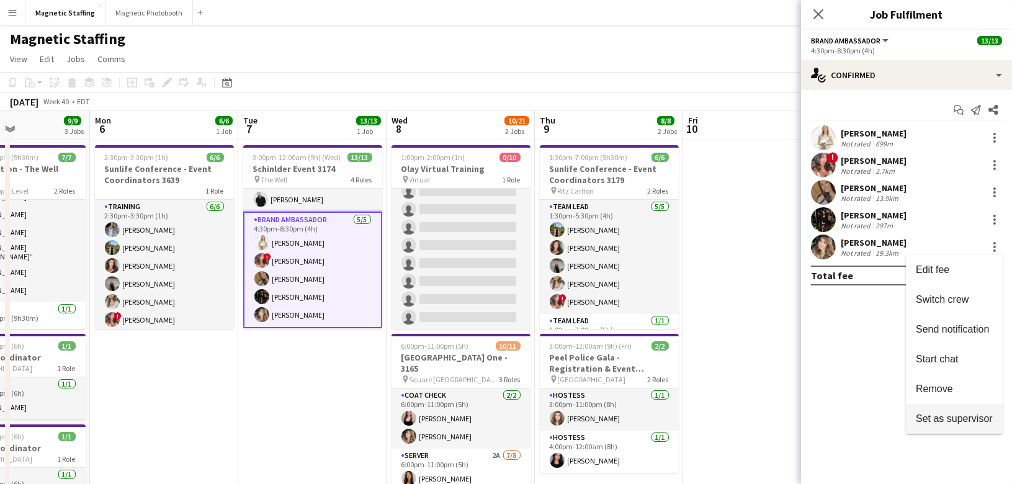
click at [943, 415] on span "Set as supervisor" at bounding box center [954, 418] width 77 height 11
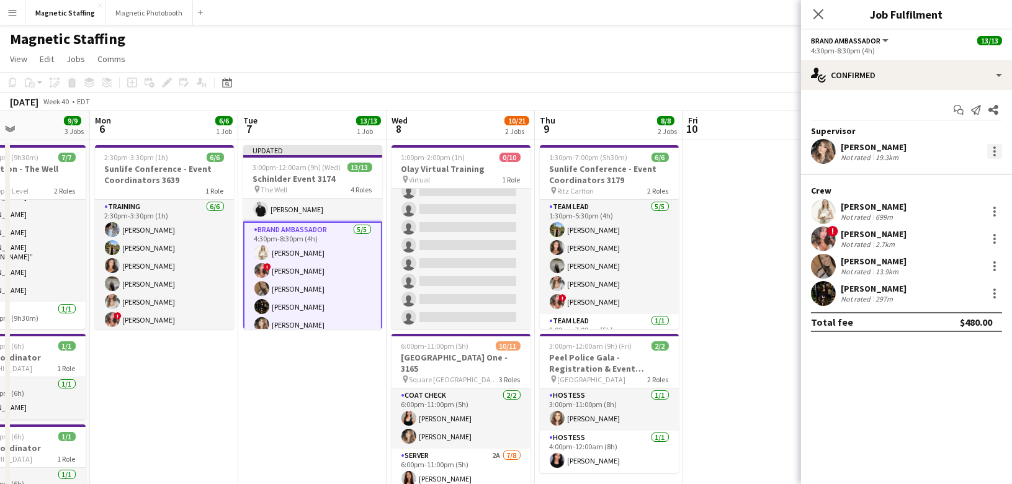
click at [990, 153] on div at bounding box center [994, 151] width 15 height 15
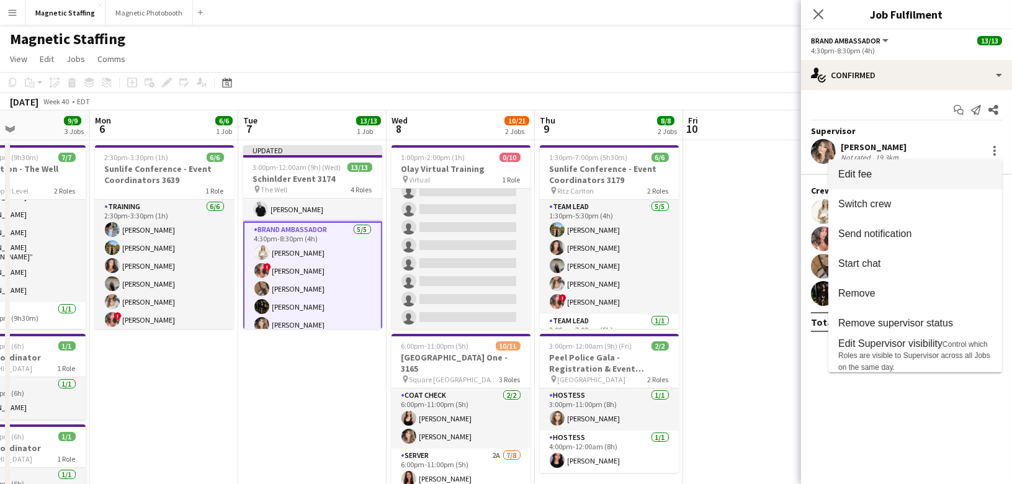
click at [973, 173] on span "Edit fee" at bounding box center [916, 174] width 154 height 11
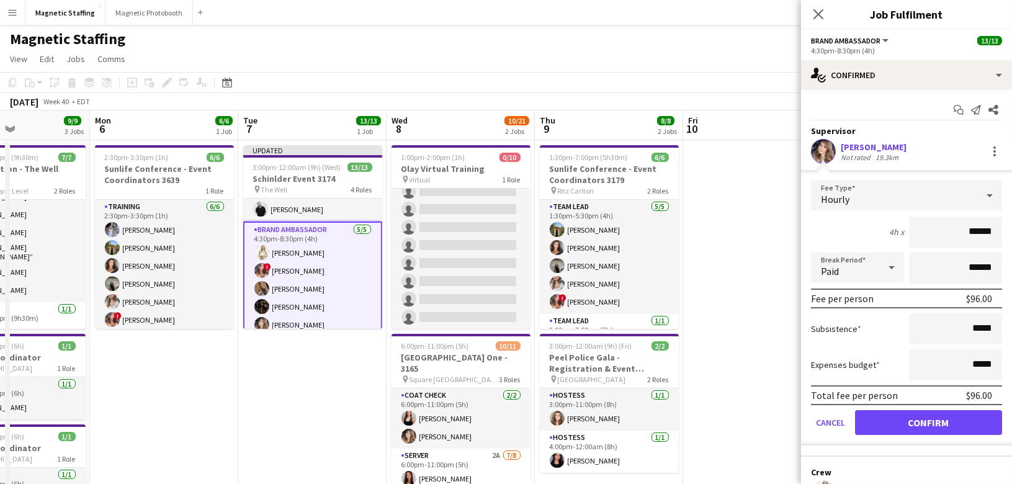
click at [977, 228] on input "******" at bounding box center [955, 232] width 93 height 31
type input "******"
click at [925, 421] on button "Confirm" at bounding box center [928, 422] width 147 height 25
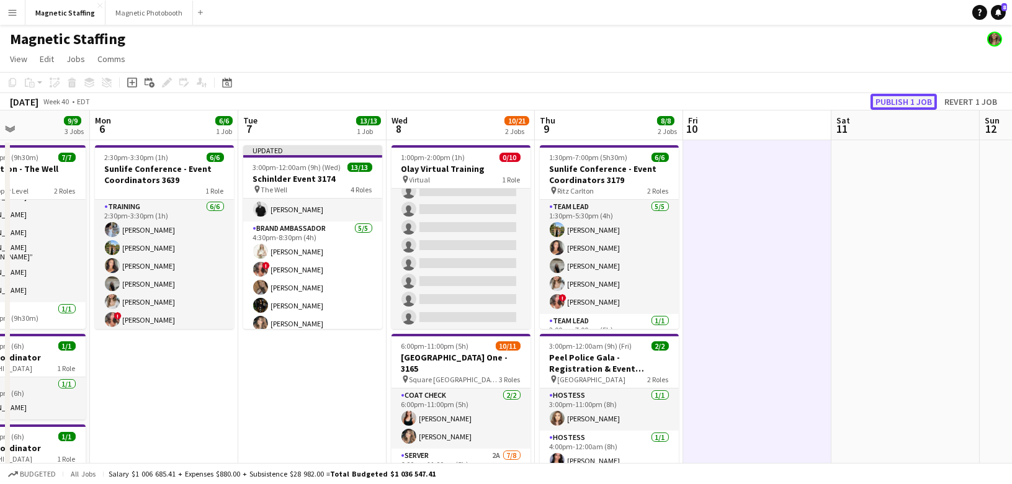
click at [915, 102] on button "Publish 1 job" at bounding box center [904, 102] width 66 height 16
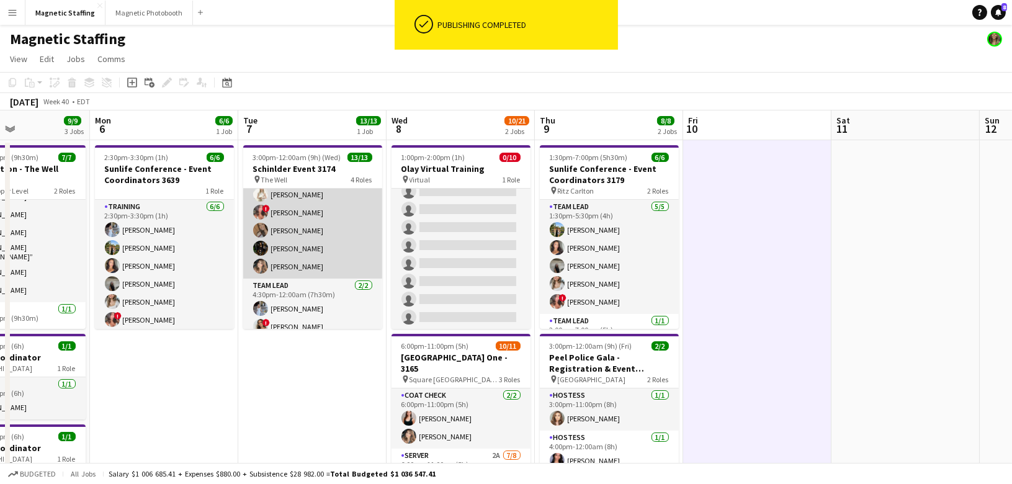
scroll to position [126, 0]
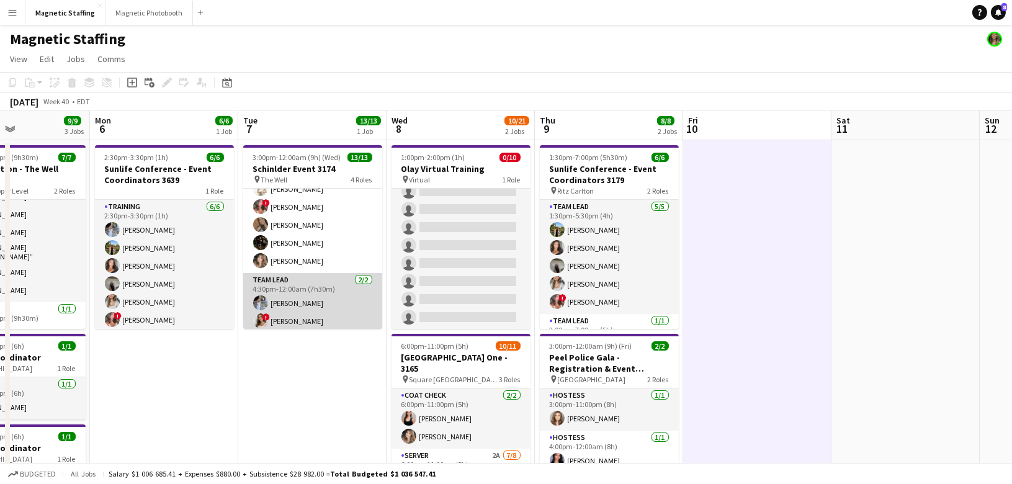
click at [317, 303] on app-card-role "Team Lead [DATE] 4:30pm-12:00am (7h30m) [PERSON_NAME] ! [PERSON_NAME]" at bounding box center [312, 303] width 139 height 60
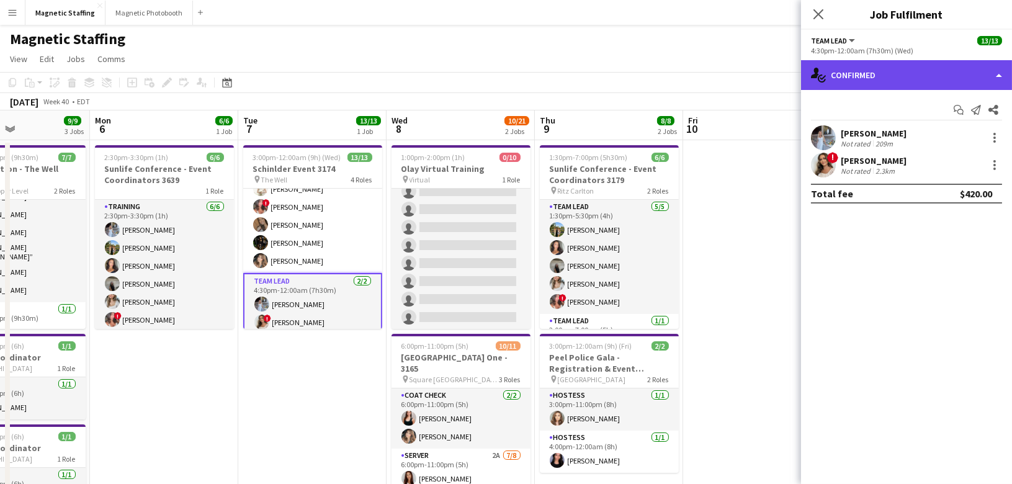
click at [912, 74] on div "single-neutral-actions-check-2 Confirmed" at bounding box center [906, 75] width 211 height 30
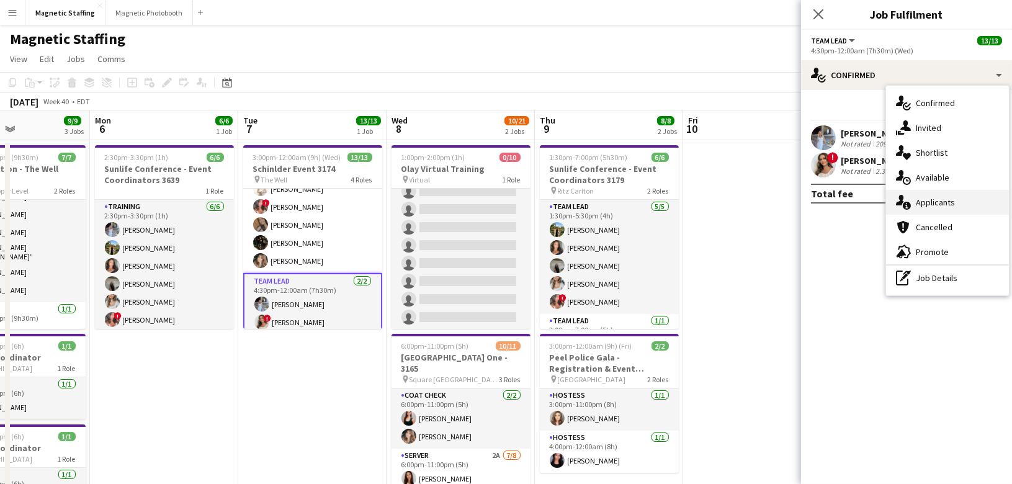
click at [921, 201] on span "Applicants" at bounding box center [935, 202] width 39 height 11
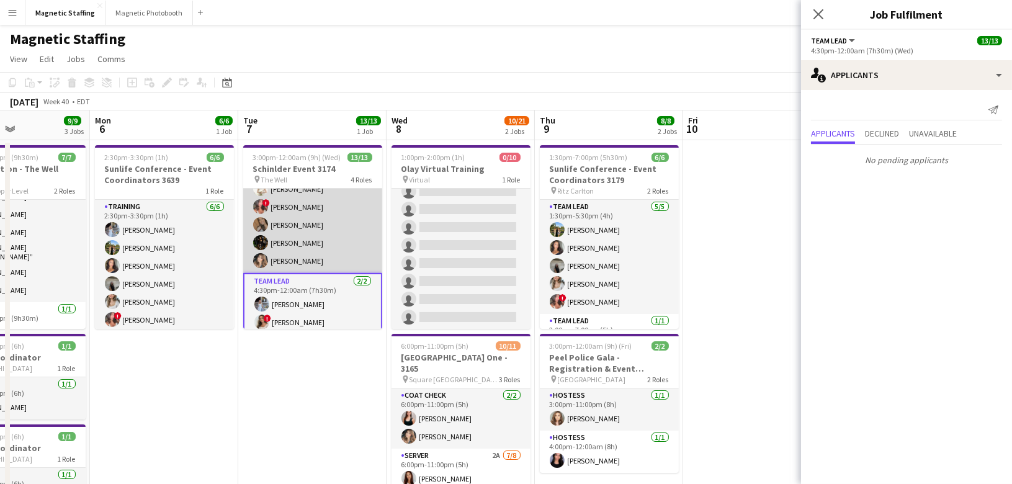
click at [333, 243] on app-card-role "Brand Ambassador [DATE] 4:30pm-8:30pm (4h) [PERSON_NAME] ! [PERSON_NAME] [PERSO…" at bounding box center [312, 216] width 139 height 114
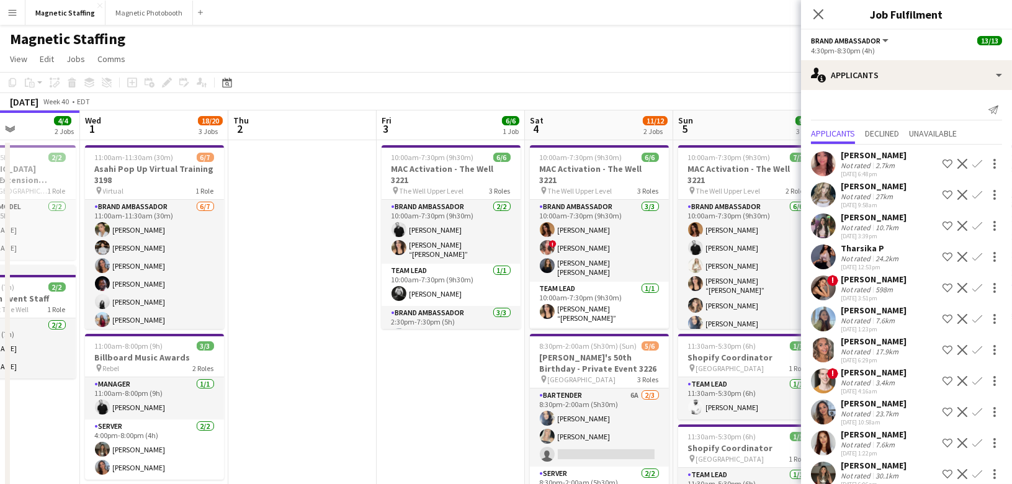
scroll to position [0, 519]
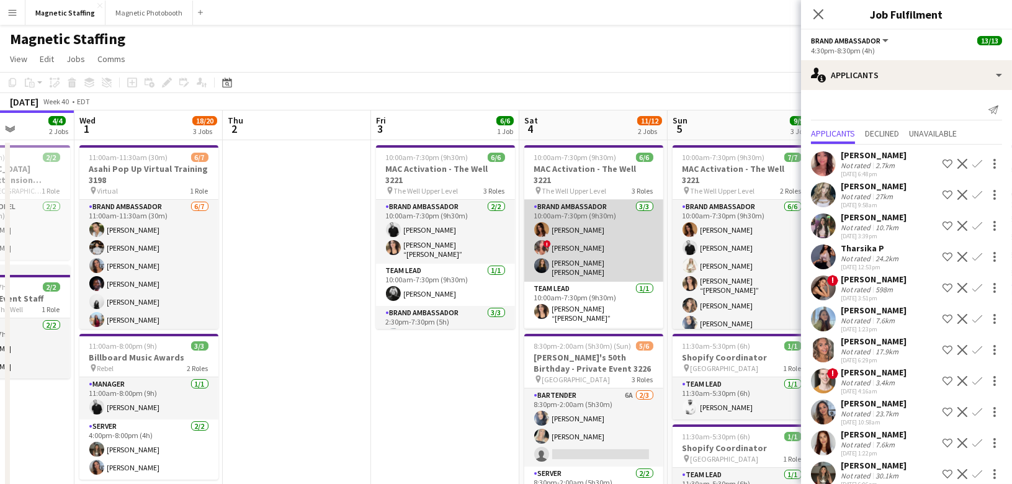
click at [600, 218] on app-card-role "Brand Ambassador [DATE] 10:00am-7:30pm (9h30m) [PERSON_NAME] ! [PERSON_NAME] [P…" at bounding box center [593, 241] width 139 height 82
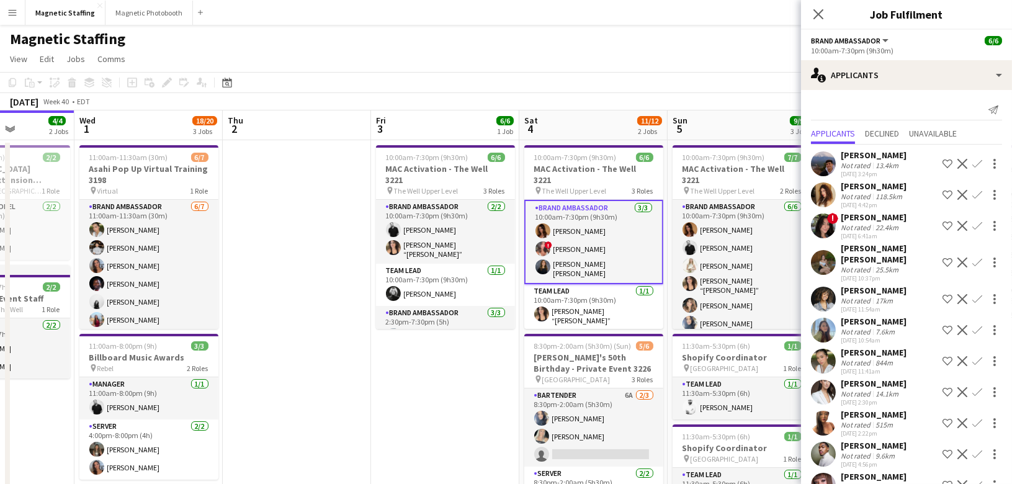
scroll to position [140, 0]
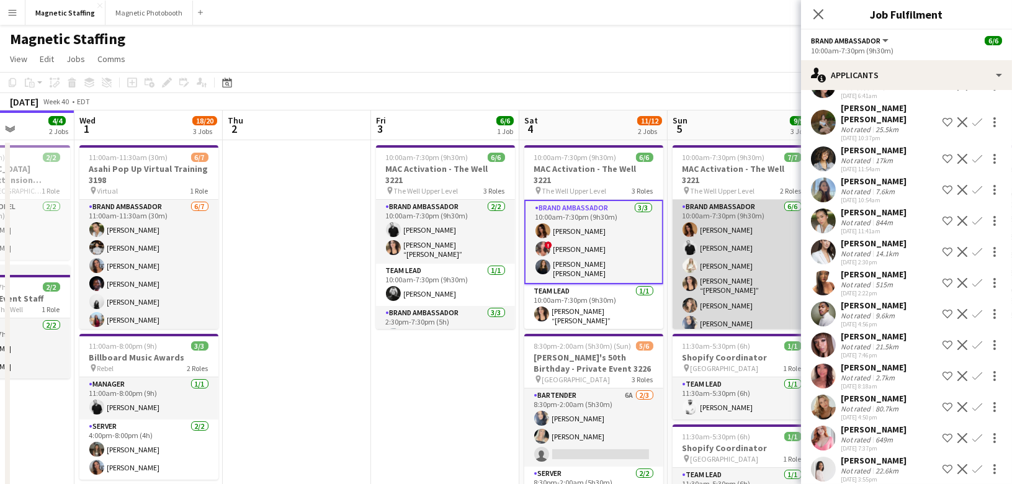
click at [724, 245] on app-card-role "Brand Ambassador [DATE] 10:00am-7:30pm (9h30m) [PERSON_NAME] [PERSON_NAME] [PER…" at bounding box center [742, 268] width 139 height 136
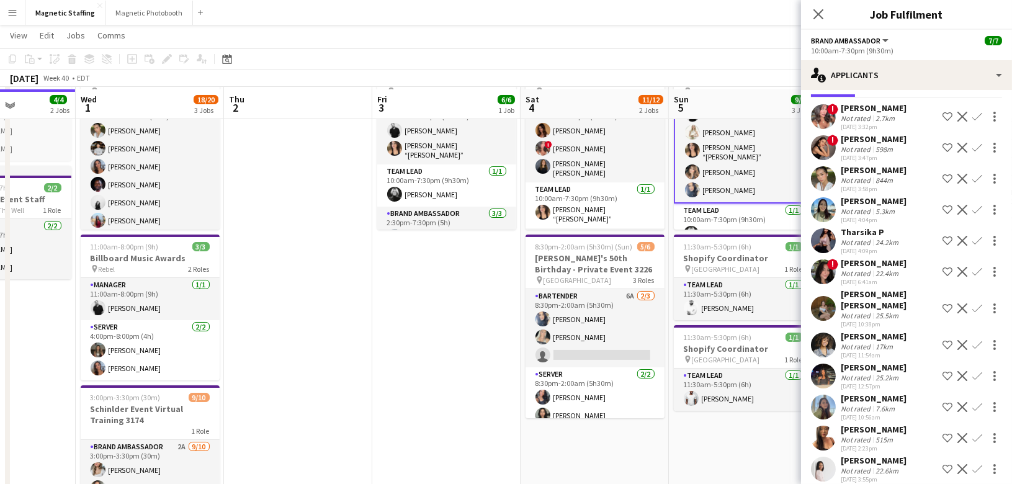
scroll to position [101, 0]
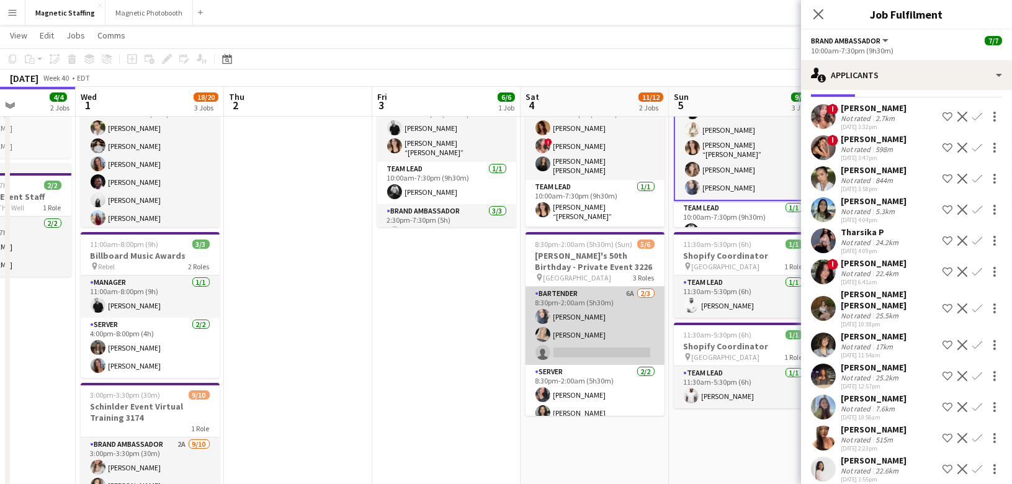
click at [552, 327] on app-card-role "Bartender 6A [DATE] 8:30pm-2:00am (5h30m) [PERSON_NAME] [PERSON_NAME] single-ne…" at bounding box center [595, 326] width 139 height 78
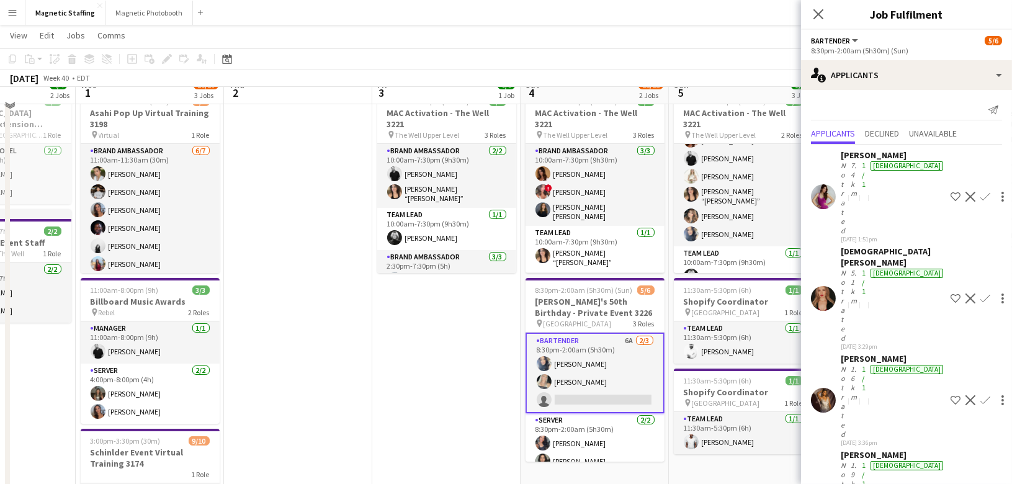
scroll to position [42, 0]
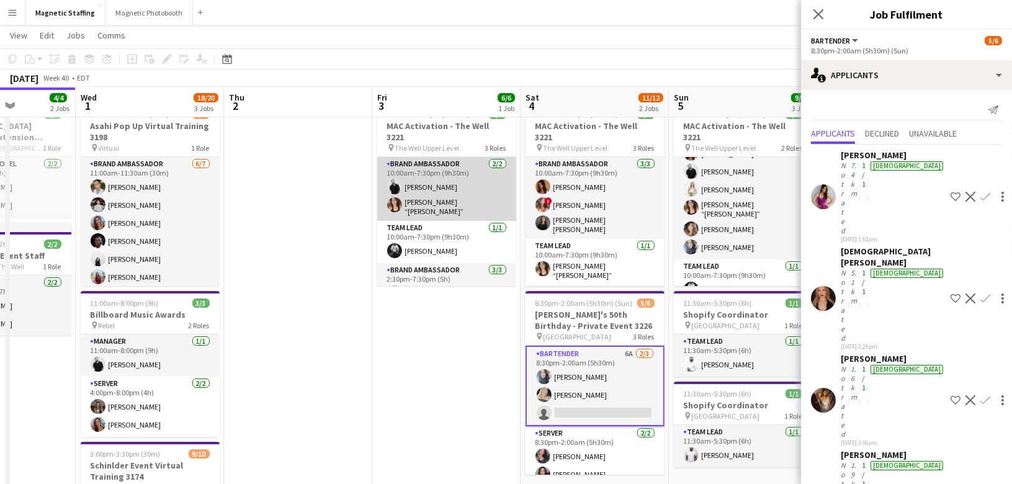
click at [429, 182] on app-card-role "Brand Ambassador [DATE] 10:00am-7:30pm (9h30m) [PERSON_NAME] [PERSON_NAME] “[PE…" at bounding box center [446, 189] width 139 height 64
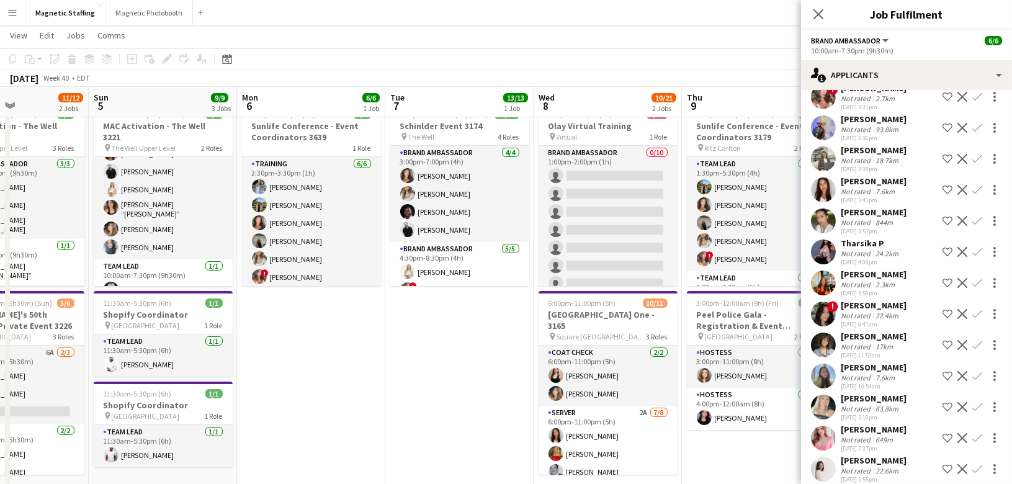
scroll to position [0, 425]
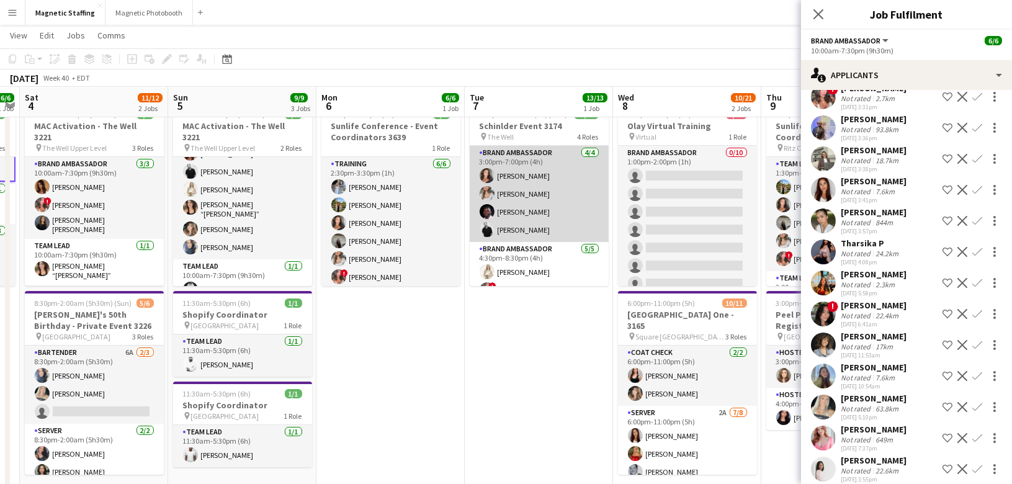
click at [545, 194] on app-card-role "Brand Ambassador [DATE] 3:00pm-7:00pm (4h) [PERSON_NAME] [PERSON_NAME] [PERSON_…" at bounding box center [539, 194] width 139 height 96
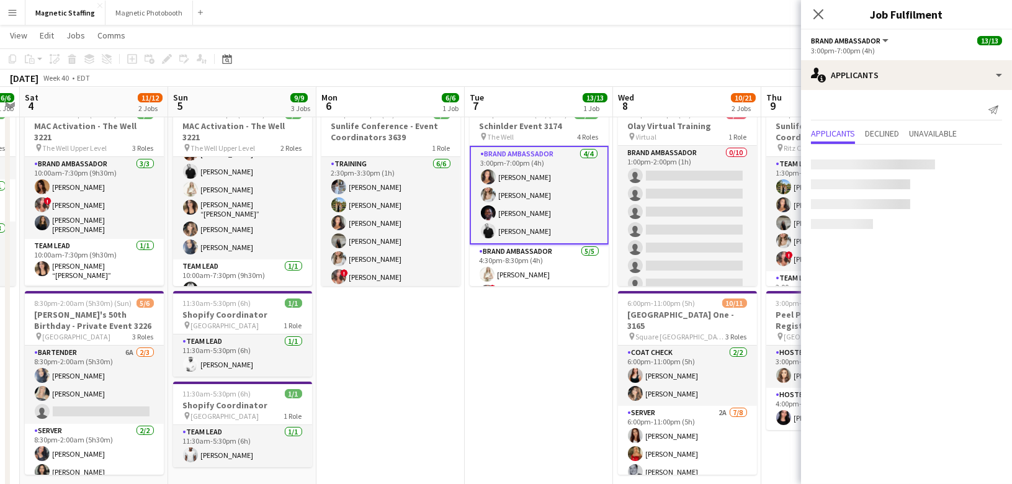
scroll to position [0, 0]
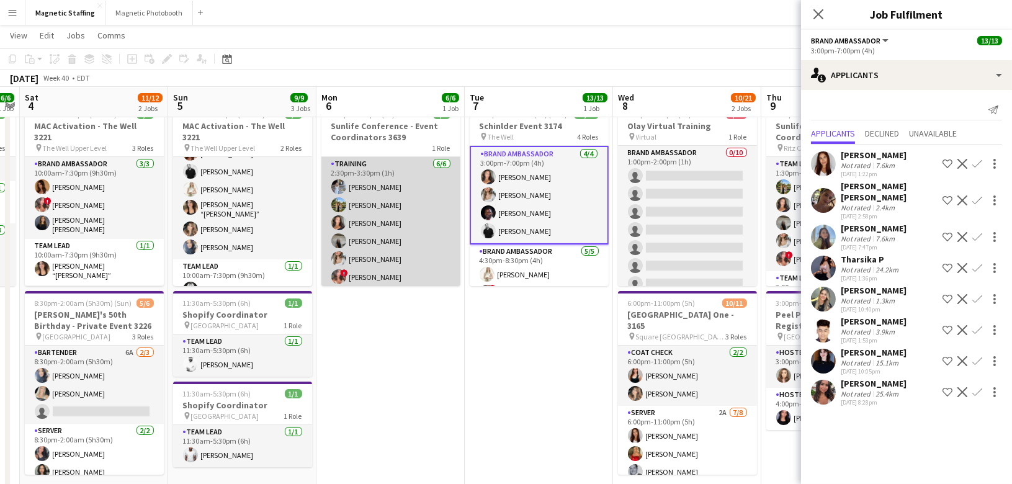
click at [418, 214] on app-card-role "Training [DATE] 2:30pm-3:30pm (1h) [PERSON_NAME] [PERSON_NAME] [PERSON_NAME] [P…" at bounding box center [391, 223] width 139 height 132
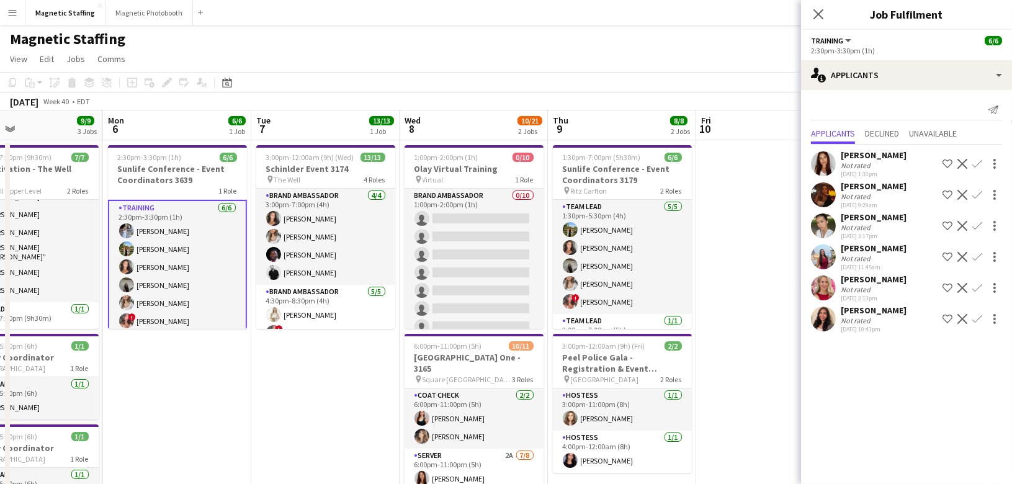
scroll to position [0, 503]
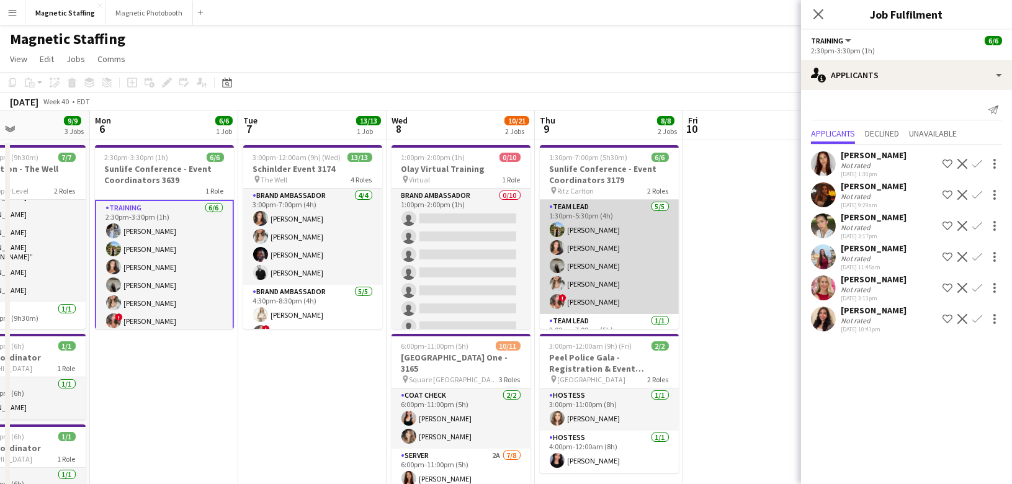
click at [585, 274] on app-card-role "Team Lead [DATE] 1:30pm-5:30pm (4h) [PERSON_NAME] [PERSON_NAME] [PERSON_NAME] […" at bounding box center [609, 257] width 139 height 114
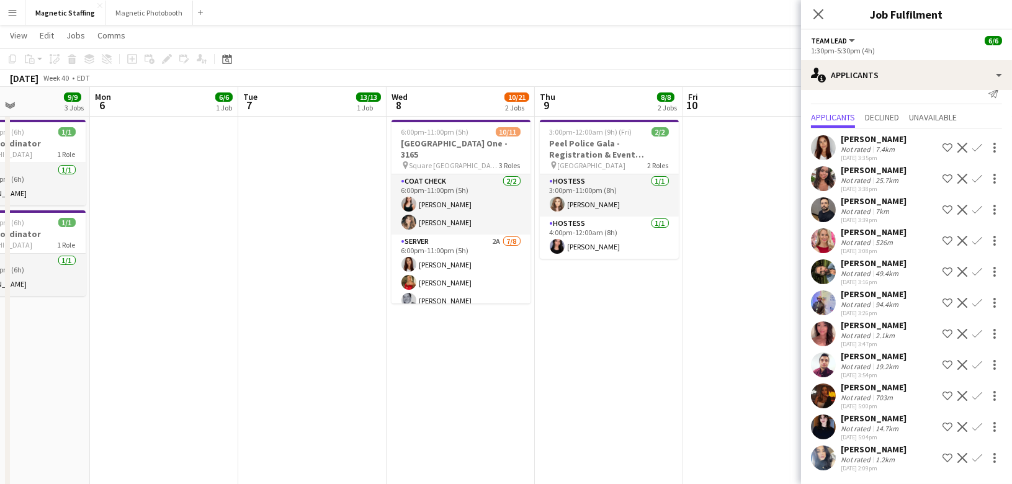
scroll to position [0, 0]
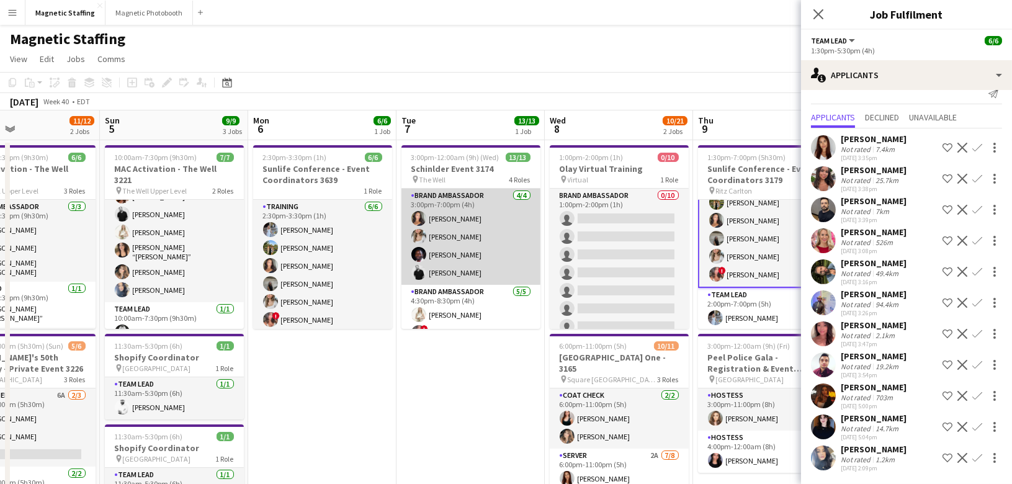
click at [446, 246] on app-card-role "Brand Ambassador [DATE] 3:00pm-7:00pm (4h) [PERSON_NAME] [PERSON_NAME] [PERSON_…" at bounding box center [471, 237] width 139 height 96
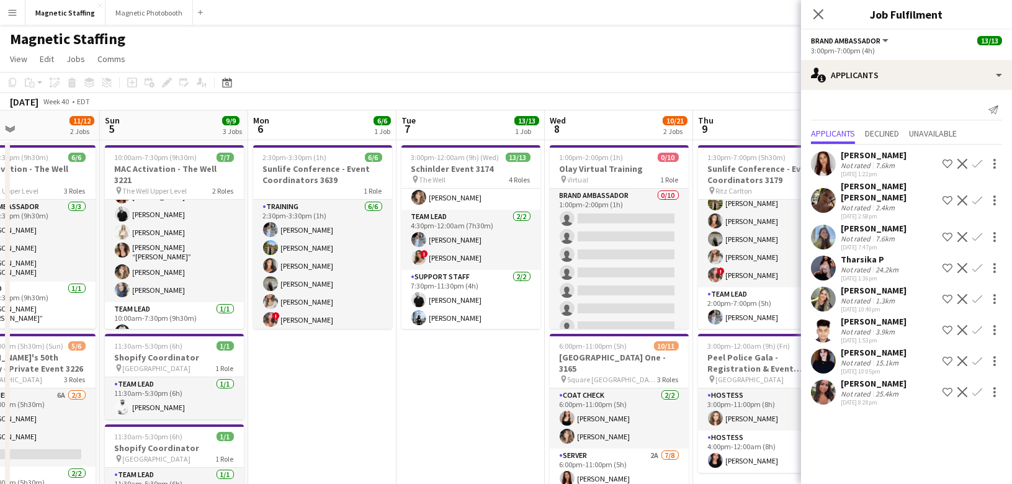
click at [469, 266] on app-card-role "Team Lead [DATE] 4:30pm-12:00am (7h30m) [PERSON_NAME] ! [PERSON_NAME]" at bounding box center [471, 240] width 139 height 60
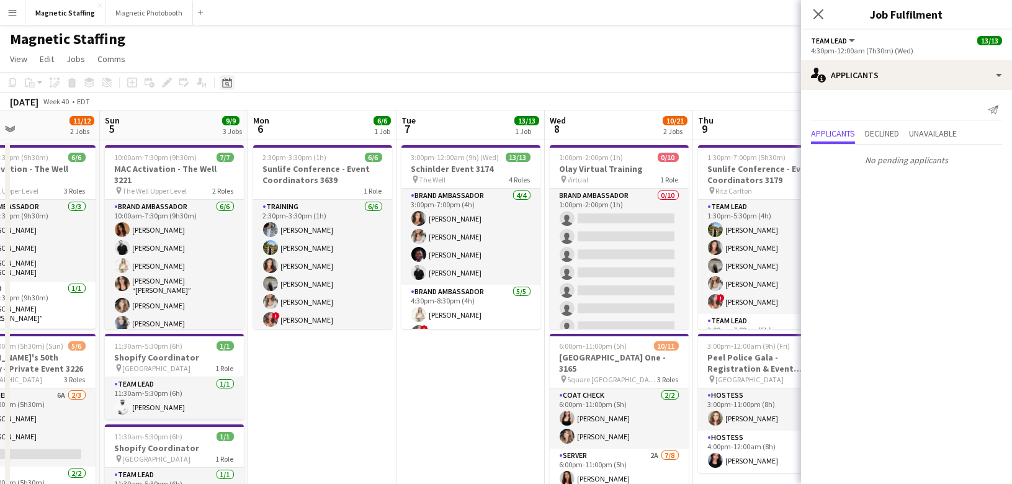
click at [230, 83] on icon "Date picker" at bounding box center [227, 83] width 10 height 10
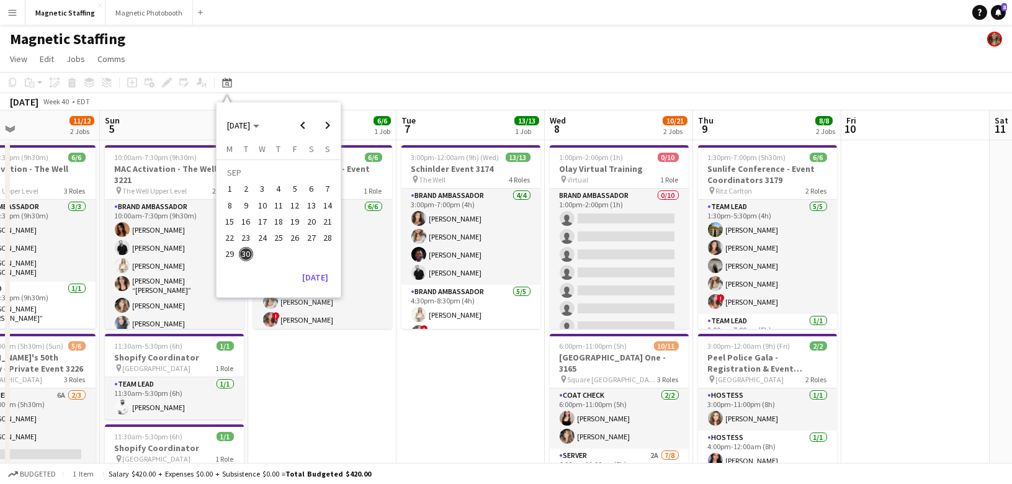
click at [386, 384] on app-date-cell "2:30pm-3:30pm (1h) 6/6 Sunlife Conference - Event Coordinators 3639 1 Role Trai…" at bounding box center [322, 341] width 148 height 402
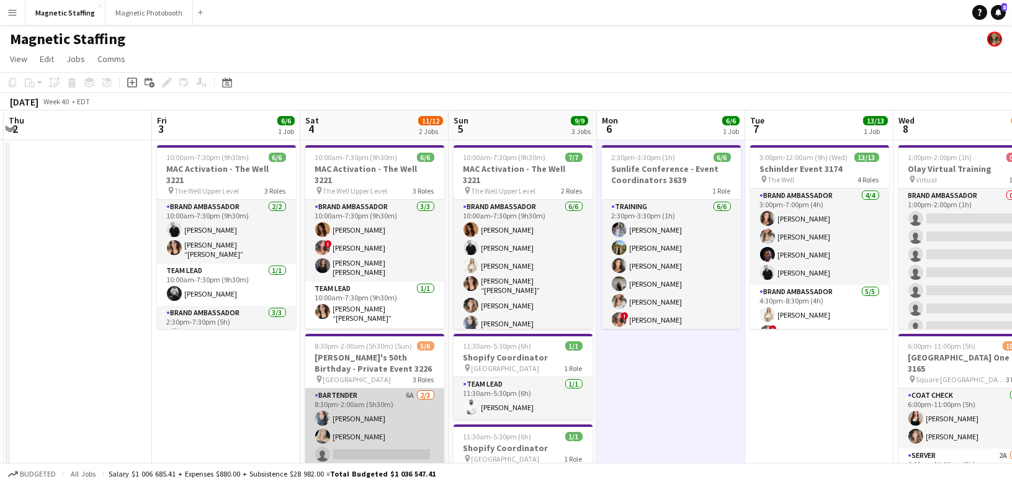
click at [365, 428] on app-card-role "Bartender 6A [DATE] 8:30pm-2:00am (5h30m) [PERSON_NAME] [PERSON_NAME] single-ne…" at bounding box center [374, 428] width 139 height 78
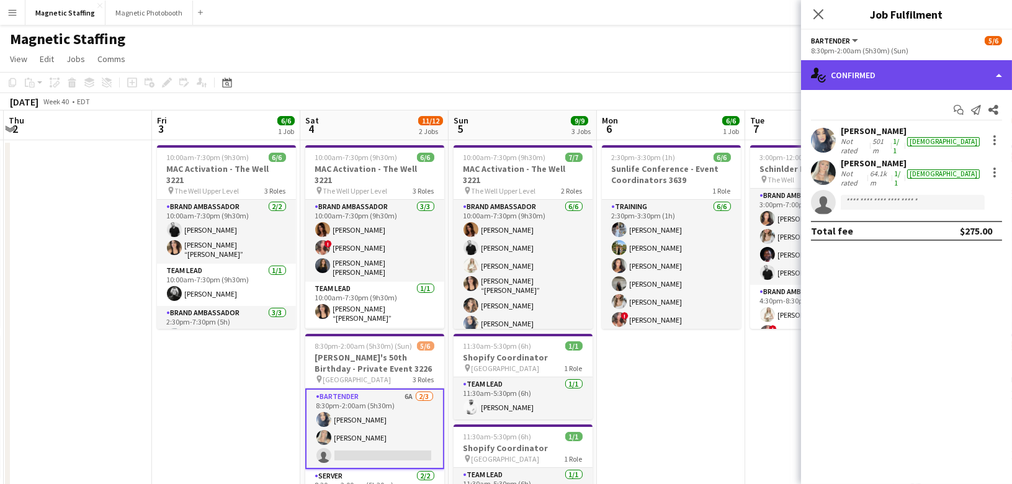
click at [900, 68] on div "single-neutral-actions-check-2 Confirmed" at bounding box center [906, 75] width 211 height 30
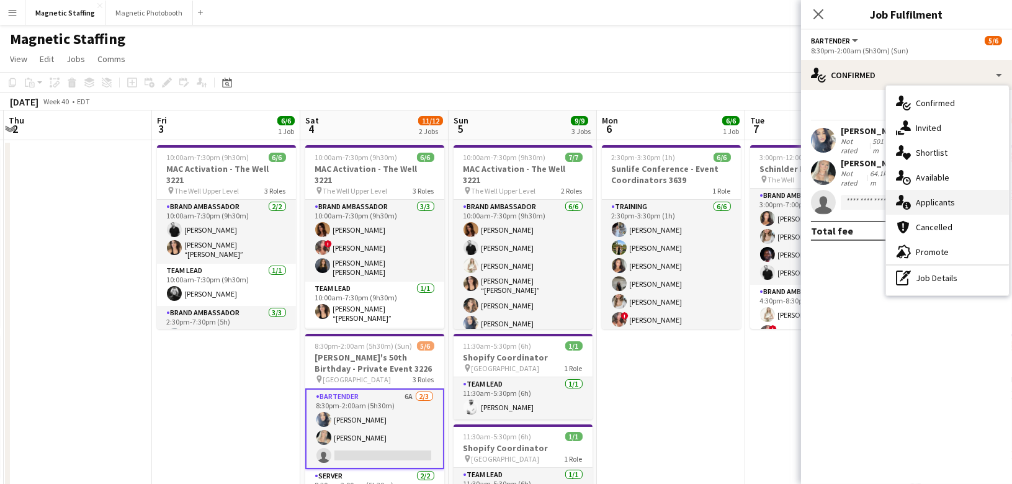
click at [929, 198] on span "Applicants" at bounding box center [935, 202] width 39 height 11
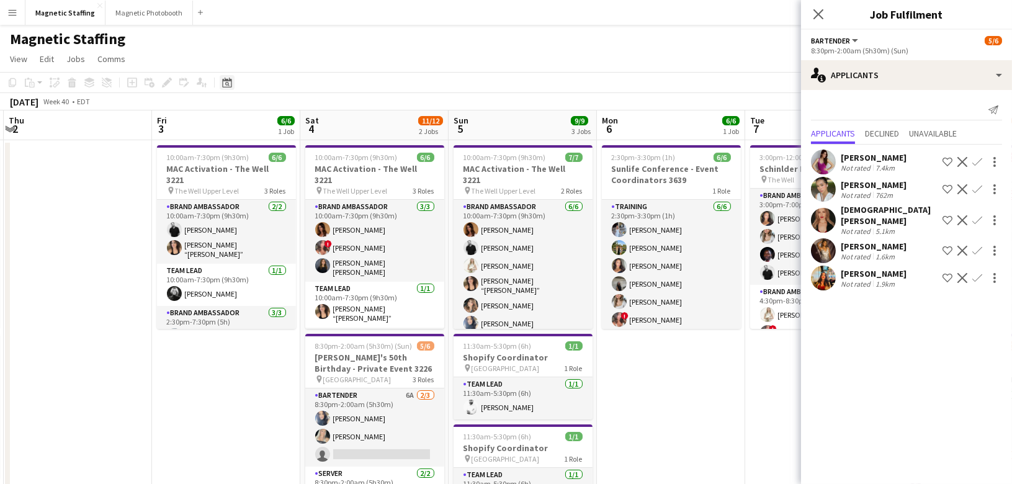
click at [228, 87] on icon at bounding box center [226, 83] width 9 height 10
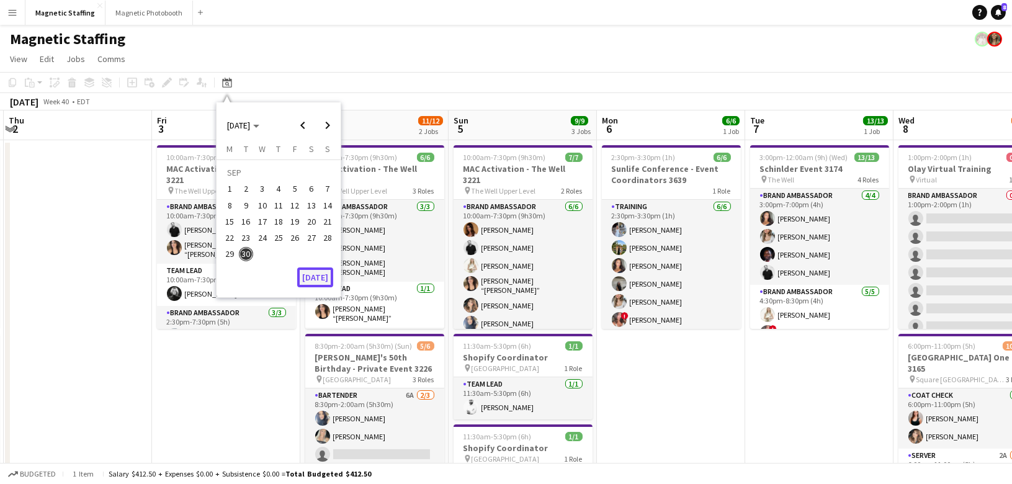
click at [314, 269] on button "[DATE]" at bounding box center [315, 278] width 36 height 20
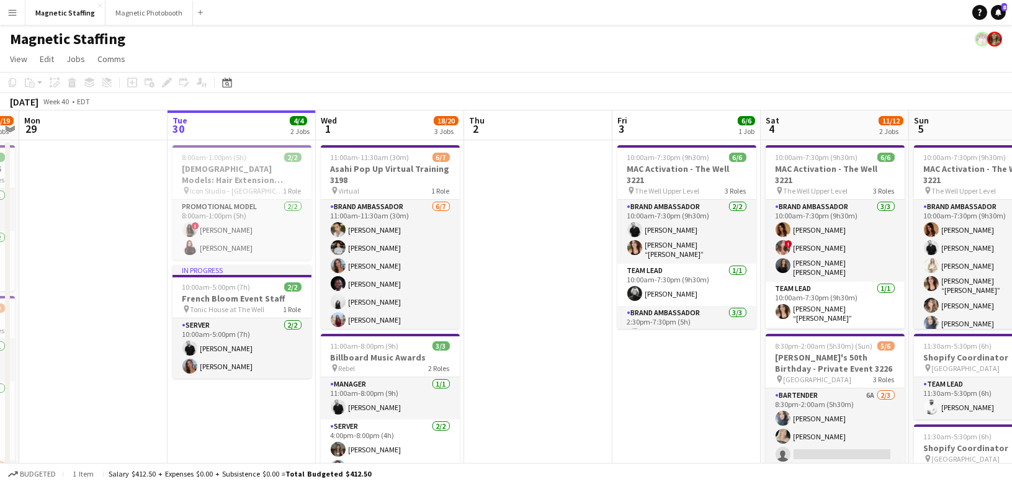
scroll to position [0, 475]
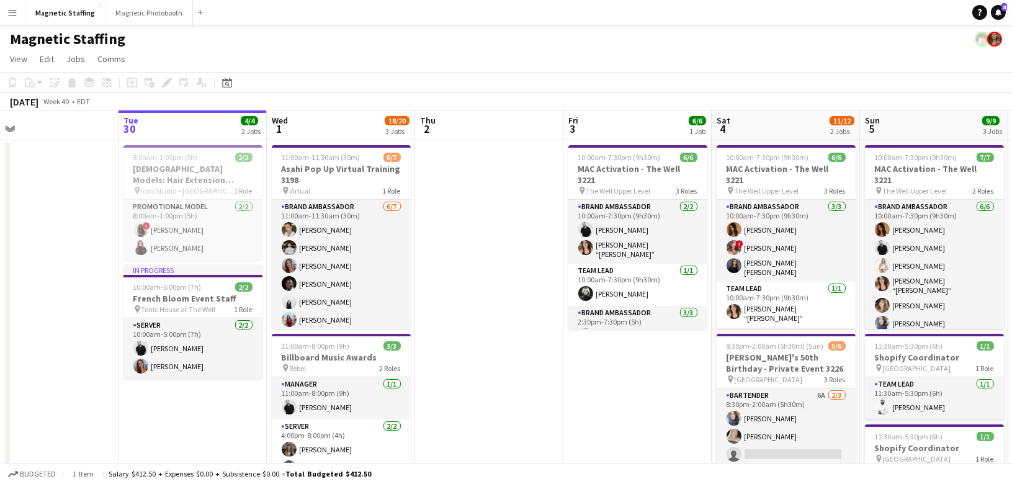
drag, startPoint x: 385, startPoint y: 282, endPoint x: 273, endPoint y: 282, distance: 112.3
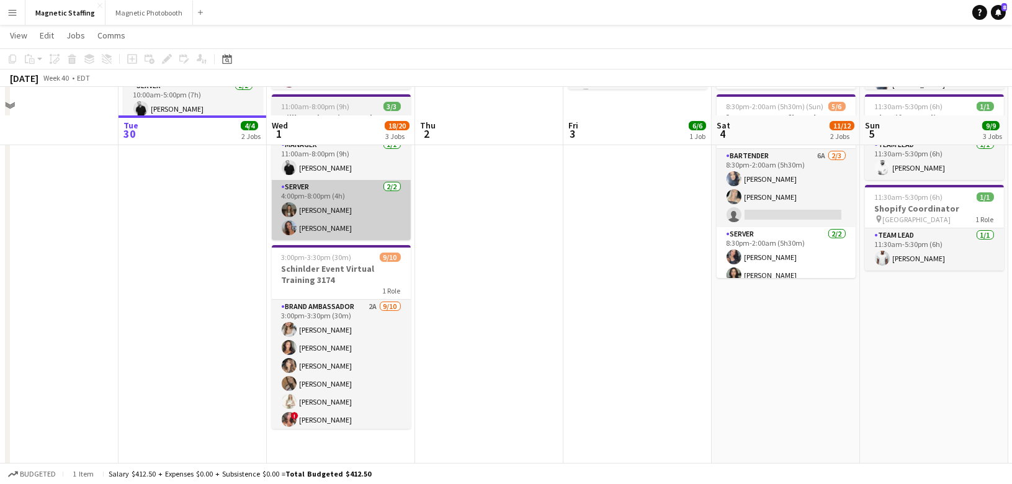
scroll to position [268, 0]
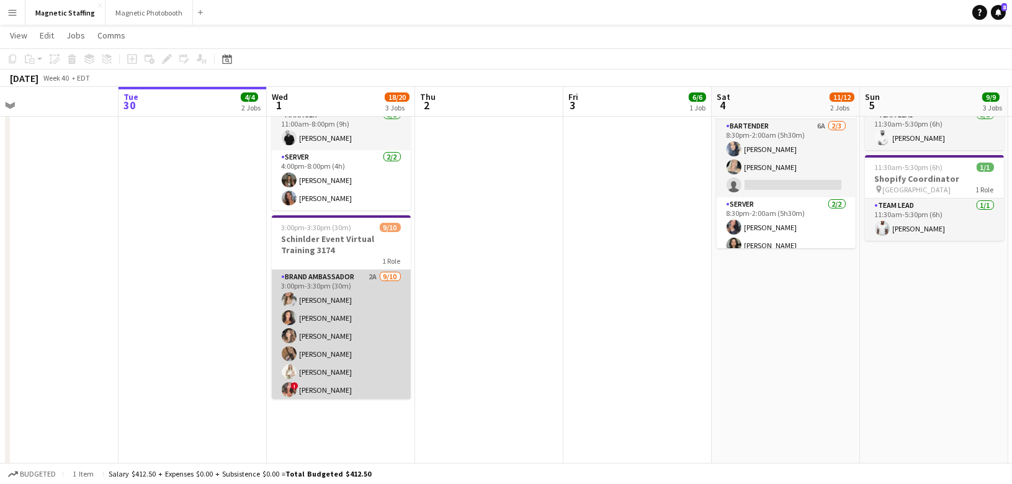
click at [348, 335] on app-card-role "Brand Ambassador 2A [DATE] 3:00pm-3:30pm (30m) [PERSON_NAME] [PERSON_NAME] [PER…" at bounding box center [341, 372] width 139 height 204
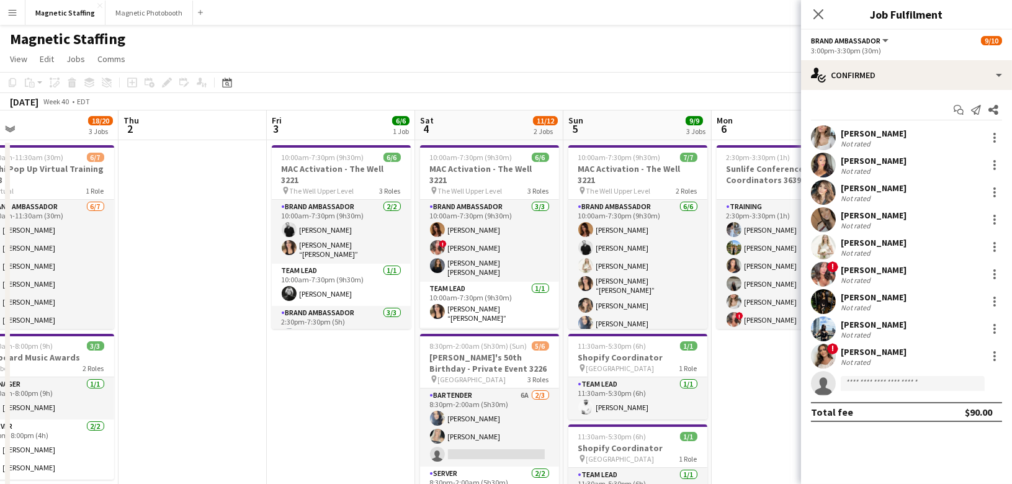
scroll to position [0, 511]
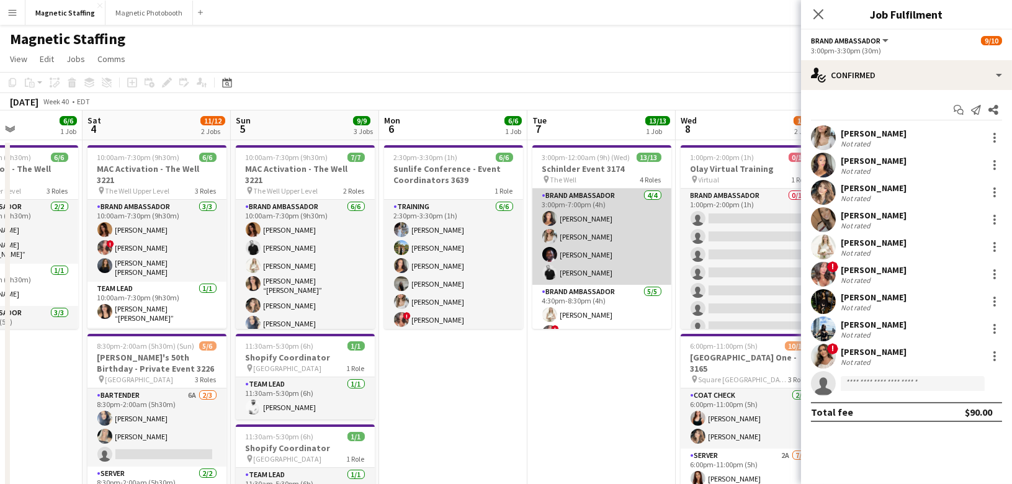
click at [596, 271] on app-card-role "Brand Ambassador [DATE] 3:00pm-7:00pm (4h) [PERSON_NAME] [PERSON_NAME] [PERSON_…" at bounding box center [602, 237] width 139 height 96
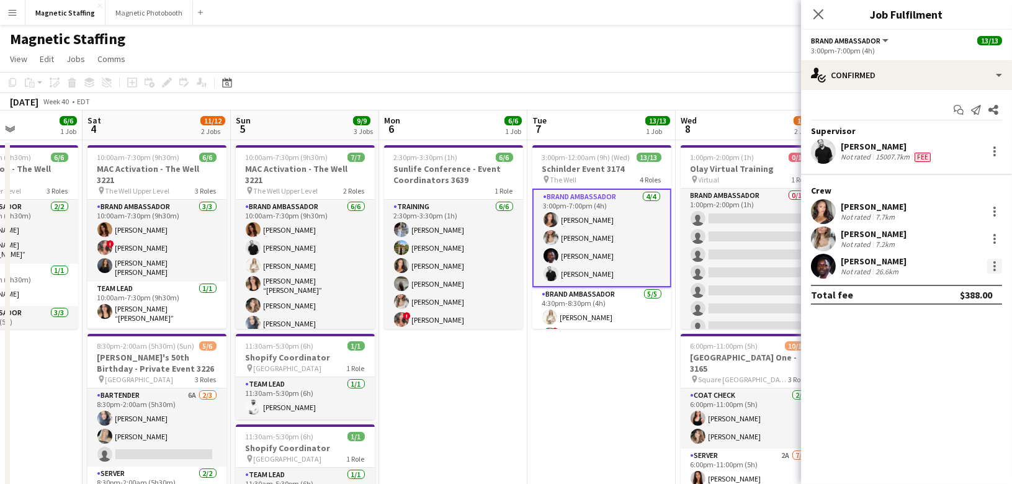
click at [997, 264] on div at bounding box center [994, 266] width 15 height 15
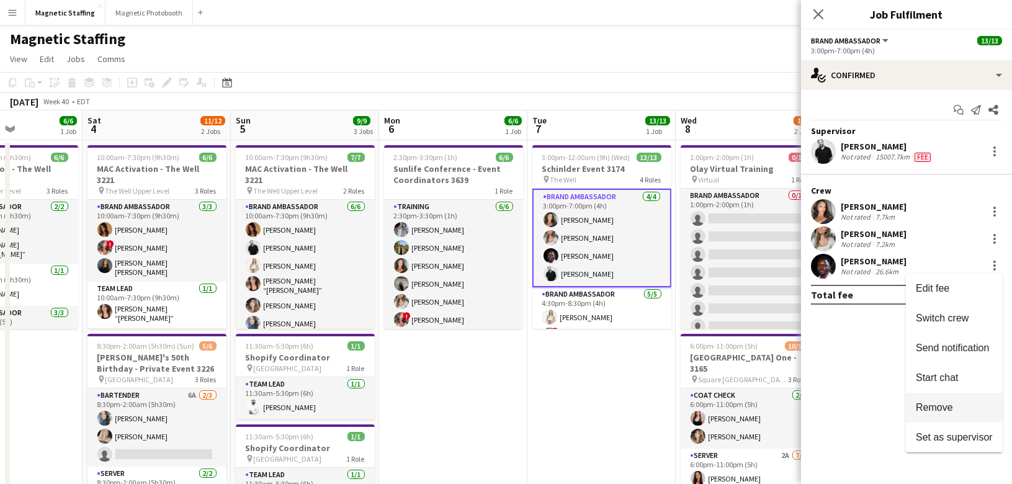
click at [925, 412] on span "Remove" at bounding box center [934, 407] width 37 height 11
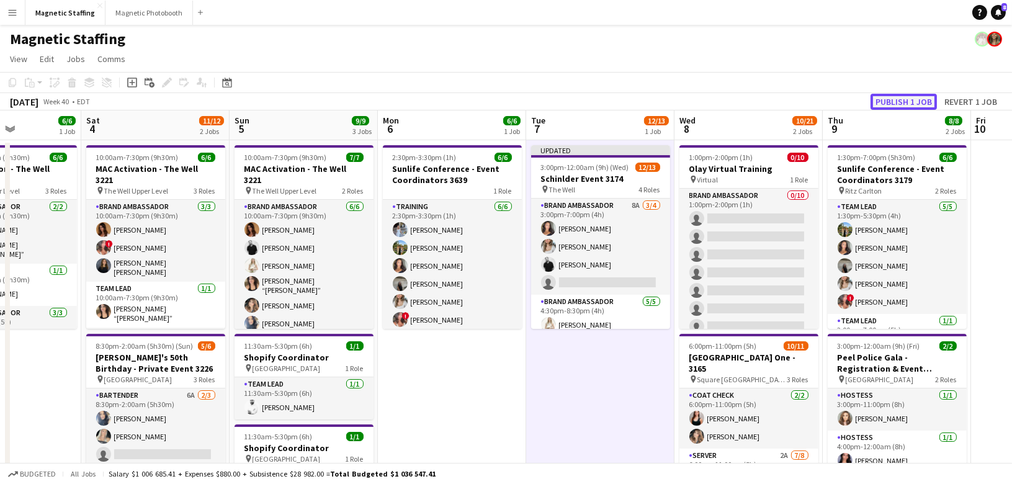
click at [898, 104] on button "Publish 1 job" at bounding box center [904, 102] width 66 height 16
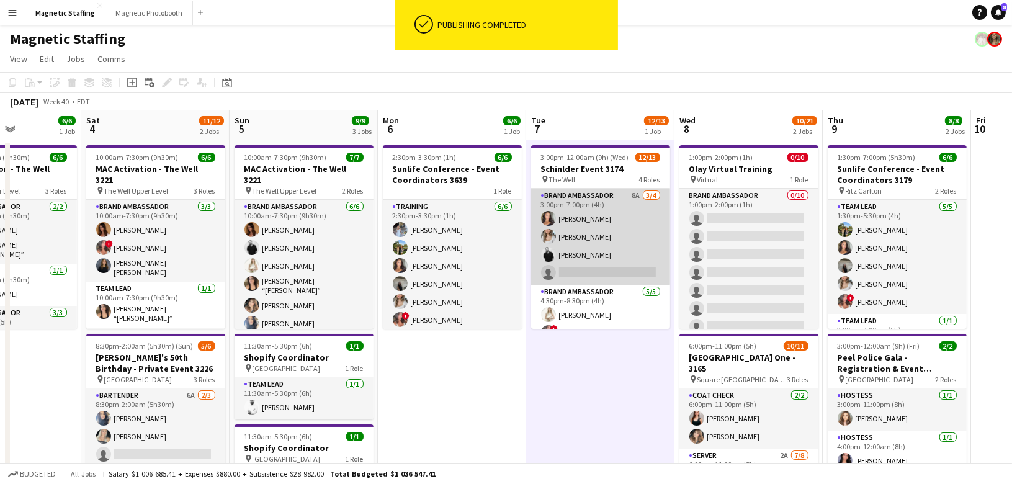
click at [577, 269] on app-card-role "Brand Ambassador 8A [DATE] 3:00pm-7:00pm (4h) [PERSON_NAME] [PERSON_NAME] [PERS…" at bounding box center [600, 237] width 139 height 96
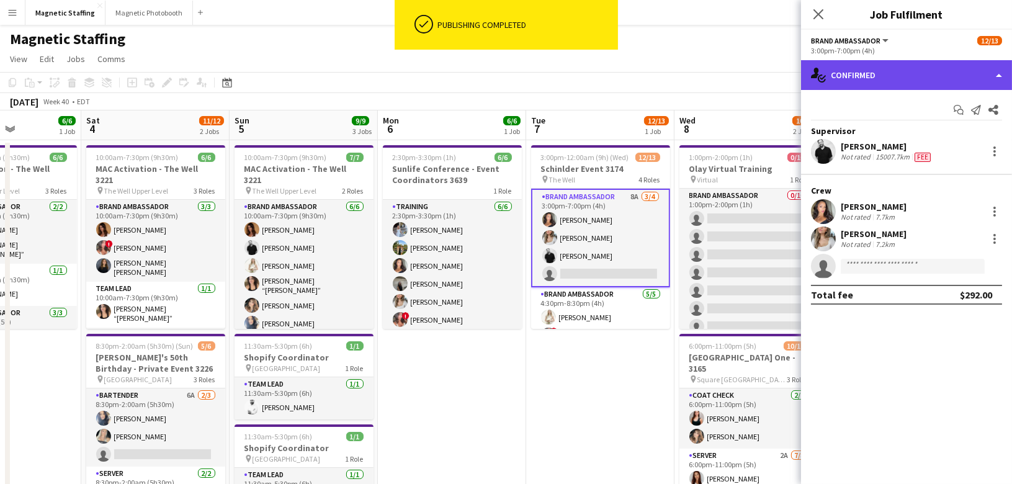
click at [877, 80] on div "single-neutral-actions-check-2 Confirmed" at bounding box center [906, 75] width 211 height 30
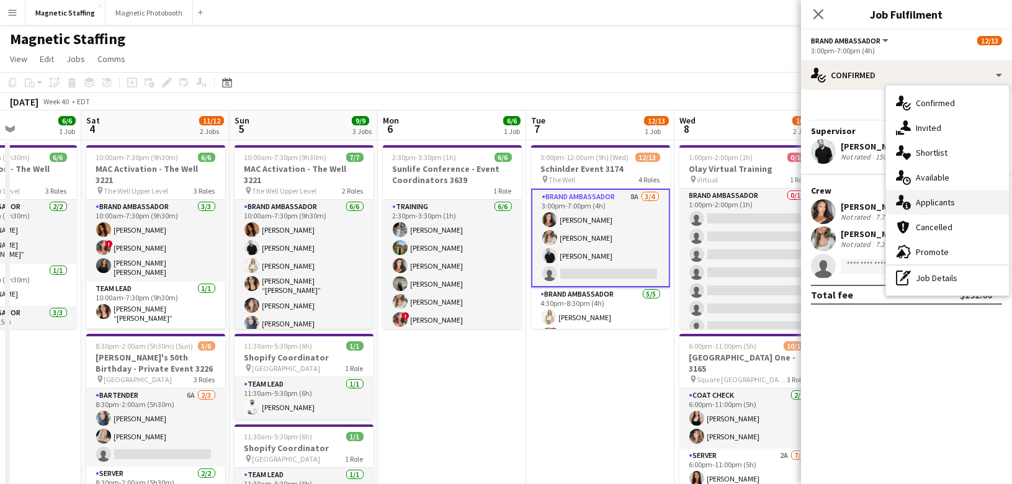
click at [919, 202] on span "Applicants" at bounding box center [935, 202] width 39 height 11
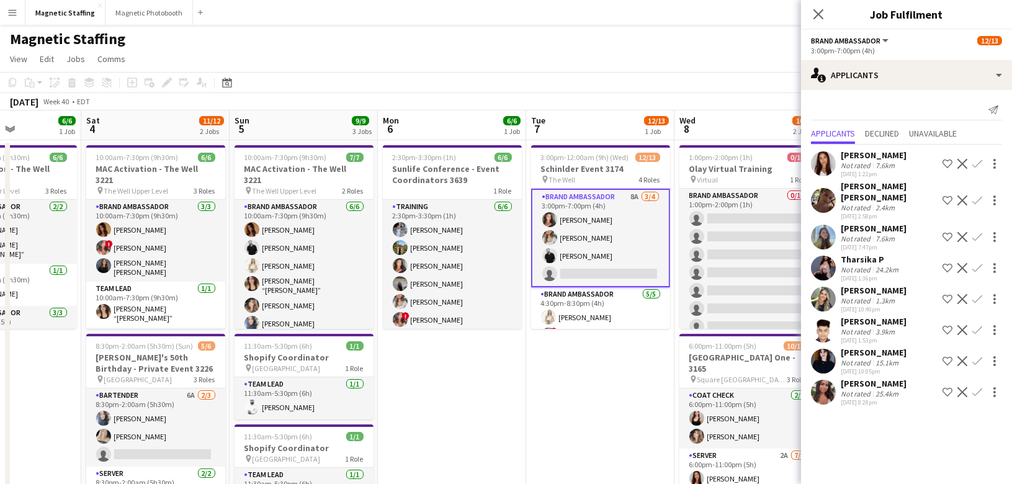
click at [580, 240] on app-card-role "Brand Ambassador 8A [DATE] 3:00pm-7:00pm (4h) [PERSON_NAME] [PERSON_NAME] [PERS…" at bounding box center [600, 238] width 139 height 99
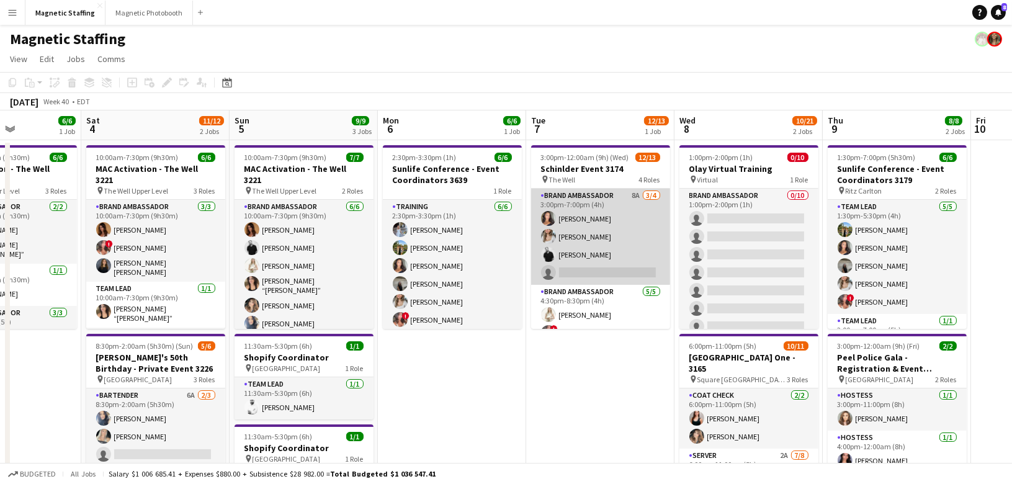
click at [580, 240] on app-card-role "Brand Ambassador 8A [DATE] 3:00pm-7:00pm (4h) [PERSON_NAME] [PERSON_NAME] [PERS…" at bounding box center [600, 237] width 139 height 96
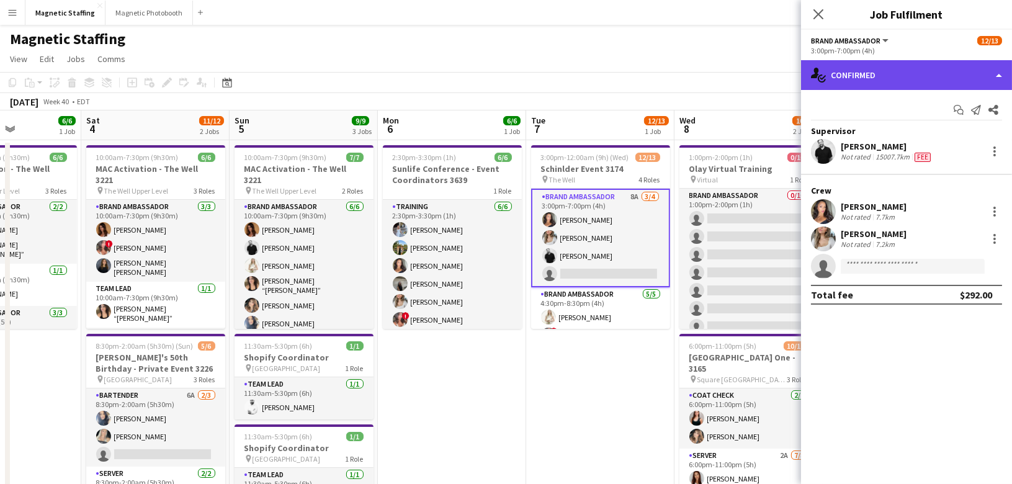
click at [930, 74] on div "single-neutral-actions-check-2 Confirmed" at bounding box center [906, 75] width 211 height 30
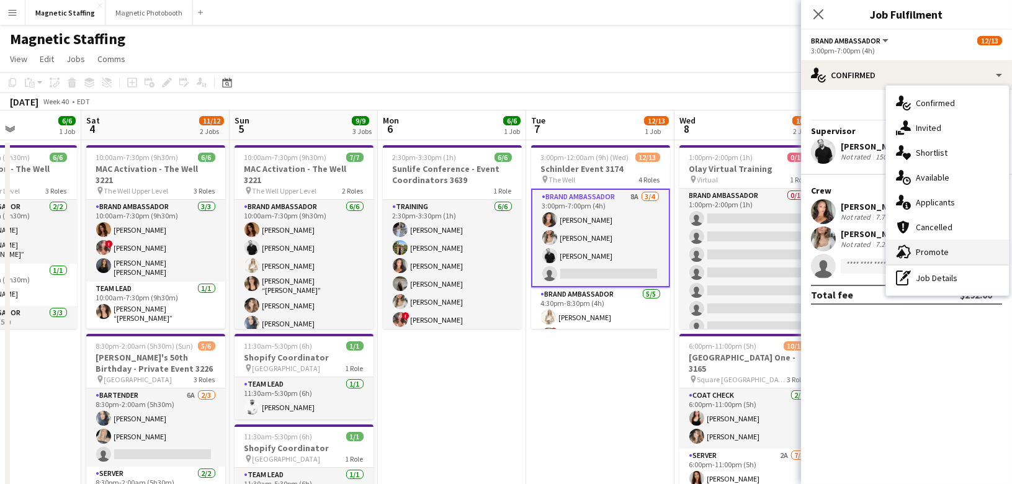
click at [919, 259] on div "advertising-megaphone Promote" at bounding box center [947, 252] width 123 height 25
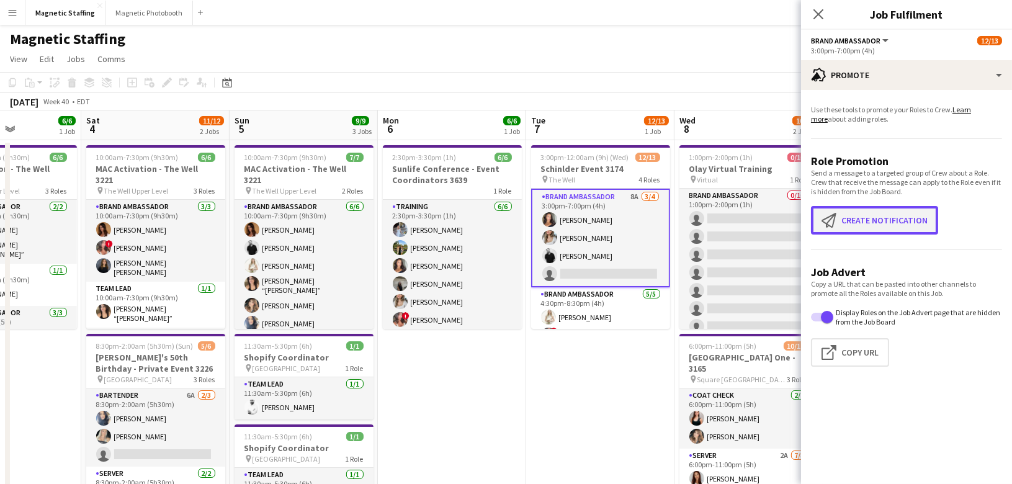
click at [850, 217] on button "Create notification Create notification" at bounding box center [874, 220] width 127 height 29
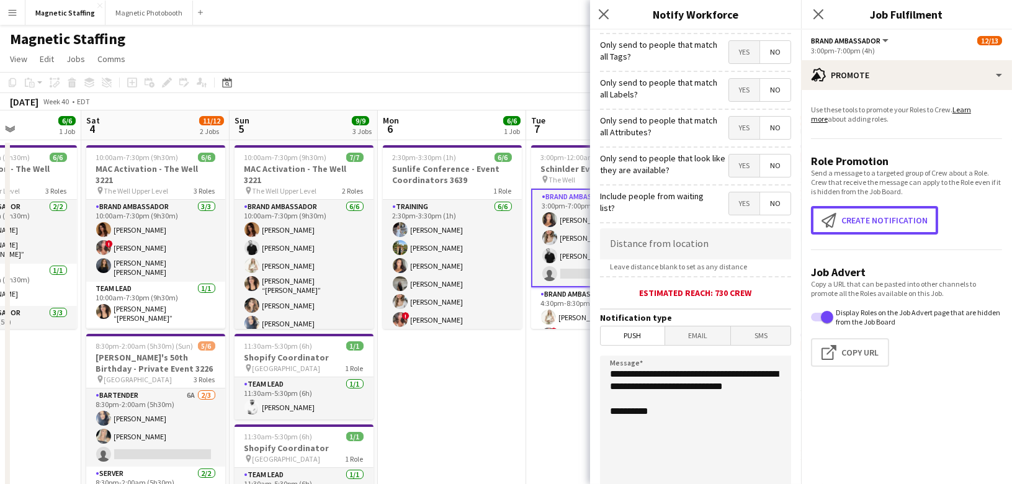
scroll to position [93, 0]
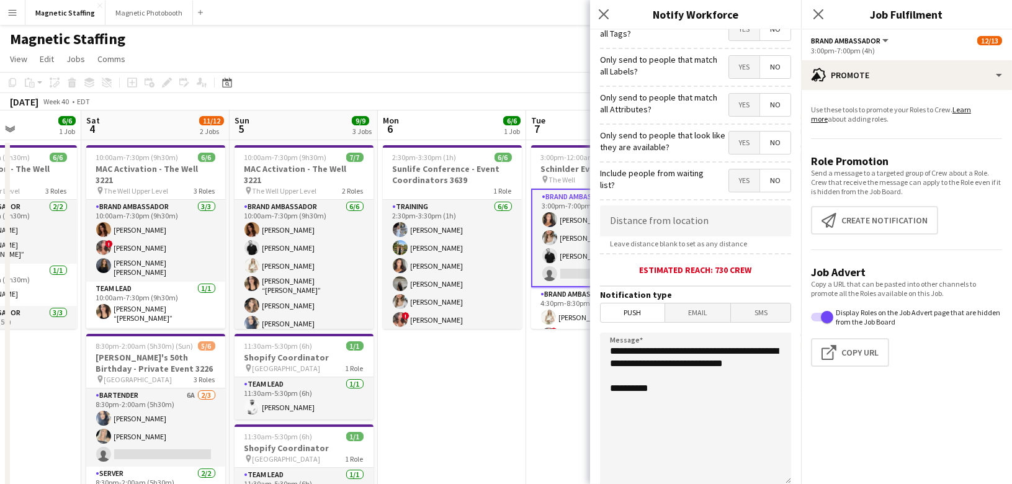
click at [708, 304] on span "Email" at bounding box center [698, 313] width 66 height 19
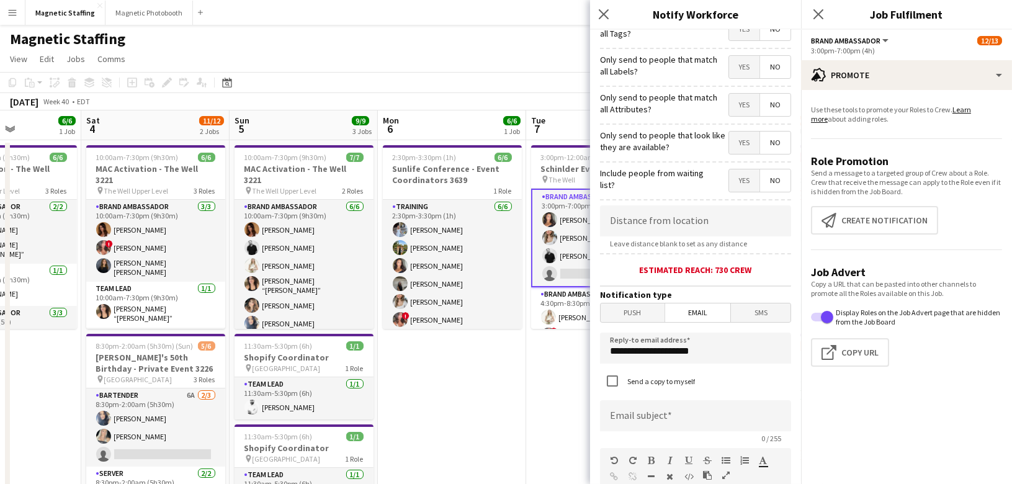
scroll to position [276, 0]
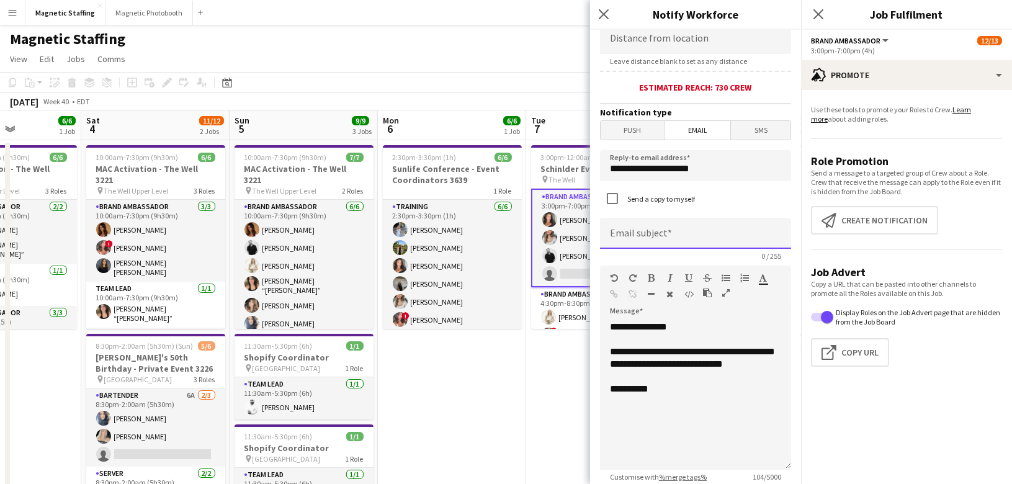
click at [681, 234] on input at bounding box center [695, 233] width 191 height 31
type input "*"
type input "**********"
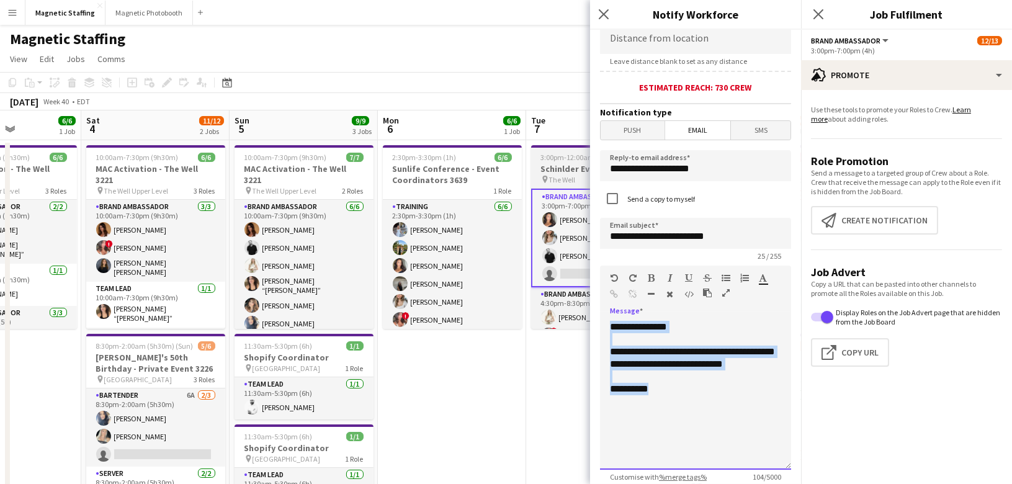
drag, startPoint x: 680, startPoint y: 400, endPoint x: 550, endPoint y: 254, distance: 195.6
click at [550, 257] on body "Menu Boards Boards Boards All jobs Status Workforce Workforce My Workforce Recr…" at bounding box center [506, 481] width 1012 height 962
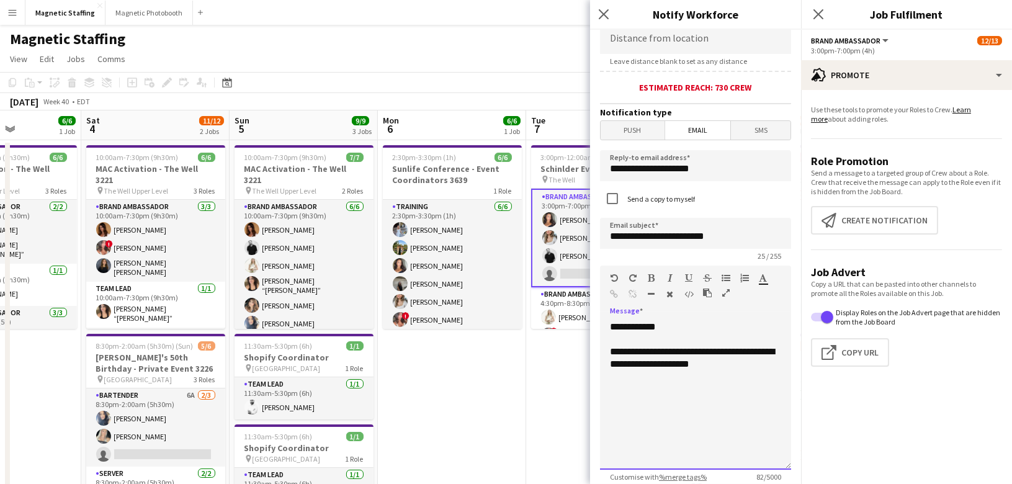
click at [700, 349] on div "**********" at bounding box center [695, 358] width 171 height 25
click at [747, 357] on div "**********" at bounding box center [695, 358] width 171 height 25
click at [709, 322] on div "**********" at bounding box center [695, 395] width 191 height 149
click at [694, 367] on div "**********" at bounding box center [695, 364] width 171 height 37
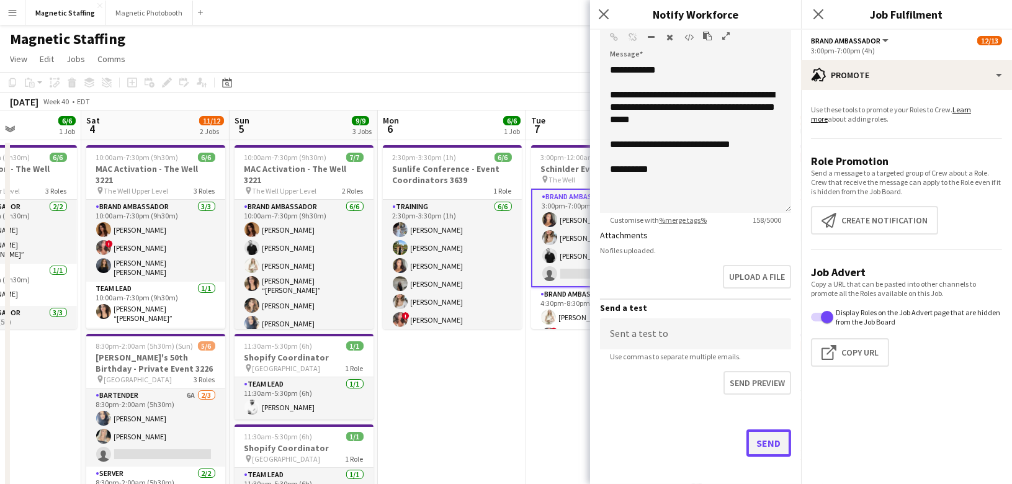
click at [764, 439] on button "Send" at bounding box center [769, 443] width 45 height 27
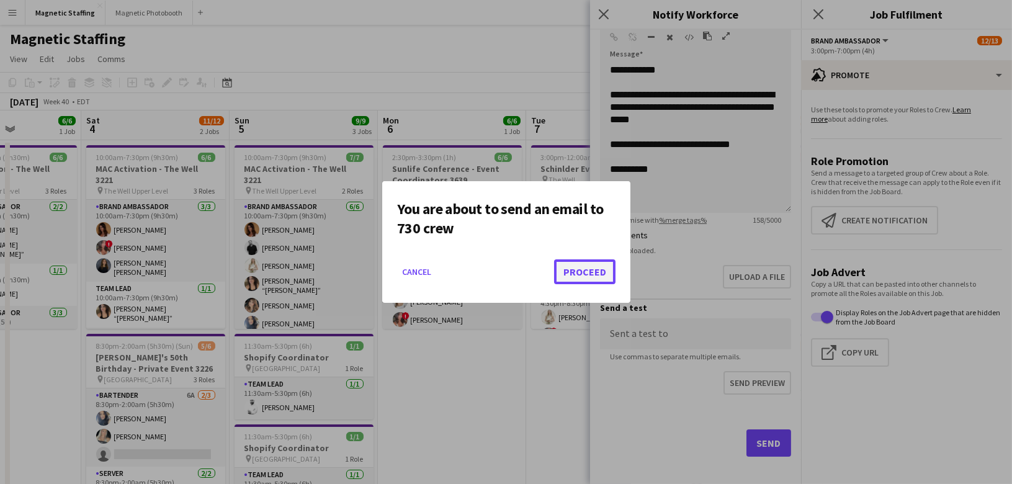
click at [582, 281] on button "Proceed" at bounding box center [584, 271] width 61 height 25
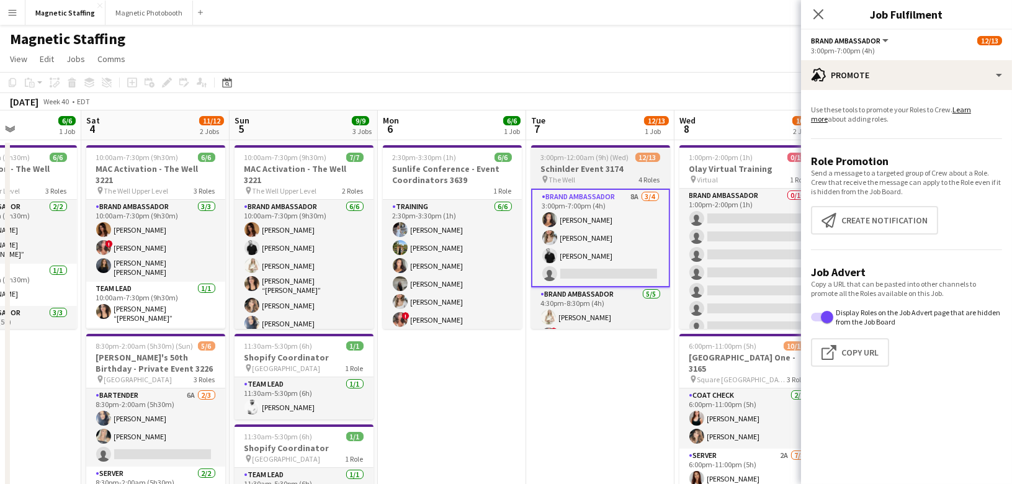
click at [584, 174] on div "pin The Well 4 Roles" at bounding box center [600, 179] width 139 height 10
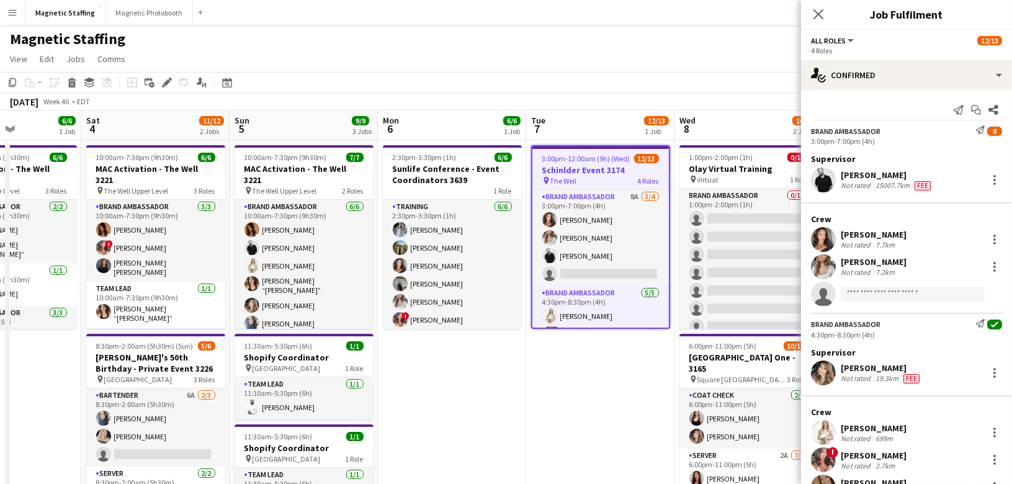
click at [168, 91] on app-toolbar "Copy Paste Paste Command V Paste with crew Command Shift V Paste linked Job [GE…" at bounding box center [506, 82] width 1012 height 21
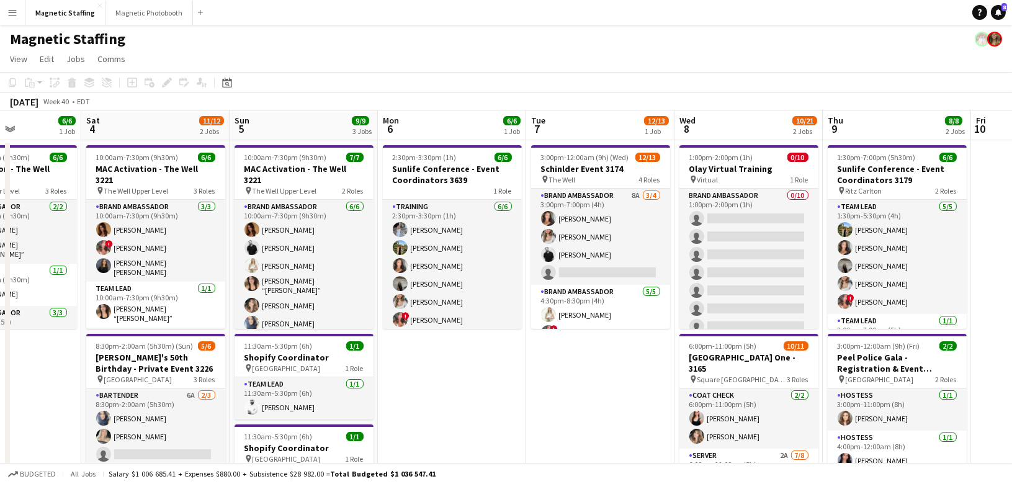
click at [603, 176] on div "pin The Well 4 Roles" at bounding box center [600, 179] width 139 height 10
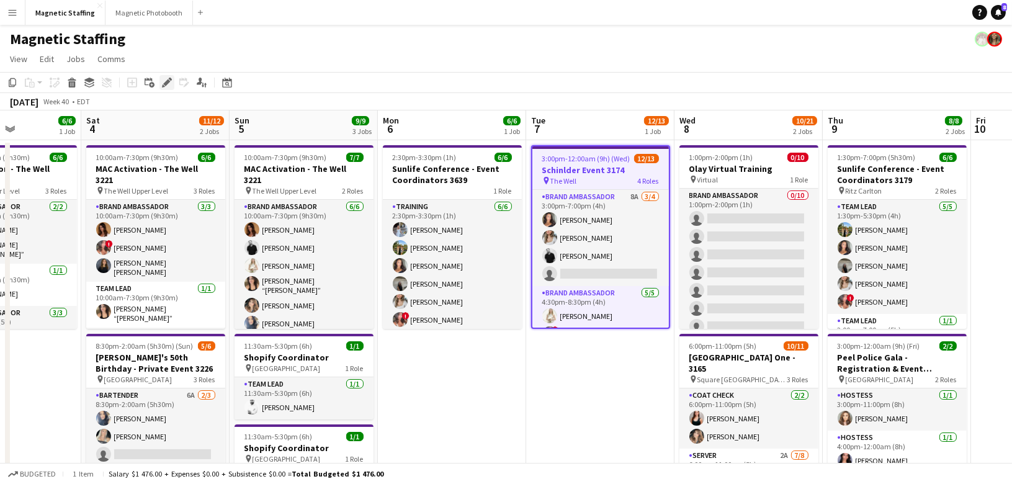
click at [163, 84] on icon "Edit" at bounding box center [167, 83] width 10 height 10
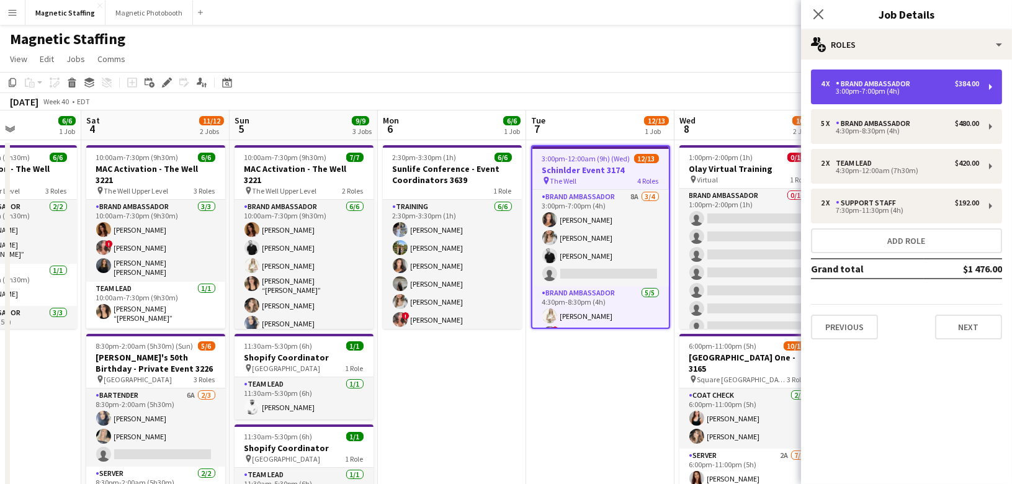
click at [887, 91] on div "3:00pm-7:00pm (4h)" at bounding box center [900, 91] width 158 height 6
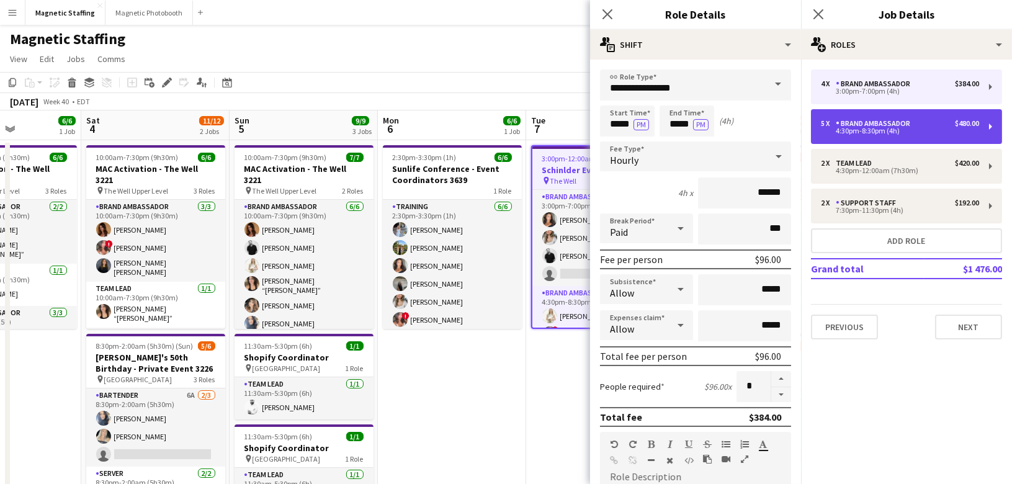
click at [877, 128] on div "4:30pm-8:30pm (4h)" at bounding box center [900, 131] width 158 height 6
type input "*****"
type input "*"
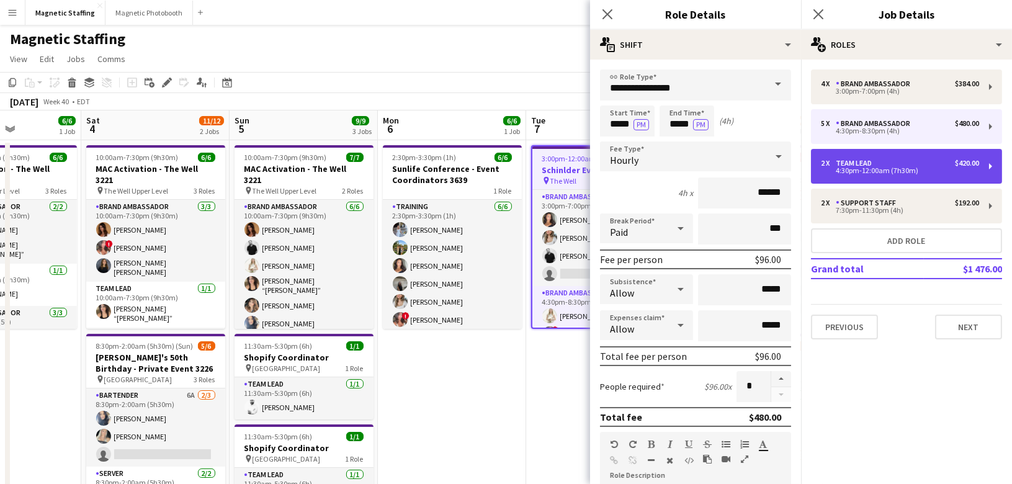
click at [873, 161] on div "Team Lead" at bounding box center [856, 163] width 41 height 9
type input "*********"
type input "*****"
type input "******"
type input "*"
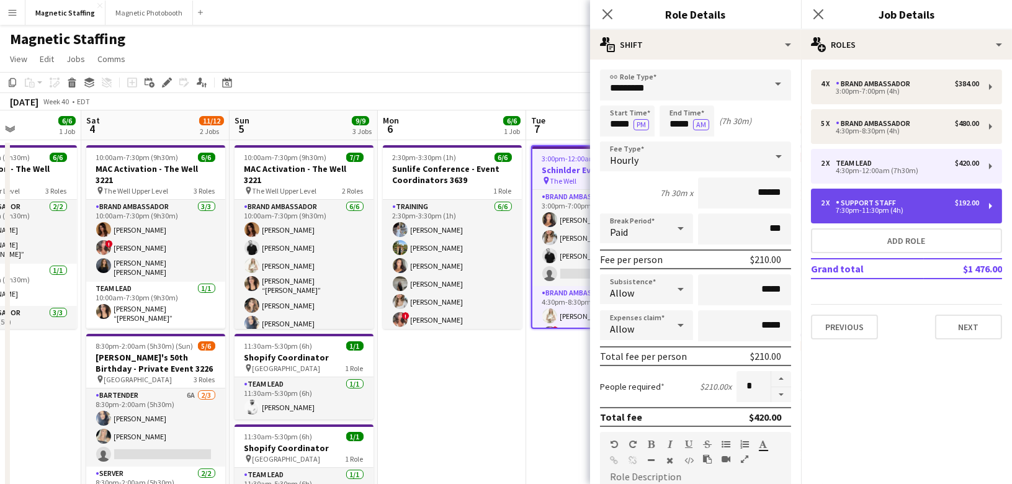
click at [857, 201] on div "Support Staff" at bounding box center [868, 203] width 65 height 9
type input "**********"
type input "*****"
type input "******"
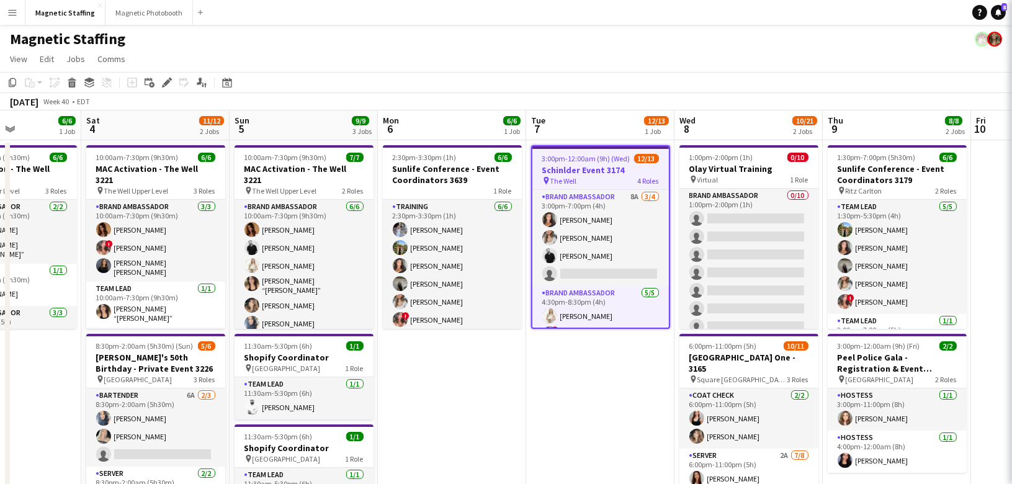
scroll to position [0, 510]
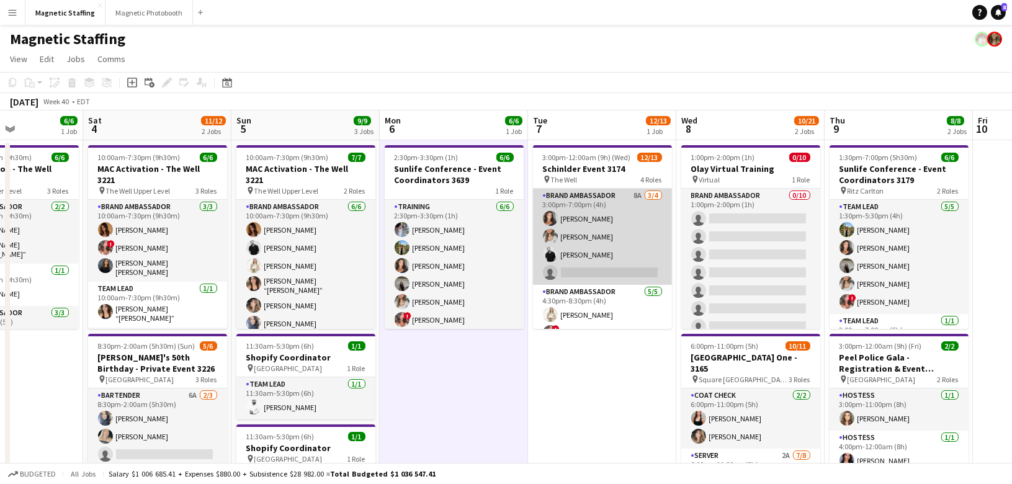
click at [609, 244] on app-card-role "Brand Ambassador 8A [DATE] 3:00pm-7:00pm (4h) [PERSON_NAME] [PERSON_NAME] [PERS…" at bounding box center [602, 237] width 139 height 96
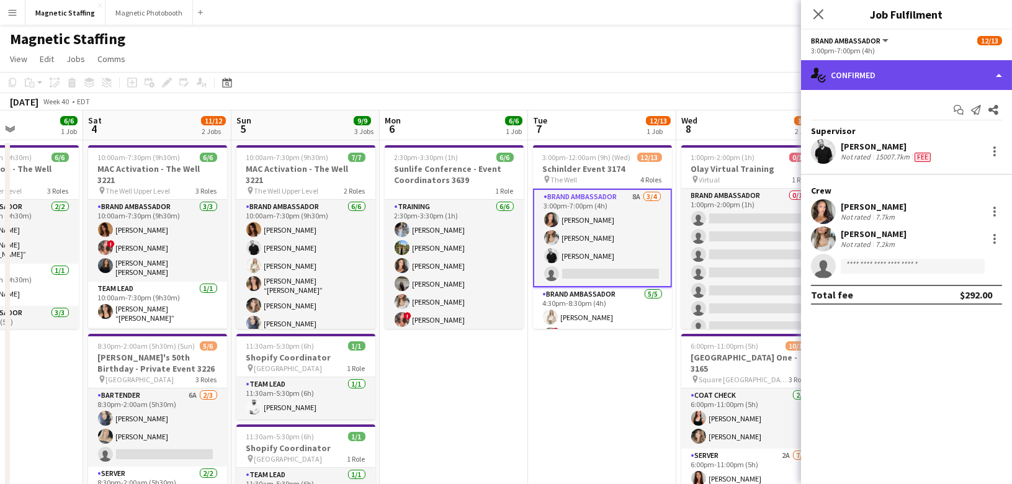
click at [889, 82] on div "single-neutral-actions-check-2 Confirmed" at bounding box center [906, 75] width 211 height 30
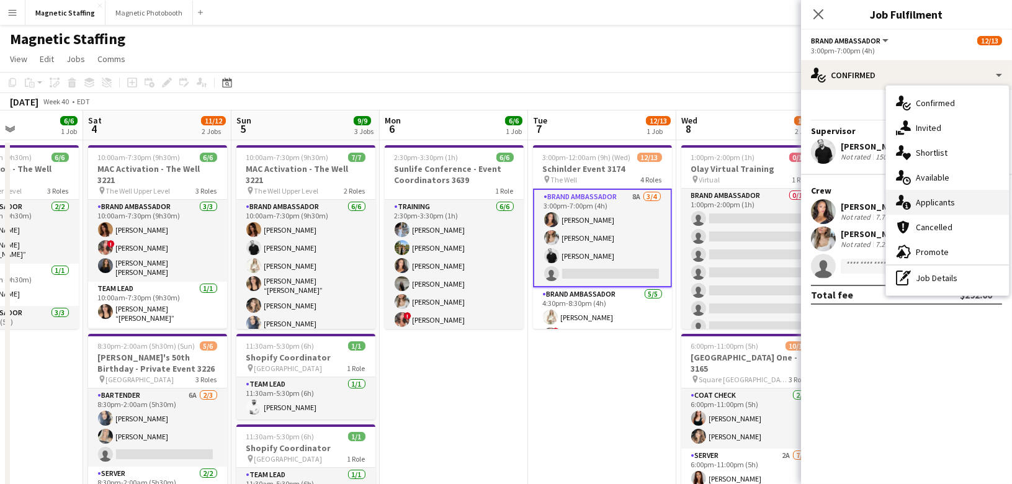
click at [913, 210] on div "single-neutral-actions-information Applicants" at bounding box center [947, 202] width 123 height 25
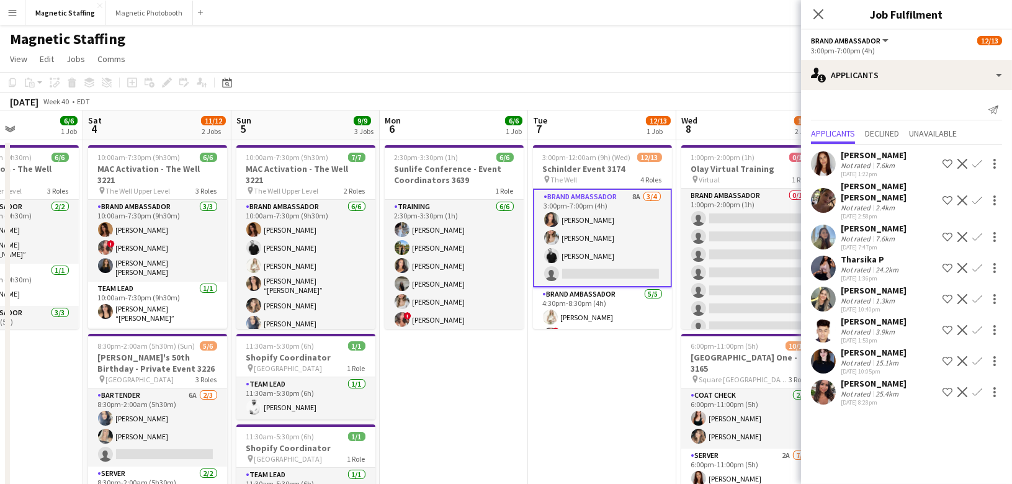
click at [963, 325] on app-icon "Decline" at bounding box center [963, 330] width 10 height 10
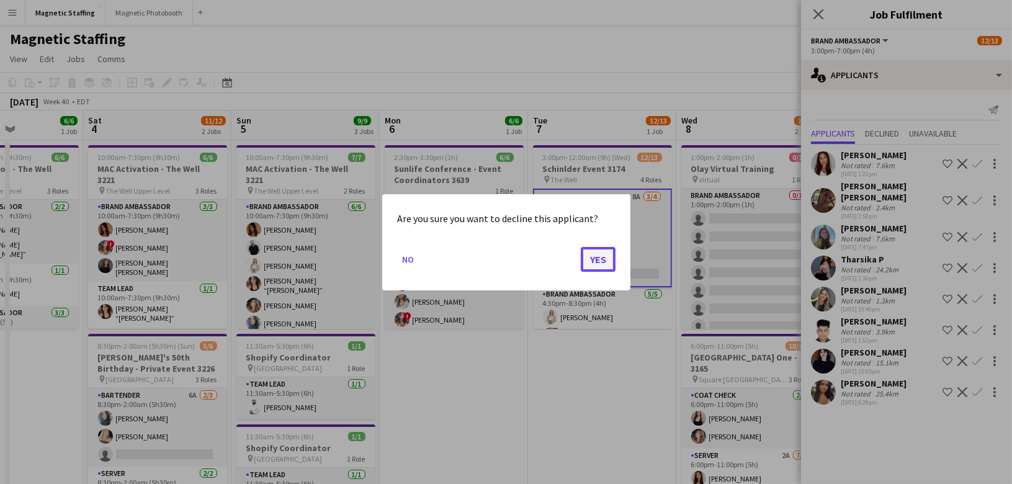
click at [593, 256] on button "Yes" at bounding box center [598, 258] width 35 height 25
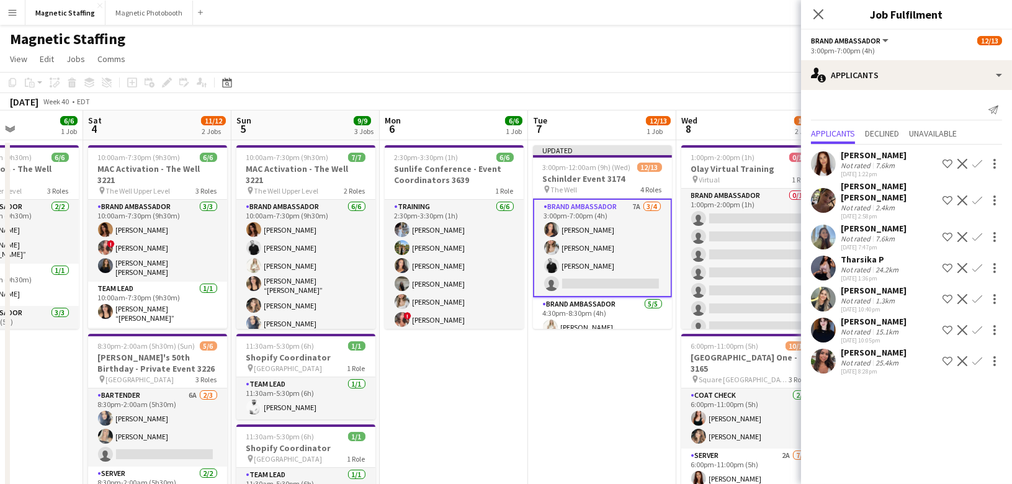
click at [961, 263] on app-icon "Decline" at bounding box center [963, 268] width 10 height 10
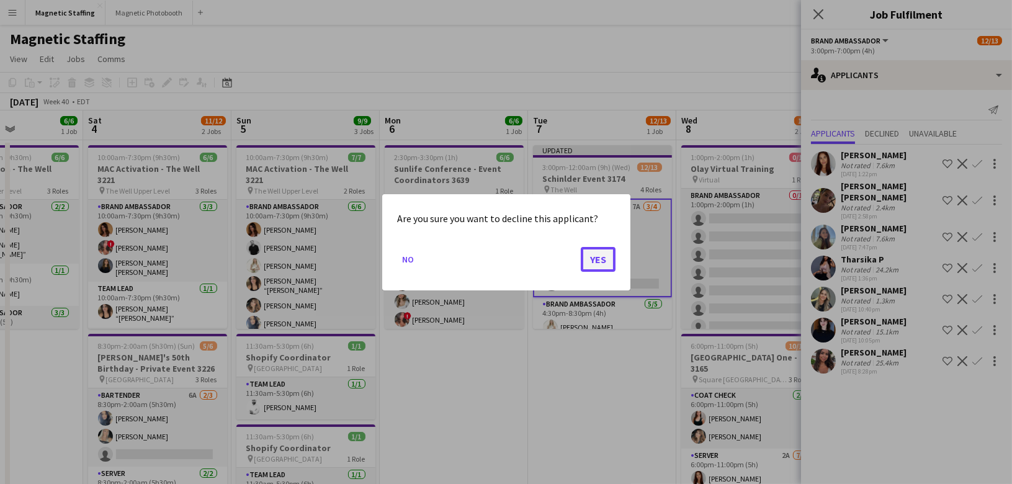
click at [605, 256] on button "Yes" at bounding box center [598, 258] width 35 height 25
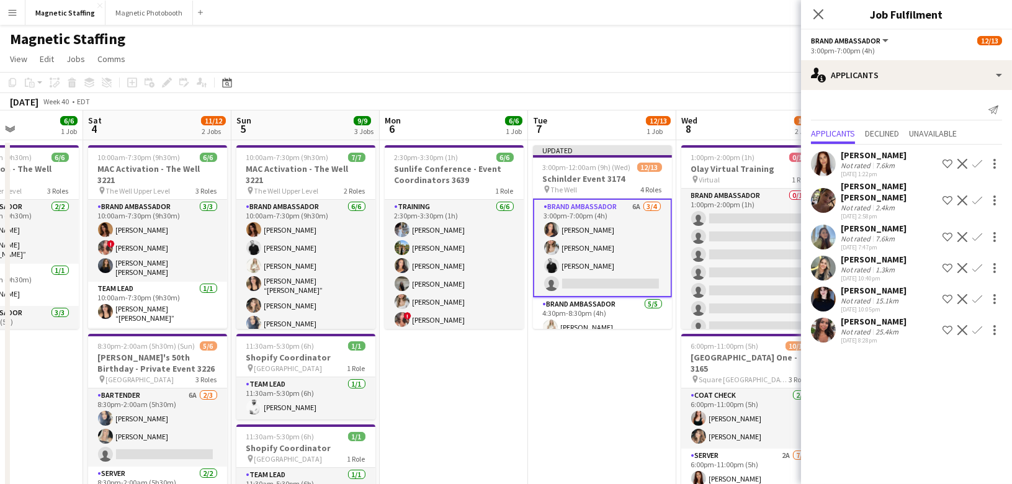
click at [962, 263] on app-icon "Decline" at bounding box center [963, 268] width 10 height 10
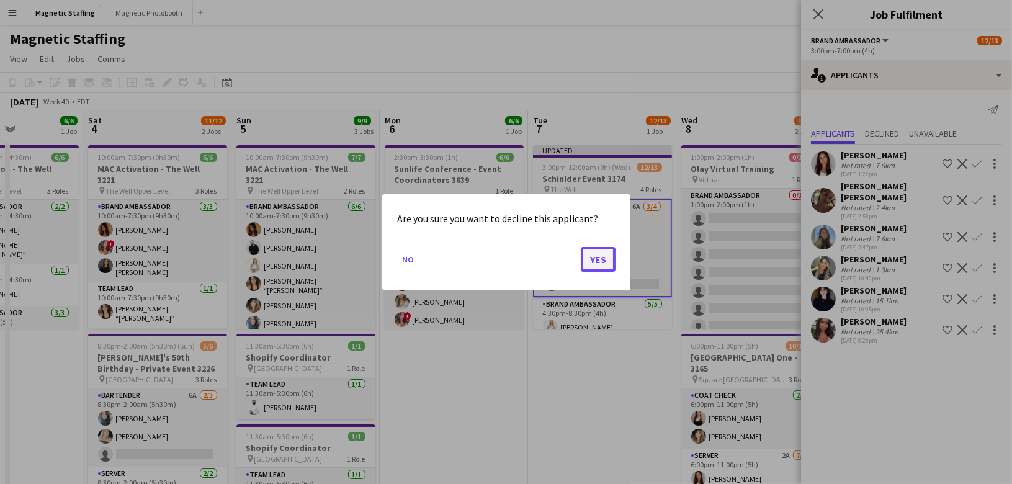
click at [601, 263] on button "Yes" at bounding box center [598, 258] width 35 height 25
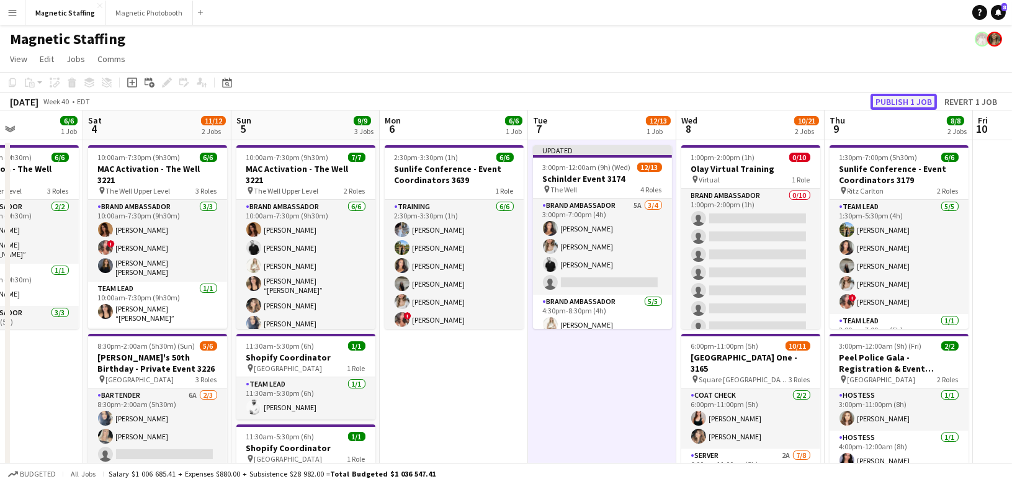
click at [889, 99] on button "Publish 1 job" at bounding box center [904, 102] width 66 height 16
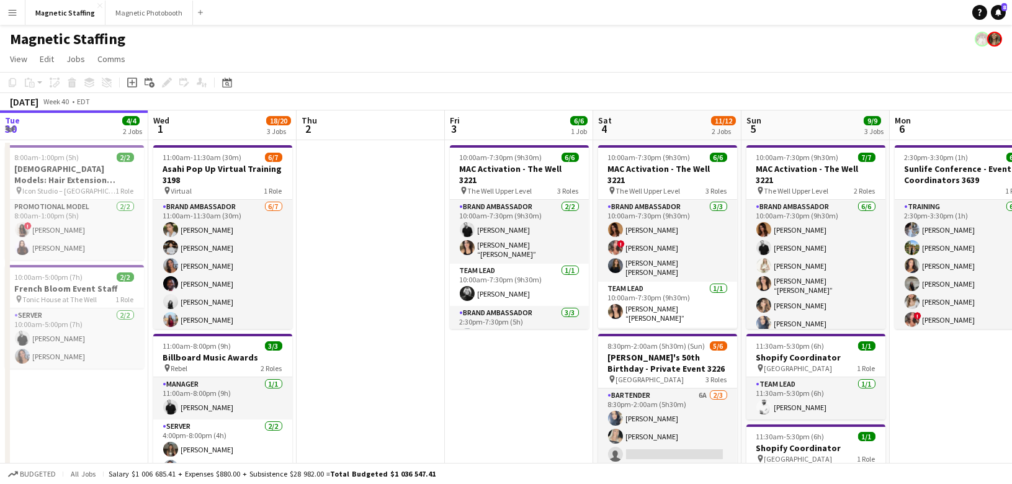
scroll to position [0, 510]
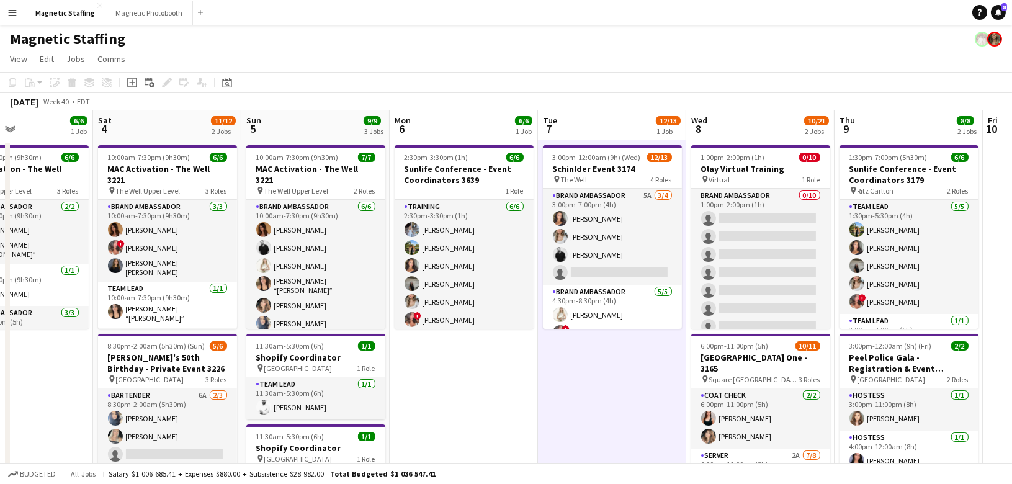
drag, startPoint x: 390, startPoint y: 231, endPoint x: -2, endPoint y: 249, distance: 393.3
click at [0, 249] on html "Menu Boards Boards Boards All jobs Status Workforce Workforce My Workforce Recr…" at bounding box center [506, 481] width 1012 height 962
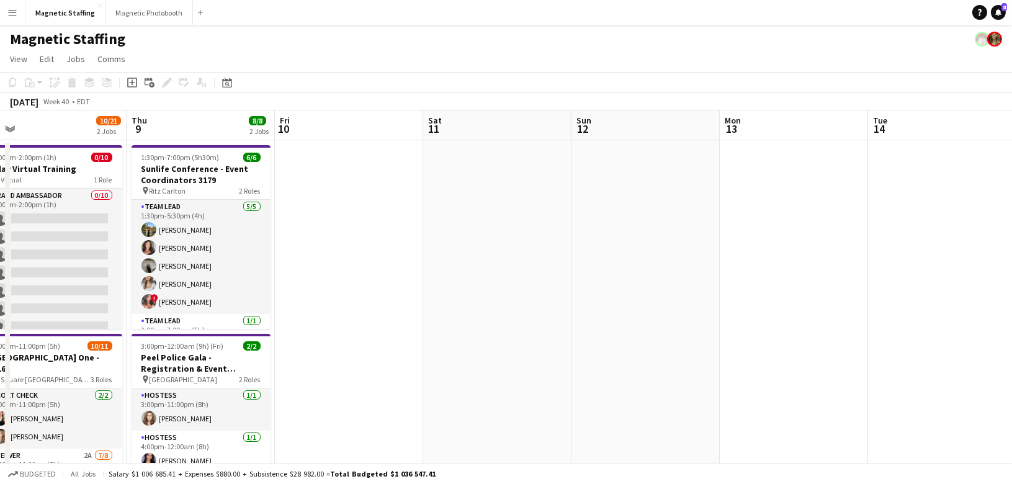
drag, startPoint x: 426, startPoint y: 250, endPoint x: 61, endPoint y: 359, distance: 381.0
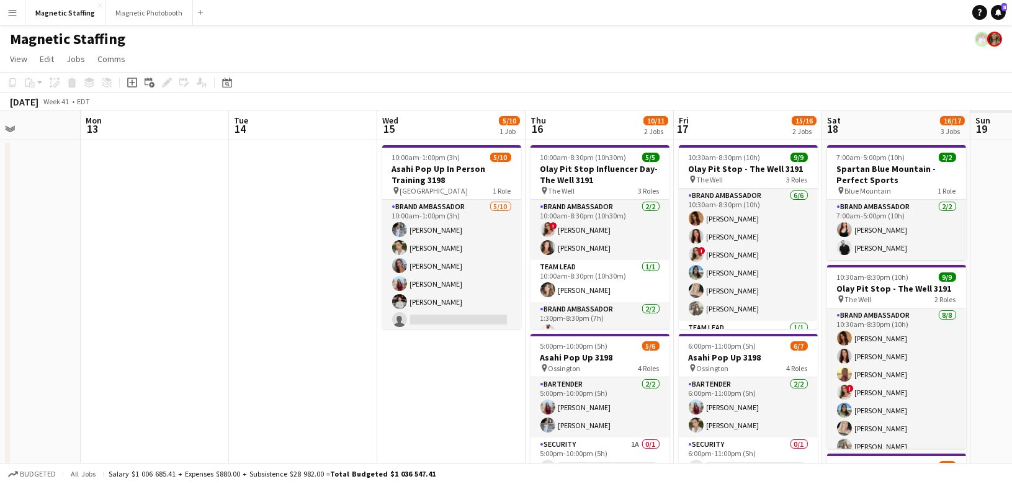
drag, startPoint x: 461, startPoint y: 323, endPoint x: 178, endPoint y: 355, distance: 284.9
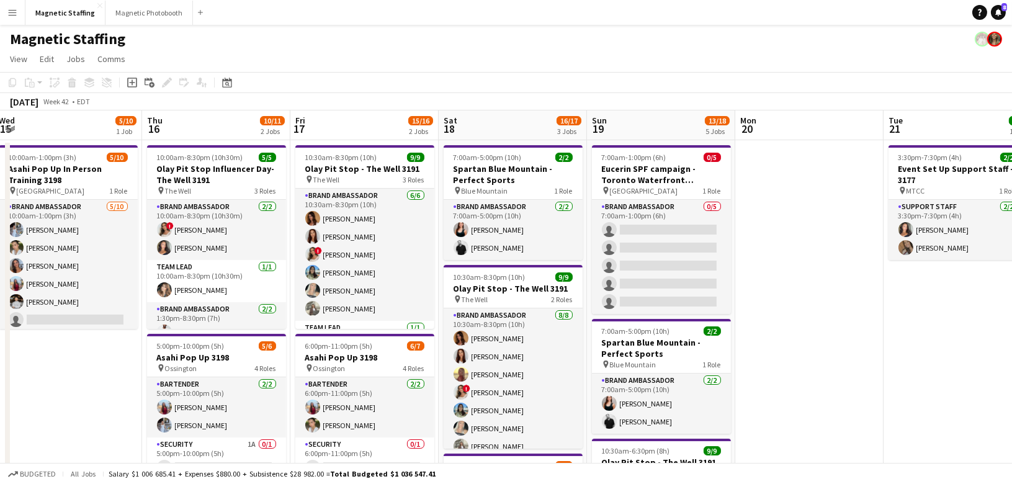
drag, startPoint x: 269, startPoint y: 332, endPoint x: 185, endPoint y: 338, distance: 84.0
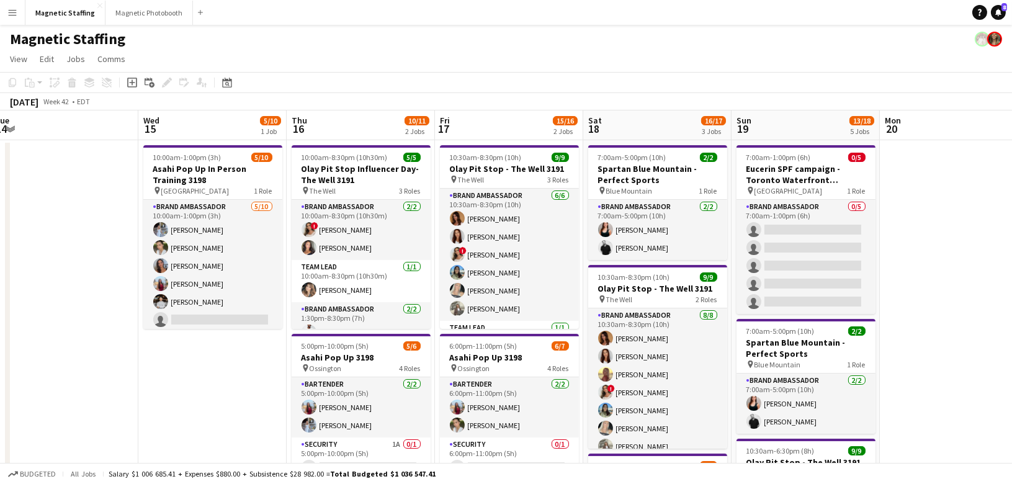
drag, startPoint x: 245, startPoint y: 298, endPoint x: 425, endPoint y: 292, distance: 180.1
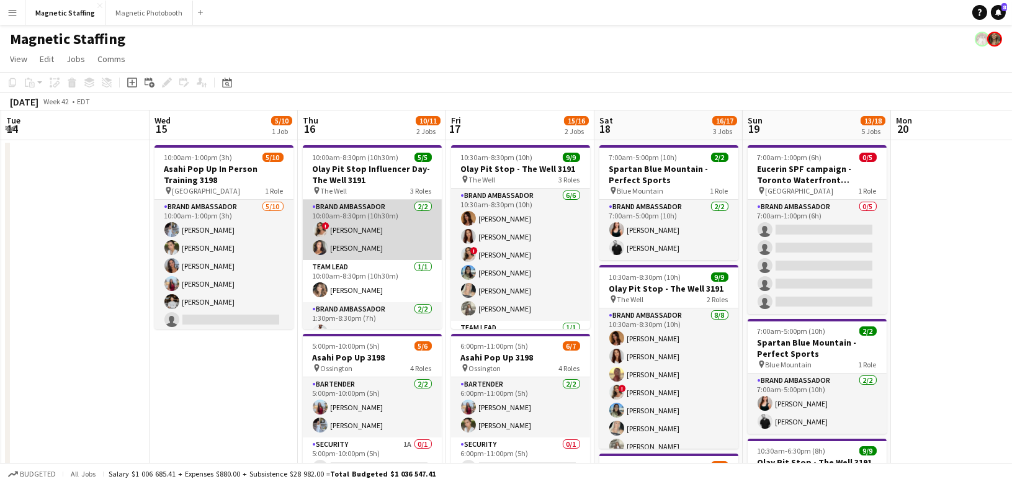
click at [362, 207] on app-card-role "Brand Ambassador 2/2 10:00am-8:30pm (10h30m) ! Emily Vandongen Katelynn Espinosa" at bounding box center [372, 230] width 139 height 60
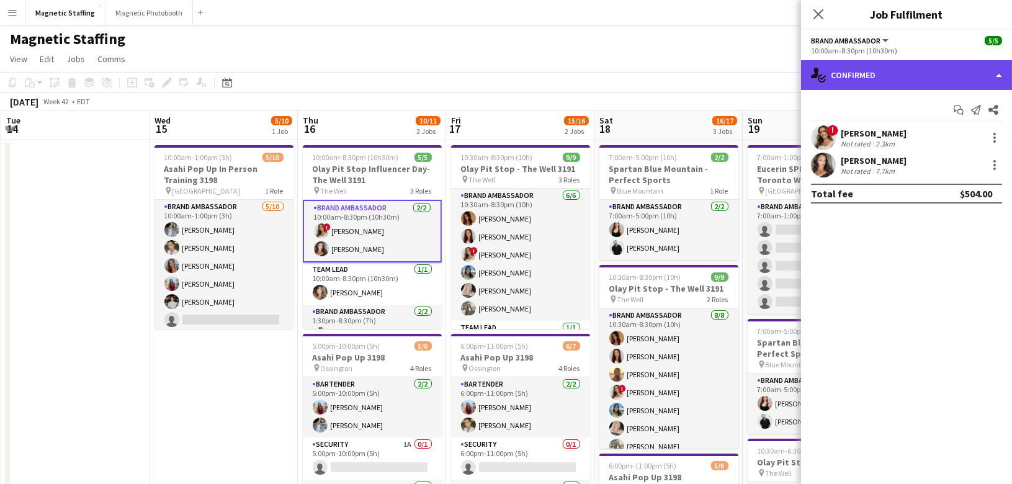
click at [917, 81] on div "single-neutral-actions-check-2 Confirmed" at bounding box center [906, 75] width 211 height 30
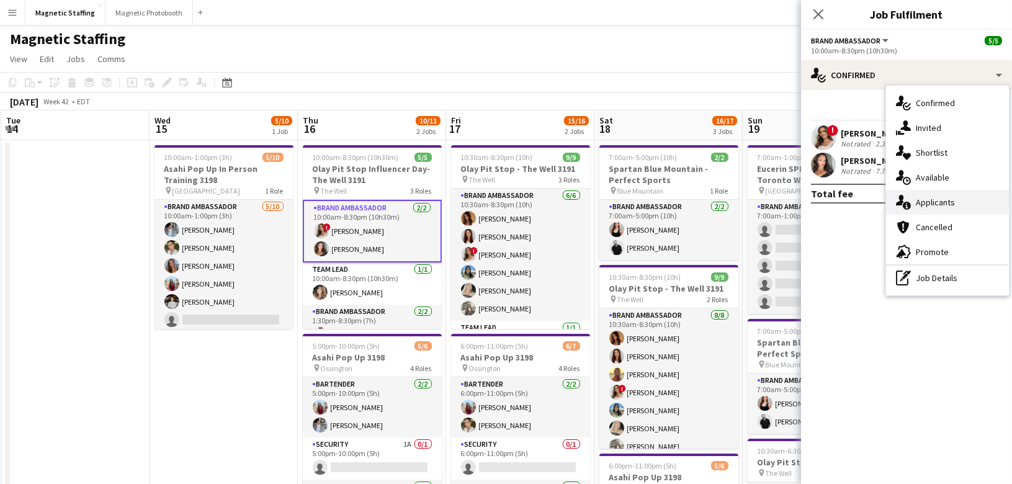
click at [905, 207] on icon at bounding box center [907, 206] width 8 height 8
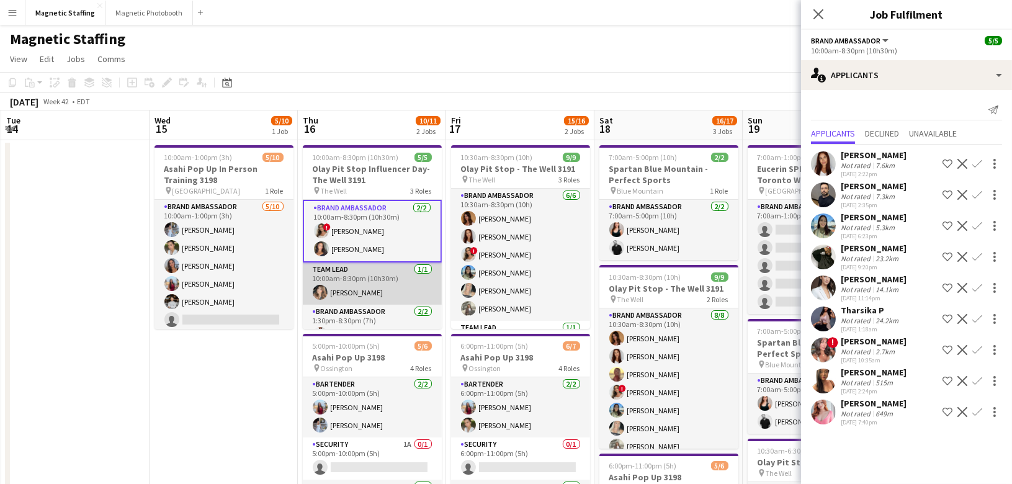
scroll to position [35, 0]
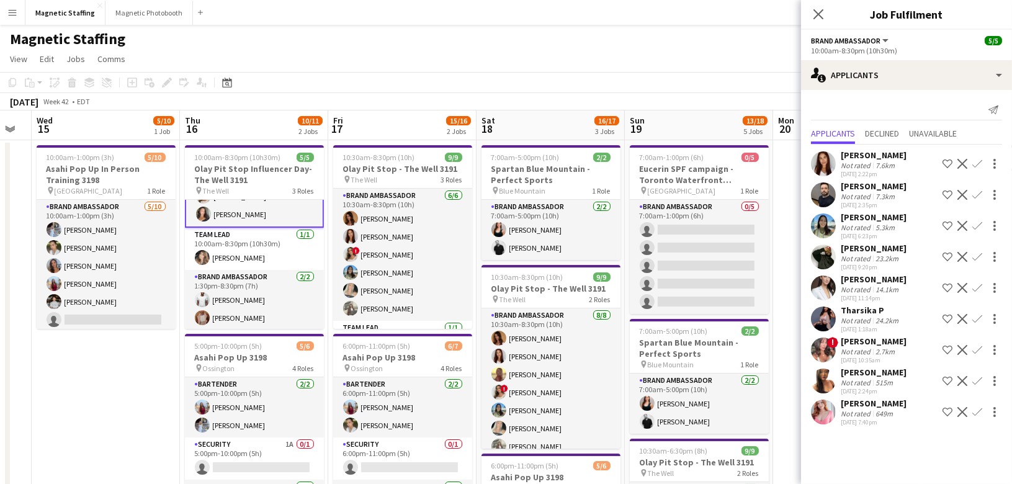
drag, startPoint x: 341, startPoint y: 290, endPoint x: 293, endPoint y: 291, distance: 48.4
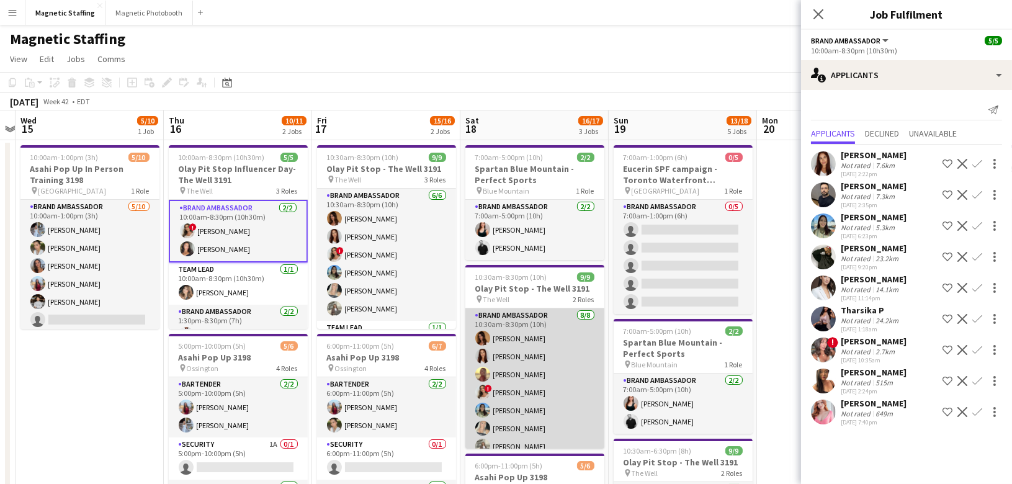
scroll to position [3, 0]
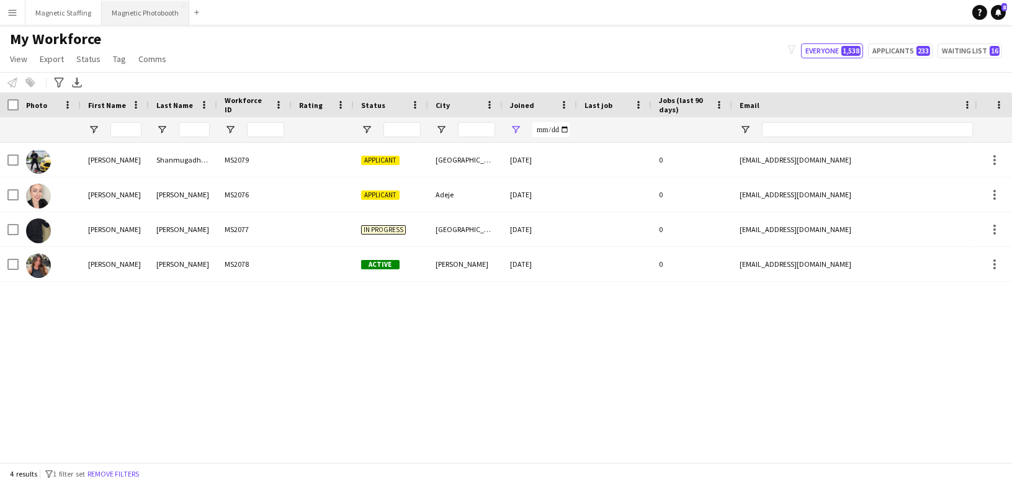
click at [120, 16] on button "Magnetic Photobooth Close" at bounding box center [146, 13] width 88 height 24
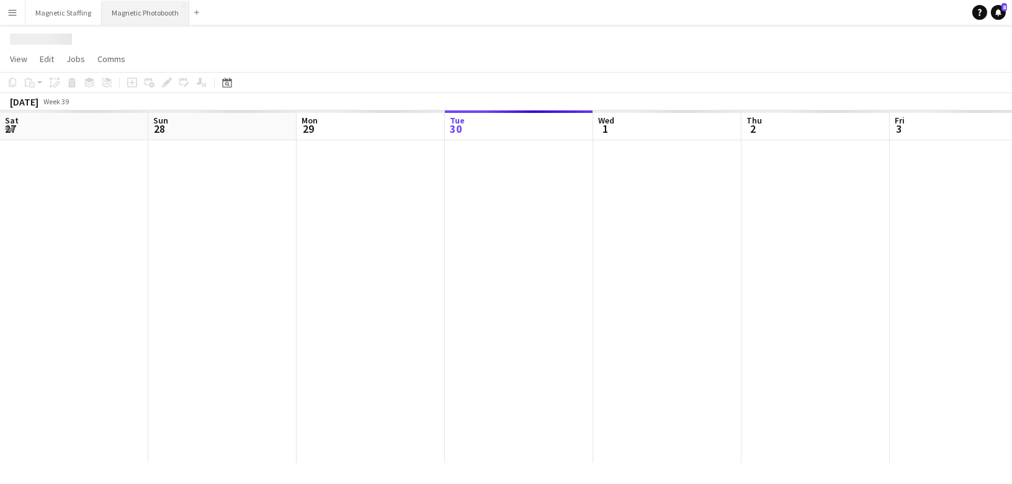
scroll to position [0, 296]
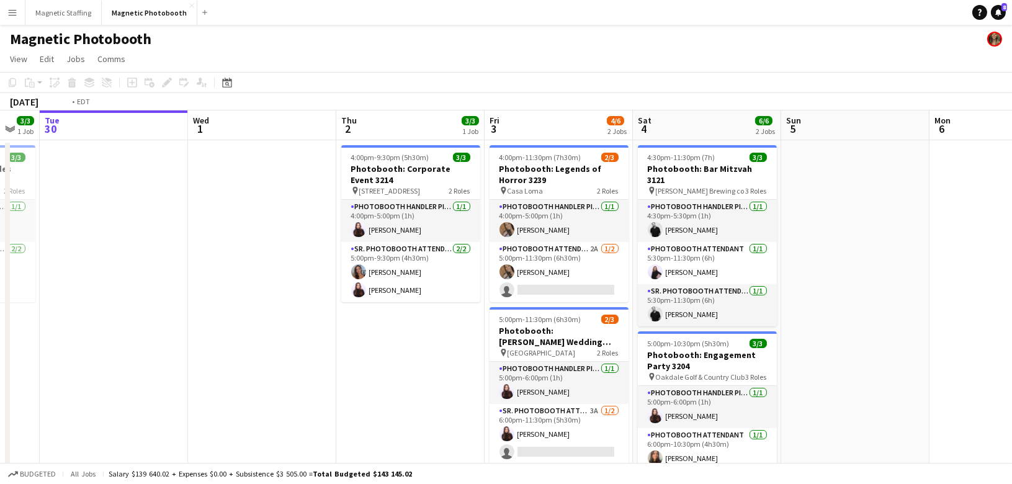
drag, startPoint x: 569, startPoint y: 294, endPoint x: -2, endPoint y: 406, distance: 582.6
click at [0, 406] on html "Menu Boards Boards Boards All jobs Status Workforce Workforce My Workforce Recr…" at bounding box center [506, 353] width 1012 height 706
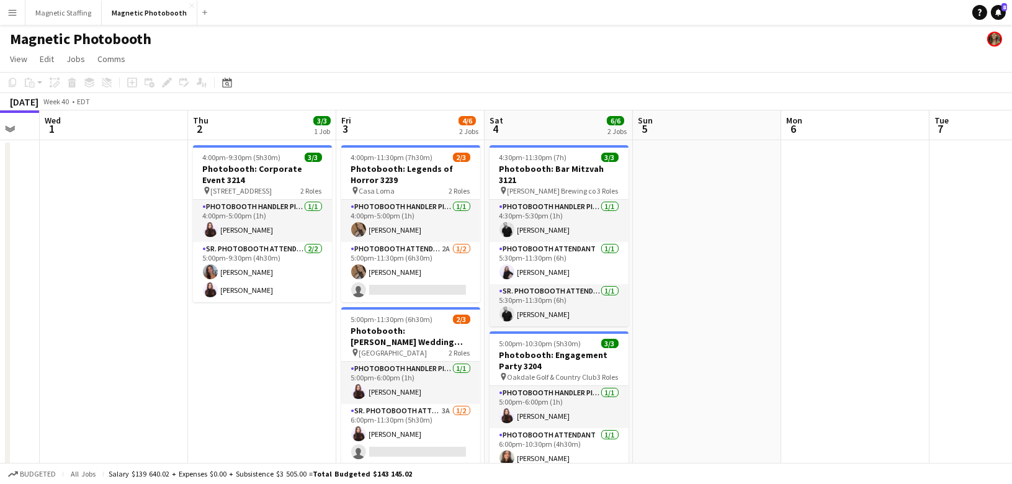
scroll to position [0, 343]
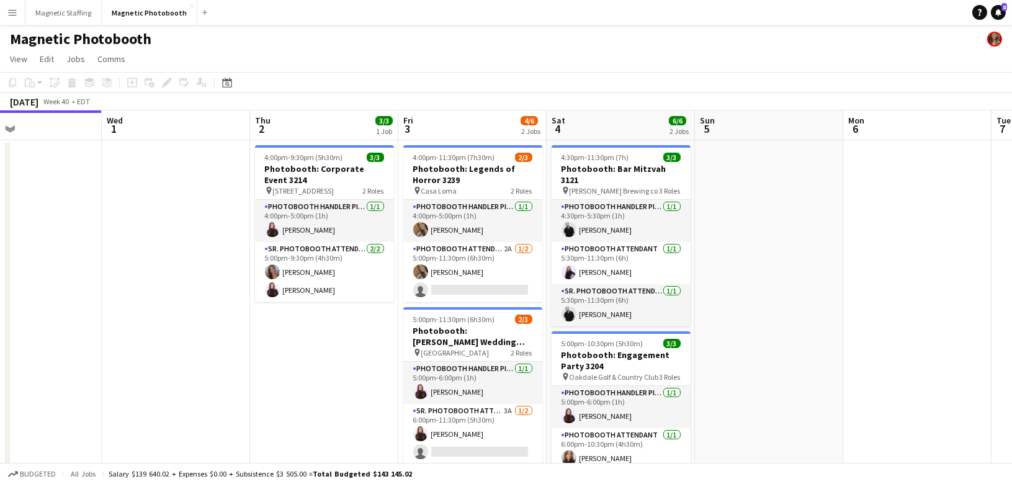
drag, startPoint x: 723, startPoint y: 367, endPoint x: -2, endPoint y: 383, distance: 725.7
click at [0, 383] on html "Menu Boards Boards Boards All jobs Status Workforce Workforce My Workforce Recr…" at bounding box center [506, 353] width 1012 height 706
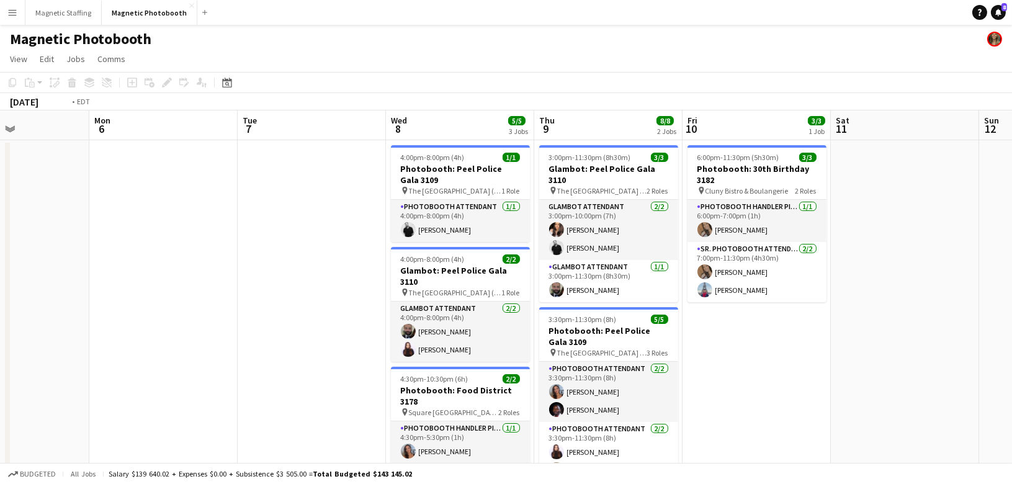
drag, startPoint x: 560, startPoint y: 353, endPoint x: -2, endPoint y: 359, distance: 563.0
click at [0, 359] on html "Menu Boards Boards Boards All jobs Status Workforce Workforce My Workforce Recr…" at bounding box center [506, 353] width 1012 height 706
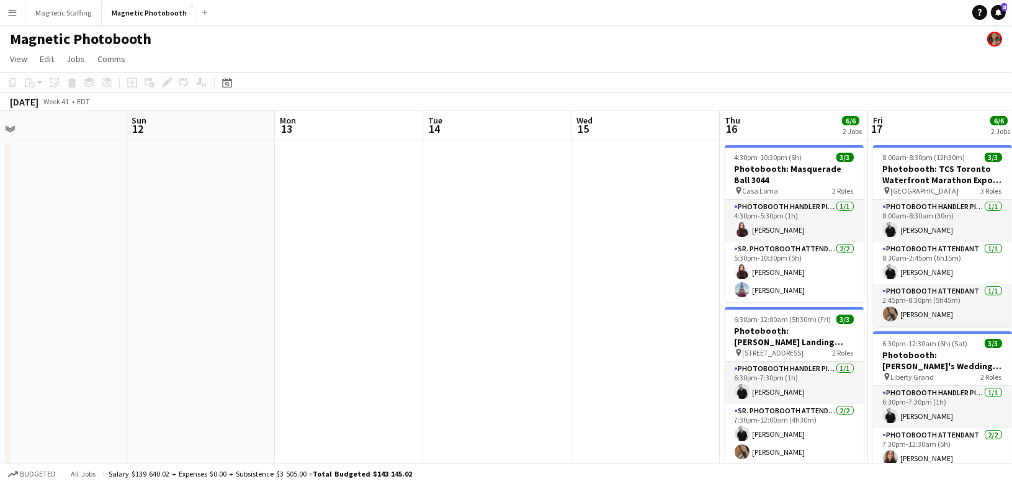
drag, startPoint x: 199, startPoint y: 314, endPoint x: -2, endPoint y: 325, distance: 201.4
click at [0, 325] on html "Menu Boards Boards Boards All jobs Status Workforce Workforce My Workforce Recr…" at bounding box center [506, 353] width 1012 height 706
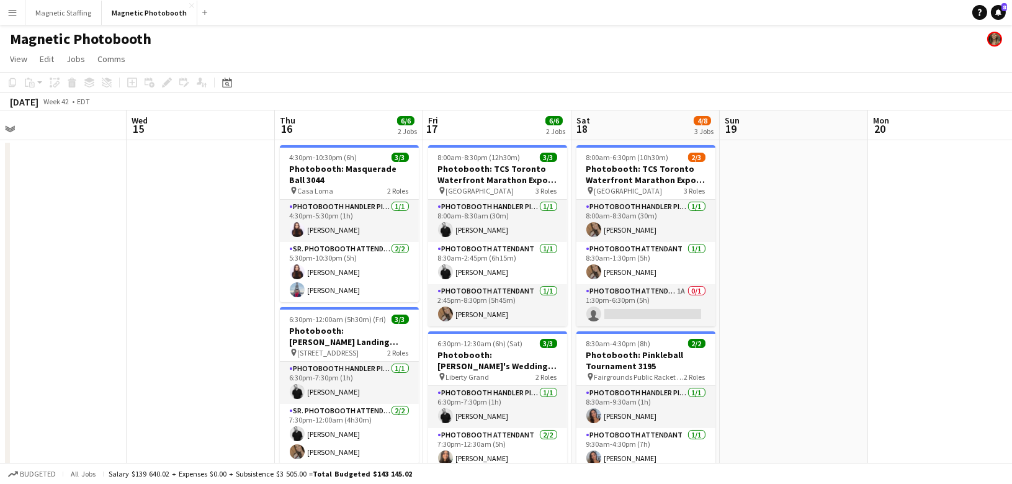
scroll to position [0, 312]
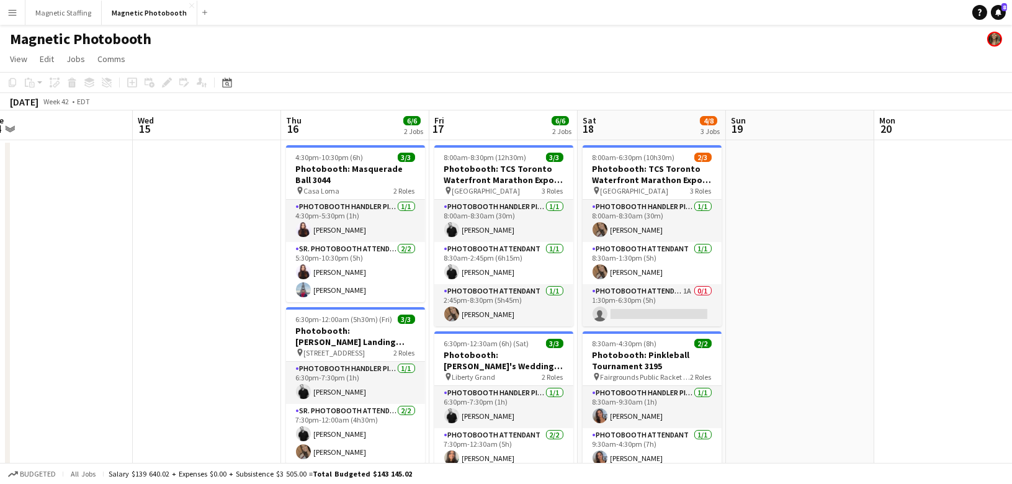
drag, startPoint x: 373, startPoint y: 299, endPoint x: -2, endPoint y: 320, distance: 376.1
click at [0, 320] on html "Menu Boards Boards Boards All jobs Status Workforce Workforce My Workforce Recr…" at bounding box center [506, 353] width 1012 height 706
click at [37, 8] on button "Magnetic Staffing Close" at bounding box center [63, 13] width 76 height 24
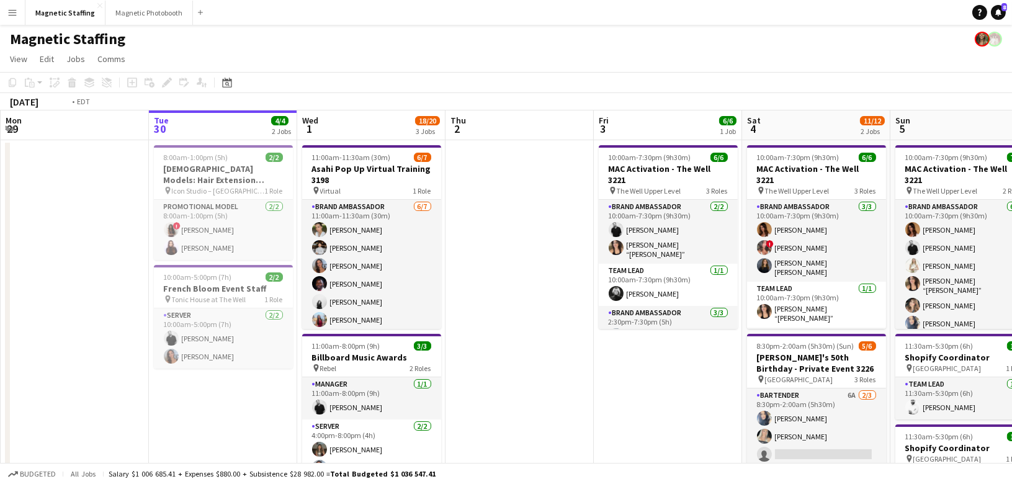
scroll to position [0, 410]
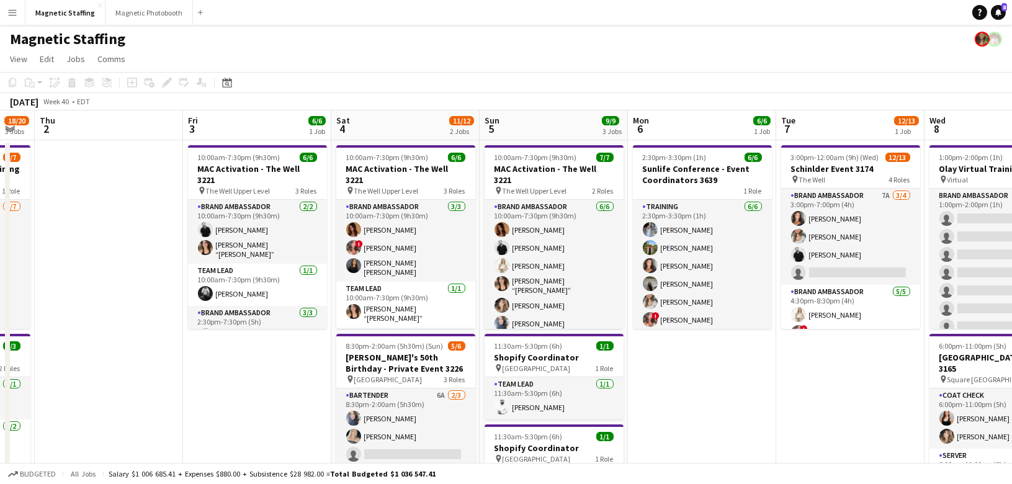
drag, startPoint x: 401, startPoint y: 279, endPoint x: -2, endPoint y: 334, distance: 407.2
click at [0, 334] on html "Menu Boards Boards Boards All jobs Status Workforce Workforce My Workforce Recr…" at bounding box center [506, 481] width 1012 height 962
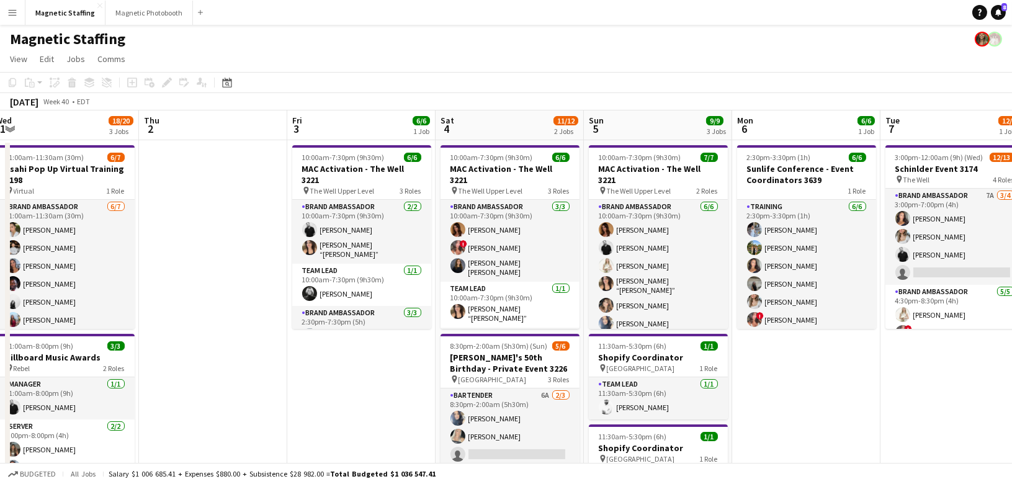
drag, startPoint x: 398, startPoint y: 308, endPoint x: -2, endPoint y: 338, distance: 401.5
click at [0, 338] on html "Menu Boards Boards Boards All jobs Status Workforce Workforce My Workforce Recr…" at bounding box center [506, 481] width 1012 height 962
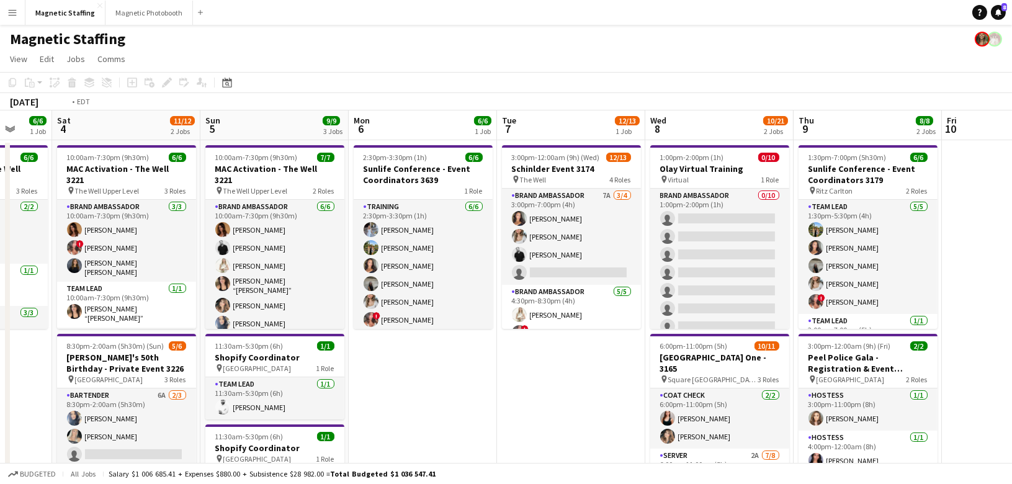
drag, startPoint x: 789, startPoint y: 300, endPoint x: 92, endPoint y: 324, distance: 697.4
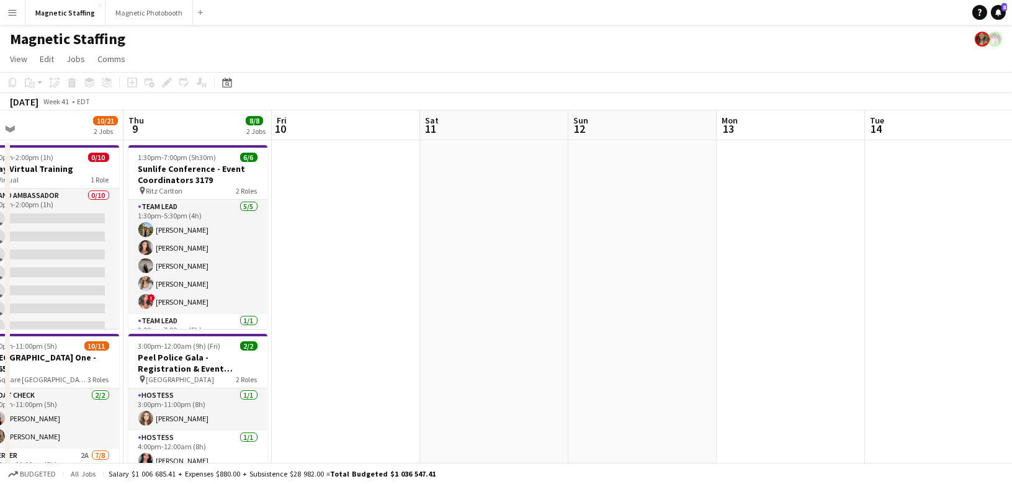
drag, startPoint x: 41, startPoint y: 328, endPoint x: -2, endPoint y: 359, distance: 53.8
click at [0, 359] on html "Menu Boards Boards Boards All jobs Status Workforce Workforce My Workforce Recr…" at bounding box center [506, 481] width 1012 height 962
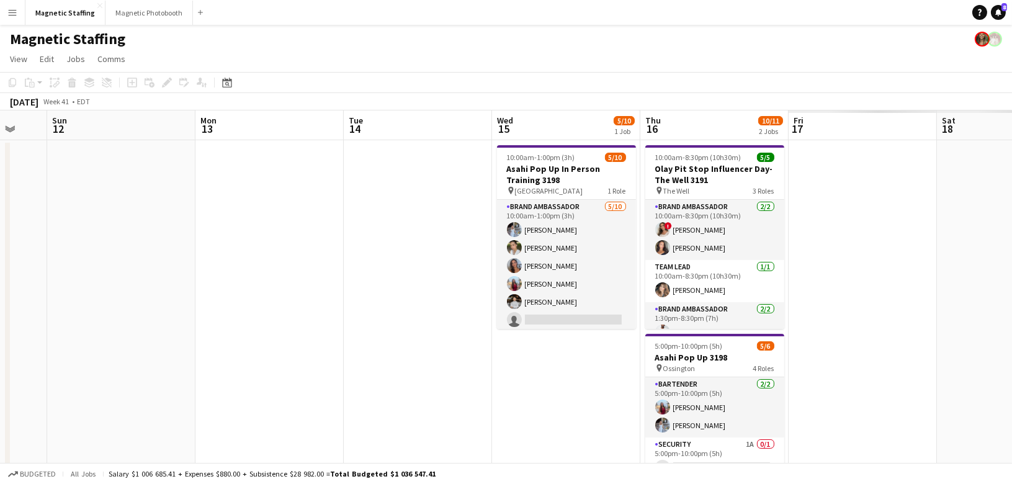
drag, startPoint x: 465, startPoint y: 369, endPoint x: -2, endPoint y: 382, distance: 467.6
click at [0, 382] on html "Menu Boards Boards Boards All jobs Status Workforce Workforce My Workforce Recr…" at bounding box center [506, 481] width 1012 height 962
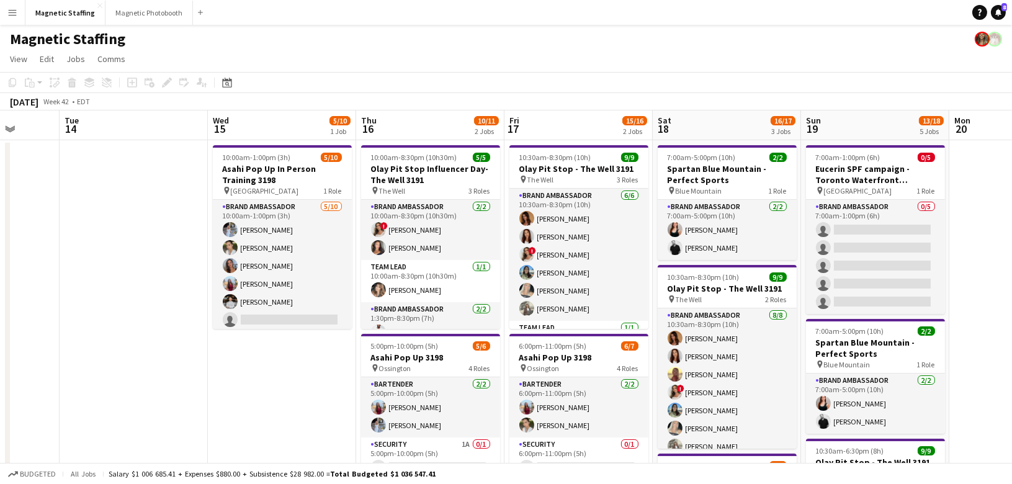
scroll to position [0, 421]
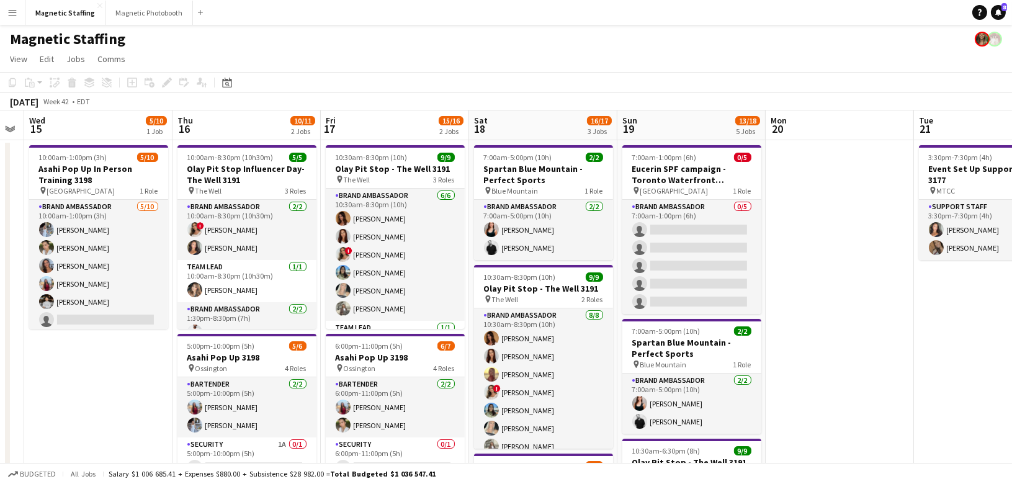
drag, startPoint x: 377, startPoint y: 358, endPoint x: 125, endPoint y: 355, distance: 252.6
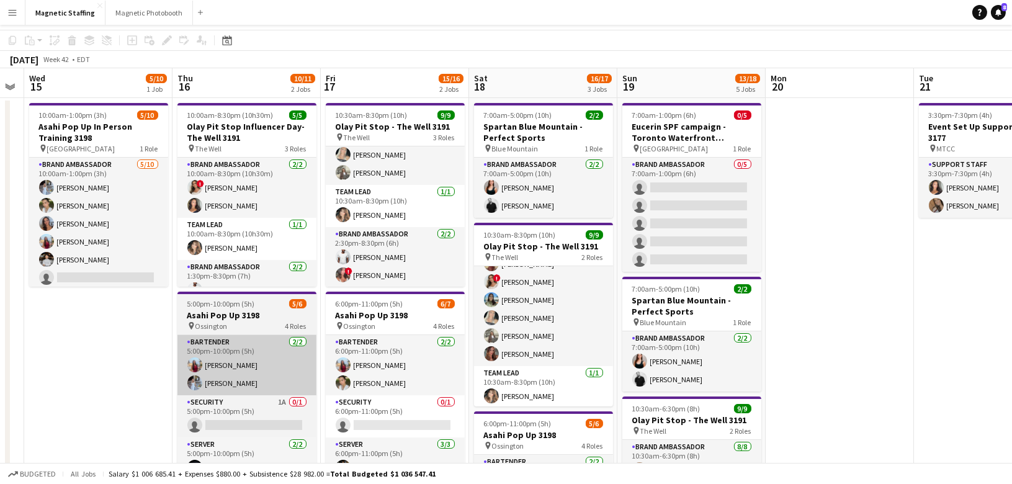
scroll to position [0, 0]
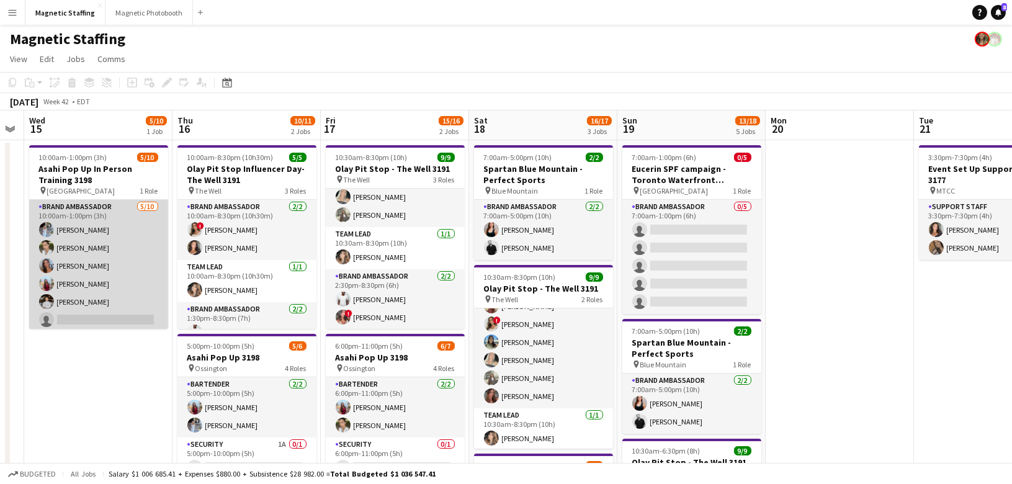
click at [107, 280] on app-card-role "Brand Ambassador 5/10 10:00am-1:00pm (3h) Heather Siemonsen Mia Truong Diana Mi…" at bounding box center [98, 302] width 139 height 204
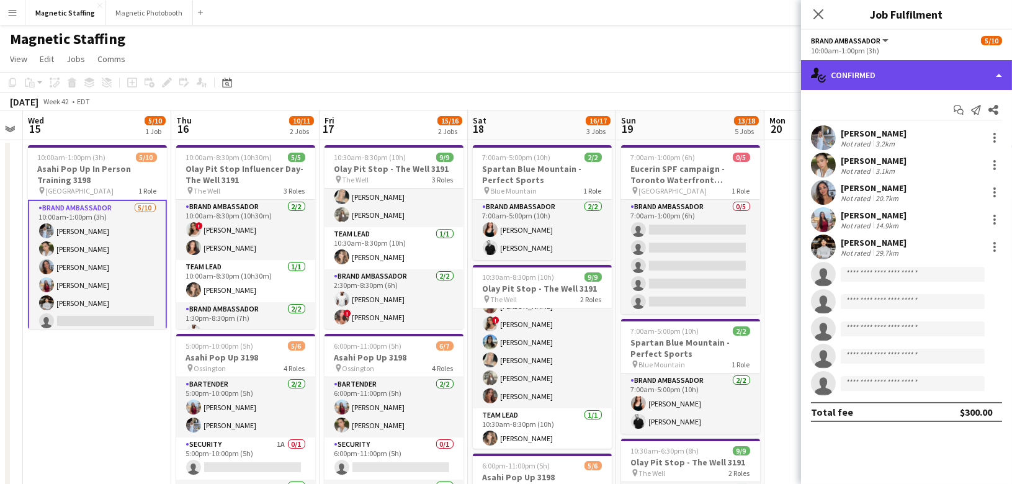
click at [922, 74] on div "single-neutral-actions-check-2 Confirmed" at bounding box center [906, 75] width 211 height 30
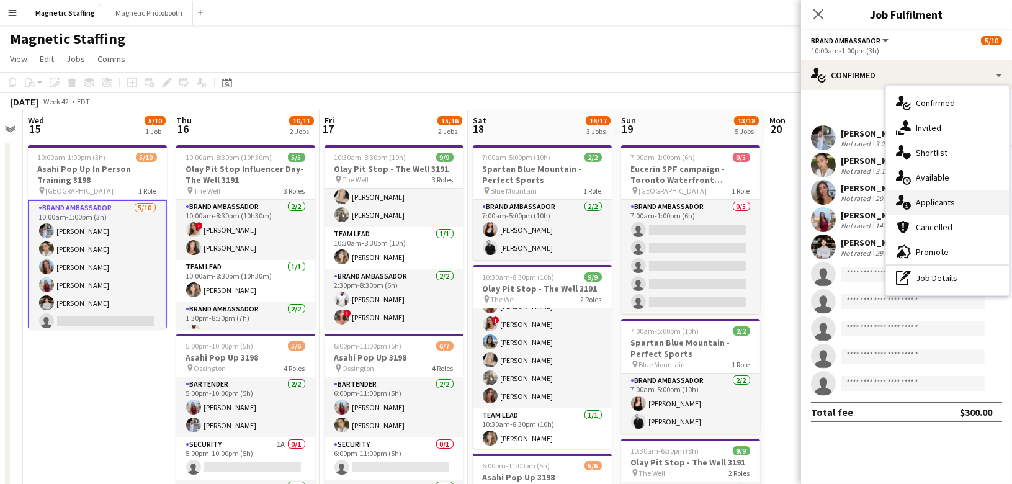
click at [923, 209] on div "single-neutral-actions-information Applicants" at bounding box center [947, 202] width 123 height 25
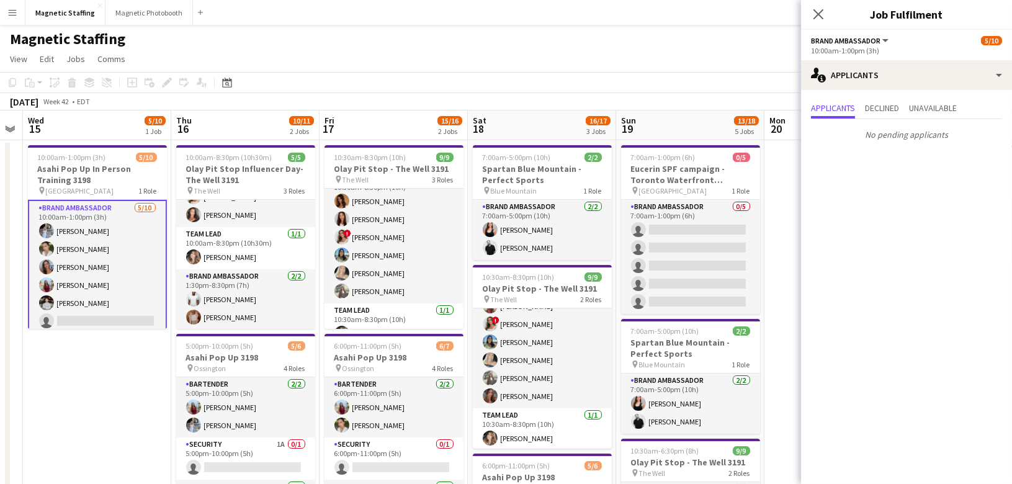
scroll to position [0, 0]
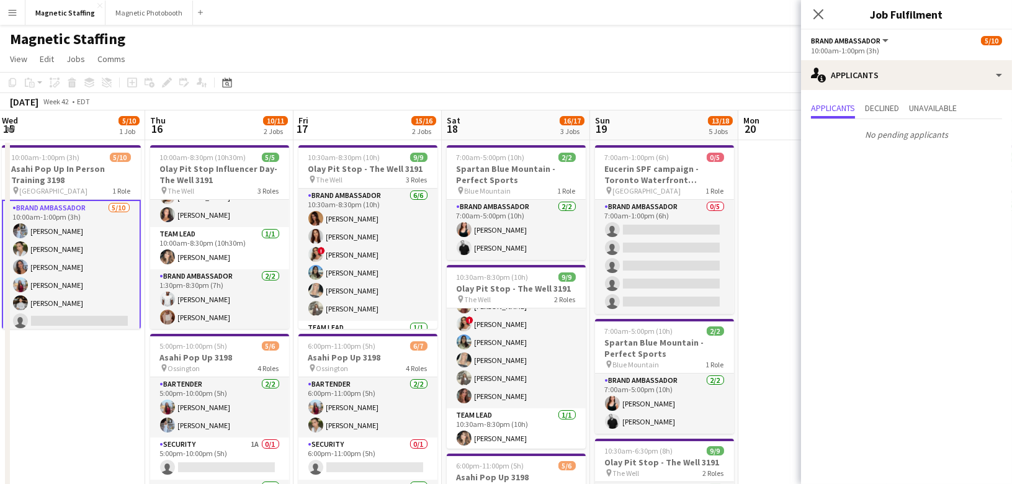
drag, startPoint x: 418, startPoint y: 290, endPoint x: 354, endPoint y: 285, distance: 64.1
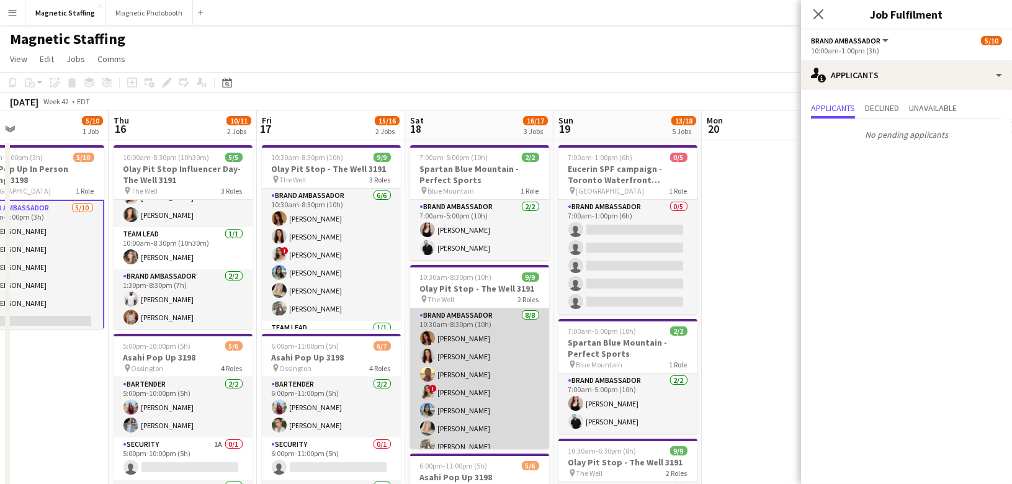
scroll to position [70, 0]
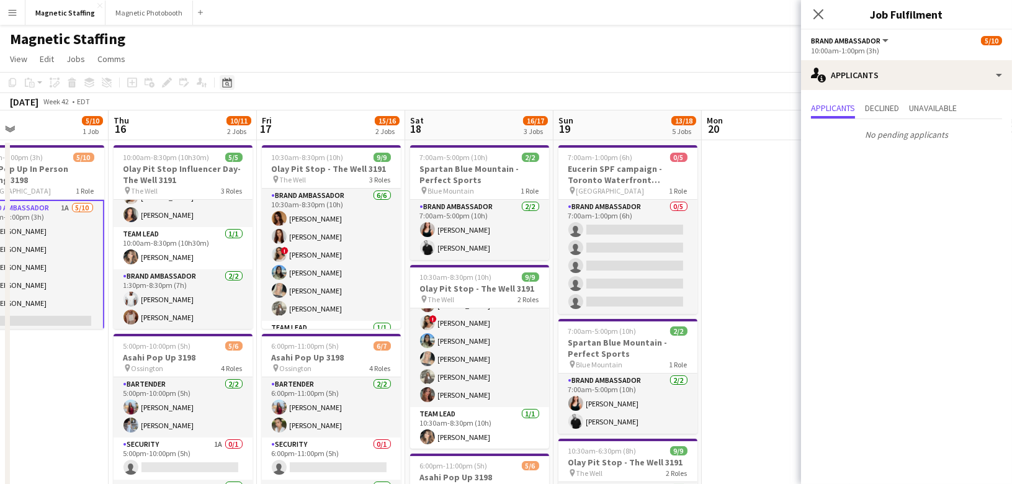
click at [228, 83] on icon at bounding box center [227, 84] width 4 height 4
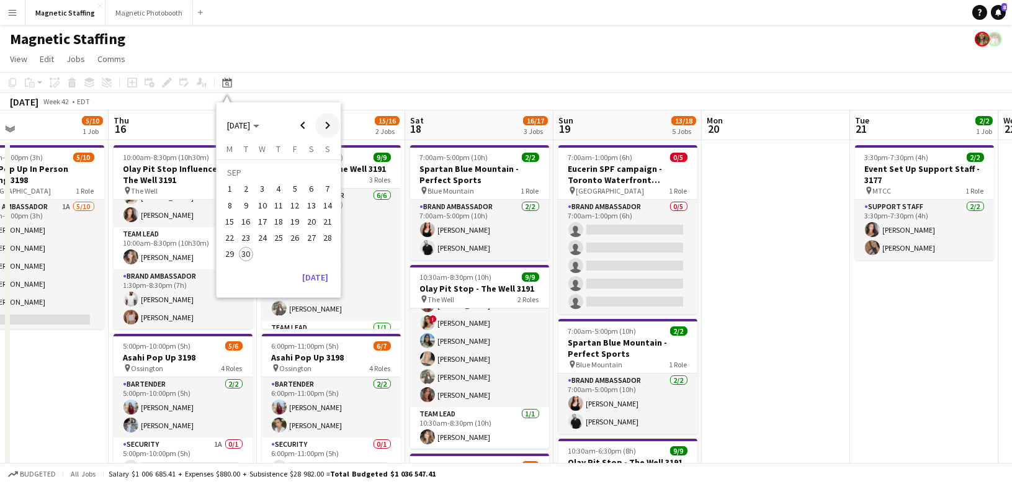
click at [326, 125] on span "Next month" at bounding box center [327, 125] width 25 height 25
click at [243, 210] on span "7" at bounding box center [246, 205] width 15 height 15
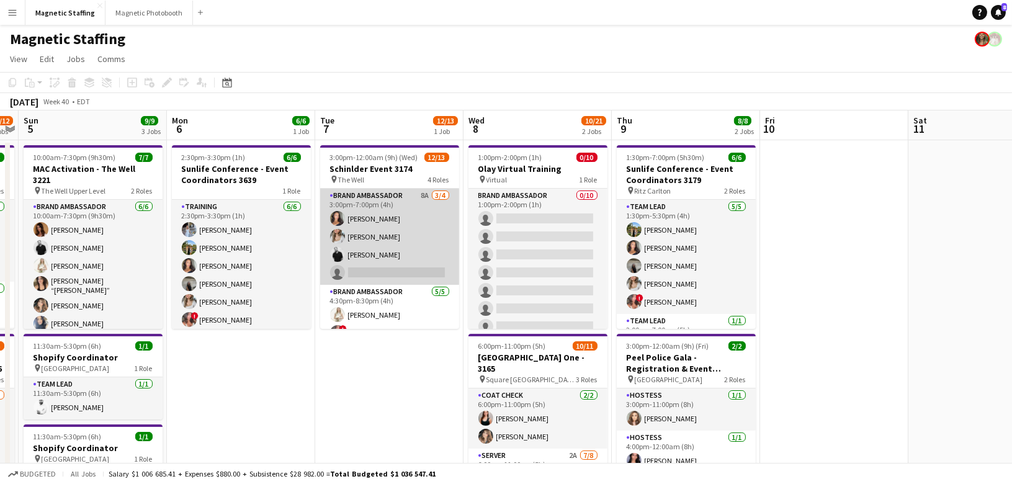
click at [362, 254] on app-card-role "Brand Ambassador 8A [DATE] 3:00pm-7:00pm (4h) [PERSON_NAME] [PERSON_NAME] [PERS…" at bounding box center [389, 237] width 139 height 96
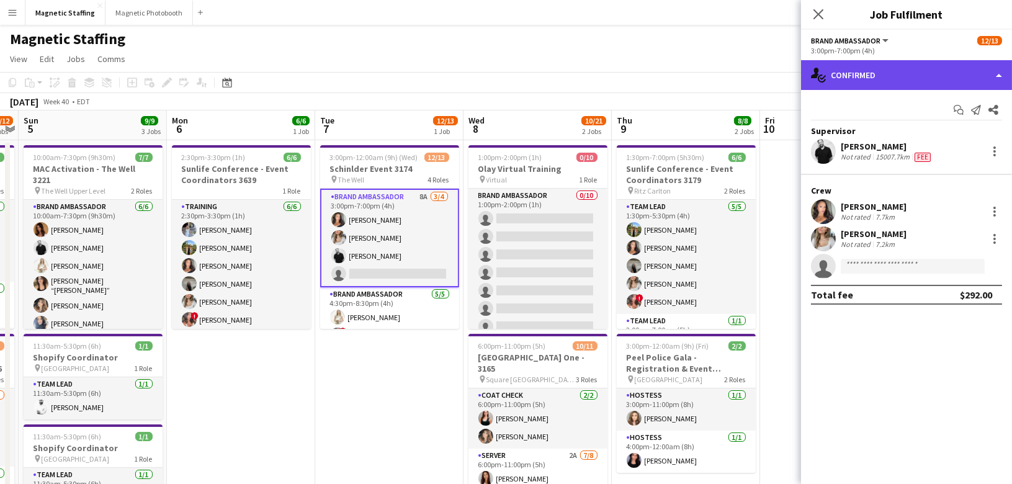
click at [933, 76] on div "single-neutral-actions-check-2 Confirmed" at bounding box center [906, 75] width 211 height 30
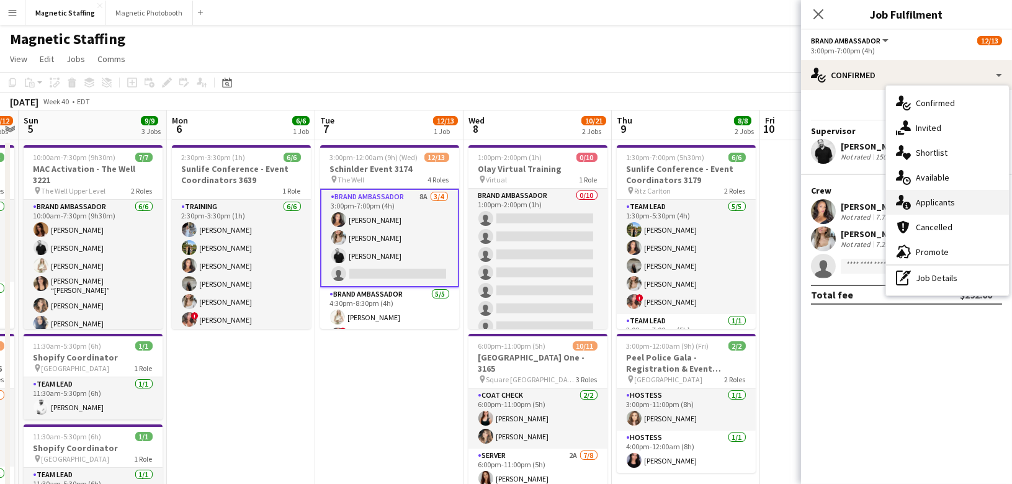
click at [924, 207] on span "Applicants" at bounding box center [935, 202] width 39 height 11
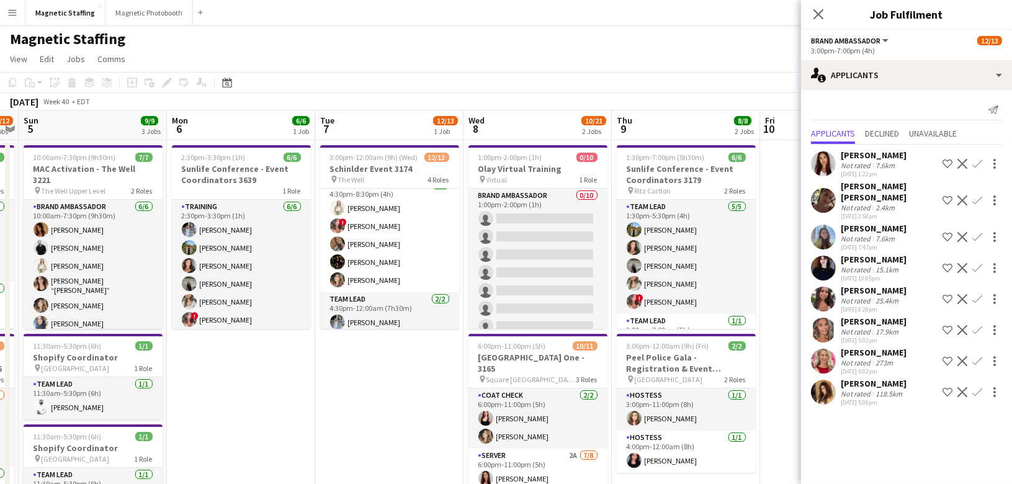
click at [385, 266] on app-card-role "Brand Ambassador [DATE] 4:30pm-8:30pm (4h) [PERSON_NAME] ! [PERSON_NAME] [PERSO…" at bounding box center [389, 235] width 139 height 114
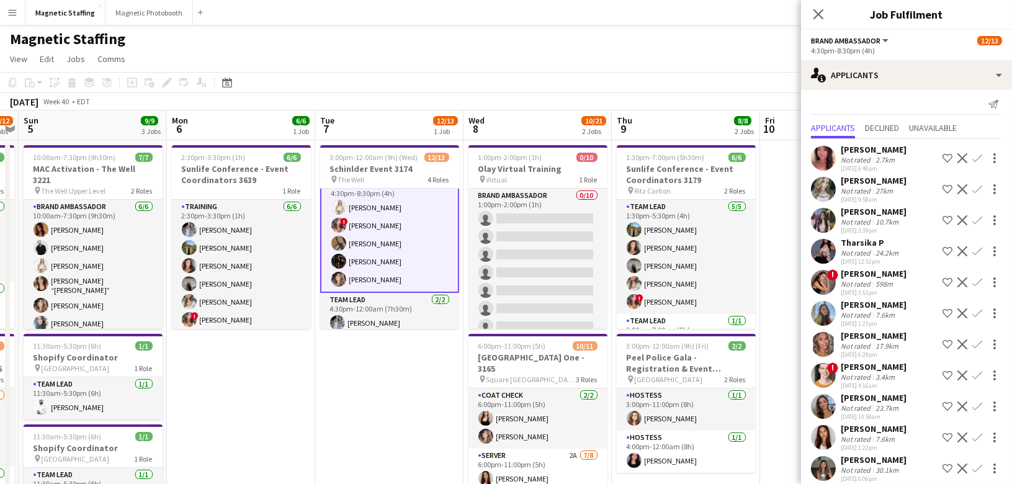
scroll to position [0, 0]
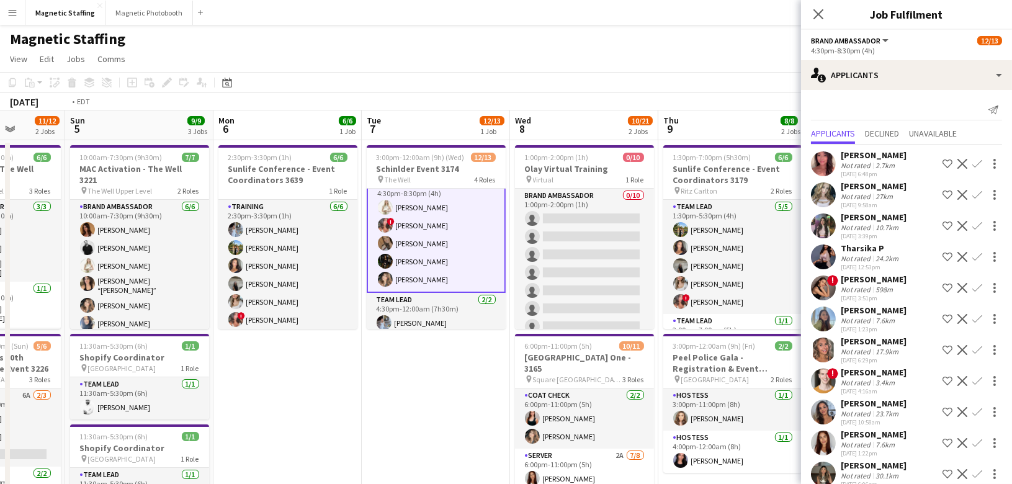
drag, startPoint x: 82, startPoint y: 241, endPoint x: -2, endPoint y: 257, distance: 85.9
click at [0, 257] on html "Menu Boards Boards Boards All jobs Status Workforce Workforce My Workforce Recr…" at bounding box center [506, 481] width 1012 height 962
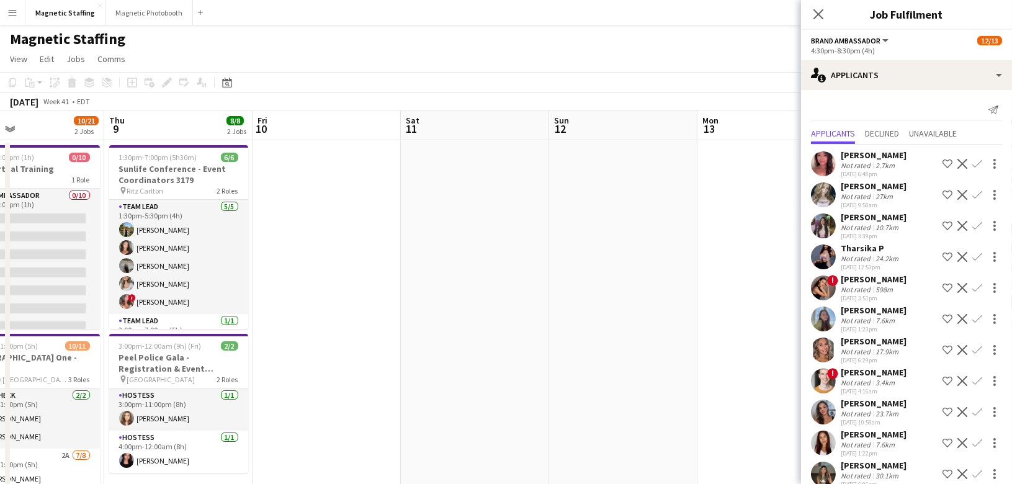
drag, startPoint x: 126, startPoint y: 284, endPoint x: 6, endPoint y: 286, distance: 119.8
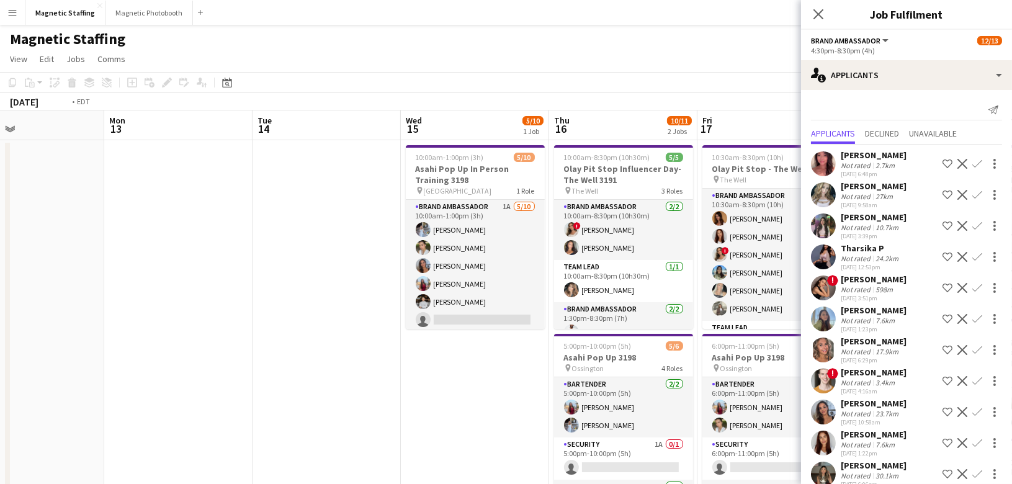
scroll to position [0, 408]
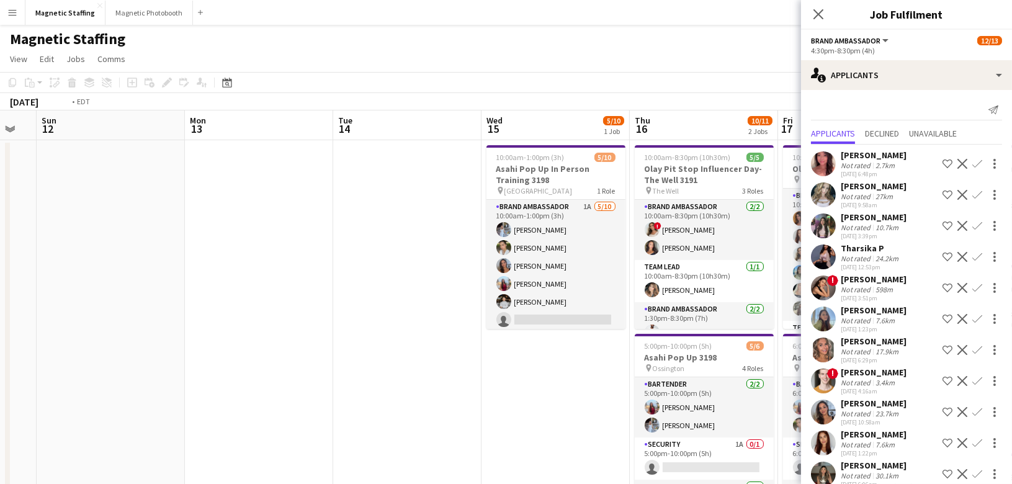
drag, startPoint x: 341, startPoint y: 297, endPoint x: -2, endPoint y: 317, distance: 344.4
click at [0, 317] on html "Menu Boards Boards Boards All jobs Status Workforce Workforce My Workforce Recr…" at bounding box center [506, 481] width 1012 height 962
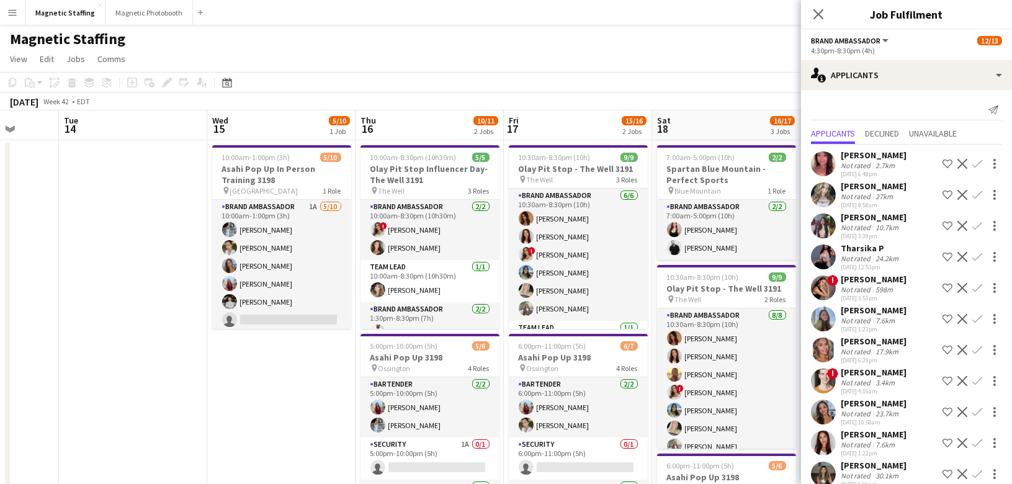
drag, startPoint x: 353, startPoint y: 299, endPoint x: 261, endPoint y: 299, distance: 92.5
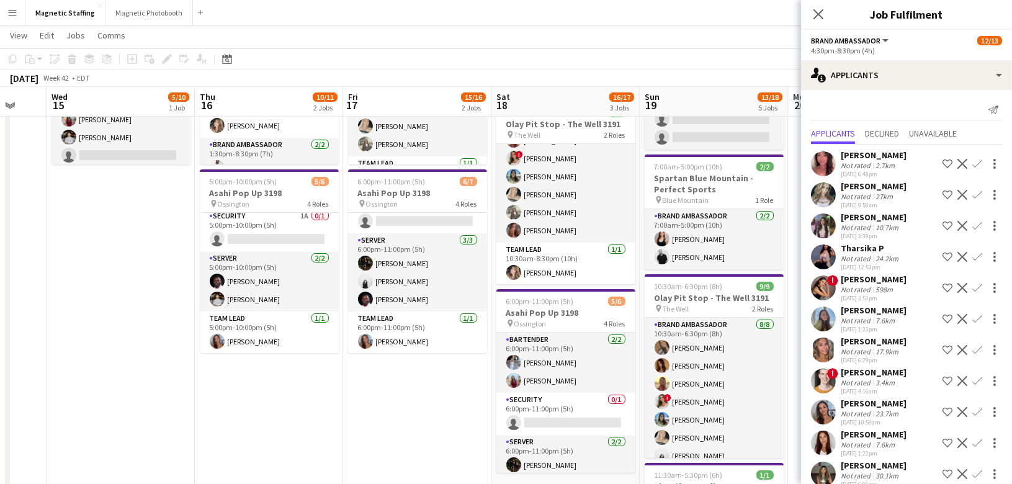
scroll to position [64, 0]
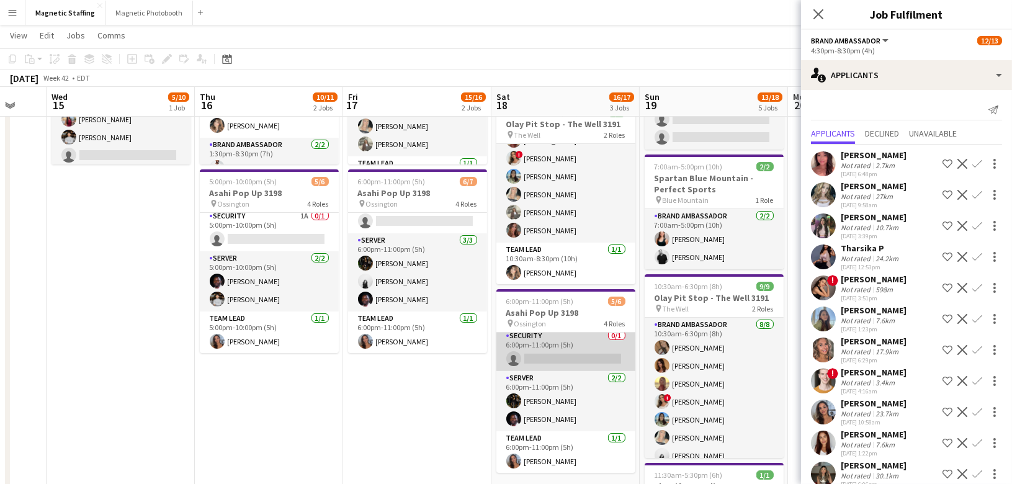
click at [567, 357] on app-card-role "Security 0/1 6:00pm-11:00pm (5h) single-neutral-actions" at bounding box center [566, 350] width 139 height 42
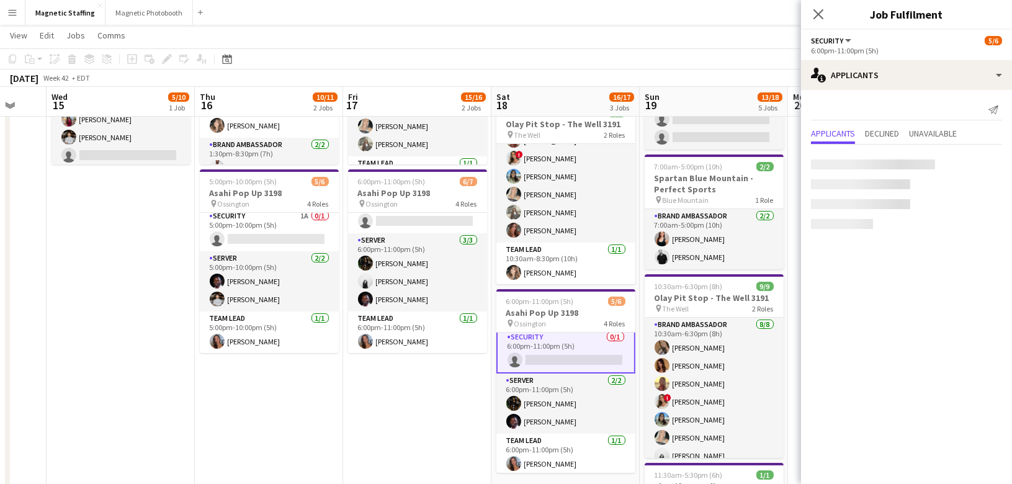
scroll to position [65, 0]
click at [234, 56] on div "Date picker" at bounding box center [227, 59] width 15 height 15
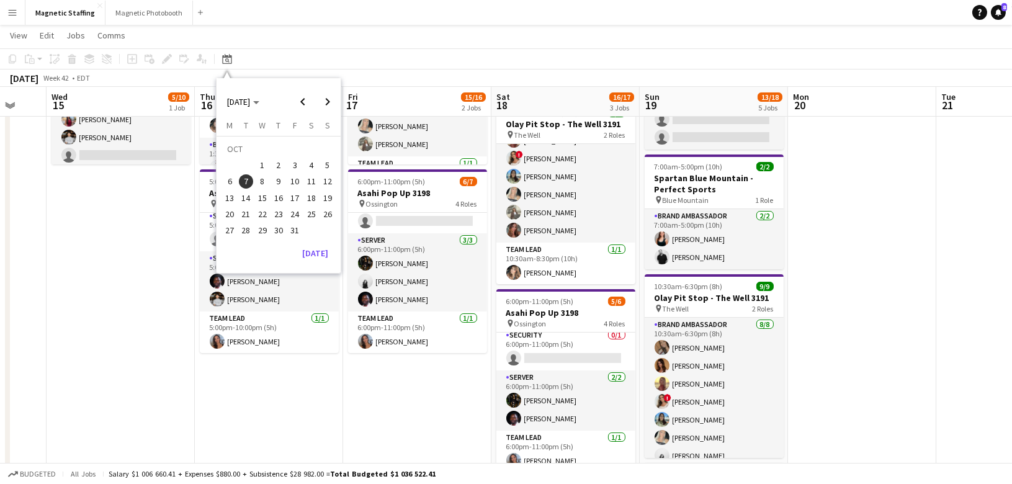
scroll to position [64, 0]
click at [308, 254] on button "[DATE]" at bounding box center [315, 253] width 36 height 20
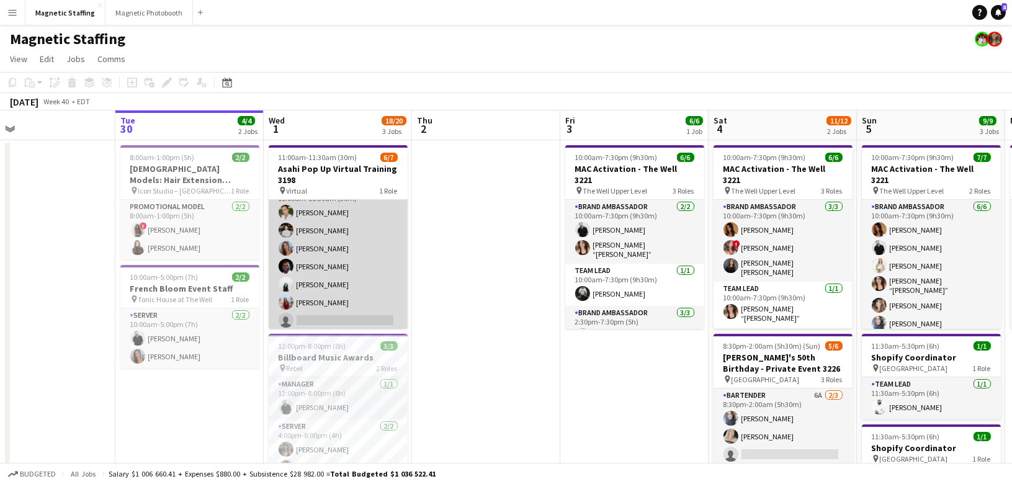
scroll to position [20, 0]
click at [359, 254] on app-card-role "Brand Ambassador 1A 6/7 11:00am-11:30am (30m) Mia Truong Philip Kim Diana Micha…" at bounding box center [338, 254] width 139 height 150
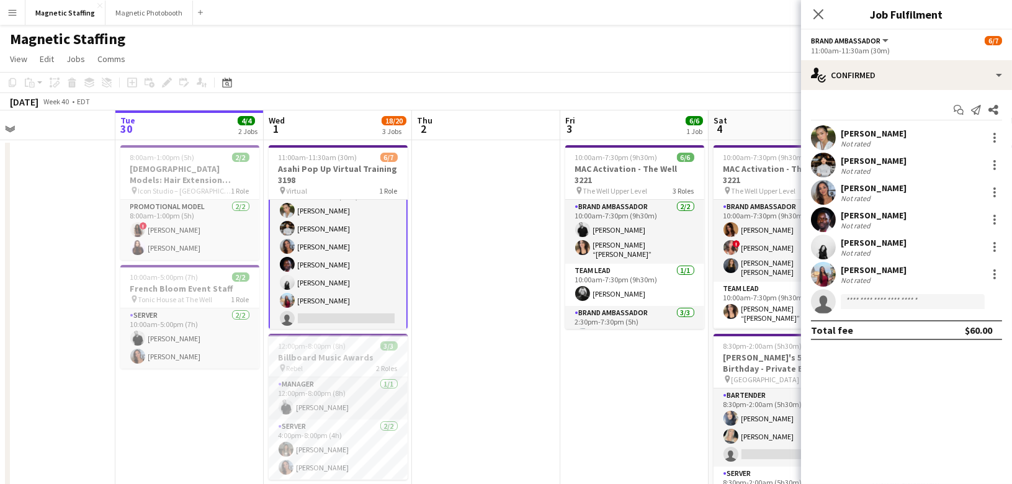
scroll to position [22, 0]
click at [824, 198] on app-user-avatar at bounding box center [823, 192] width 25 height 25
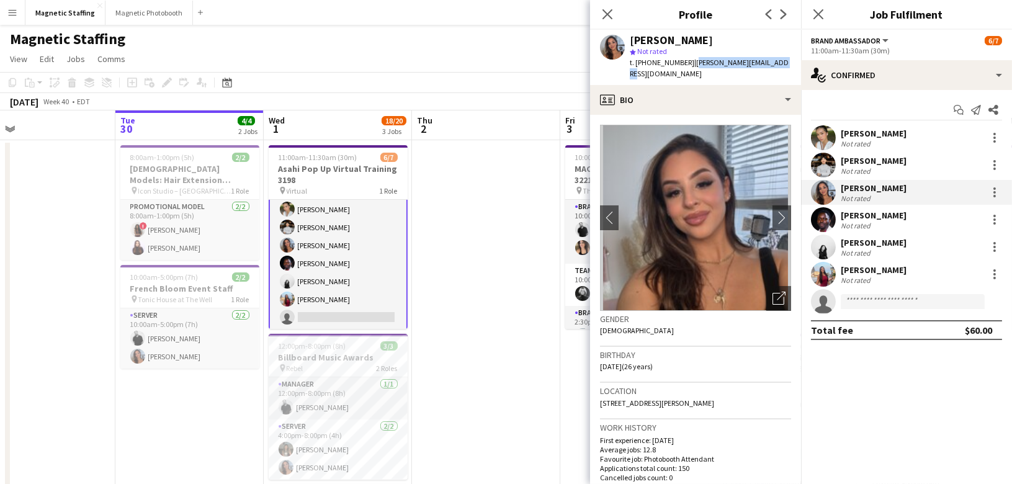
drag, startPoint x: 686, startPoint y: 63, endPoint x: 770, endPoint y: 65, distance: 84.4
click at [770, 65] on span "| diana.pagani@hotmail.com" at bounding box center [709, 68] width 159 height 20
copy span "diana.pagani@hotmail.com"
click at [0, 0] on body "Menu Boards Boards Boards All jobs Status Workforce Workforce My Workforce Recr…" at bounding box center [506, 481] width 1012 height 962
click at [820, 163] on app-user-avatar at bounding box center [823, 165] width 25 height 25
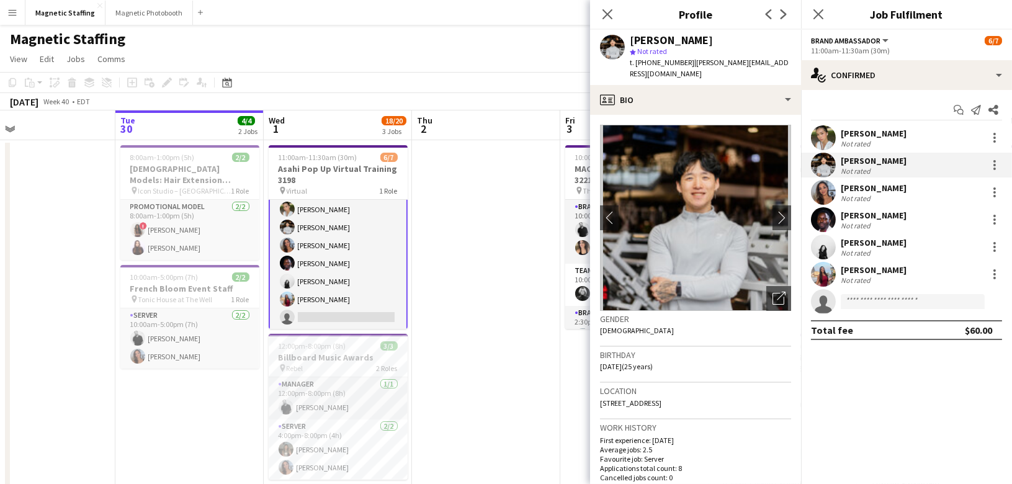
drag, startPoint x: 686, startPoint y: 63, endPoint x: 771, endPoint y: 63, distance: 84.4
click at [771, 63] on app-profile-header "Philip Kim star Not rated t. +16474602265 | kim.phil1@outlook.com" at bounding box center [695, 57] width 211 height 55
drag, startPoint x: 688, startPoint y: 60, endPoint x: 768, endPoint y: 60, distance: 80.1
click at [773, 60] on app-profile-header "Philip Kim star Not rated t. +16474602265 | kim.phil1@outlook.com" at bounding box center [695, 57] width 211 height 55
copy span "kim.phil1@outlook.com"
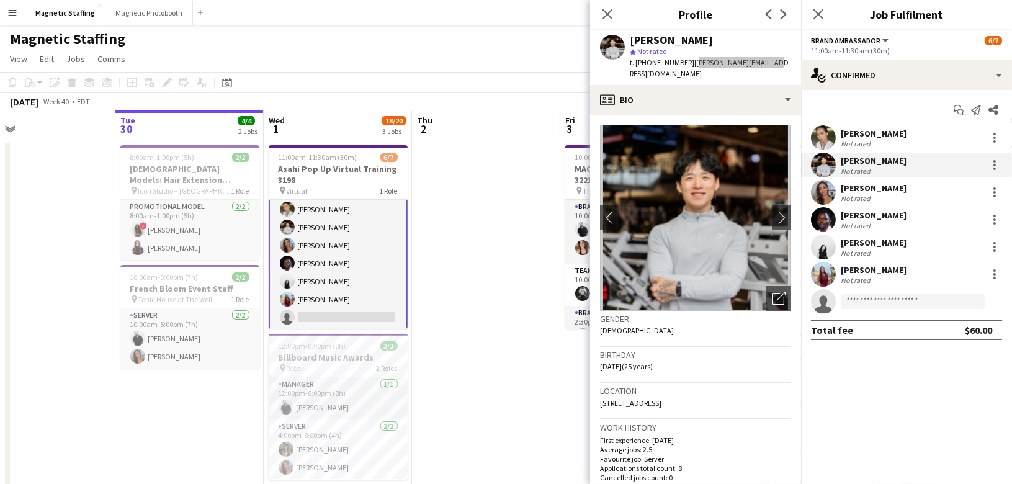
drag, startPoint x: 744, startPoint y: 61, endPoint x: 632, endPoint y: 63, distance: 111.7
click at [0, 0] on body "Menu Boards Boards Boards All jobs Status Workforce Workforce My Workforce Recr…" at bounding box center [506, 481] width 1012 height 962
click at [294, 287] on app-card-role "Brand Ambassador 1A 6/7 11:00am-11:30am (30m) Mia Truong Philip Kim Diana Micha…" at bounding box center [338, 254] width 139 height 153
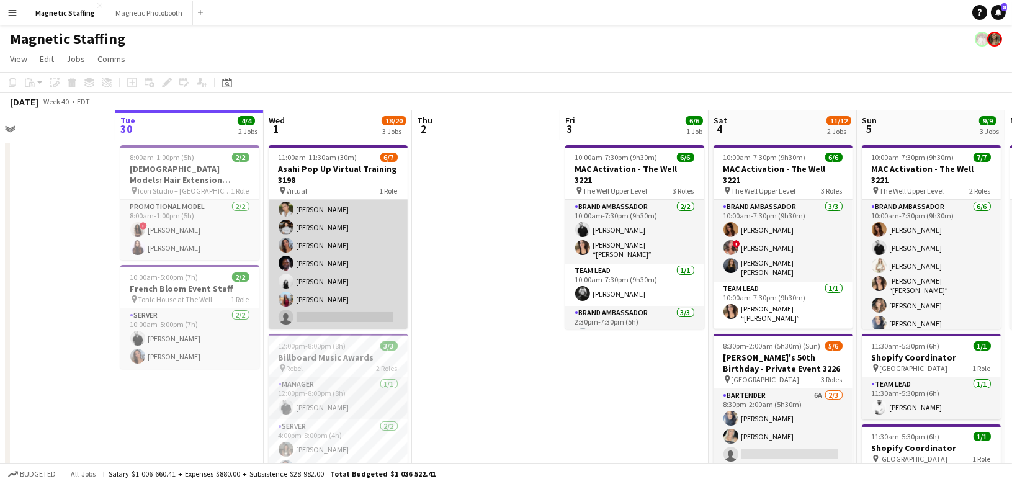
click at [294, 287] on app-card-role "Brand Ambassador 1A 6/7 11:00am-11:30am (30m) Mia Truong Philip Kim Diana Micha…" at bounding box center [338, 254] width 139 height 150
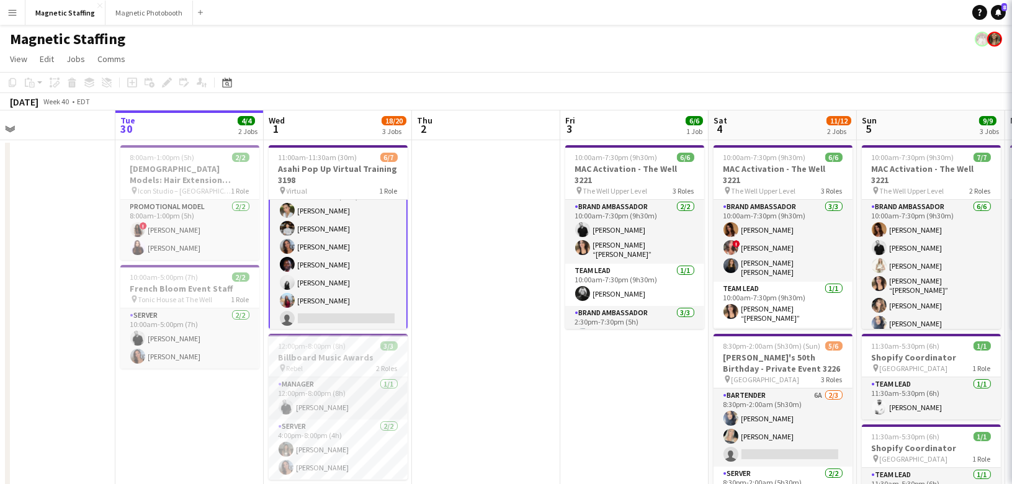
scroll to position [22, 0]
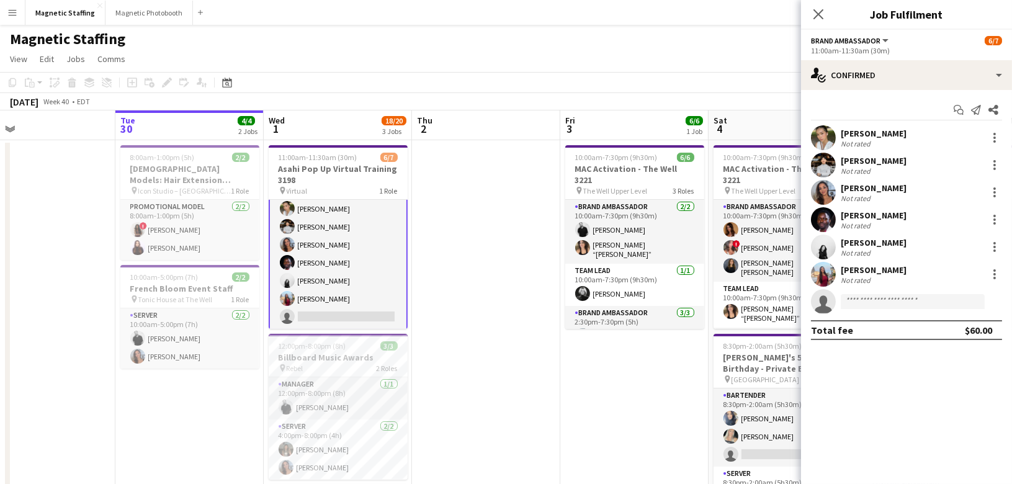
click at [832, 242] on app-user-avatar at bounding box center [823, 247] width 25 height 25
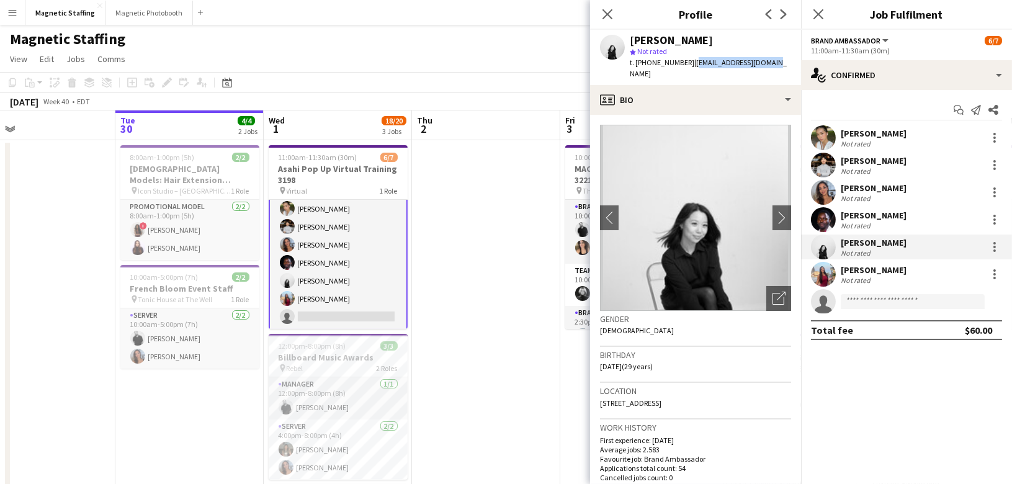
drag, startPoint x: 686, startPoint y: 62, endPoint x: 773, endPoint y: 61, distance: 86.9
click at [773, 61] on div "angel kim star Not rated t. +16475263825 | heyangelkim@gmail.com" at bounding box center [695, 57] width 211 height 55
copy span "heyangelkim@gmail.com"
drag, startPoint x: 749, startPoint y: 61, endPoint x: 472, endPoint y: 5, distance: 282.5
click at [0, 0] on body "Menu Boards Boards Boards All jobs Status Workforce Workforce My Workforce Recr…" at bounding box center [506, 481] width 1012 height 962
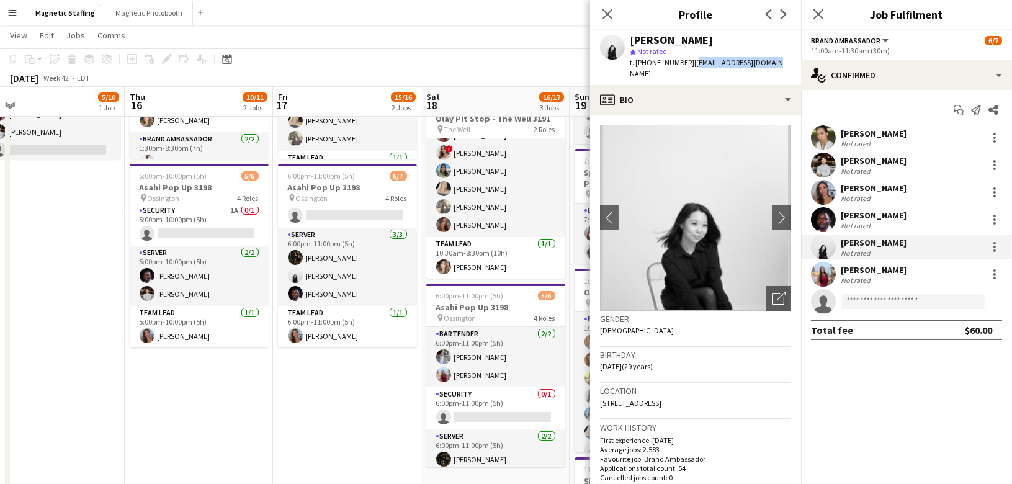
scroll to position [64, 0]
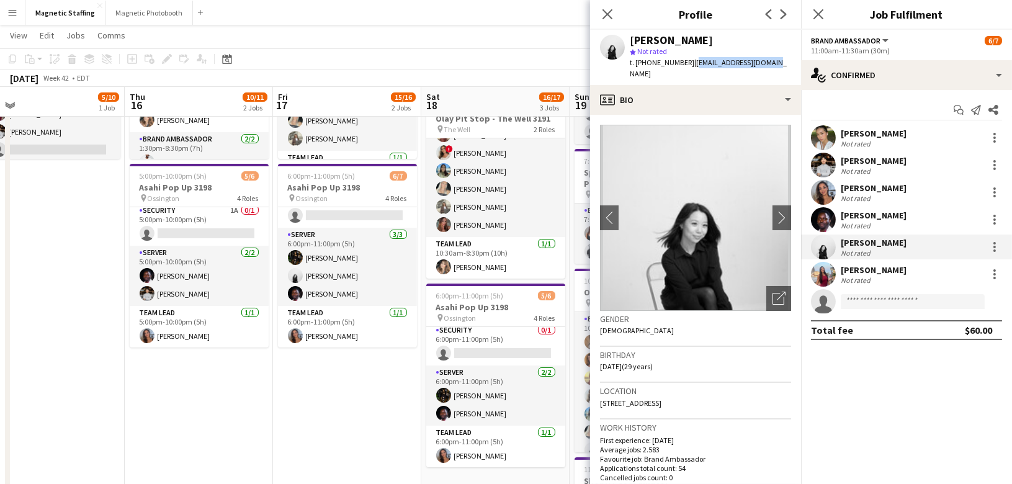
click at [451, 389] on app-card-role "Server 2/2 6:00pm-11:00pm (5h) Hanna Lee Anthony Kerr" at bounding box center [495, 396] width 139 height 60
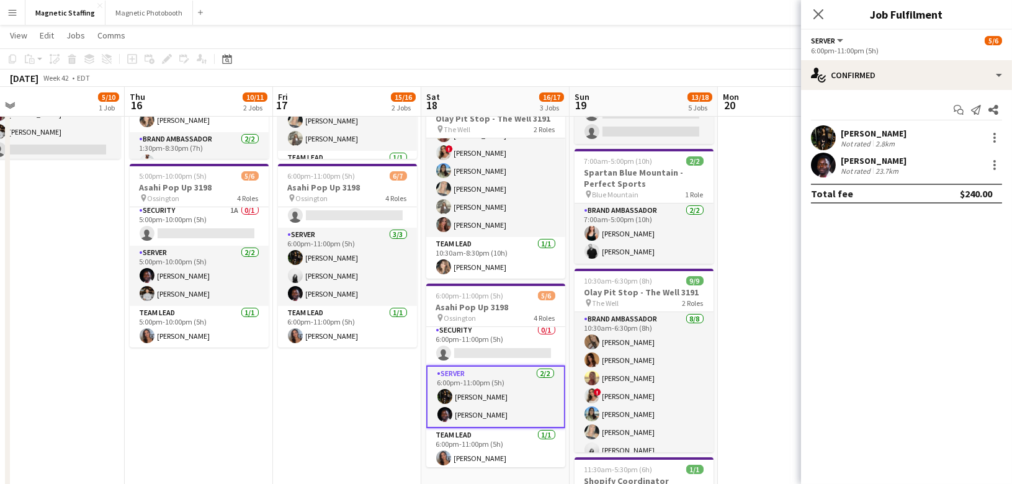
click at [826, 135] on app-user-avatar at bounding box center [823, 137] width 25 height 25
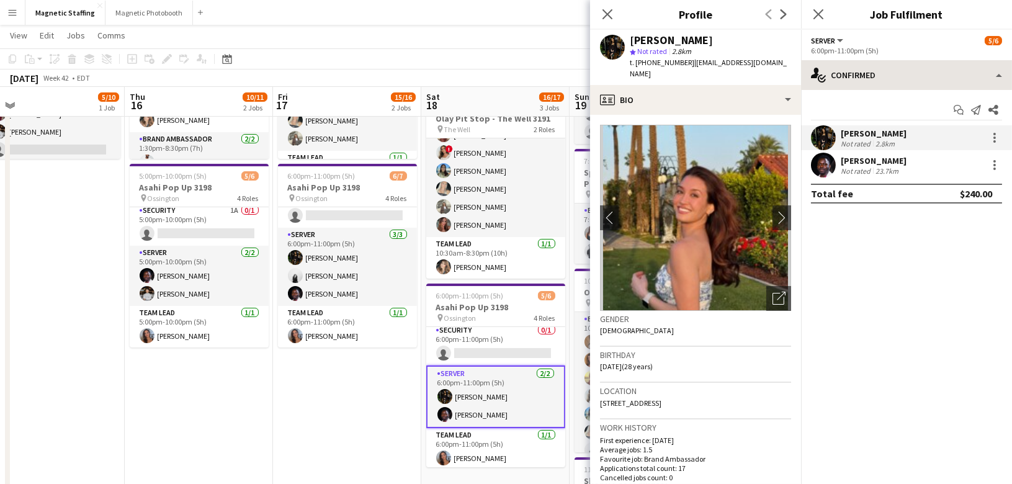
drag, startPoint x: 685, startPoint y: 61, endPoint x: 809, endPoint y: 61, distance: 124.1
click at [809, 61] on body "Menu Boards Boards Boards All jobs Status Workforce Workforce My Workforce Recr…" at bounding box center [506, 311] width 1012 height 961
drag, startPoint x: 778, startPoint y: 61, endPoint x: 686, endPoint y: 62, distance: 91.9
click at [686, 62] on div "Hanna Lee star Not rated 2.8km t. +16138541335 | hannachristinelee@gmail.com" at bounding box center [695, 57] width 211 height 55
copy span "hannachristinelee@gmail.com"
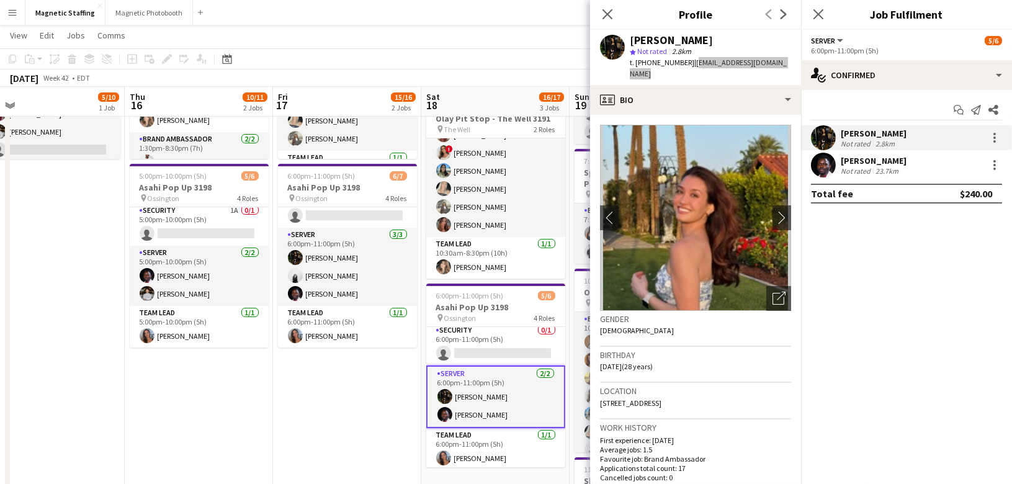
click at [0, 0] on body "Menu Boards Boards Boards All jobs Status Workforce Workforce My Workforce Recr…" at bounding box center [506, 311] width 1012 height 961
click at [226, 57] on icon at bounding box center [226, 59] width 9 height 10
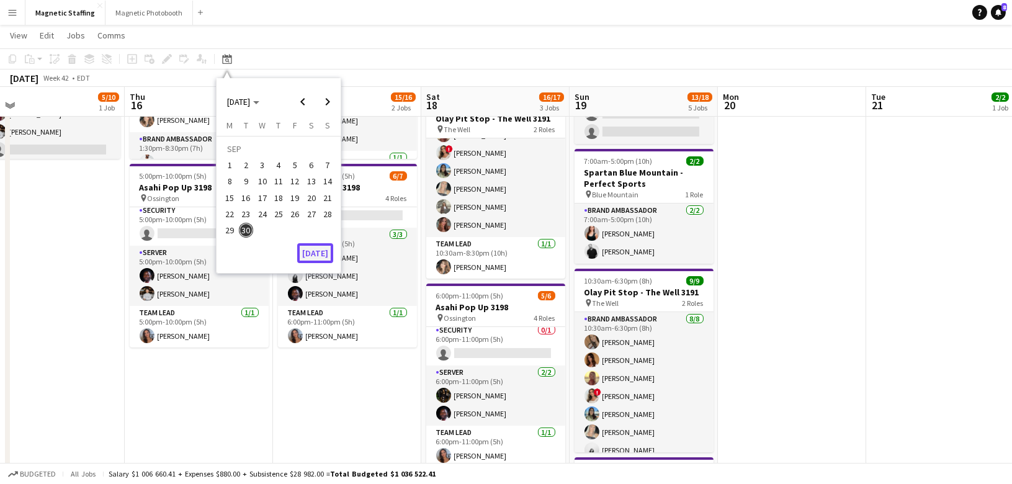
click at [310, 250] on button "[DATE]" at bounding box center [315, 253] width 36 height 20
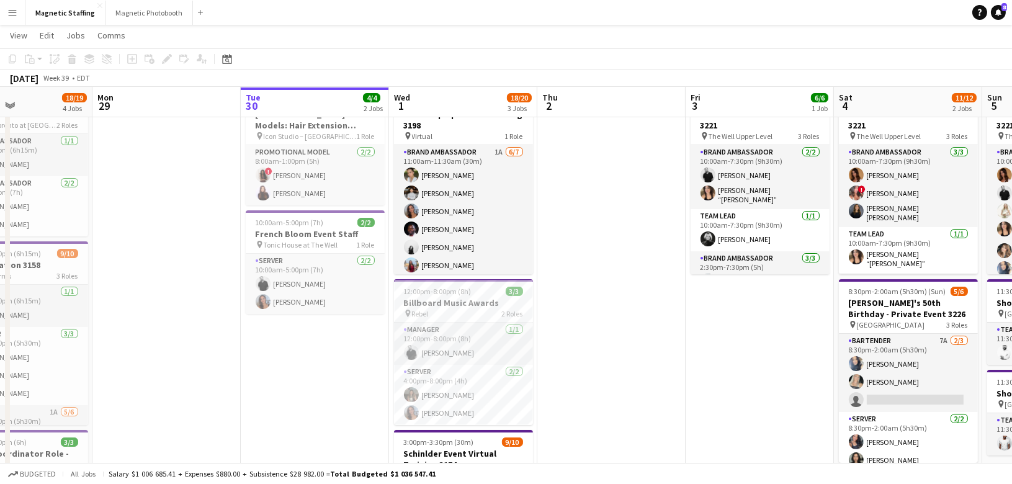
scroll to position [58, 0]
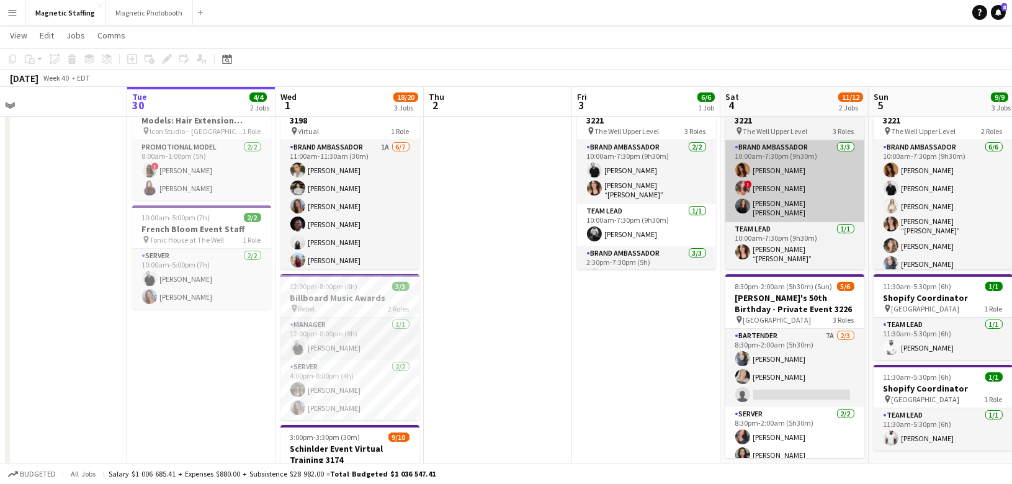
drag, startPoint x: 619, startPoint y: 226, endPoint x: 472, endPoint y: 194, distance: 150.6
click at [128, 227] on app-calendar-viewport "Sat 27 11/11 5 Jobs Sun 28 18/19 4 Jobs Mon 29 Tue 30 4/4 2 Jobs Wed 1 18/20 3 …" at bounding box center [506, 435] width 1012 height 891
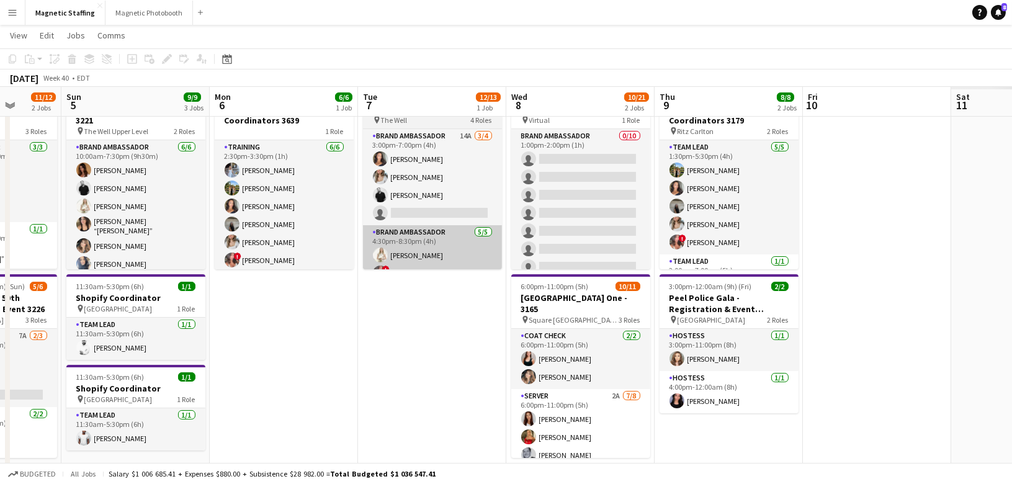
drag, startPoint x: 771, startPoint y: 275, endPoint x: 283, endPoint y: 256, distance: 488.8
click at [210, 282] on app-calendar-viewport "Thu 2 Fri 3 6/6 1 Job Sat 4 11/12 2 Jobs Sun 5 9/9 3 Jobs Mon 6 6/6 1 Job Tue 7…" at bounding box center [506, 435] width 1012 height 891
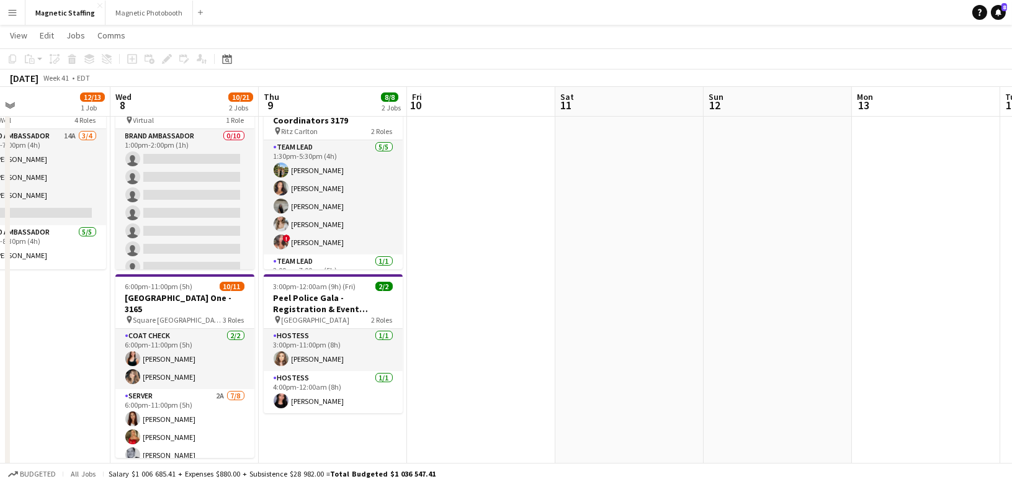
drag, startPoint x: 807, startPoint y: 294, endPoint x: 237, endPoint y: 321, distance: 570.4
click at [239, 320] on app-calendar-viewport "Sun 5 9/9 3 Jobs Mon 6 6/6 1 Job Tue 7 12/13 1 Job Wed 8 10/21 2 Jobs Thu 9 8/8…" at bounding box center [506, 435] width 1012 height 891
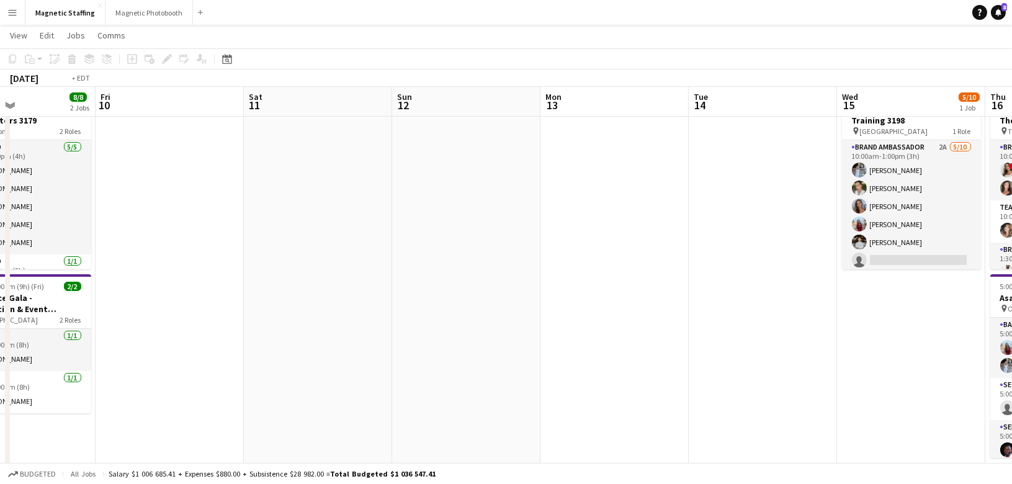
drag, startPoint x: 713, startPoint y: 330, endPoint x: 126, endPoint y: 330, distance: 586.5
click at [130, 330] on app-calendar-viewport "Tue 7 12/13 1 Job Wed 8 10/21 2 Jobs Thu 9 8/8 2 Jobs Fri 10 Sat 11 Sun 12 Mon …" at bounding box center [506, 435] width 1012 height 891
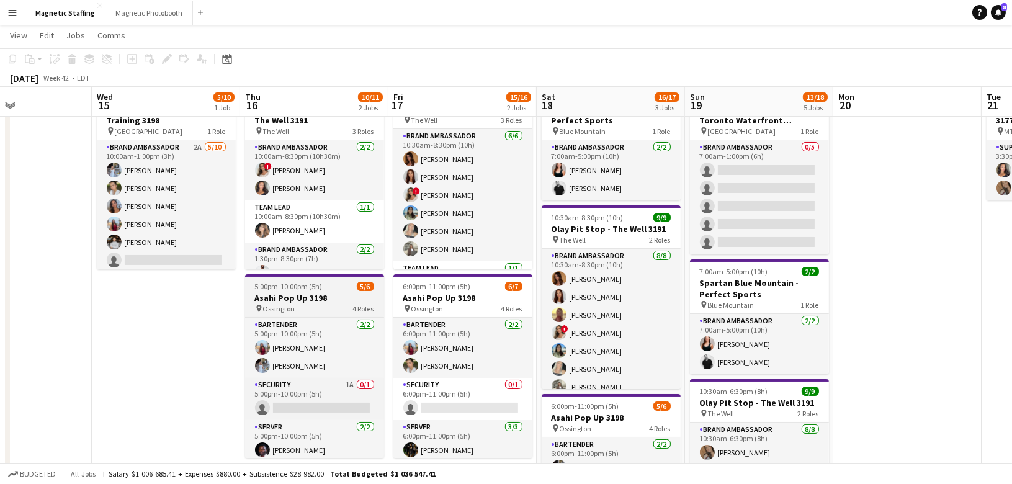
click at [310, 292] on app-job-card "5:00pm-10:00pm (5h) 5/6 Asahi Pop Up 3198 pin Ossington 4 Roles Bartender 2/2 5…" at bounding box center [314, 366] width 139 height 184
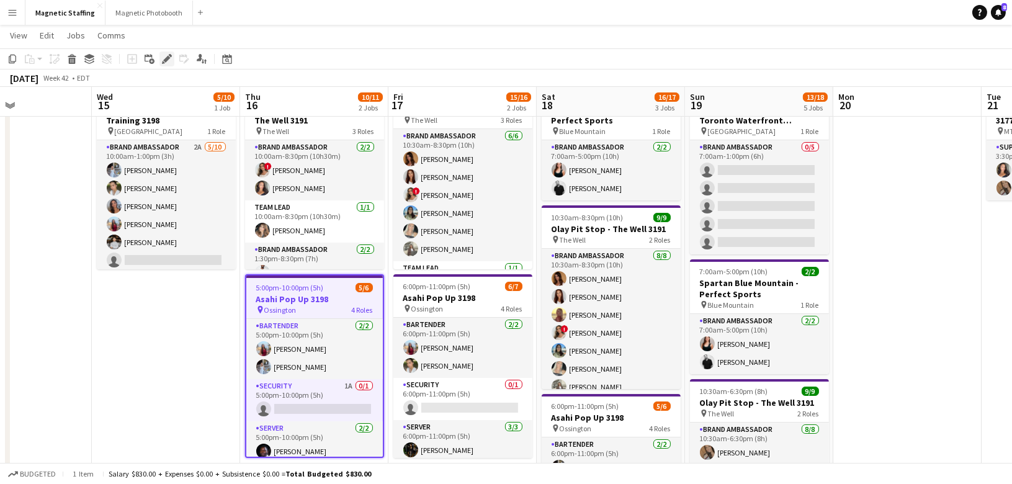
click at [173, 63] on div "Edit" at bounding box center [167, 59] width 15 height 15
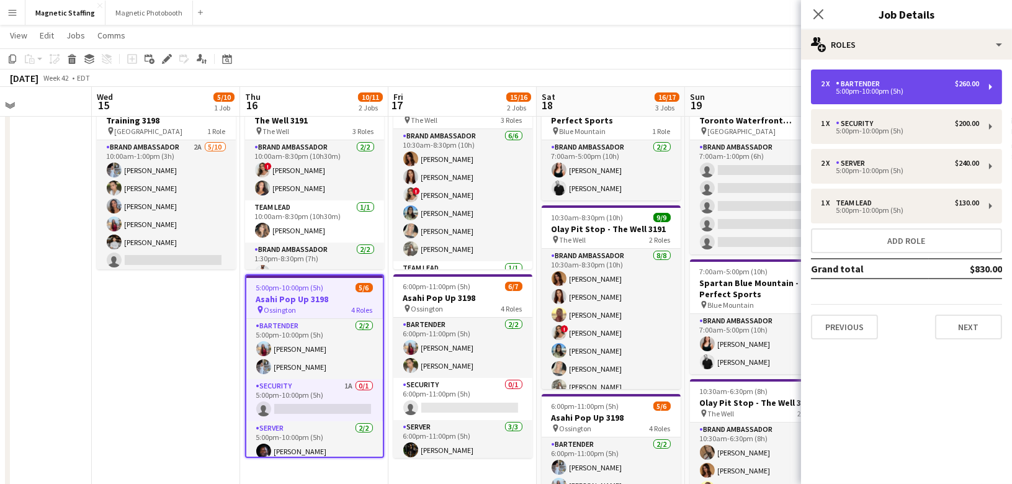
click at [900, 104] on div "2 x Bartender $260.00 5:00pm-10:00pm (5h)" at bounding box center [906, 87] width 191 height 35
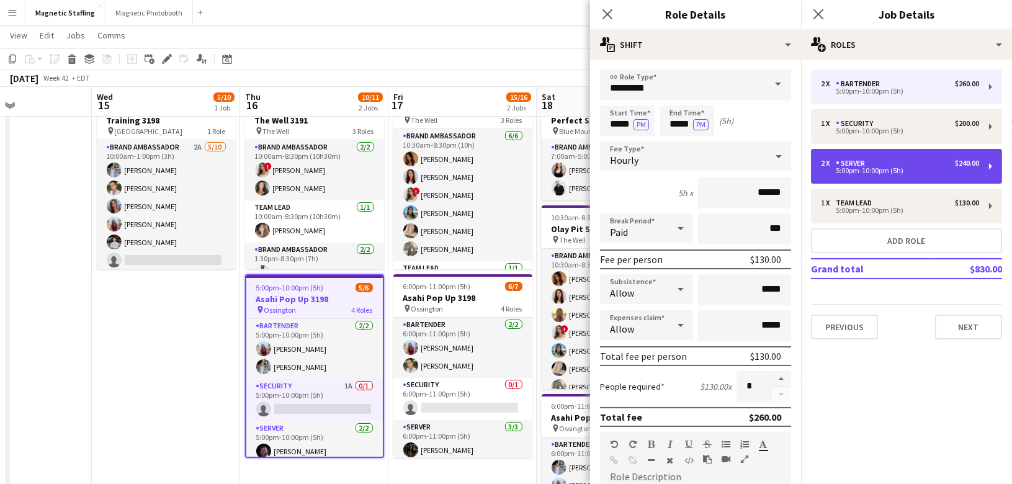
click at [866, 172] on div "5:00pm-10:00pm (5h)" at bounding box center [900, 171] width 158 height 6
type input "******"
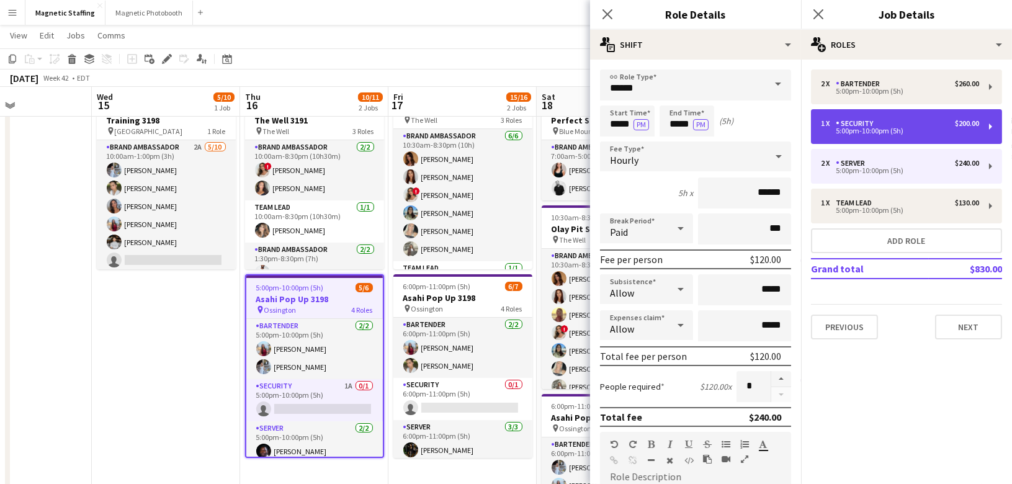
click at [885, 134] on div "5:00pm-10:00pm (5h)" at bounding box center [900, 131] width 158 height 6
type input "********"
type input "******"
type input "*"
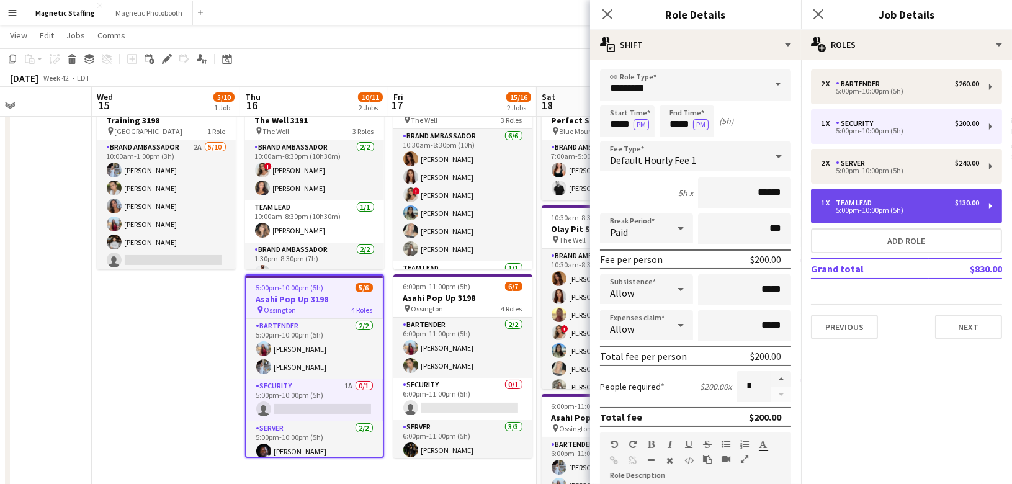
click at [866, 204] on div "Team Lead" at bounding box center [856, 203] width 41 height 9
type input "*********"
type input "******"
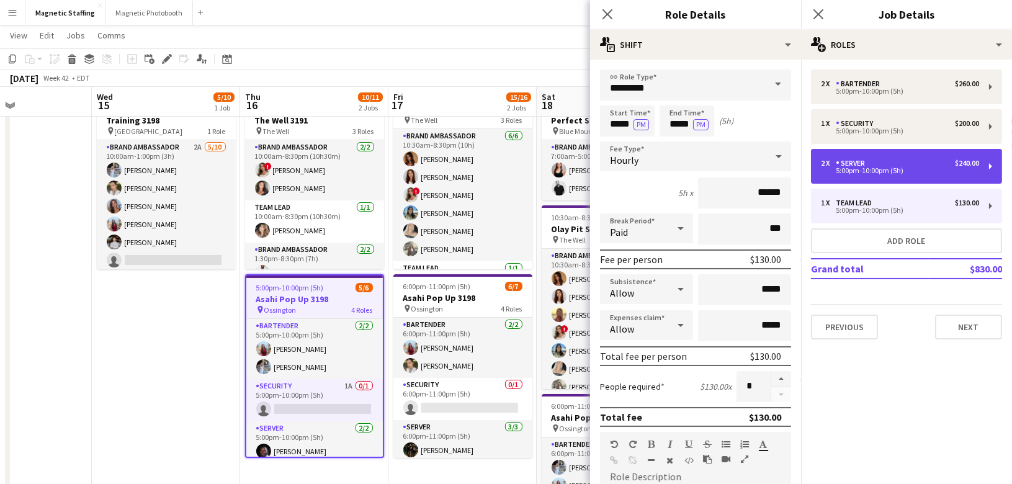
click at [876, 168] on div "5:00pm-10:00pm (5h)" at bounding box center [900, 171] width 158 height 6
type input "******"
type input "*"
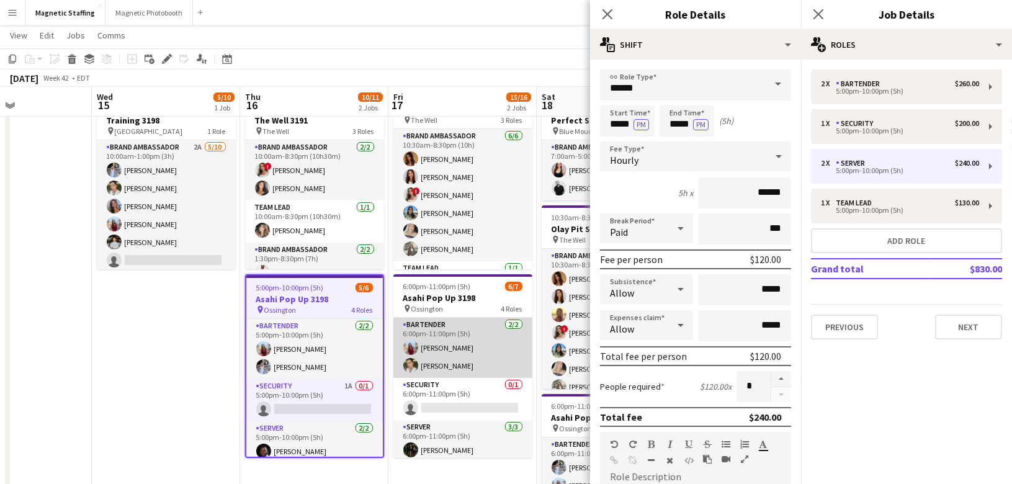
click at [443, 343] on app-card-role "Bartender 2/2 6:00pm-11:00pm (5h) Eva Zhou Mia Truong" at bounding box center [463, 348] width 139 height 60
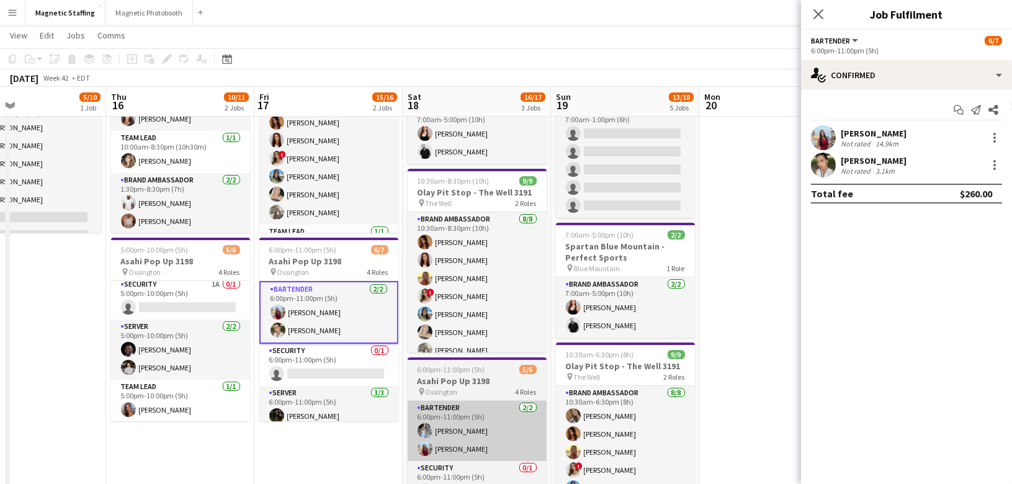
scroll to position [0, 294]
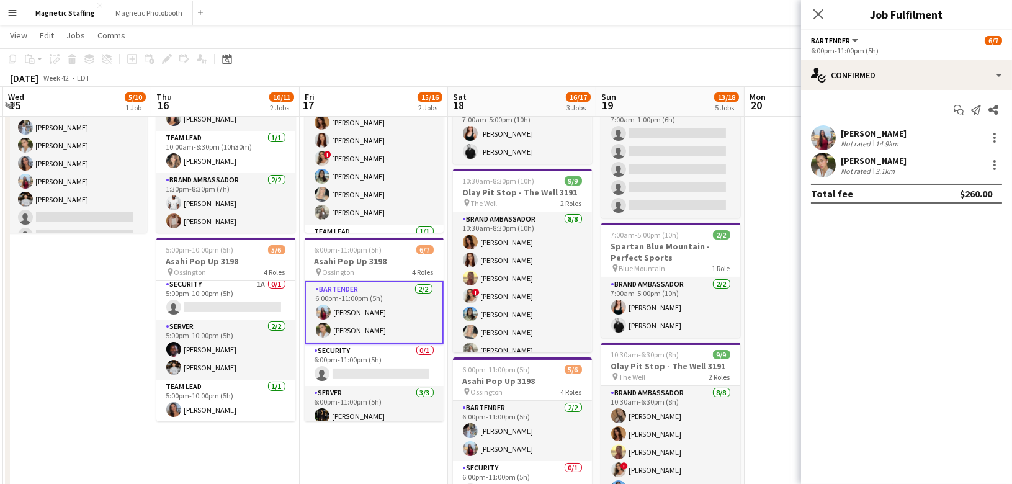
click at [408, 310] on app-card-role "Bartender 2/2 6:00pm-11:00pm (5h) Eva Zhou Mia Truong" at bounding box center [374, 312] width 139 height 63
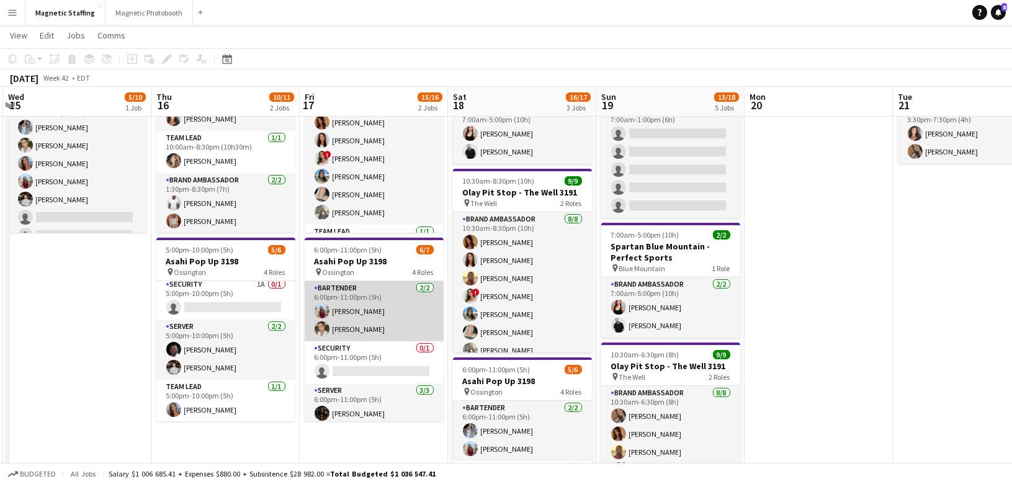
click at [408, 310] on app-card-role "Bartender 2/2 6:00pm-11:00pm (5h) Eva Zhou Mia Truong" at bounding box center [374, 311] width 139 height 60
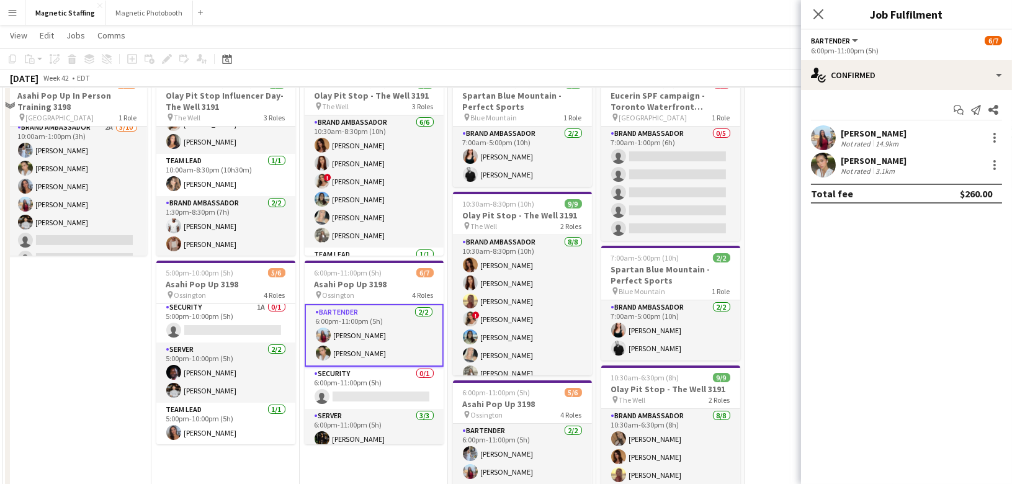
scroll to position [43, 0]
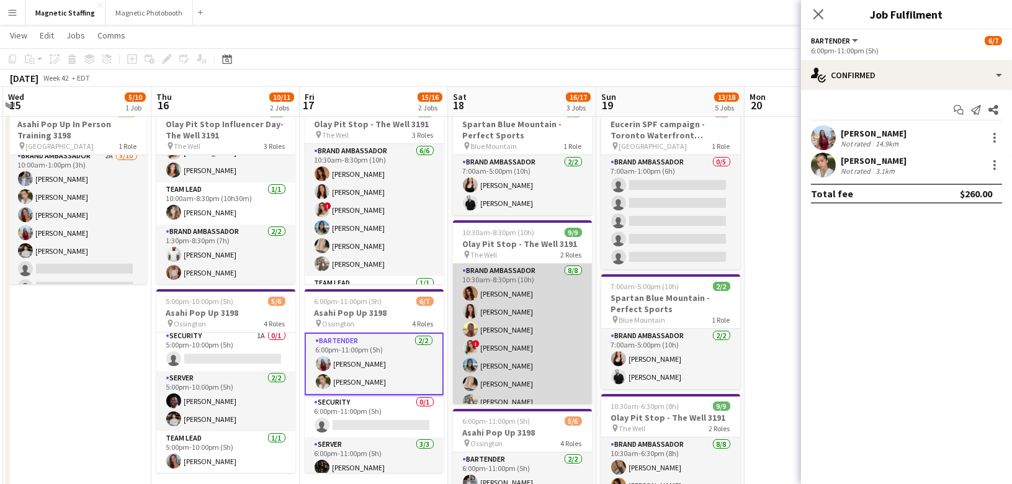
click at [489, 349] on app-card-role "Brand Ambassador 8/8 10:30am-8:30pm (10h) Karolina Rembiesa Luana Cima Soleil H…" at bounding box center [522, 348] width 139 height 168
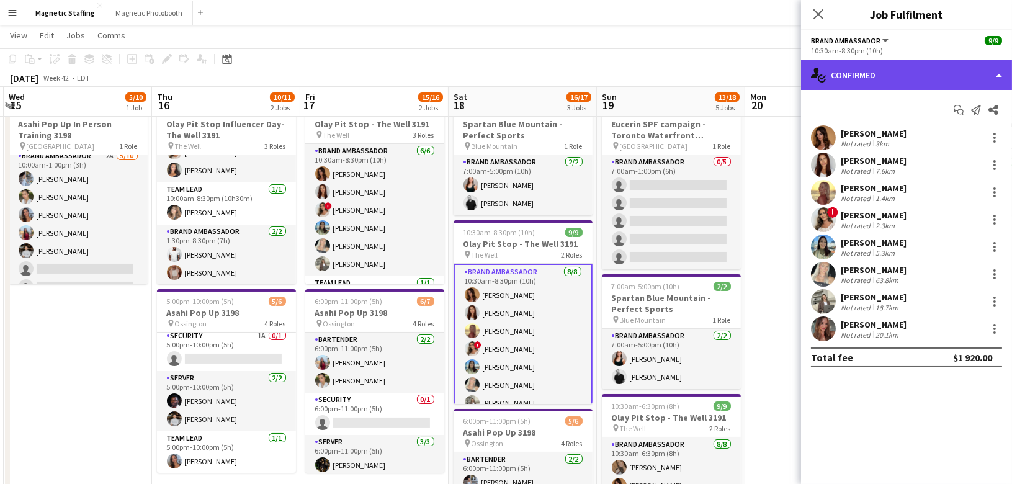
click at [878, 83] on div "single-neutral-actions-check-2 Confirmed" at bounding box center [906, 75] width 211 height 30
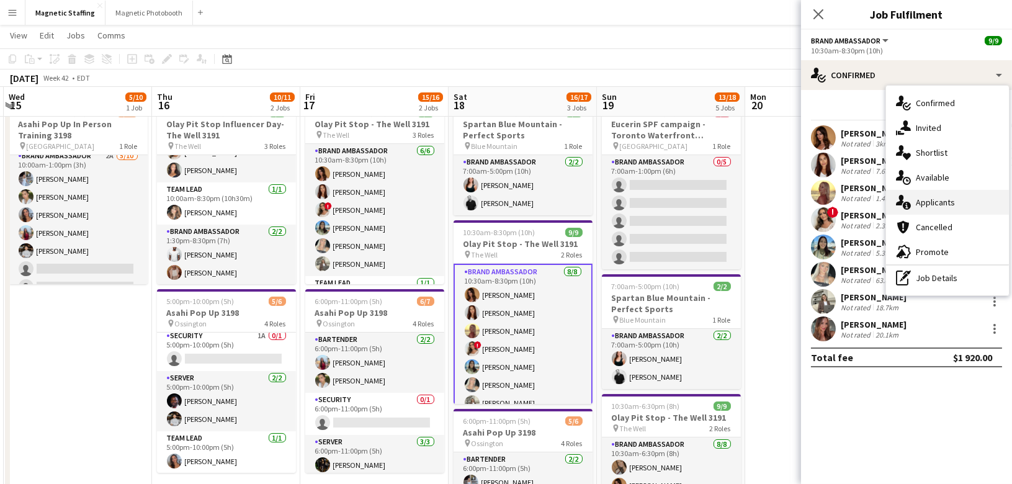
click at [908, 200] on icon "single-neutral-actions-information" at bounding box center [903, 202] width 15 height 15
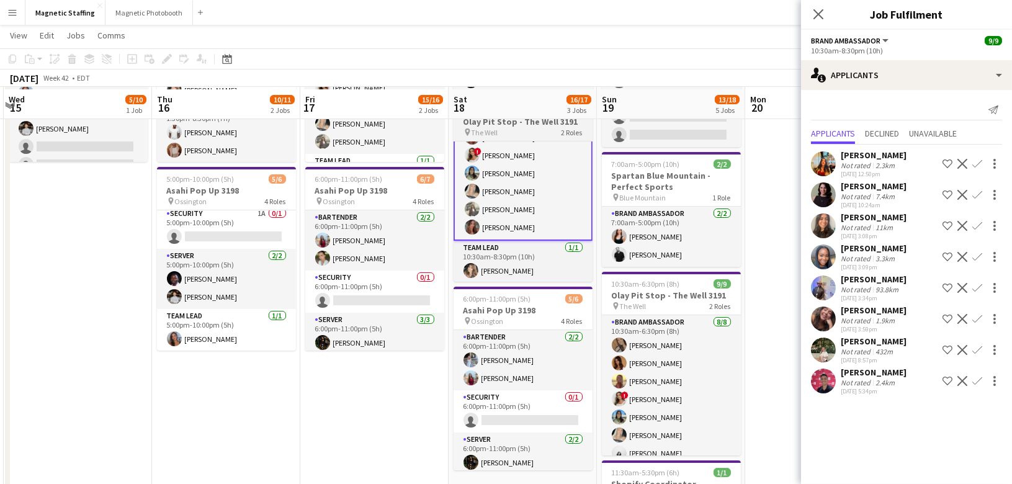
scroll to position [169, 0]
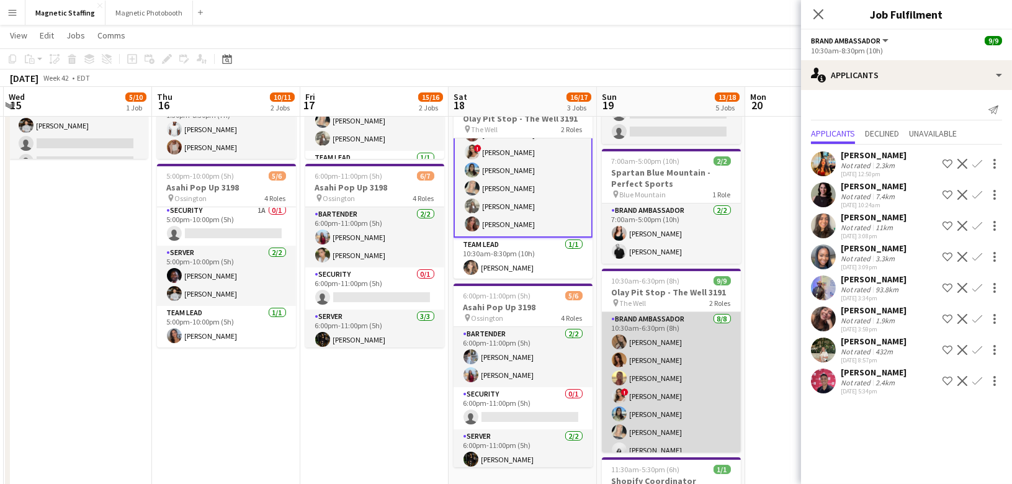
click at [635, 382] on app-card-role "Brand Ambassador 8/8 10:30am-6:30pm (8h) erica Musso Karolina Rembiesa Soleil H…" at bounding box center [671, 396] width 139 height 168
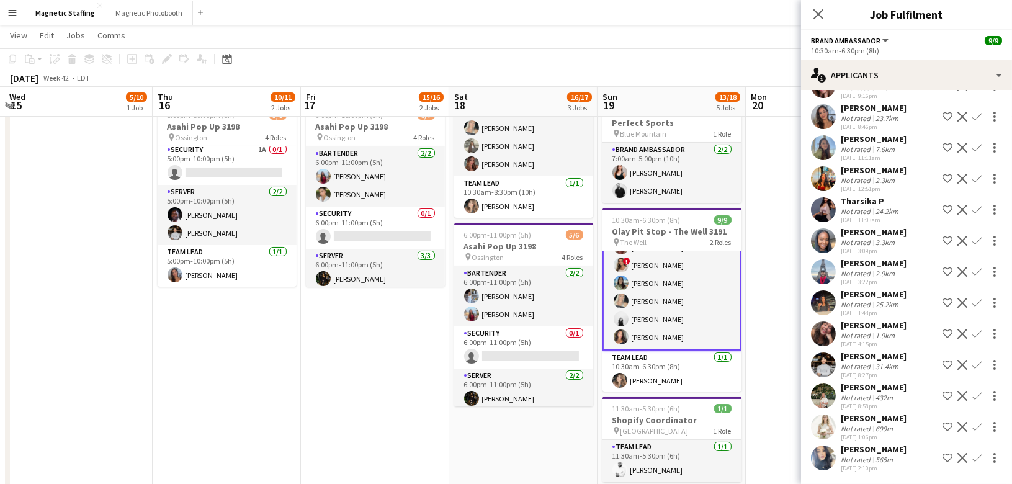
scroll to position [231, 0]
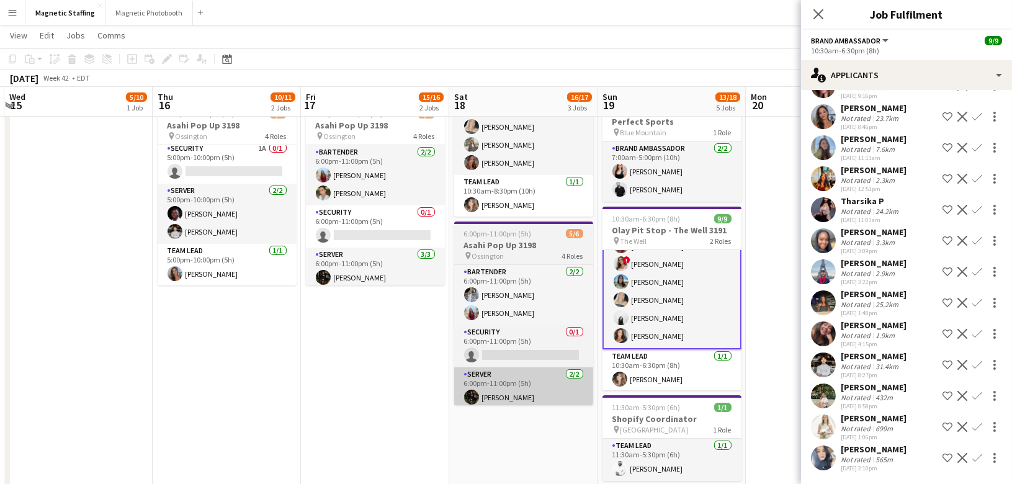
click at [485, 374] on app-card-role "Server 2/2 6:00pm-11:00pm (5h) Hanna Lee Anthony Kerr" at bounding box center [523, 397] width 139 height 60
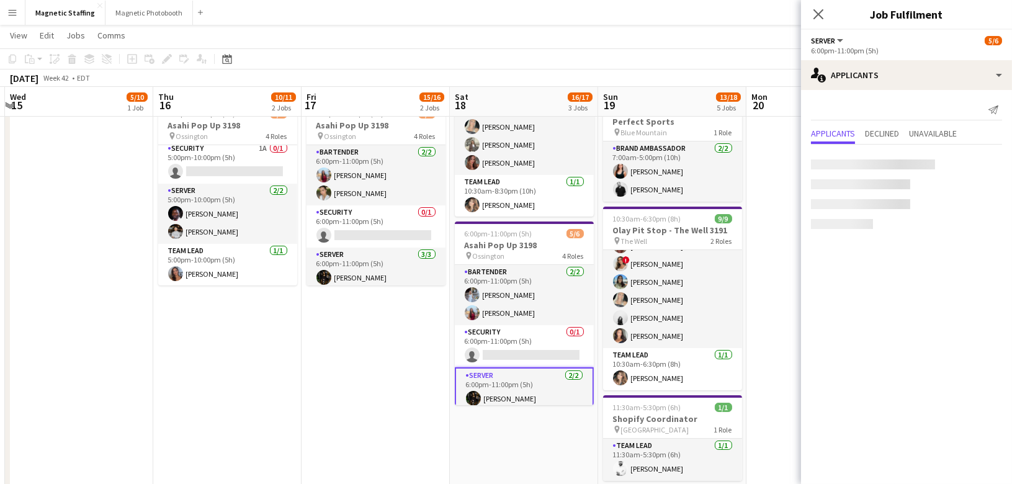
scroll to position [0, 0]
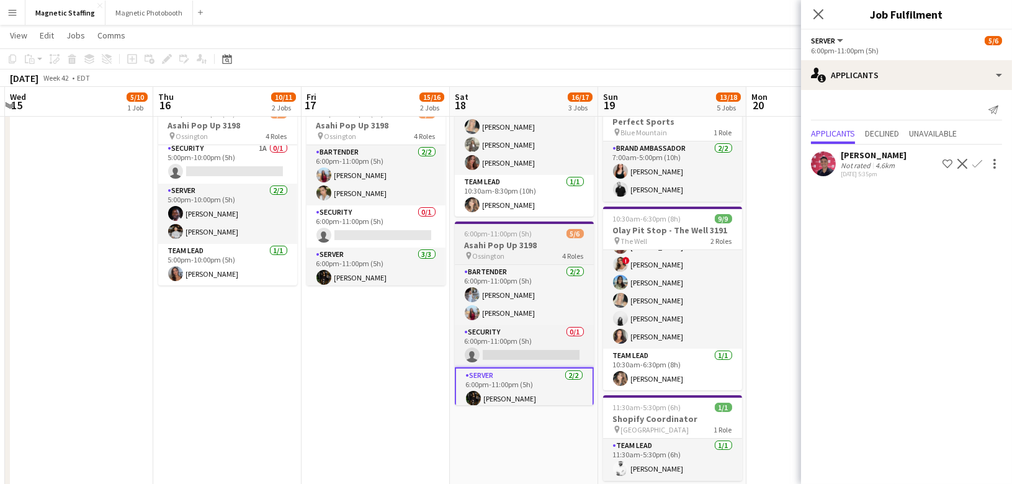
click at [536, 246] on h3 "Asahi Pop Up 3198" at bounding box center [524, 245] width 139 height 11
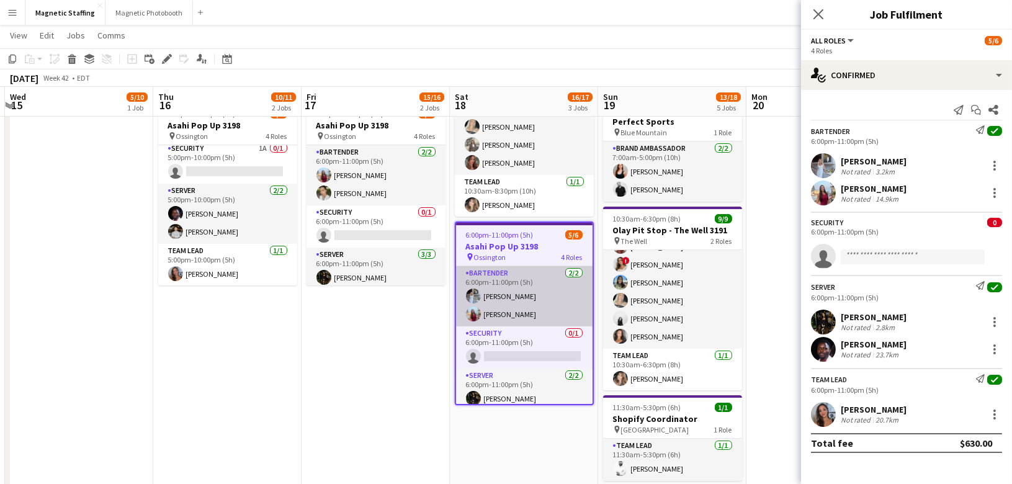
click at [488, 317] on app-card-role "Bartender 2/2 6:00pm-11:00pm (5h) Heather Siemonsen Eva Zhou" at bounding box center [524, 296] width 137 height 60
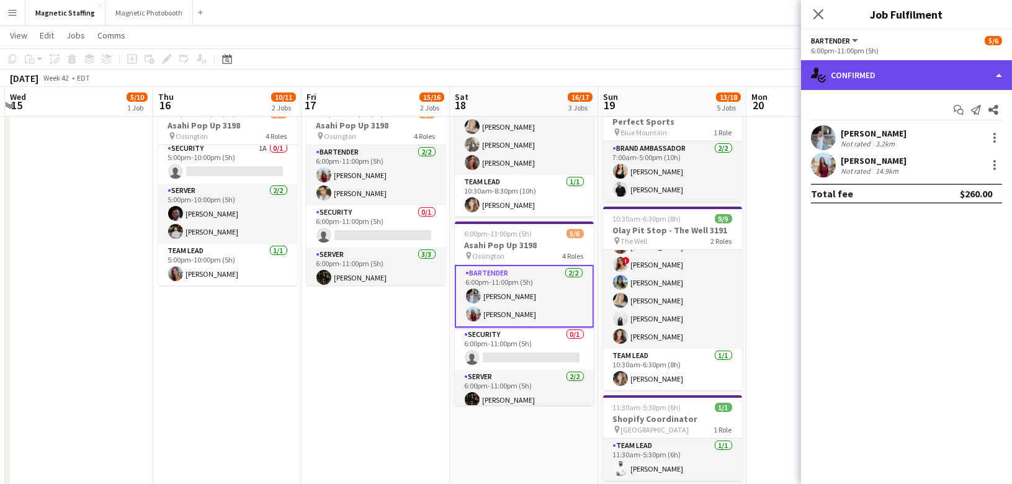
click at [904, 85] on div "single-neutral-actions-check-2 Confirmed" at bounding box center [906, 75] width 211 height 30
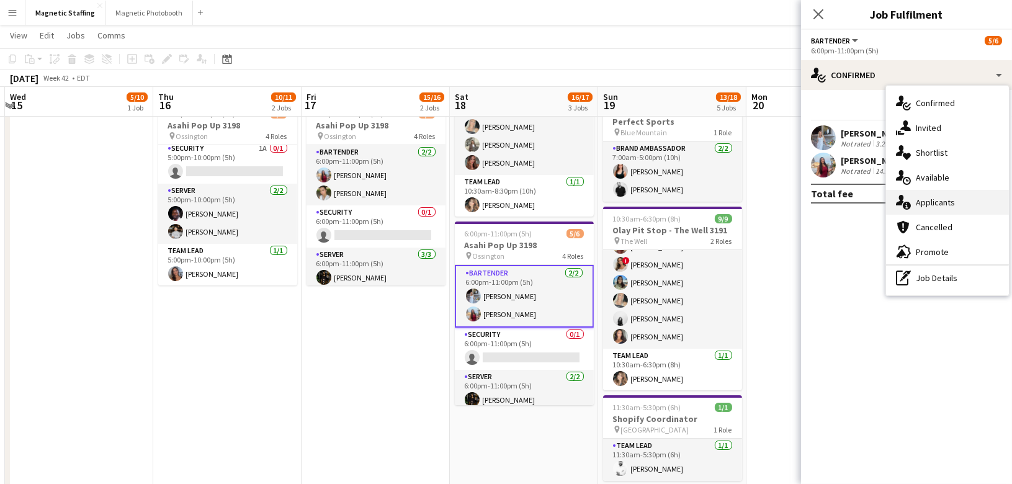
click at [909, 214] on div "single-neutral-actions-information Applicants" at bounding box center [947, 202] width 123 height 25
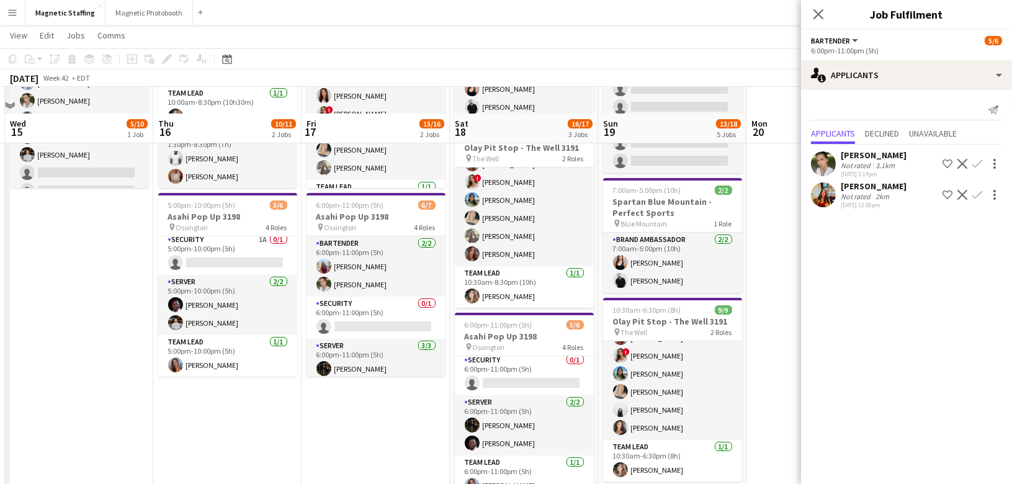
scroll to position [99, 0]
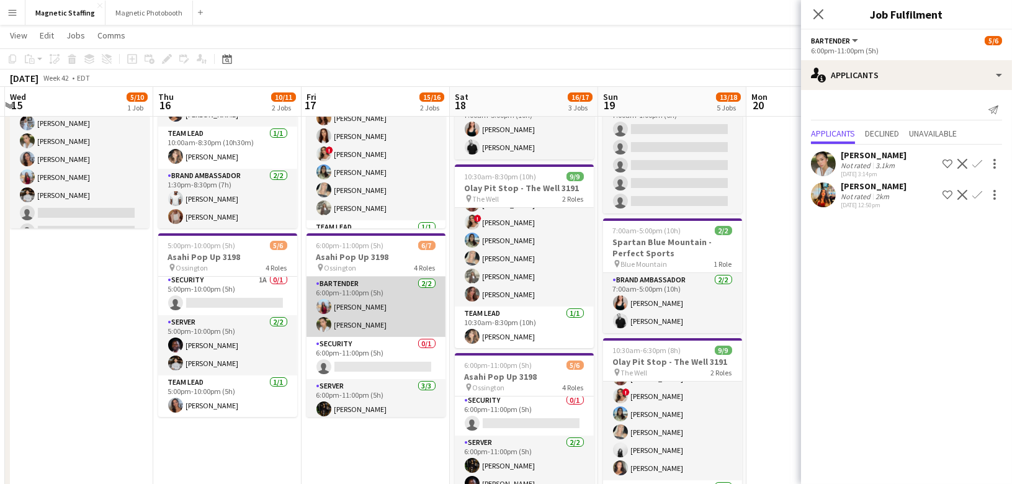
click at [403, 335] on app-card-role "Bartender 2/2 6:00pm-11:00pm (5h) Eva Zhou Mia Truong" at bounding box center [376, 307] width 139 height 60
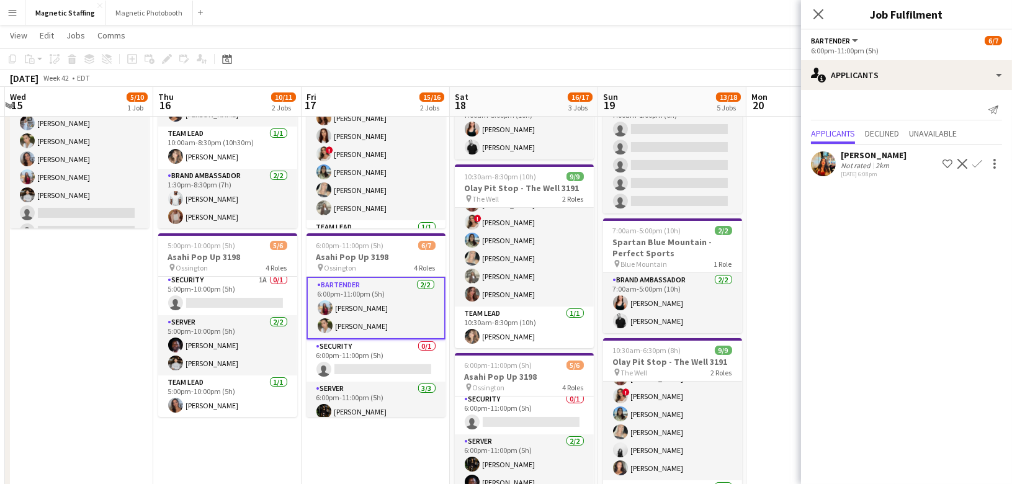
scroll to position [64, 0]
click at [401, 395] on app-card-role "Server 3/3 6:00pm-11:00pm (5h) Hanna Lee angel kim Anthony Kerr" at bounding box center [376, 421] width 139 height 78
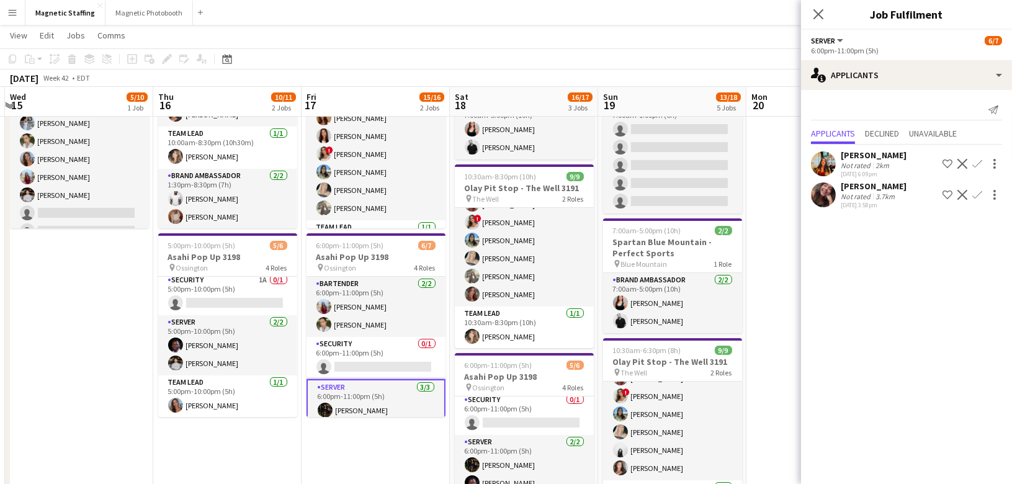
scroll to position [84, 0]
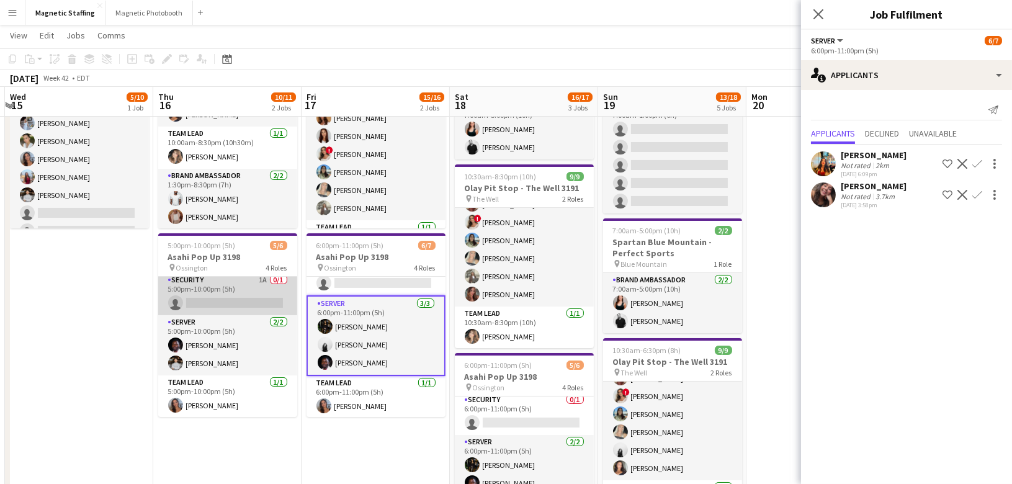
click at [194, 278] on app-card-role "Security 1A 0/1 5:00pm-10:00pm (5h) single-neutral-actions" at bounding box center [227, 294] width 139 height 42
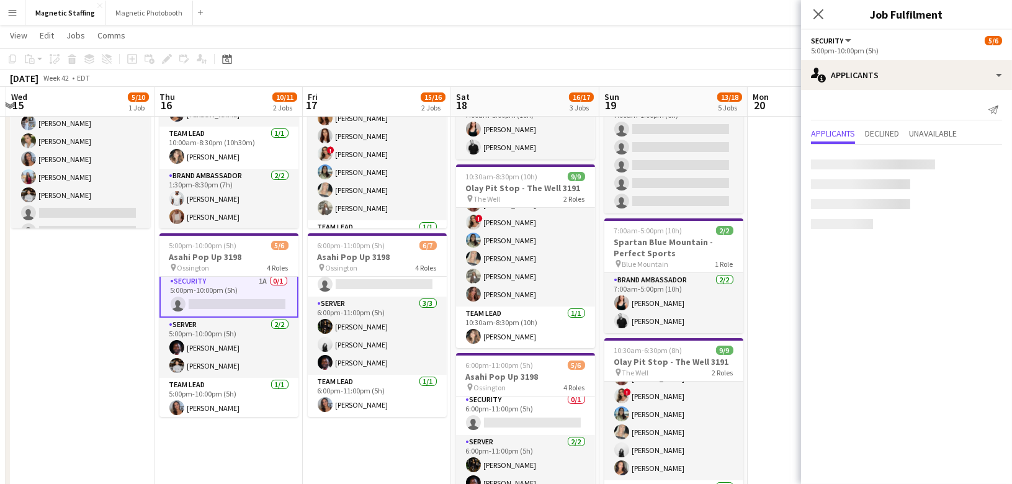
scroll to position [82, 0]
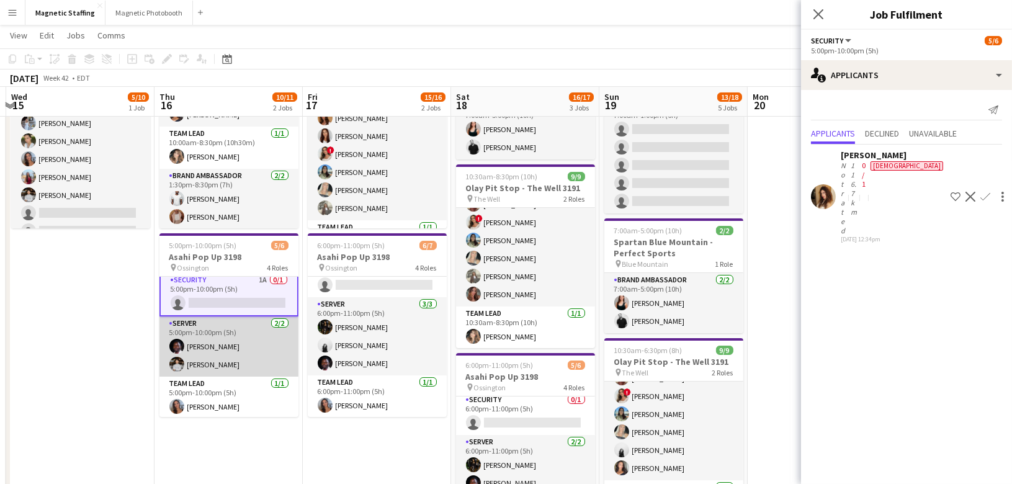
click at [203, 359] on app-card-role "Server 2/2 5:00pm-10:00pm (5h) Anthony Kerr Philip Kim" at bounding box center [229, 347] width 139 height 60
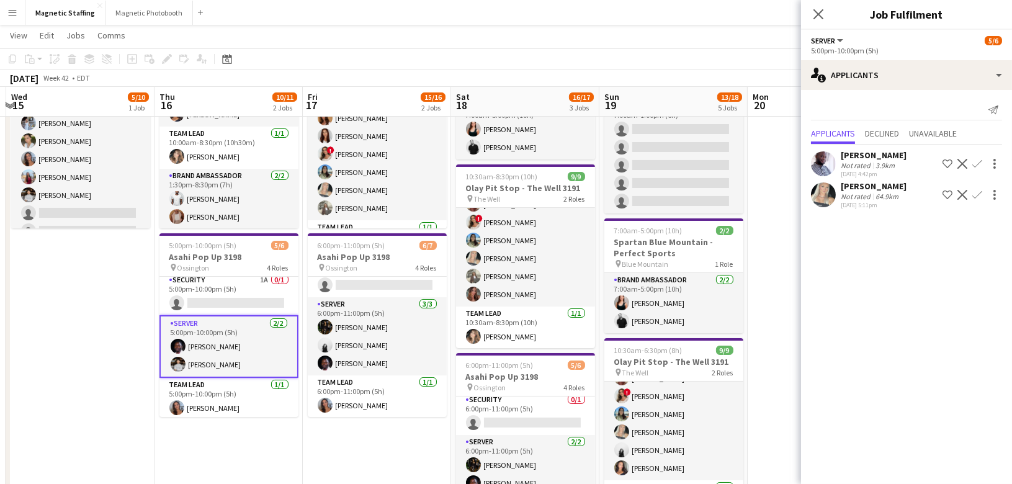
scroll to position [66, 0]
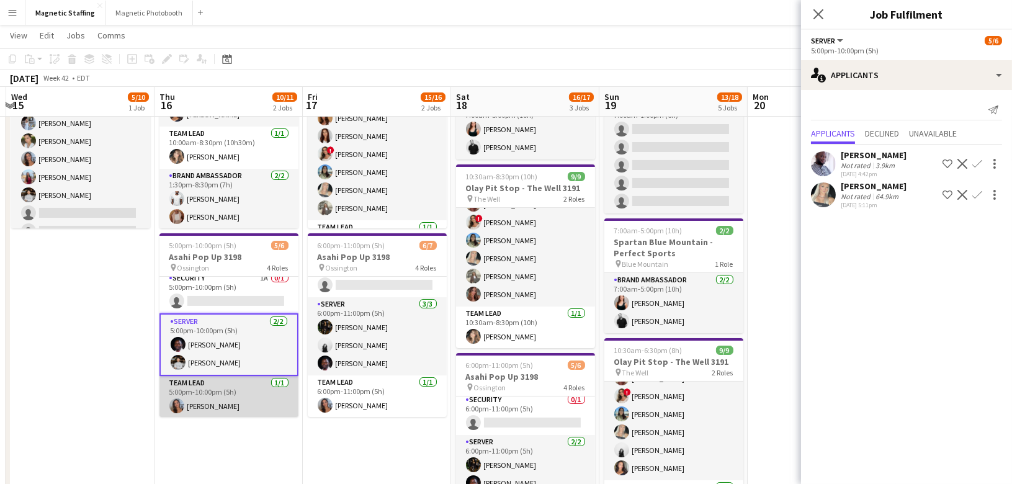
click at [212, 398] on app-card-role "Team Lead 1/1 5:00pm-10:00pm (5h) Diana Michailidis" at bounding box center [229, 397] width 139 height 42
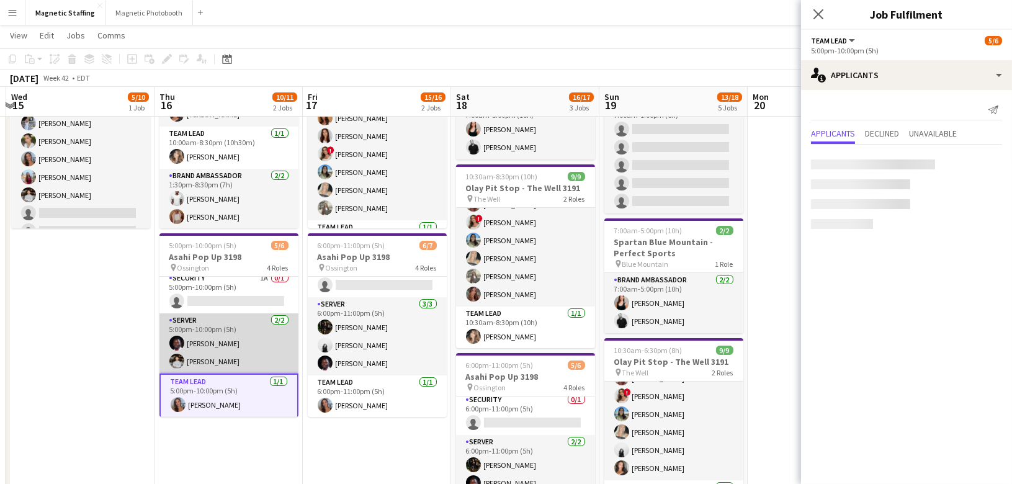
click at [224, 370] on app-card-role "Server 2/2 5:00pm-10:00pm (5h) Anthony Kerr Philip Kim" at bounding box center [229, 343] width 139 height 60
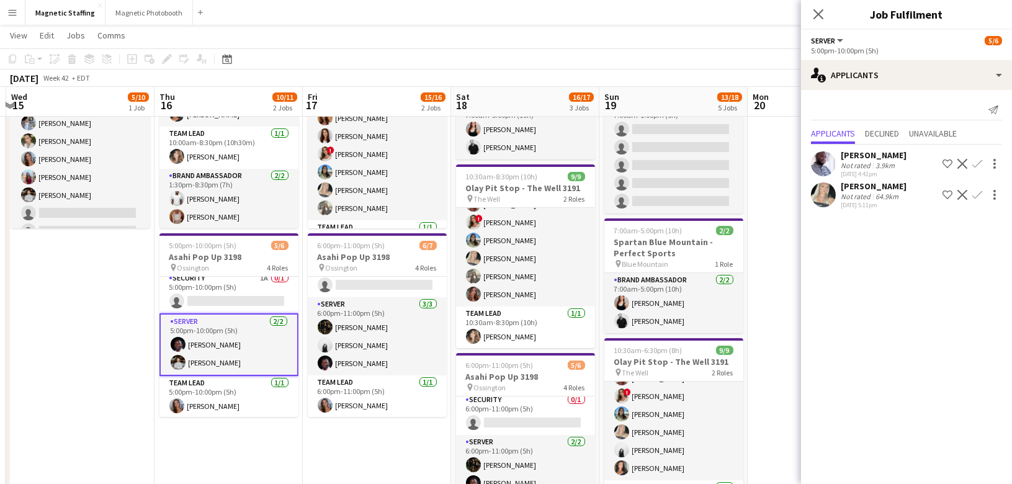
click at [965, 165] on app-icon "Decline" at bounding box center [963, 164] width 10 height 10
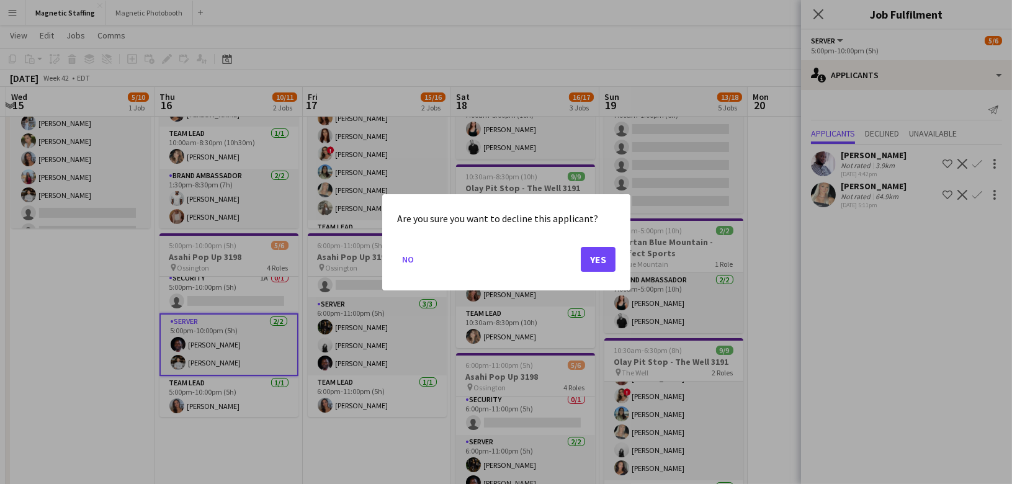
scroll to position [0, 0]
click at [602, 258] on button "Yes" at bounding box center [598, 258] width 35 height 25
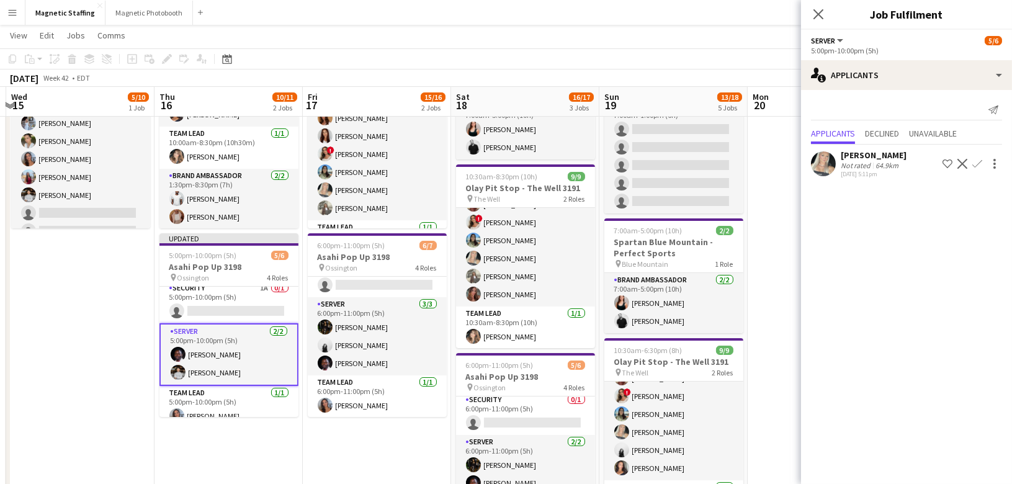
click at [352, 443] on app-date-cell "10:30am-8:30pm (10h) 9/9 Olay Pit Stop - The Well 3191 pin The Well 3 Roles Bra…" at bounding box center [377, 412] width 148 height 744
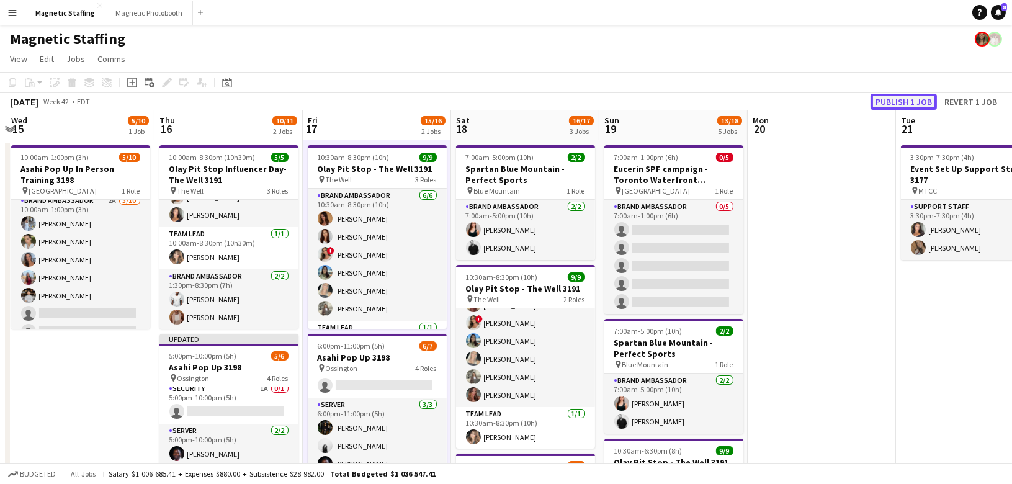
click at [896, 104] on button "Publish 1 job" at bounding box center [904, 102] width 66 height 16
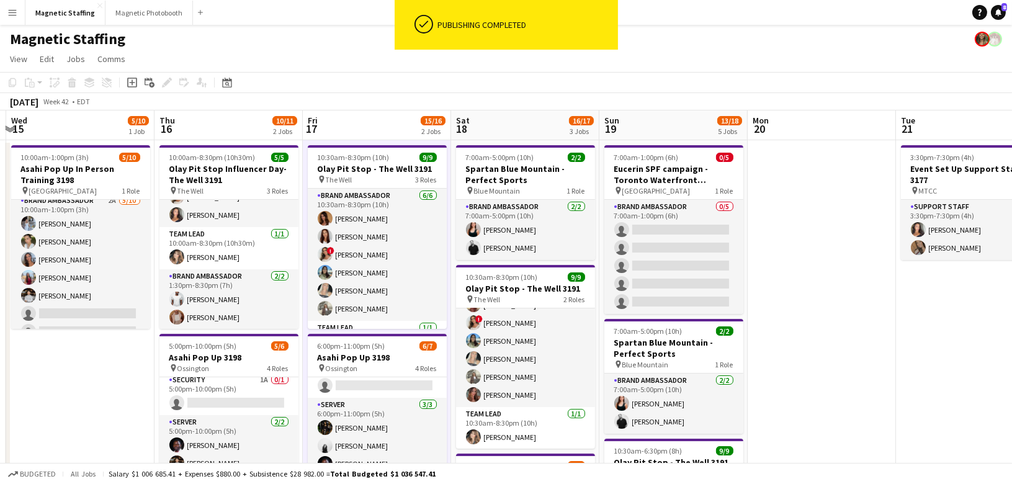
scroll to position [64, 0]
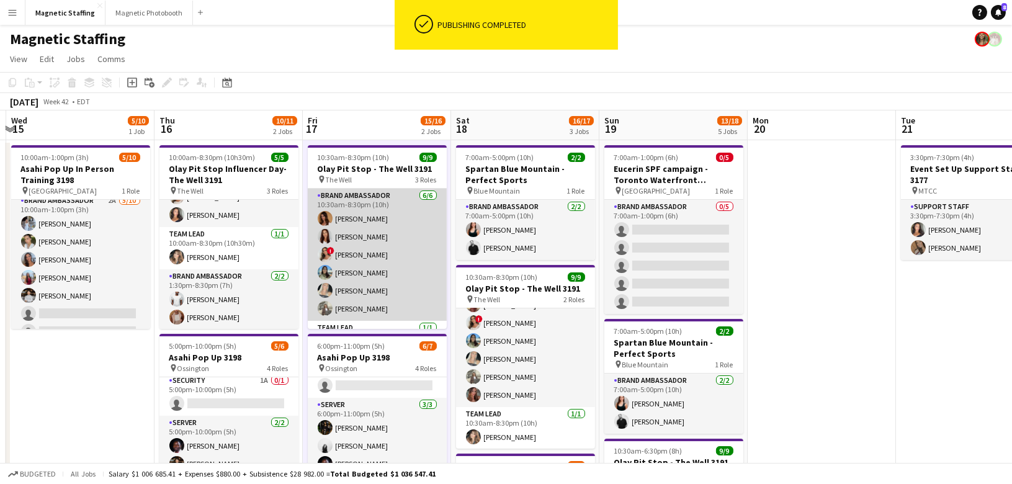
click at [376, 277] on app-card-role "Brand Ambassador 6/6 10:30am-8:30pm (10h) Karolina Rembiesa Luana Cima ! Emily …" at bounding box center [377, 255] width 139 height 132
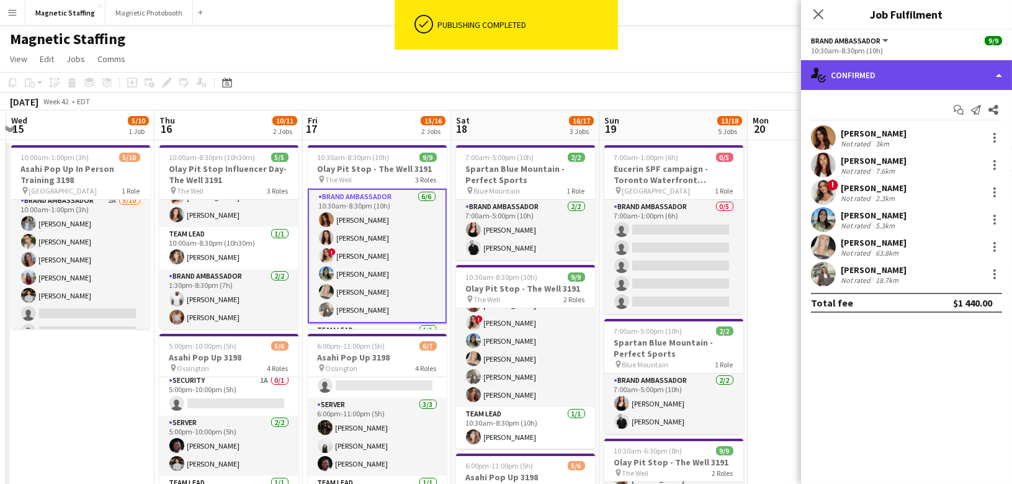
click at [876, 79] on div "single-neutral-actions-check-2 Confirmed" at bounding box center [906, 75] width 211 height 30
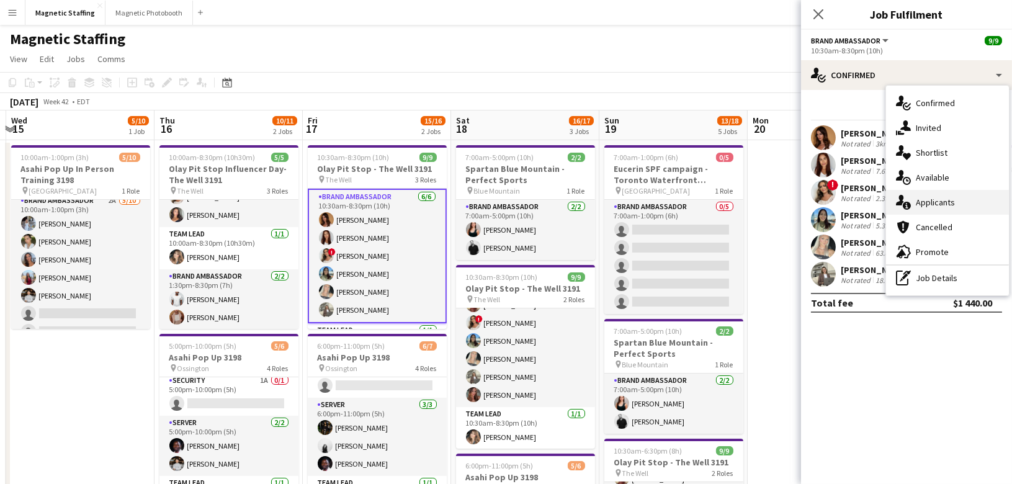
click at [905, 203] on icon at bounding box center [907, 206] width 8 height 8
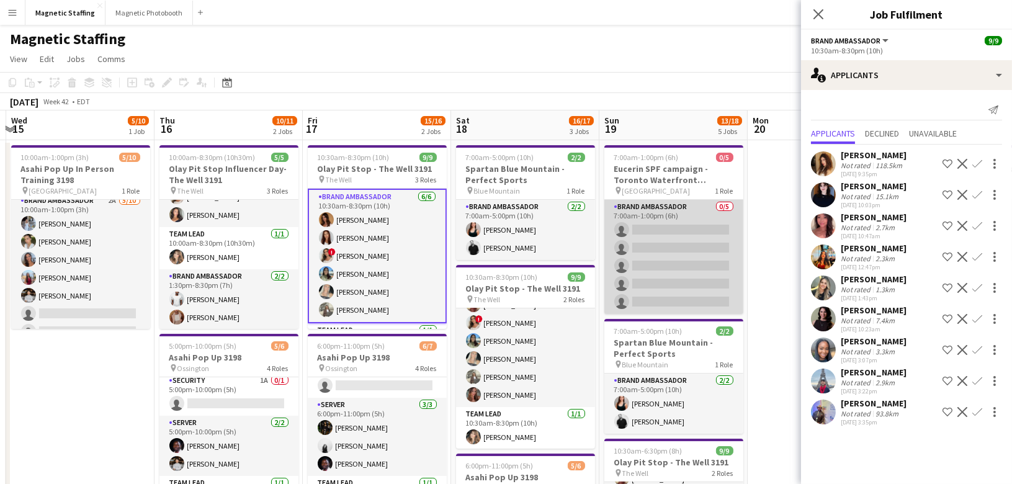
click at [699, 262] on app-card-role "Brand Ambassador 0/5 7:00am-1:00pm (6h) single-neutral-actions single-neutral-a…" at bounding box center [674, 257] width 139 height 114
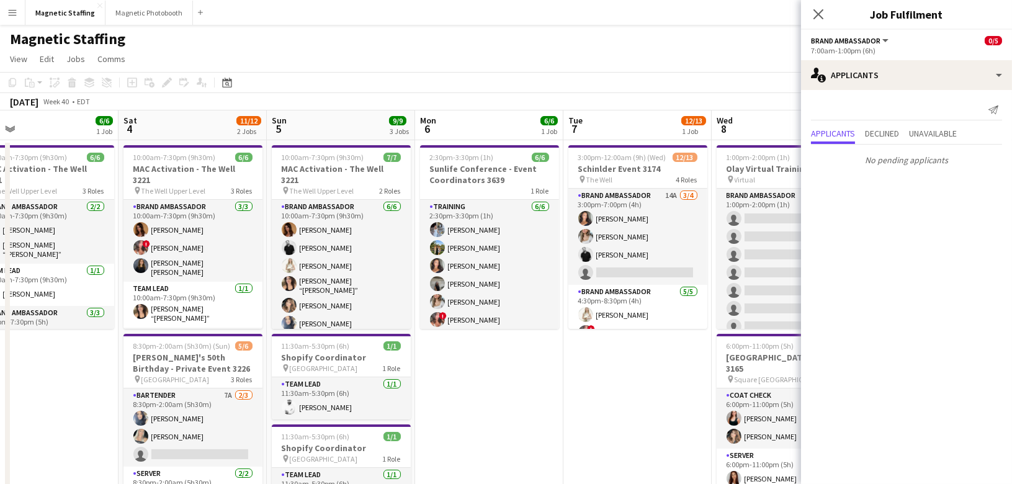
scroll to position [0, 422]
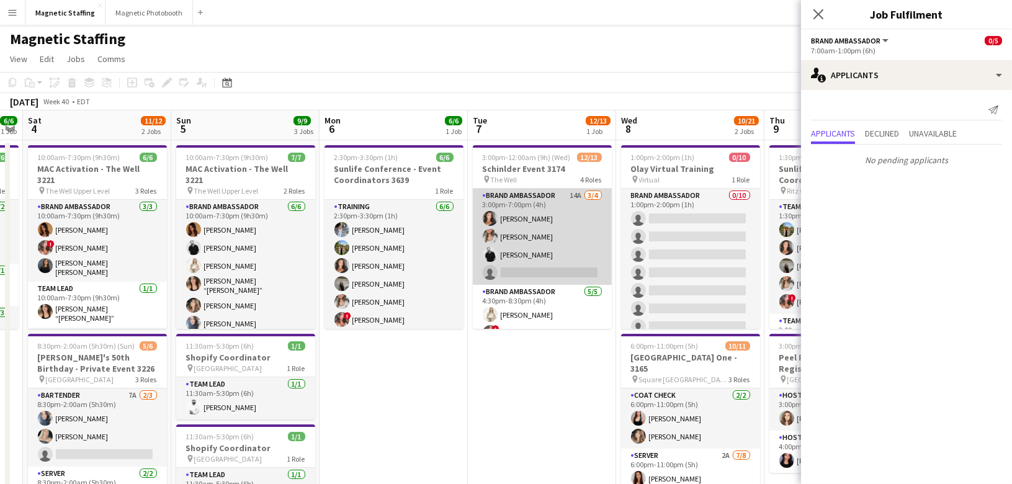
click at [563, 239] on app-card-role "Brand Ambassador 14A 3/4 3:00pm-7:00pm (4h) Katelynn Espinosa Sabrina McCaskill…" at bounding box center [542, 237] width 139 height 96
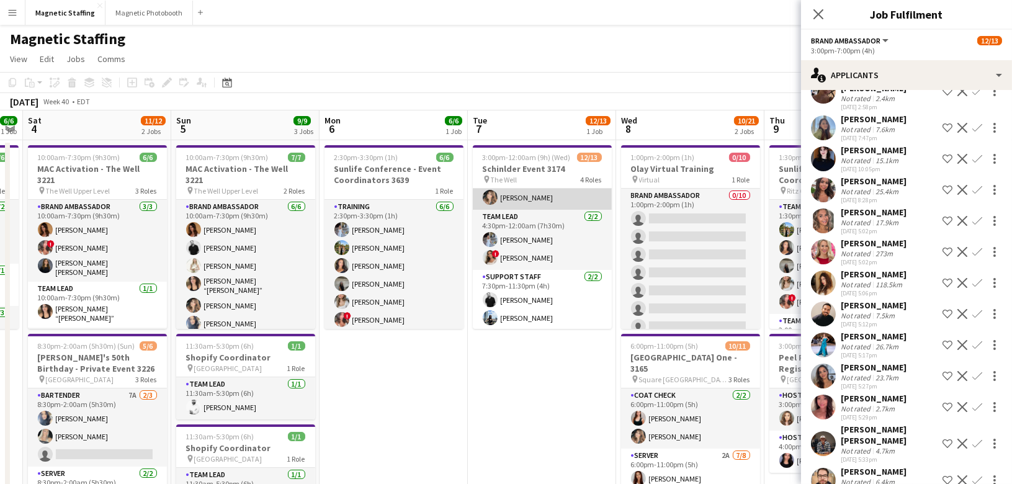
scroll to position [0, 0]
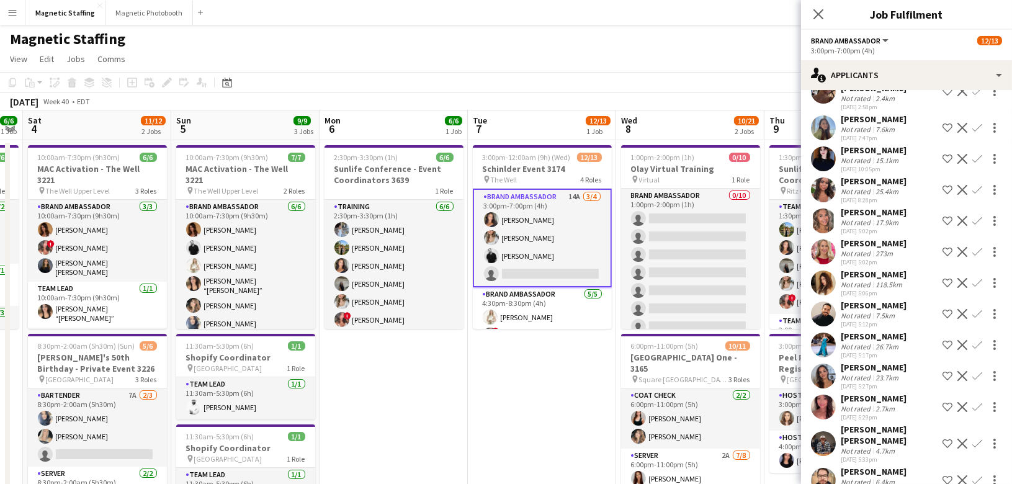
click at [974, 371] on app-icon "Confirm" at bounding box center [978, 376] width 10 height 10
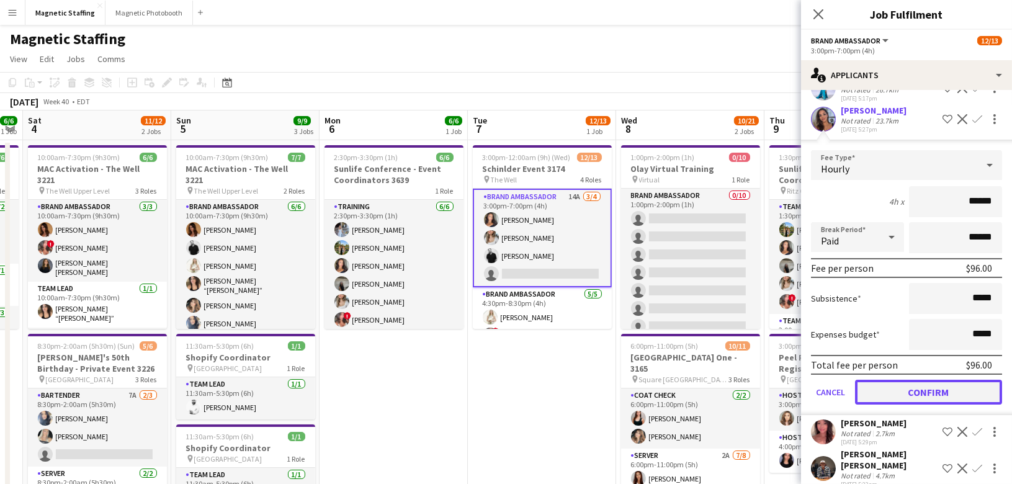
click at [916, 380] on button "Confirm" at bounding box center [928, 392] width 147 height 25
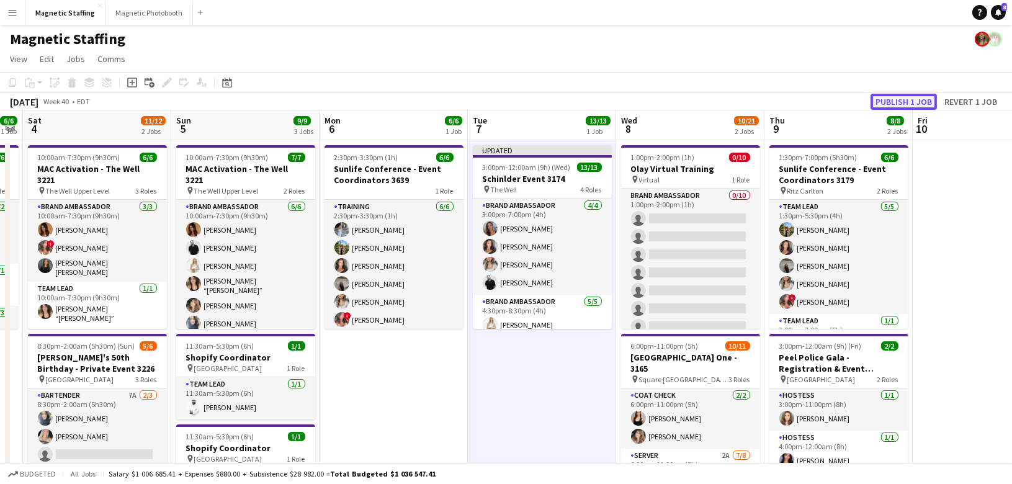
click at [913, 94] on button "Publish 1 job" at bounding box center [904, 102] width 66 height 16
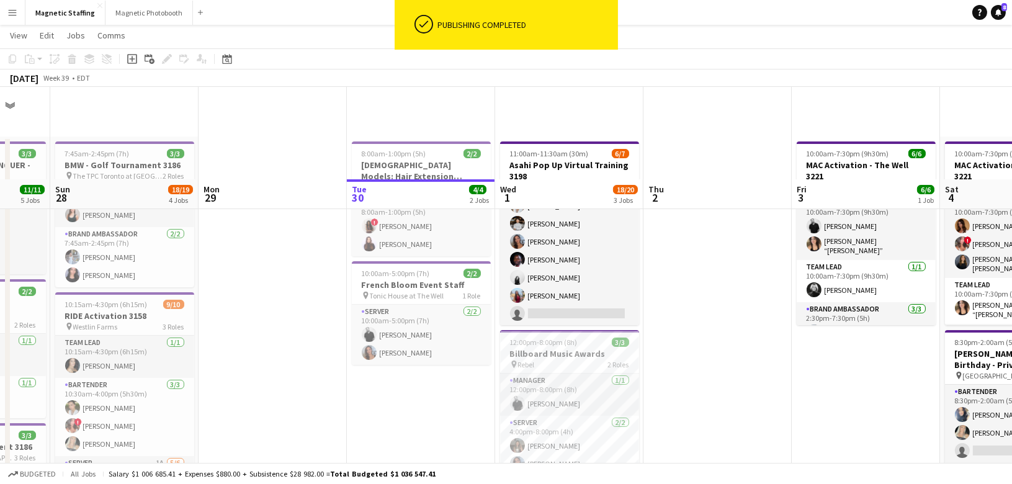
scroll to position [215, 0]
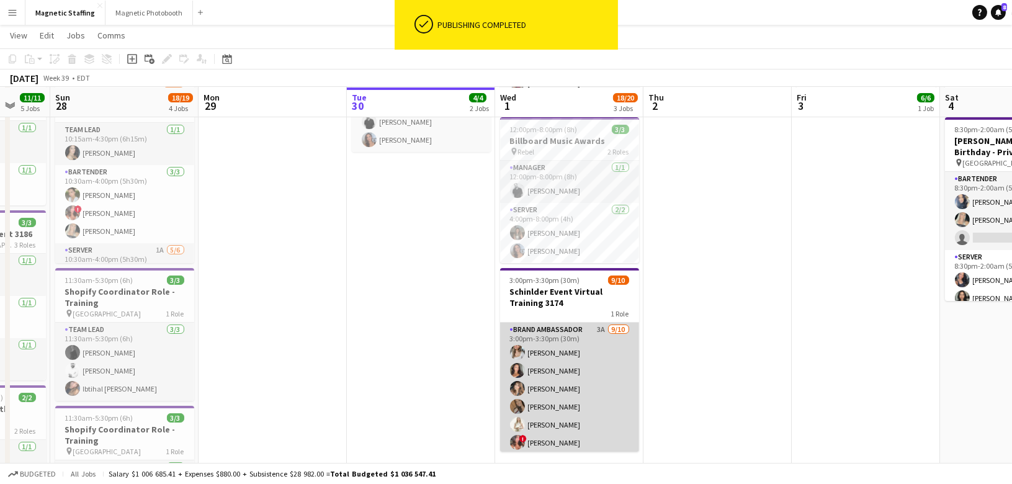
click at [529, 373] on app-card-role "Brand Ambassador 3A 9/10 3:00pm-3:30pm (30m) Sabrina McCaskill Katelynn Espinos…" at bounding box center [569, 425] width 139 height 204
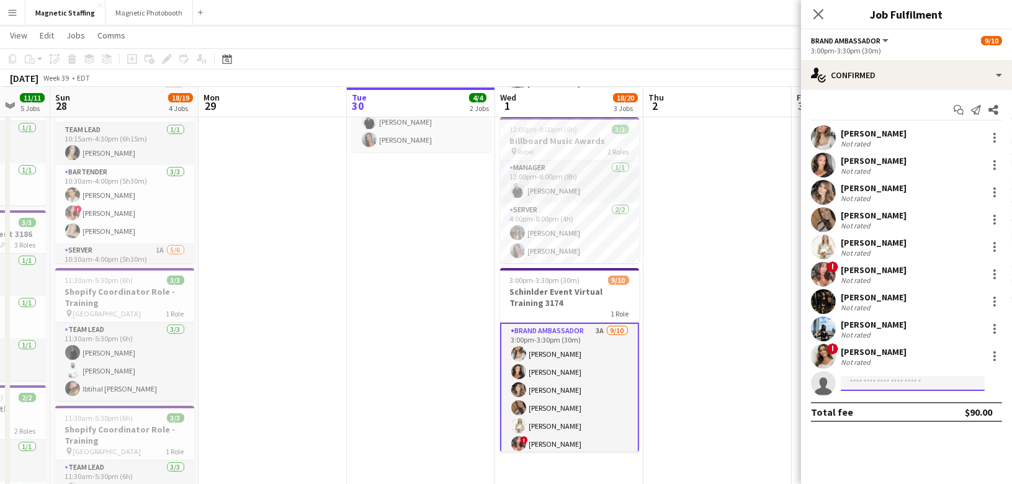
click at [856, 384] on input at bounding box center [913, 383] width 144 height 15
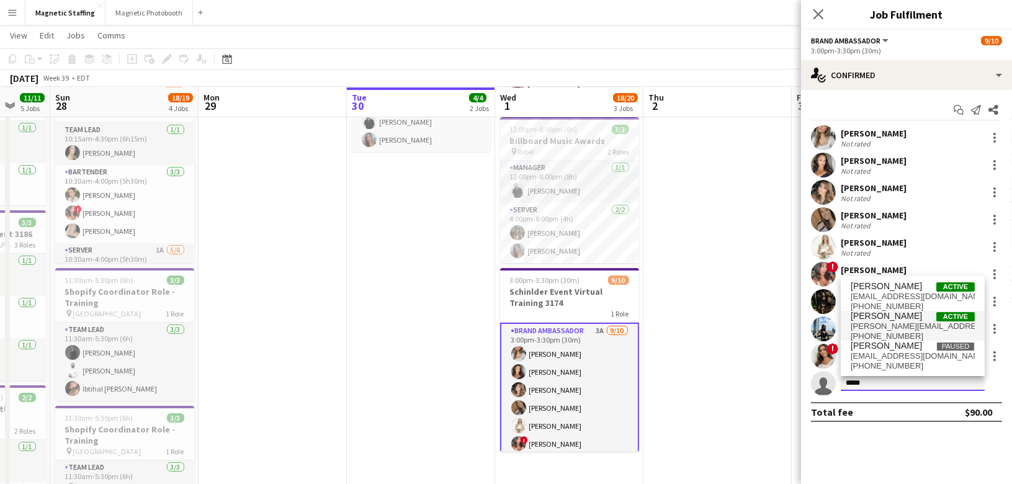
type input "*****"
click at [875, 324] on span "diana.pagani@hotmail.com" at bounding box center [913, 327] width 124 height 10
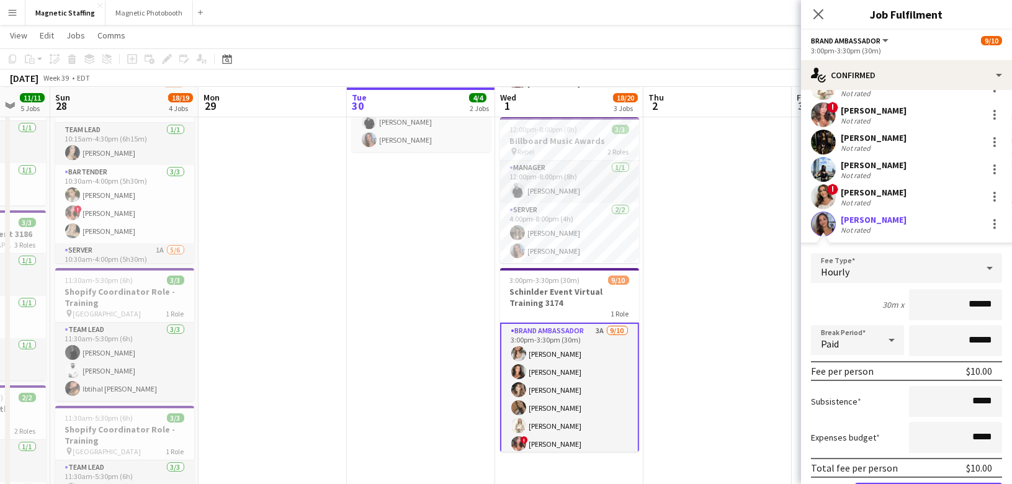
scroll to position [164, 0]
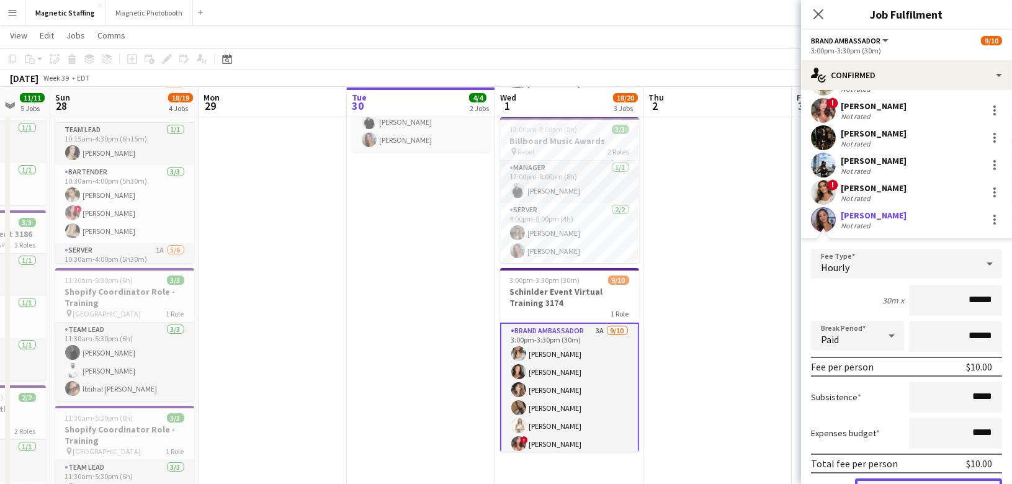
click at [901, 479] on button "Confirm" at bounding box center [928, 491] width 147 height 25
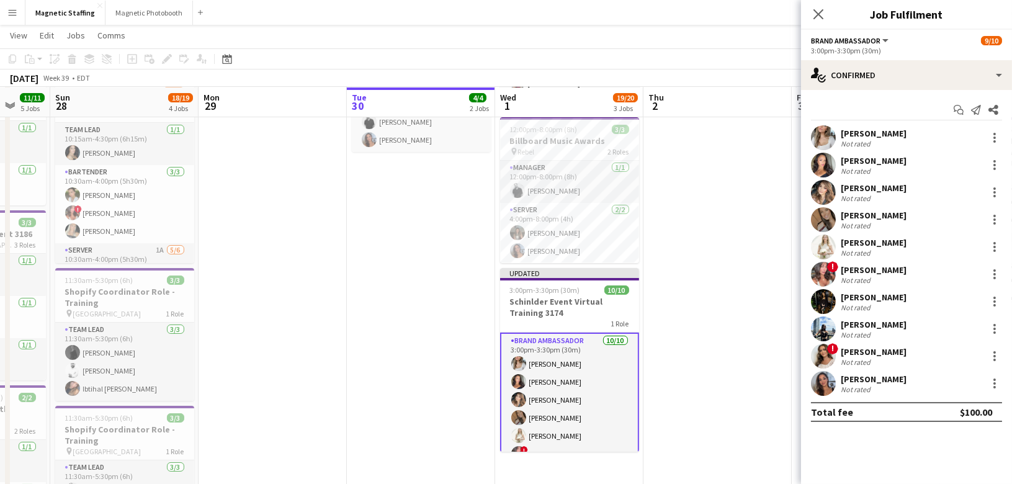
scroll to position [0, 0]
click at [770, 354] on app-date-cell at bounding box center [718, 296] width 148 height 744
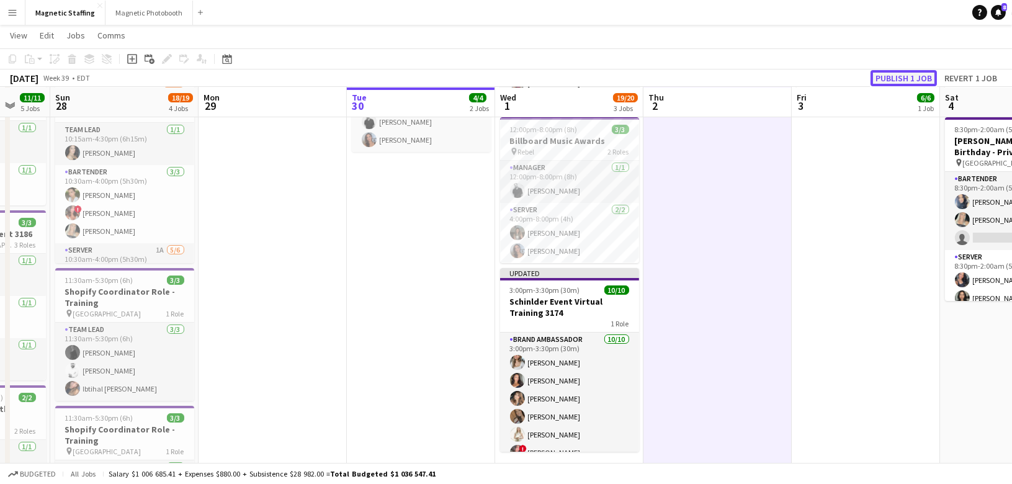
click at [916, 72] on button "Publish 1 job" at bounding box center [904, 78] width 66 height 16
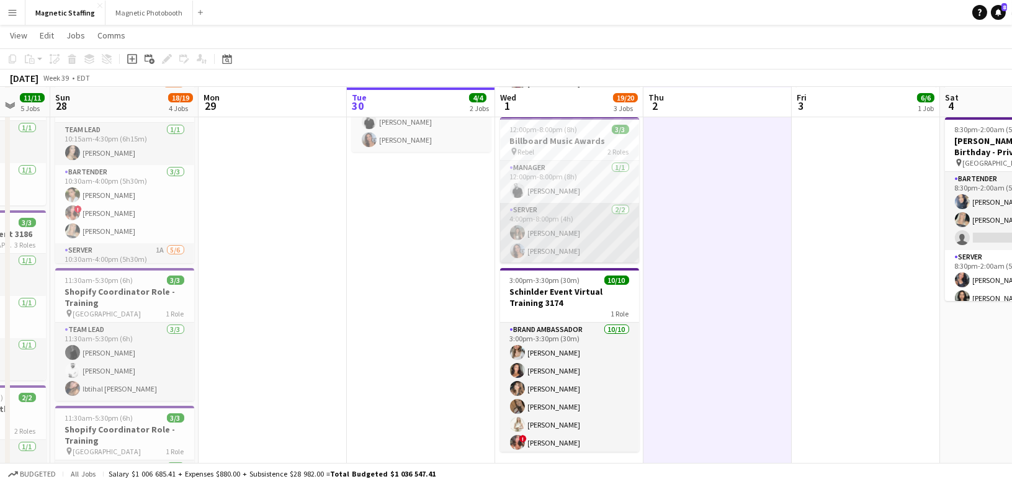
click at [549, 245] on app-card-role "Server 2/2 4:00pm-8:00pm (4h) Rachael Chow Diana Michailidis" at bounding box center [569, 233] width 139 height 60
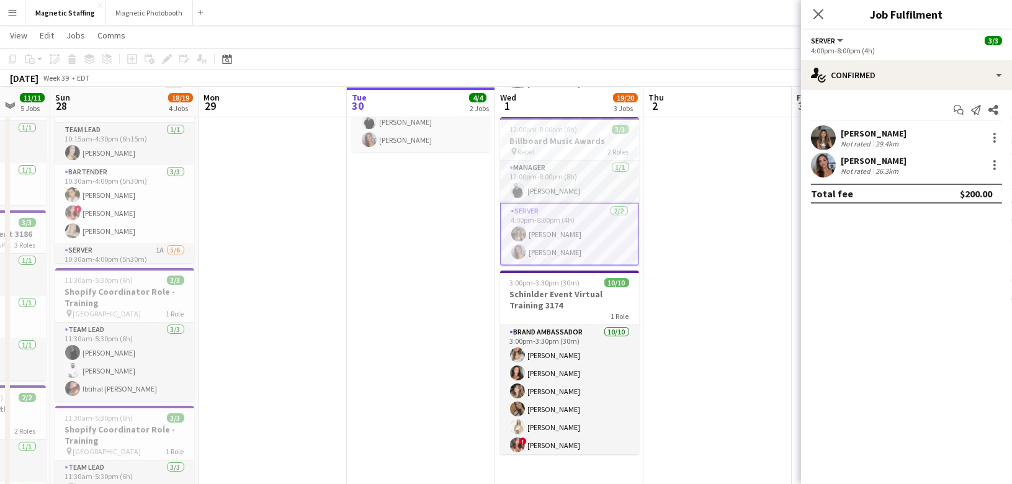
click at [823, 166] on app-user-avatar at bounding box center [823, 165] width 25 height 25
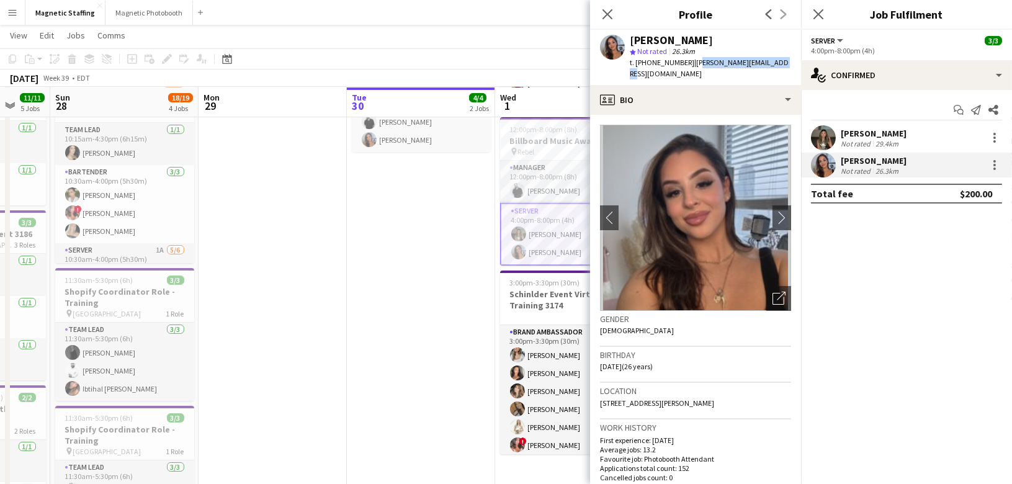
drag, startPoint x: 686, startPoint y: 62, endPoint x: 771, endPoint y: 61, distance: 84.4
click at [778, 61] on div "Diana Michailidis star Not rated 26.3km t. +16473301190 | diana.pagani@hotmail.…" at bounding box center [695, 57] width 211 height 55
drag, startPoint x: 685, startPoint y: 63, endPoint x: 781, endPoint y: 63, distance: 96.2
click at [781, 63] on app-profile-header "Diana Michailidis star Not rated 26.3km t. +16473301190 | diana.pagani@hotmail.…" at bounding box center [695, 57] width 211 height 55
copy span "diana.pagani@hotmail.com"
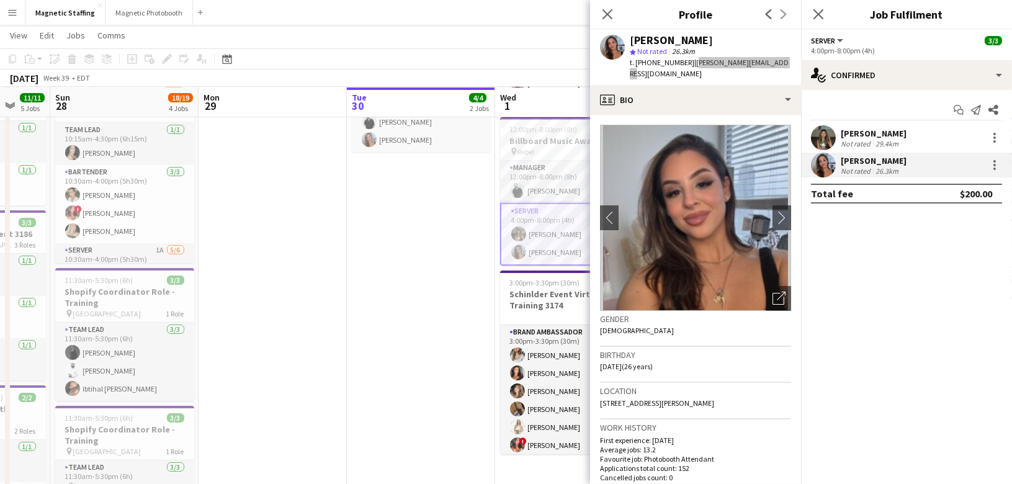
click at [0, 0] on body "Menu Boards Boards Boards All jobs Status Workforce Workforce My Workforce Recr…" at bounding box center [506, 265] width 1012 height 961
click at [228, 61] on icon at bounding box center [227, 60] width 4 height 4
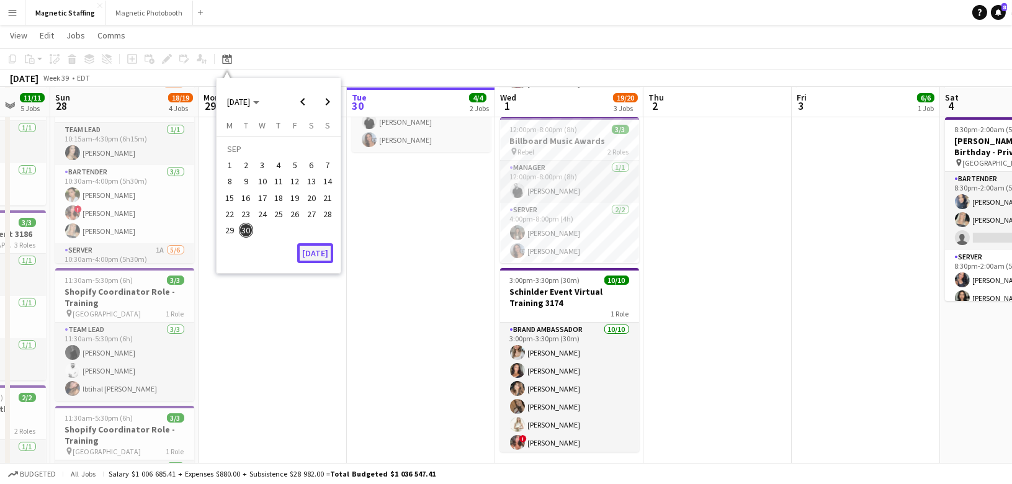
click at [317, 252] on button "[DATE]" at bounding box center [315, 253] width 36 height 20
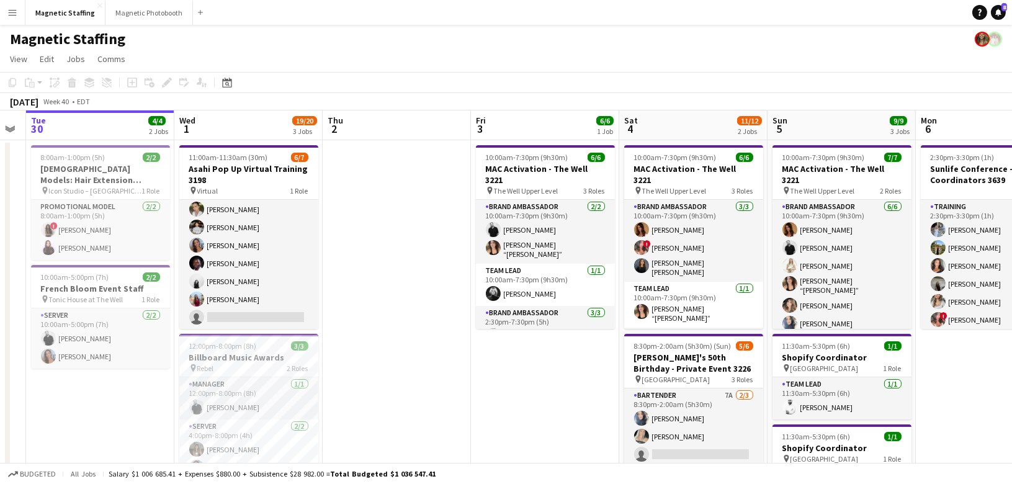
scroll to position [0, 268]
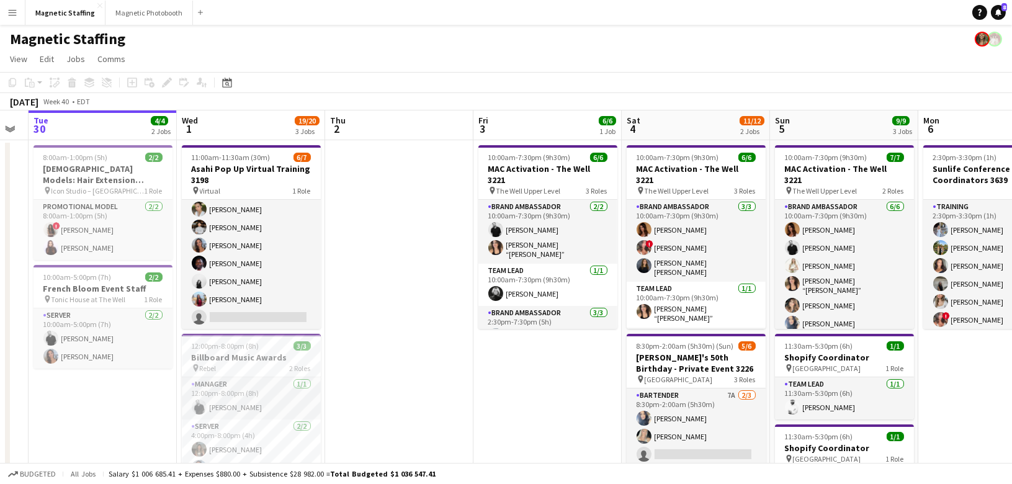
drag, startPoint x: 648, startPoint y: 266, endPoint x: 361, endPoint y: 304, distance: 289.3
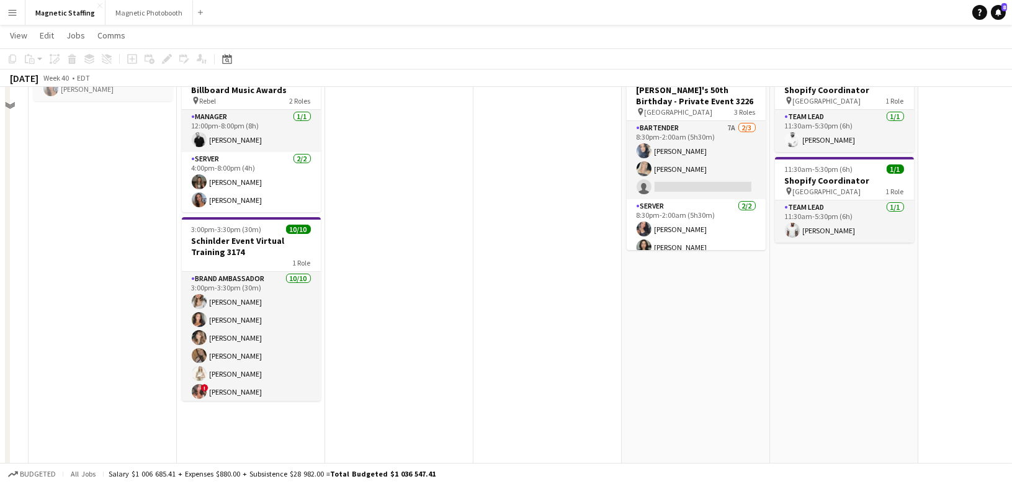
scroll to position [50, 0]
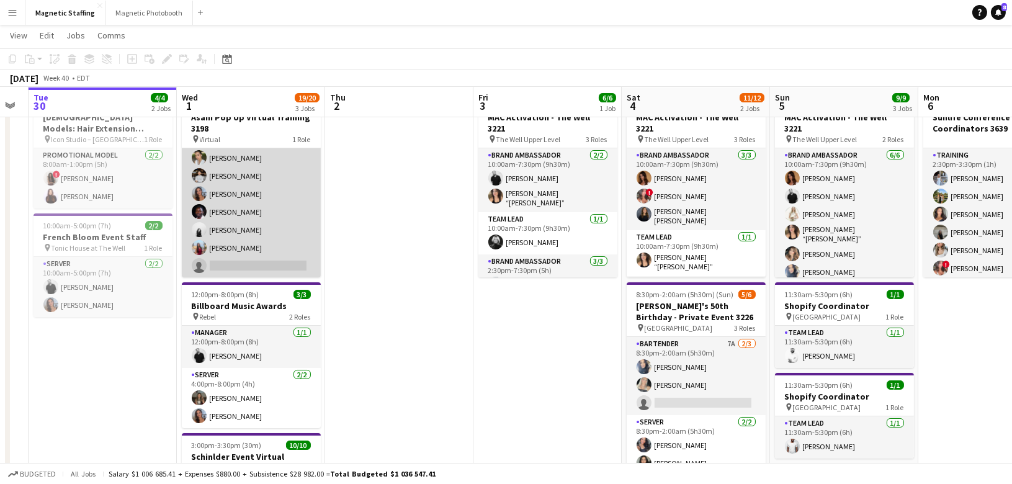
click at [260, 183] on app-card-role "Brand Ambassador 1A 6/7 11:00am-11:30am (30m) Mia Truong Philip Kim Diana Micha…" at bounding box center [251, 203] width 139 height 150
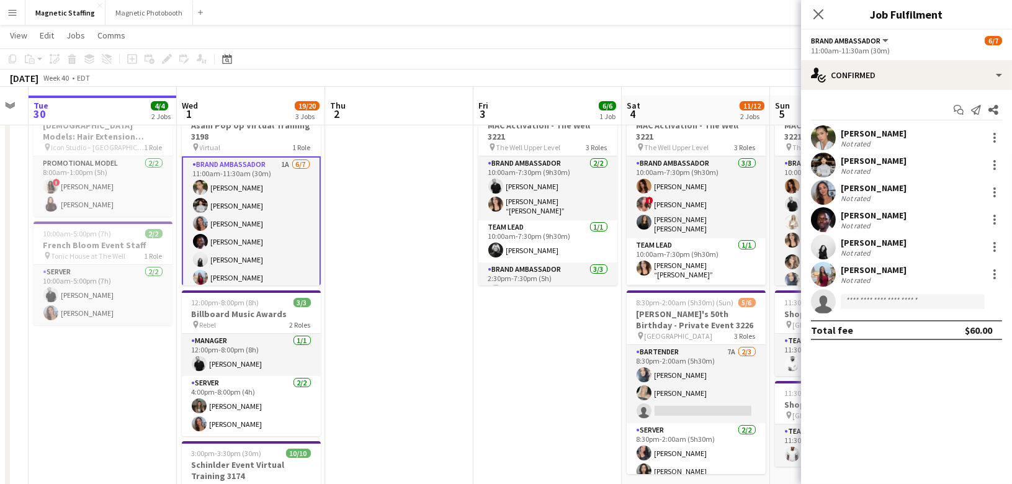
scroll to position [0, 0]
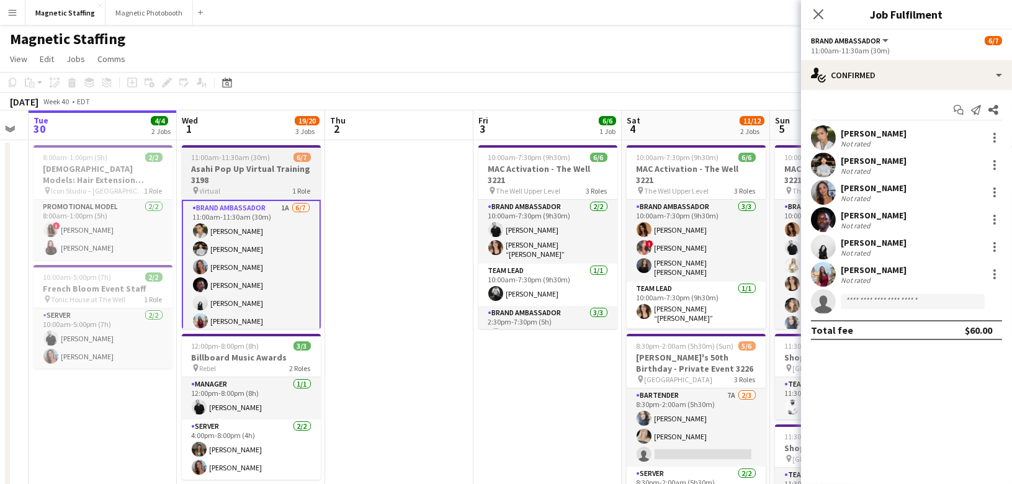
click at [236, 167] on h3 "Asahi Pop Up Virtual Training 3198" at bounding box center [251, 174] width 139 height 22
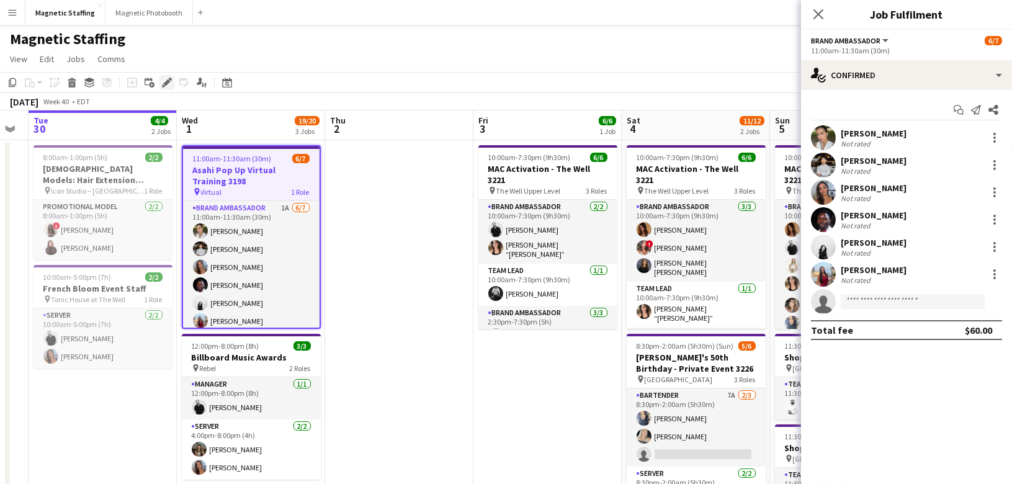
click at [165, 78] on icon "Edit" at bounding box center [167, 83] width 10 height 10
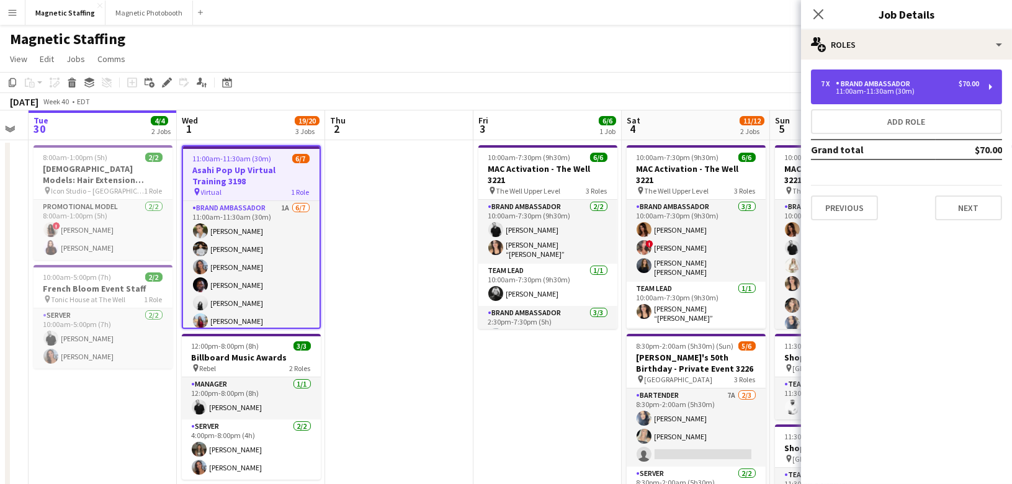
click at [850, 100] on div "7 x Brand Ambassador $70.00 11:00am-11:30am (30m)" at bounding box center [906, 87] width 191 height 35
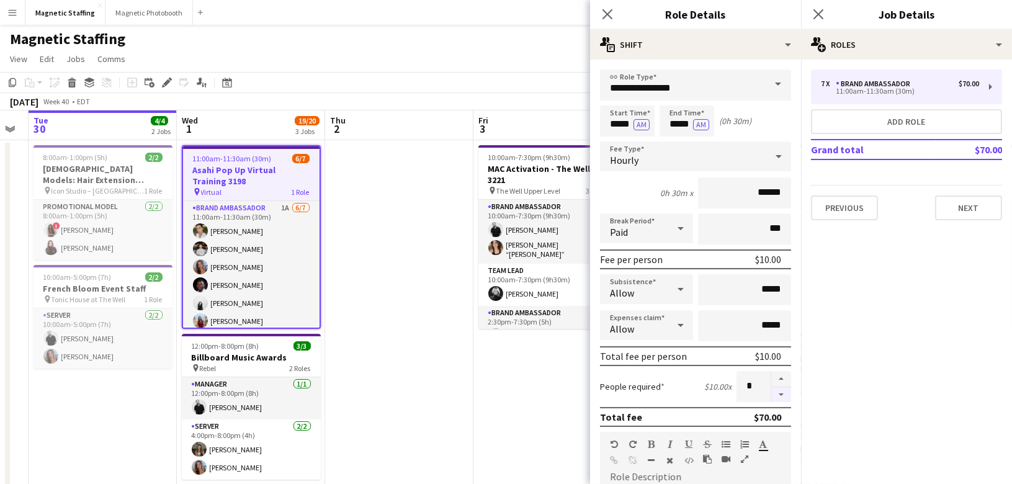
click at [780, 394] on button "button" at bounding box center [781, 395] width 20 height 16
type input "*"
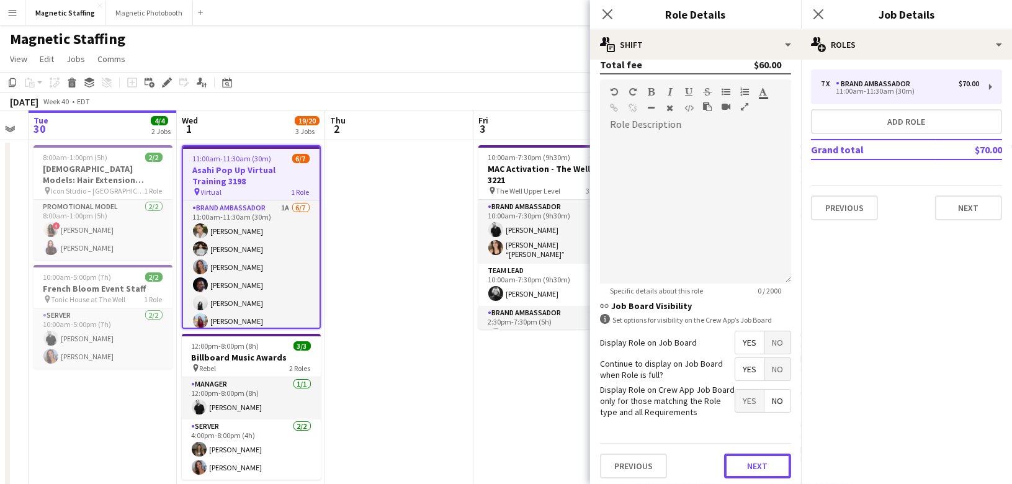
click at [770, 462] on button "Next" at bounding box center [757, 466] width 67 height 25
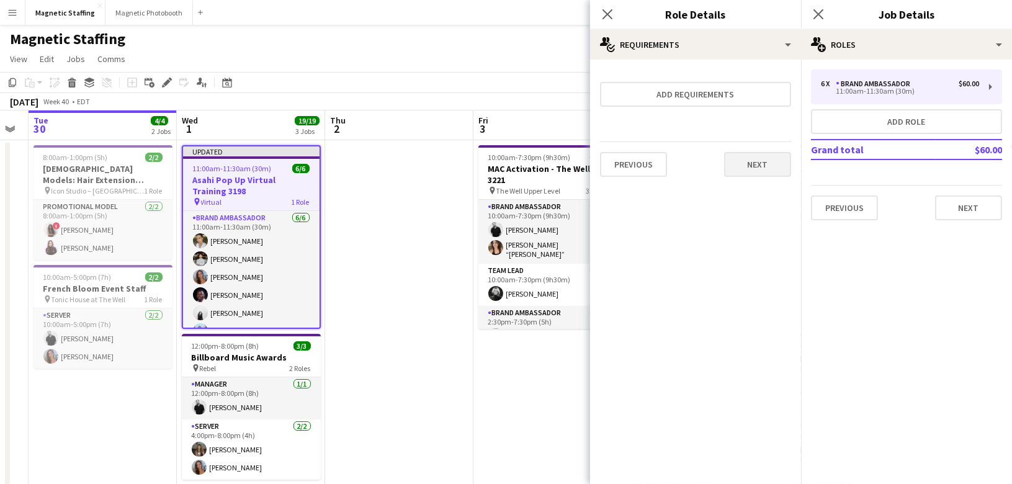
scroll to position [0, 0]
click at [757, 160] on button "Next" at bounding box center [757, 164] width 67 height 25
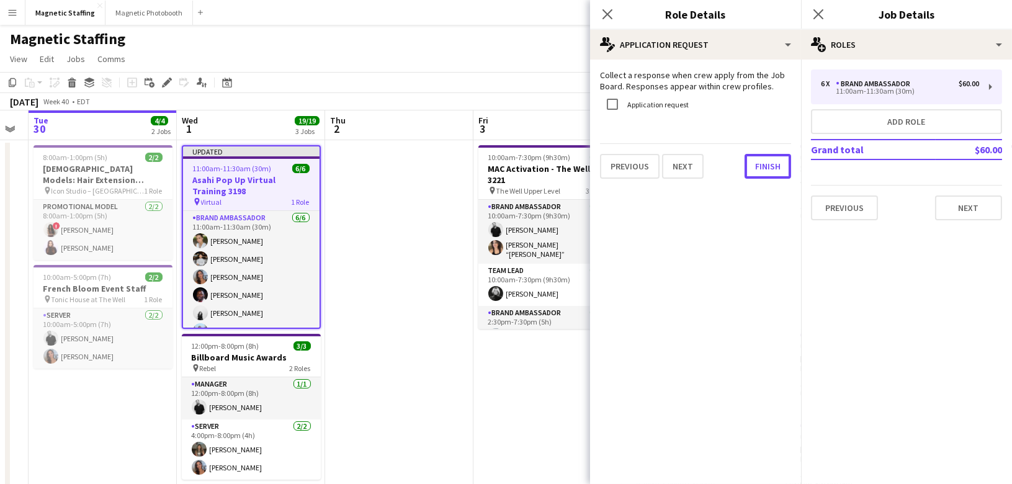
click at [757, 160] on button "Finish" at bounding box center [768, 166] width 47 height 25
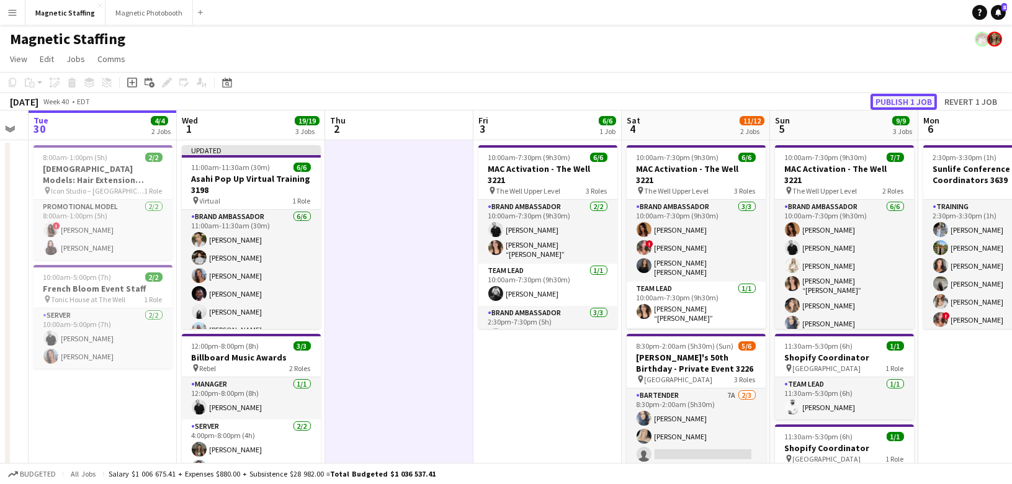
click at [895, 106] on button "Publish 1 job" at bounding box center [904, 102] width 66 height 16
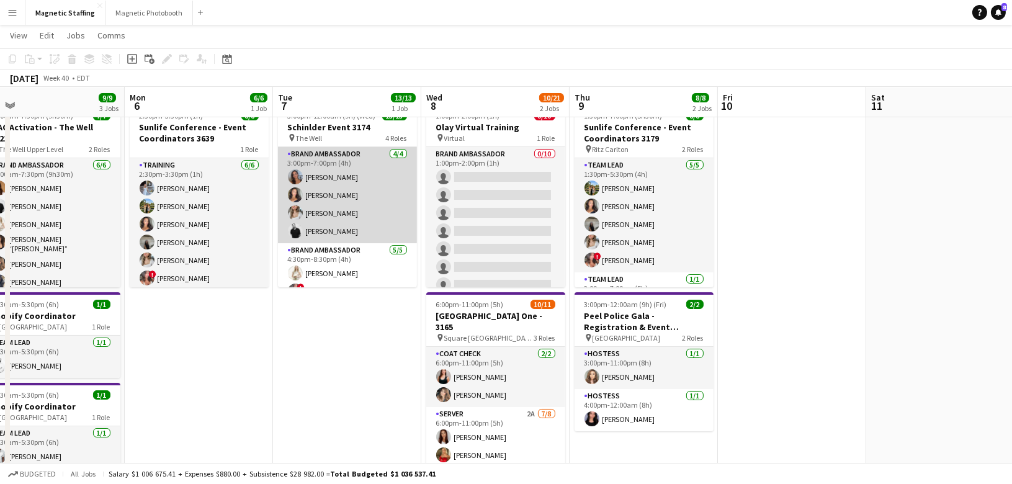
scroll to position [190, 0]
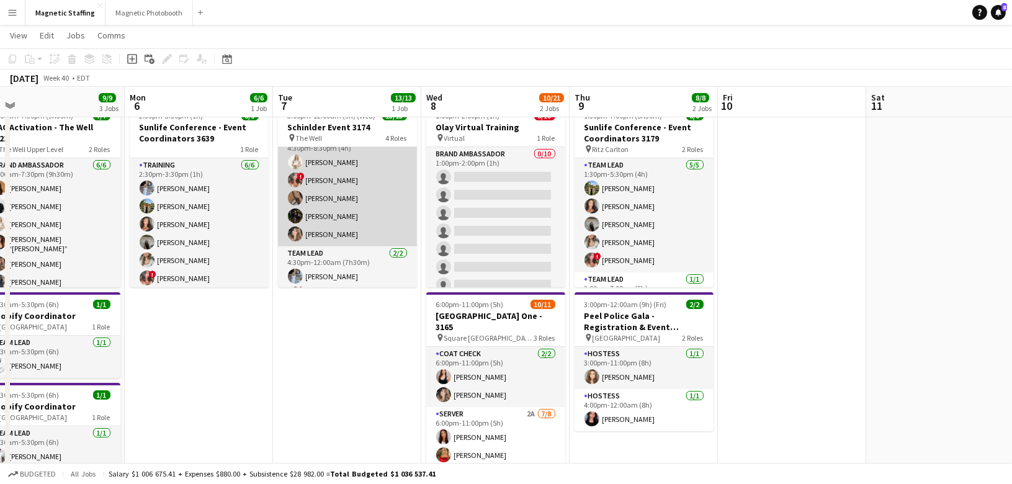
click at [356, 212] on app-card-role "Brand Ambassador [DATE] 4:30pm-8:30pm (4h) [PERSON_NAME] ! [PERSON_NAME] [PERSO…" at bounding box center [347, 189] width 139 height 114
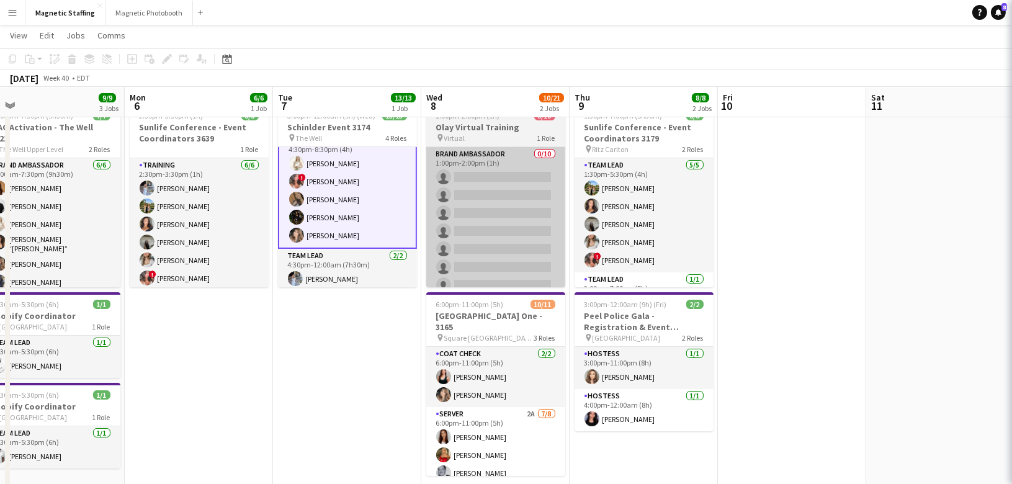
scroll to position [112, 0]
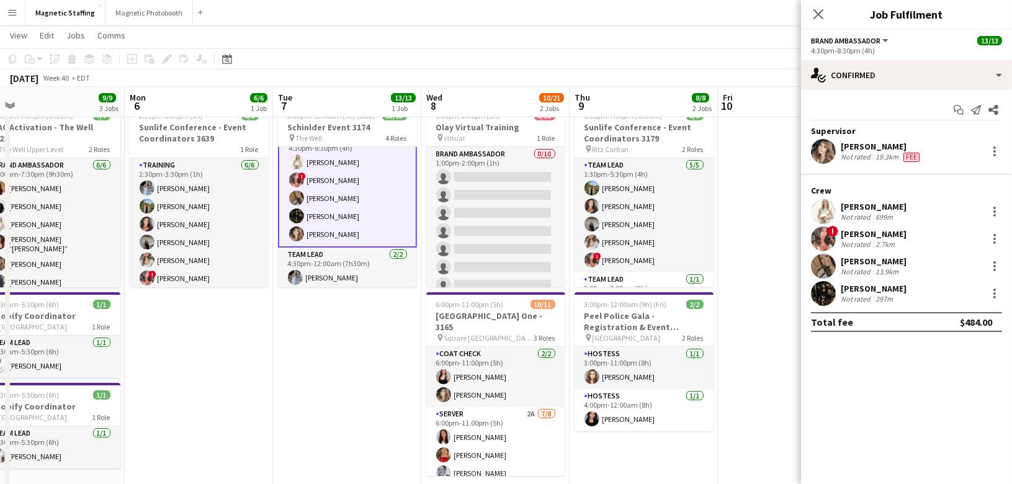
click at [824, 262] on app-user-avatar at bounding box center [823, 266] width 25 height 25
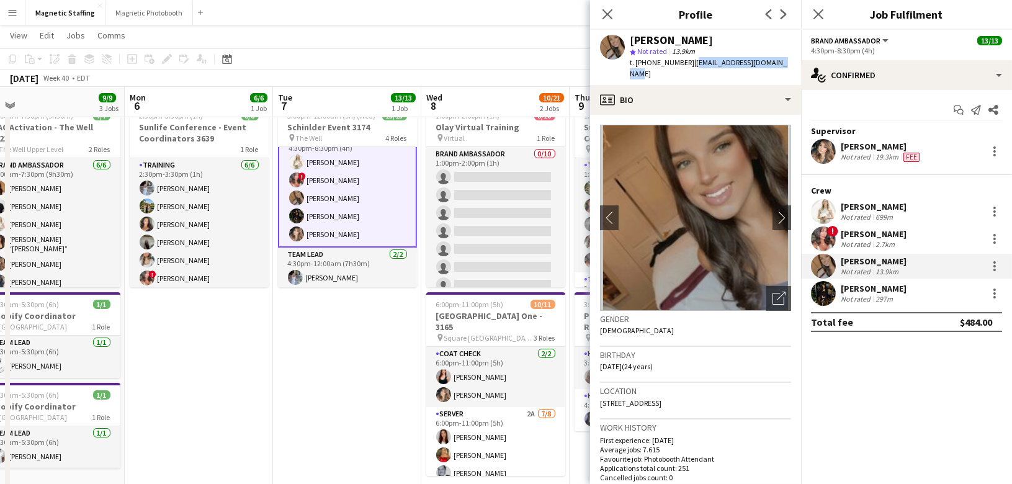
drag, startPoint x: 686, startPoint y: 65, endPoint x: 777, endPoint y: 65, distance: 91.2
click at [777, 65] on div "erica Musso star Not rated 13.9km t. +16479956463 | ericamusso2001@icloud.com" at bounding box center [695, 57] width 211 height 55
copy span "ericamusso2001@icloud.com"
click at [0, 0] on body "Menu Boards Boards Boards All jobs Status Workforce Workforce My Workforce Recr…" at bounding box center [506, 440] width 1012 height 961
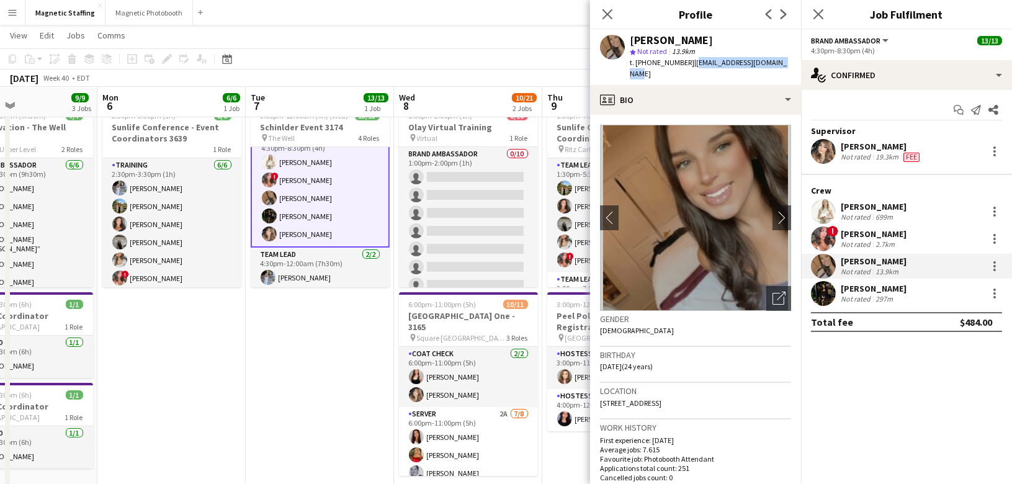
scroll to position [0, 510]
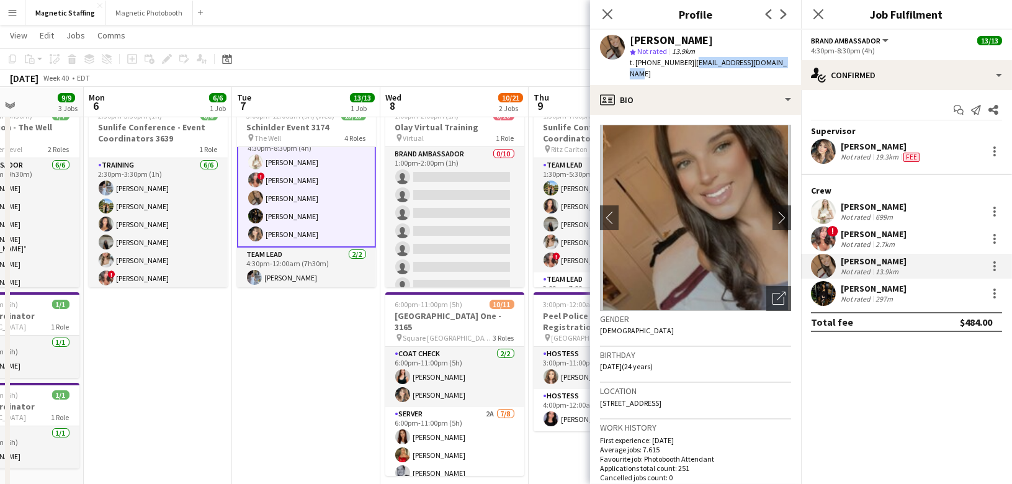
drag, startPoint x: 432, startPoint y: 285, endPoint x: 392, endPoint y: 284, distance: 40.4
click at [392, 284] on app-calendar-viewport "Thu 2 Fri 3 6/6 1 Job Sat 4 11/12 2 Jobs Sun 5 9/9 3 Jobs Mon 6 6/6 1 Job Tue 7…" at bounding box center [506, 453] width 1012 height 891
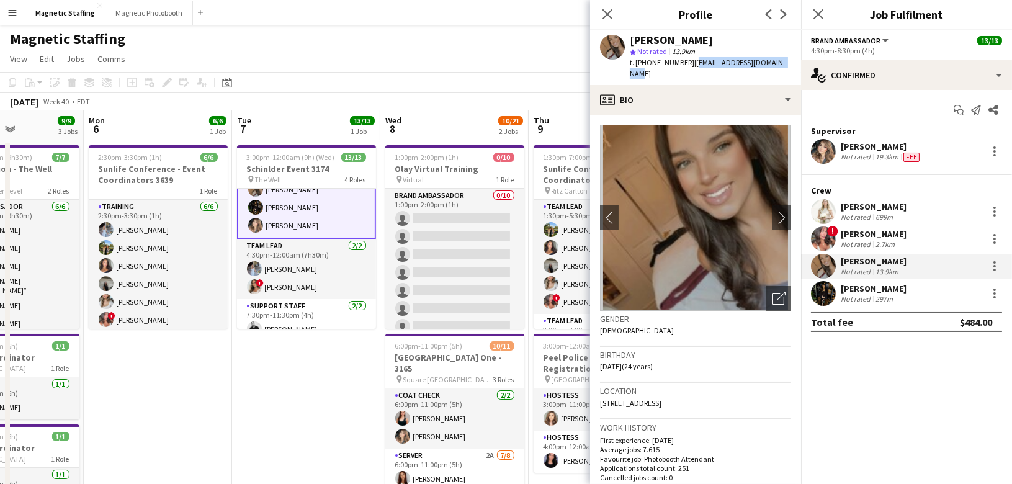
scroll to position [168, 0]
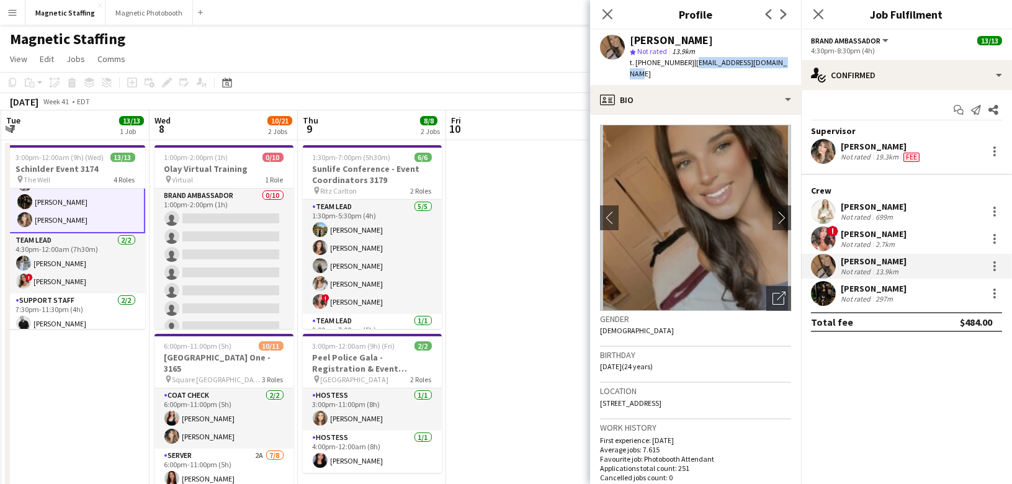
drag, startPoint x: 437, startPoint y: 315, endPoint x: 247, endPoint y: 315, distance: 189.9
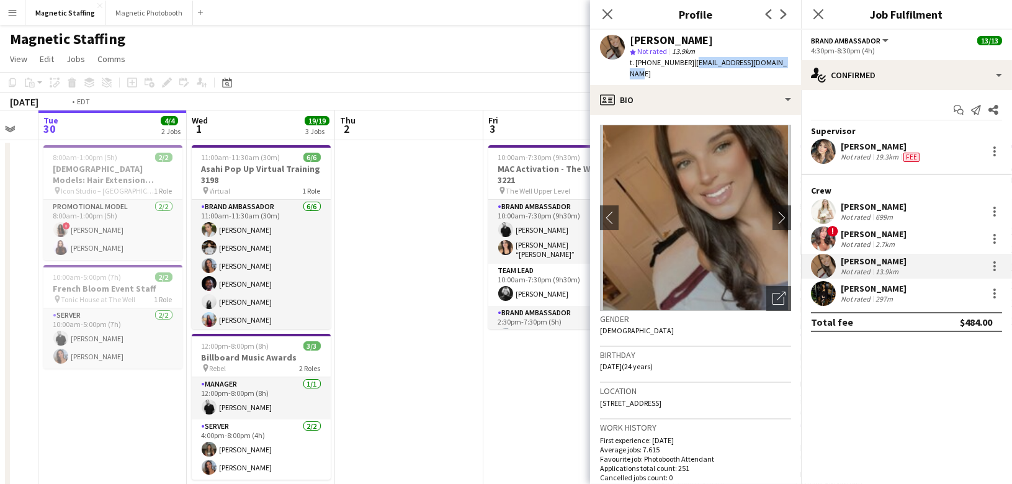
scroll to position [0, 336]
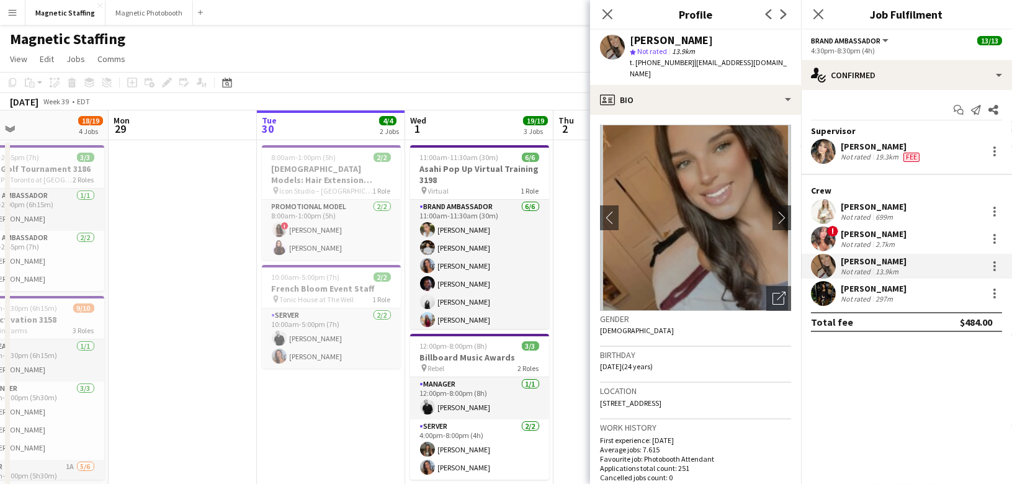
click at [602, 4] on div "Close pop-in" at bounding box center [607, 14] width 35 height 29
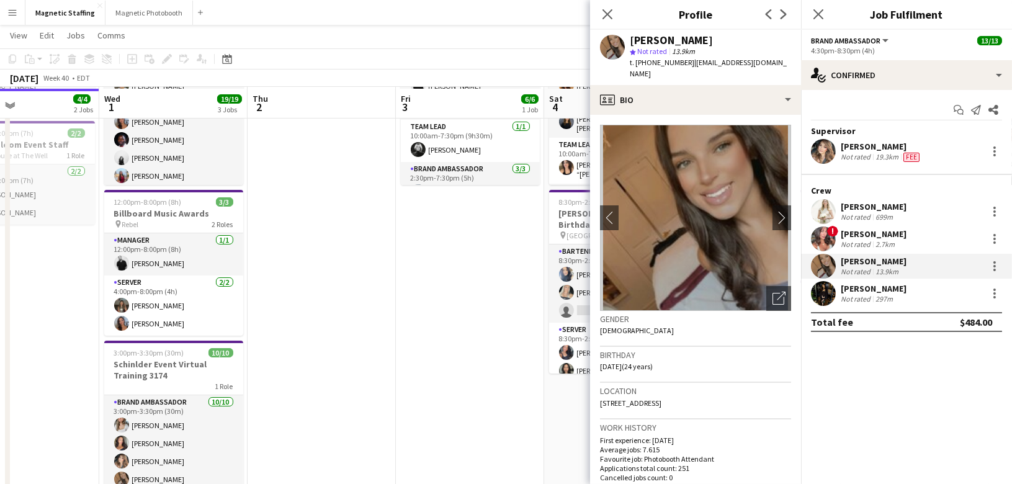
scroll to position [145, 0]
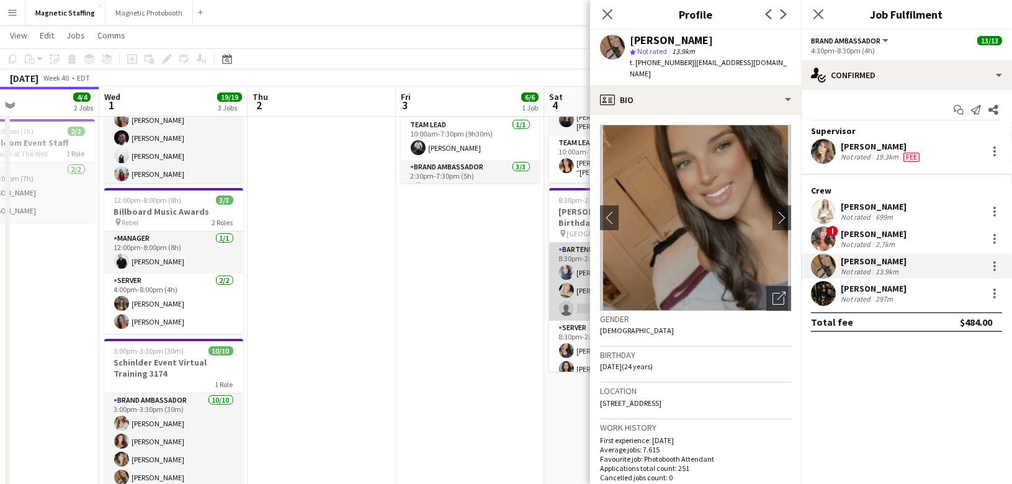
click at [574, 284] on app-card-role "Bartender 7A 2/3 8:30pm-2:00am (5h30m) Malin Keo Maija Dekoker single-neutral-a…" at bounding box center [618, 282] width 139 height 78
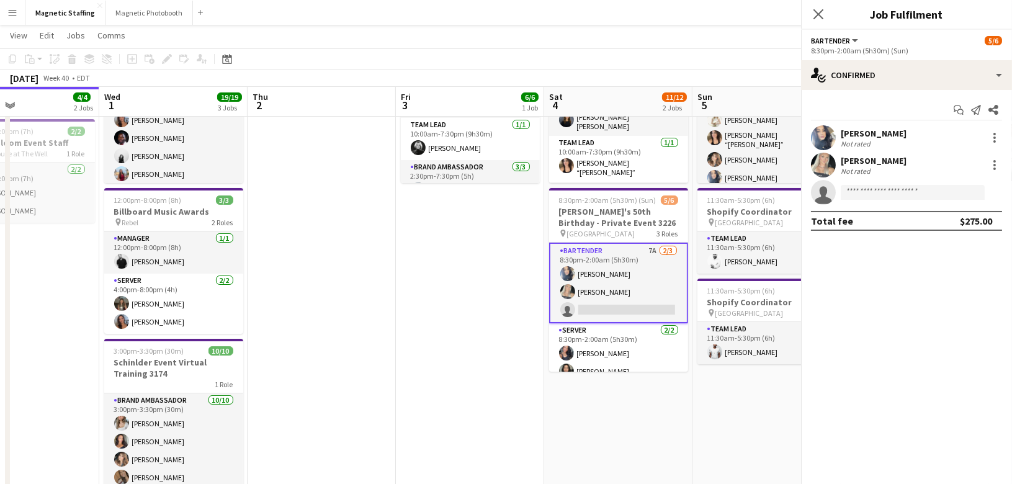
scroll to position [168, 0]
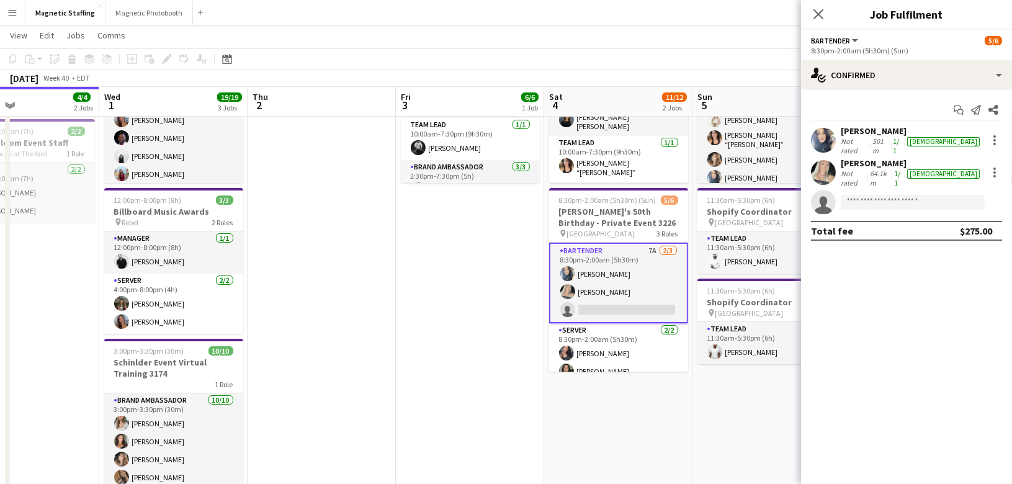
click at [957, 59] on app-options-switcher "Bartender All roles Bartender 5/6 8:30pm-2:00am (5h30m) (Sun)" at bounding box center [906, 45] width 211 height 30
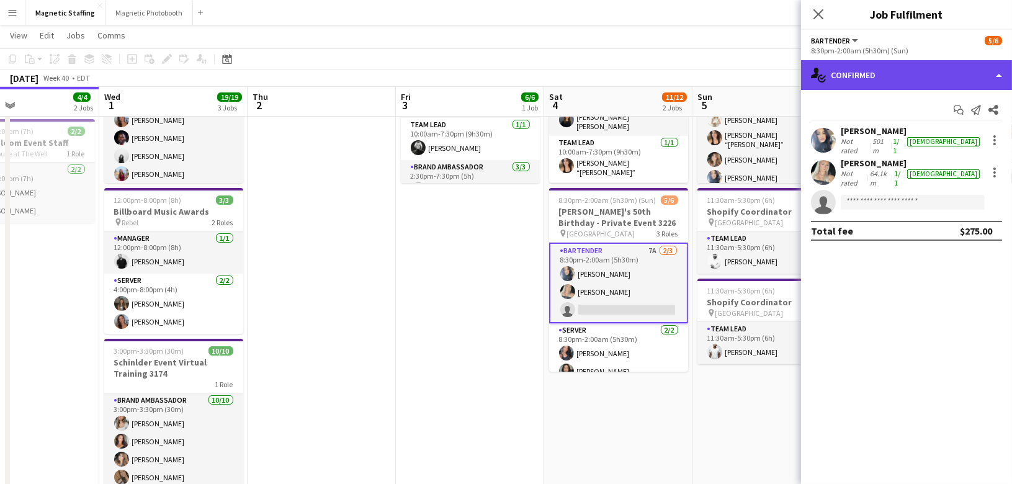
click at [951, 66] on div "single-neutral-actions-check-2 Confirmed" at bounding box center [906, 75] width 211 height 30
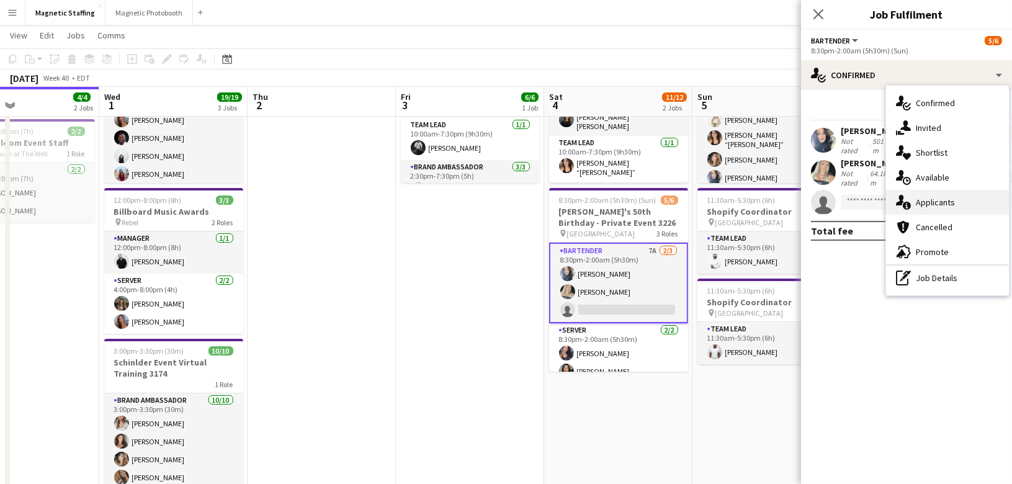
click at [942, 207] on span "Applicants" at bounding box center [935, 202] width 39 height 11
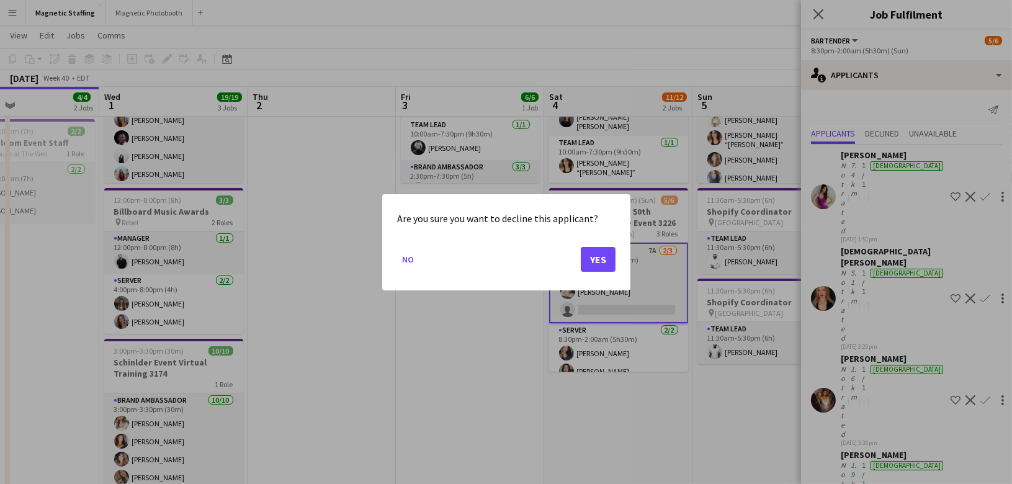
scroll to position [0, 0]
click at [598, 264] on button "Yes" at bounding box center [598, 258] width 35 height 25
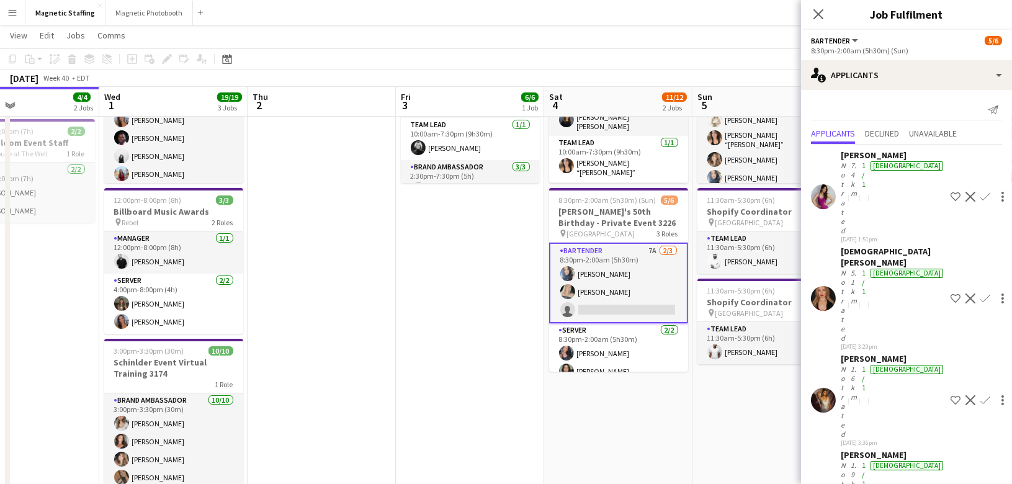
scroll to position [145, 0]
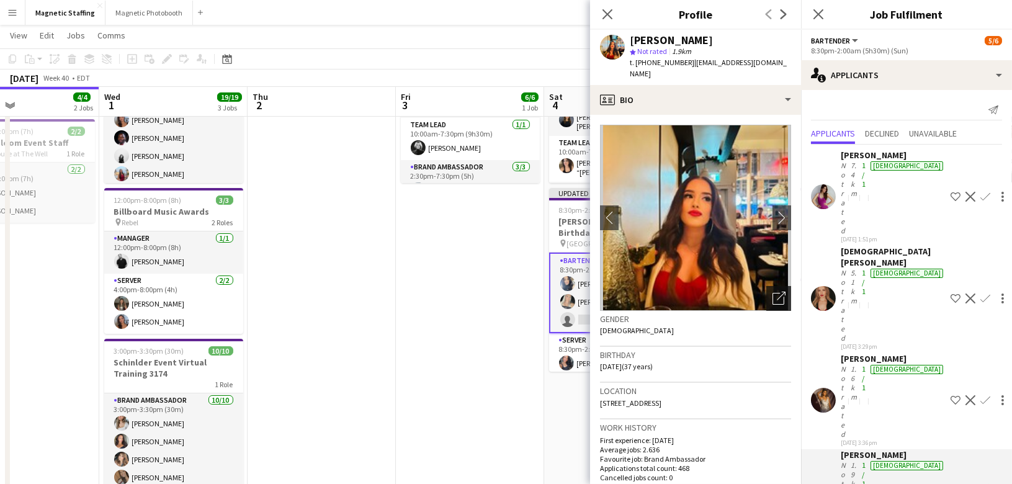
click at [780, 292] on icon "Open photos pop-in" at bounding box center [779, 298] width 13 height 13
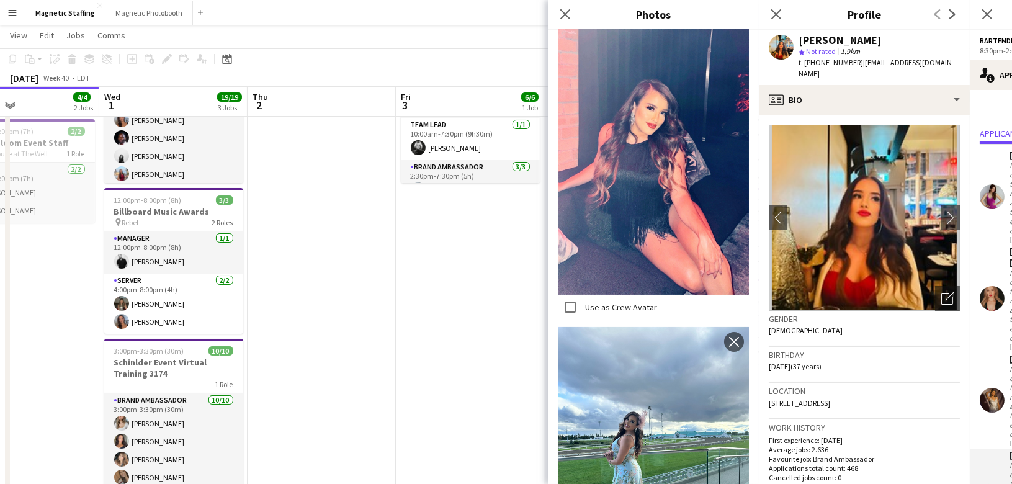
scroll to position [1411, 0]
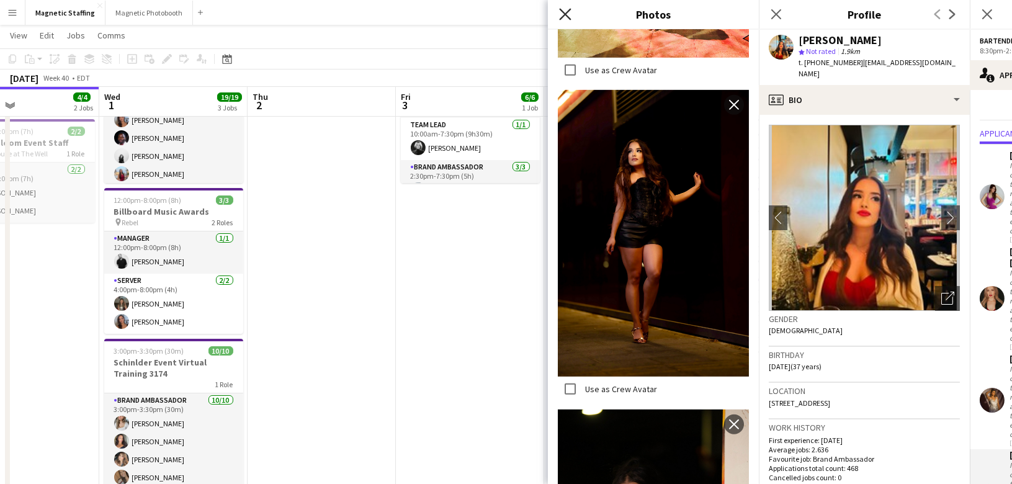
click at [560, 16] on icon "Close pop-in" at bounding box center [565, 14] width 12 height 12
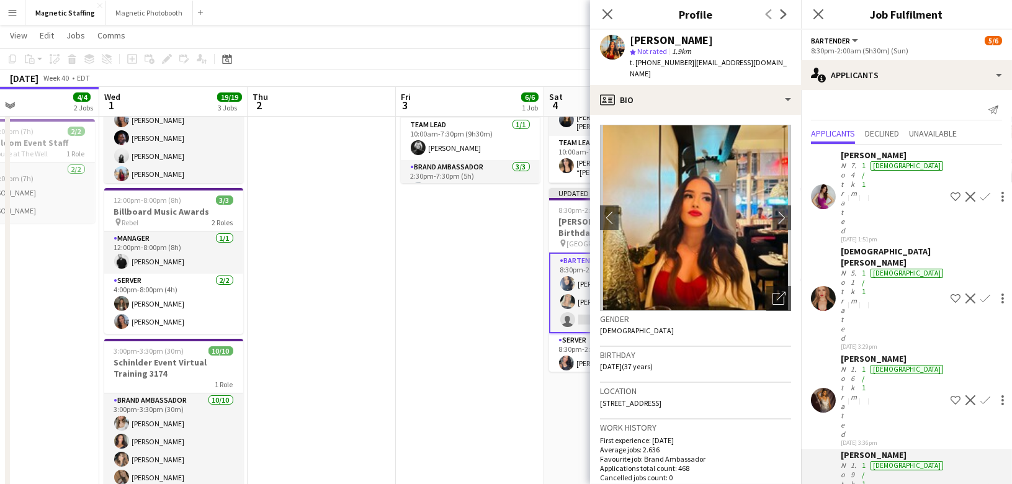
click at [403, 304] on app-date-cell "10:00am-7:30pm (9h30m) 6/6 MAC Activation - The Well 3221 pin The Well Upper Le…" at bounding box center [470, 366] width 148 height 744
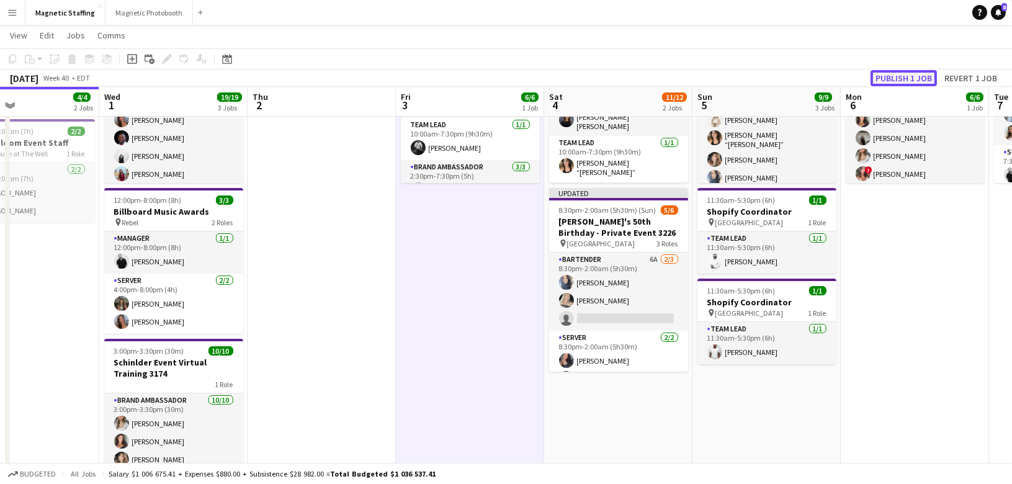
click at [893, 79] on button "Publish 1 job" at bounding box center [904, 78] width 66 height 16
